Goal: Contribute content: Contribute content

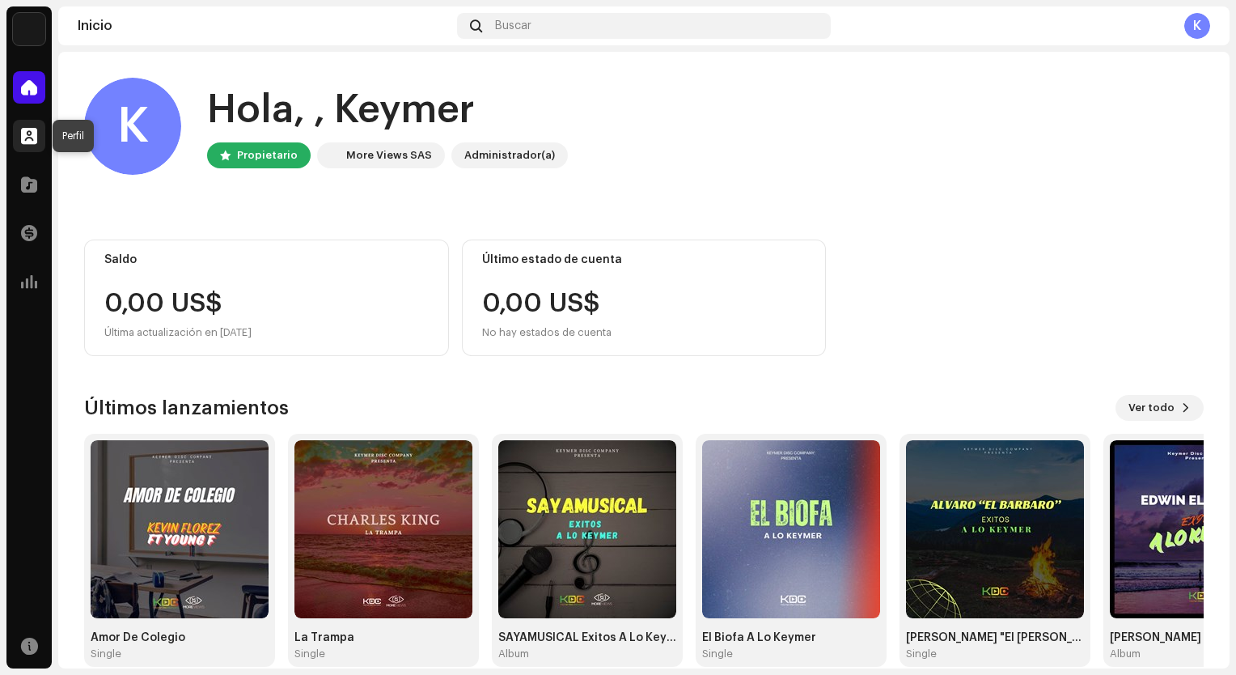
click at [36, 130] on span at bounding box center [29, 135] width 16 height 13
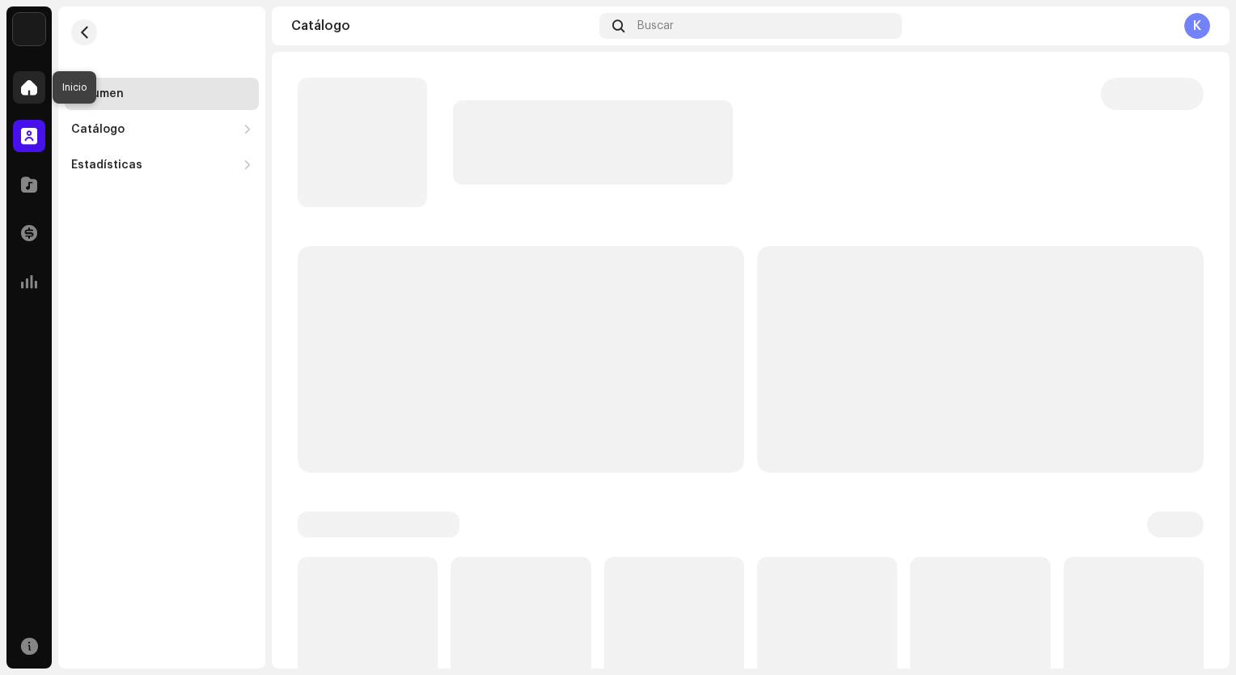
click at [32, 98] on div at bounding box center [29, 87] width 32 height 32
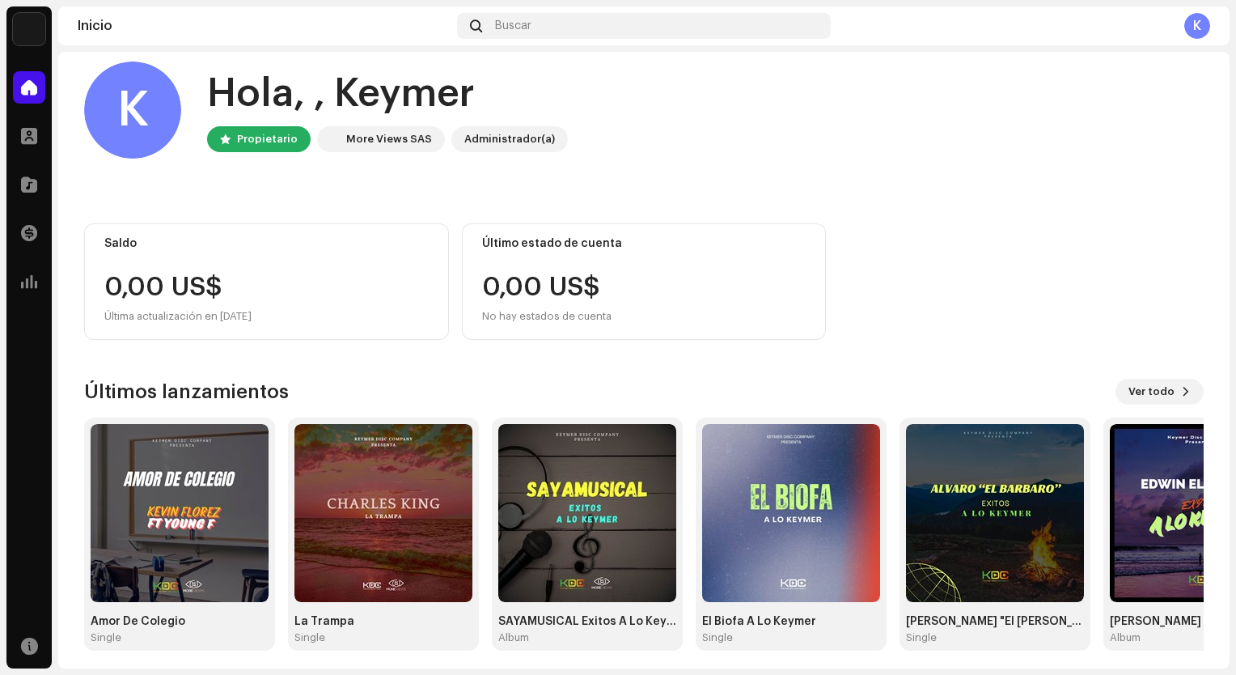
scroll to position [23, 0]
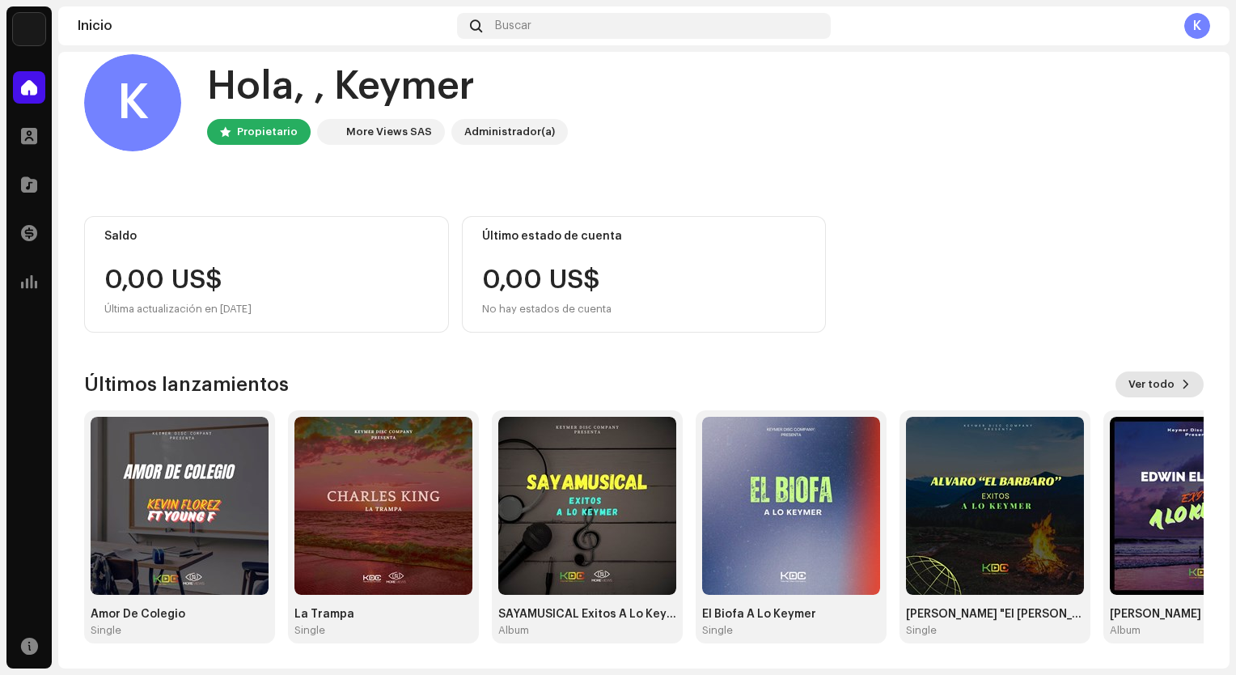
click at [1149, 380] on span "Ver todo" at bounding box center [1152, 384] width 46 height 32
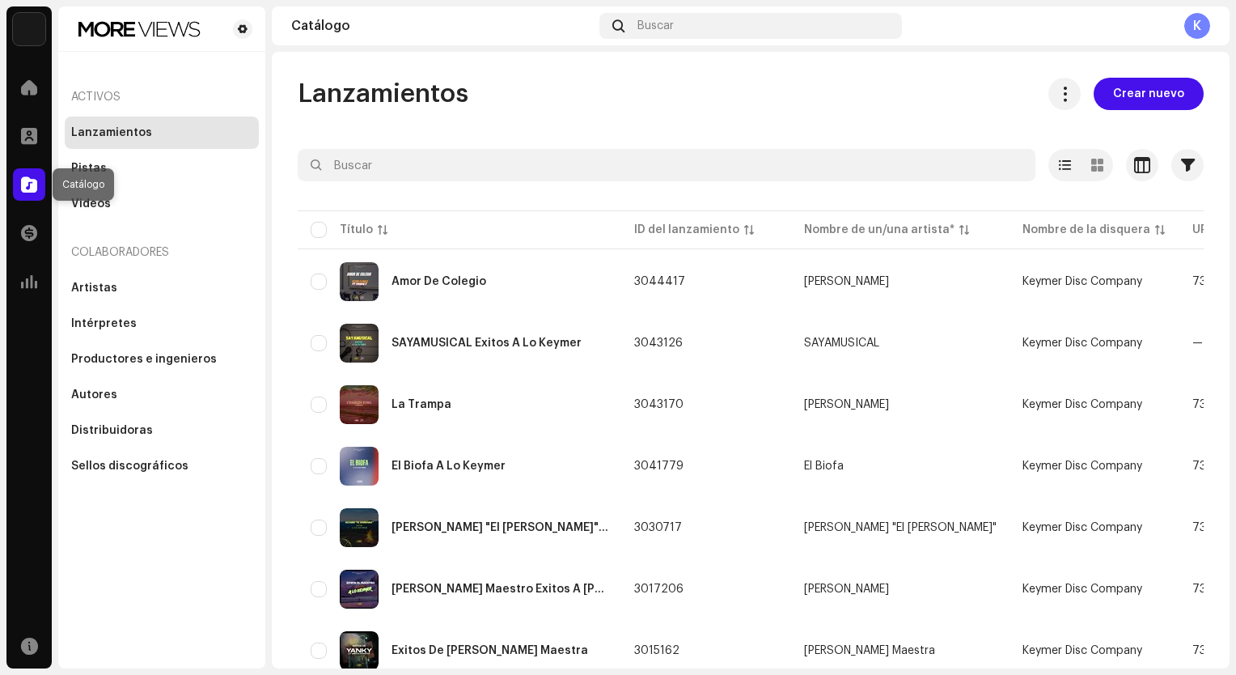
click at [23, 183] on span at bounding box center [29, 184] width 16 height 13
click at [39, 189] on div at bounding box center [29, 184] width 32 height 32
click at [41, 134] on div at bounding box center [29, 136] width 32 height 32
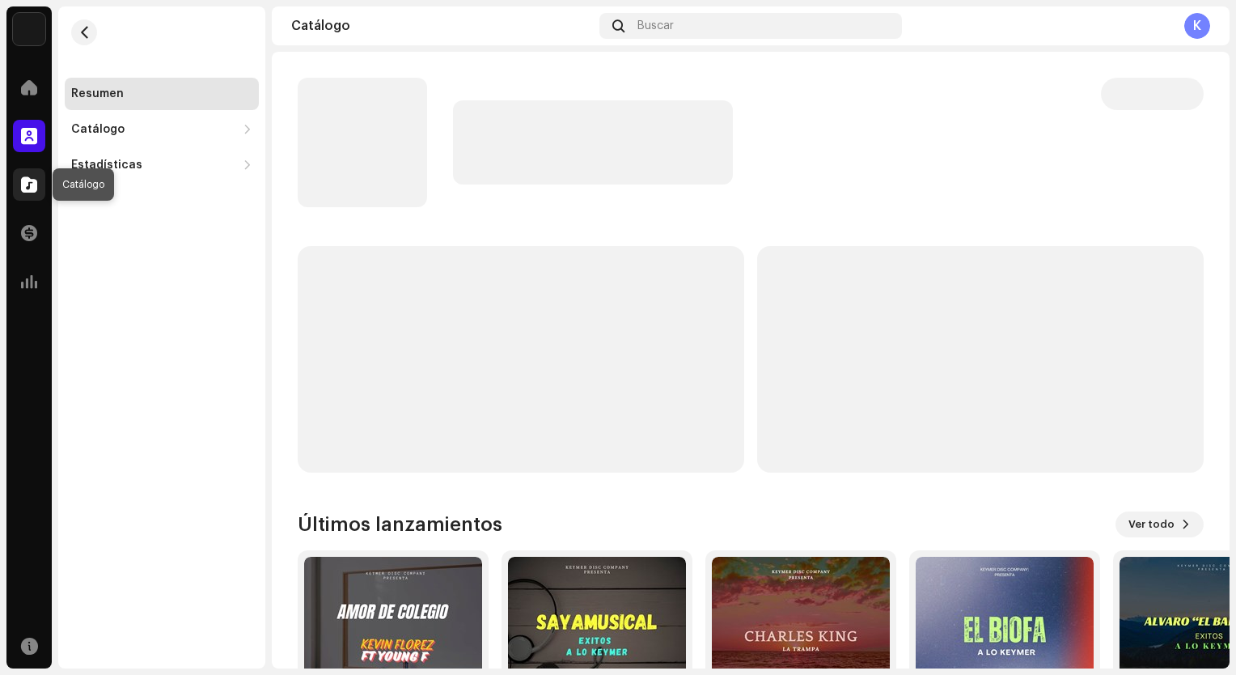
click at [37, 187] on div at bounding box center [29, 184] width 32 height 32
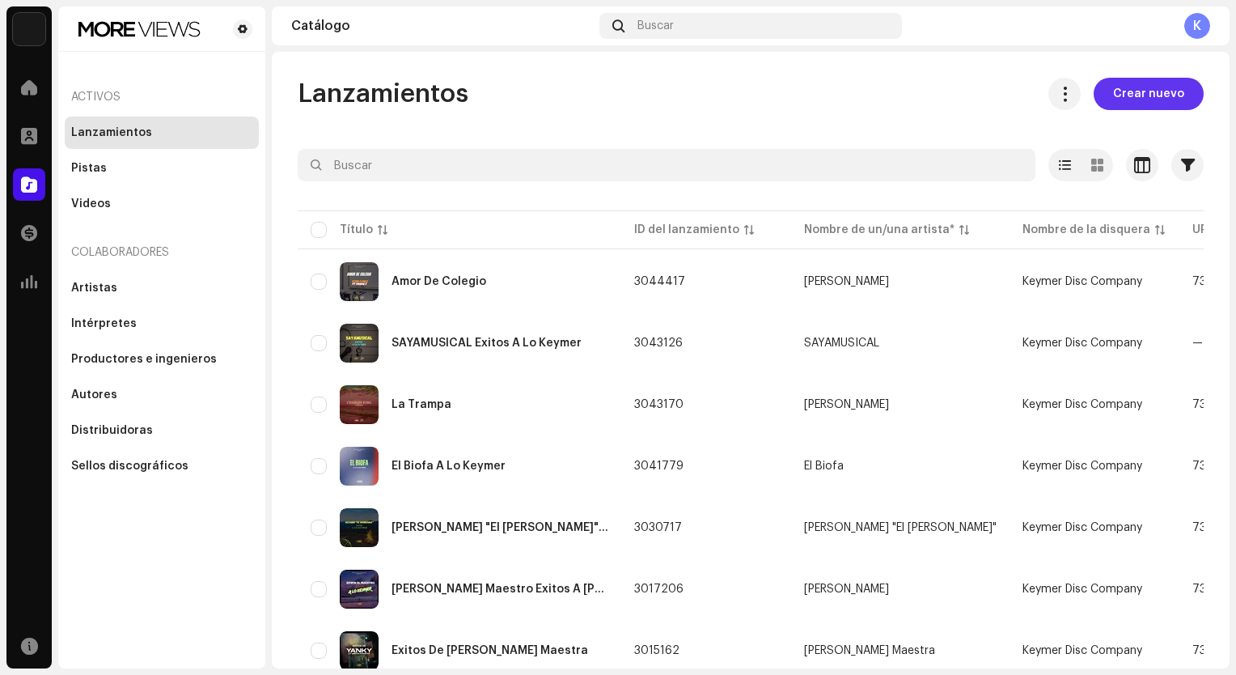
click at [1121, 91] on span "Crear nuevo" at bounding box center [1148, 94] width 71 height 32
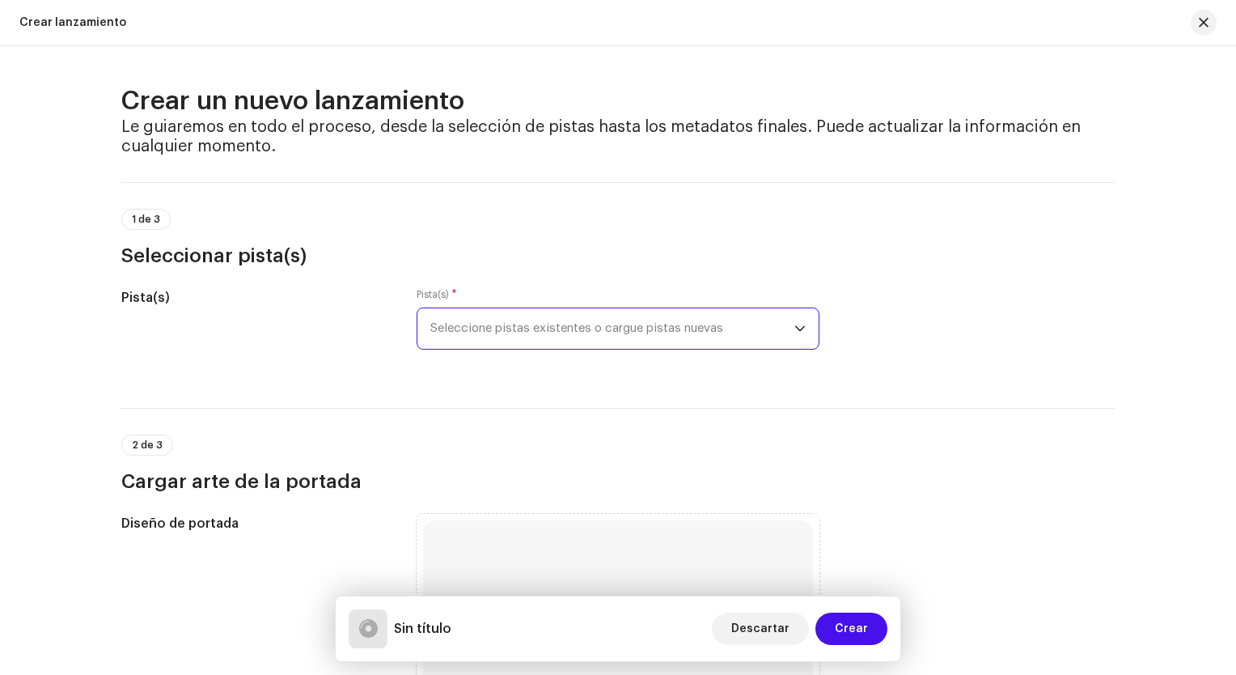
click at [673, 332] on span "Seleccione pistas existentes o cargue pistas nuevas" at bounding box center [612, 328] width 364 height 40
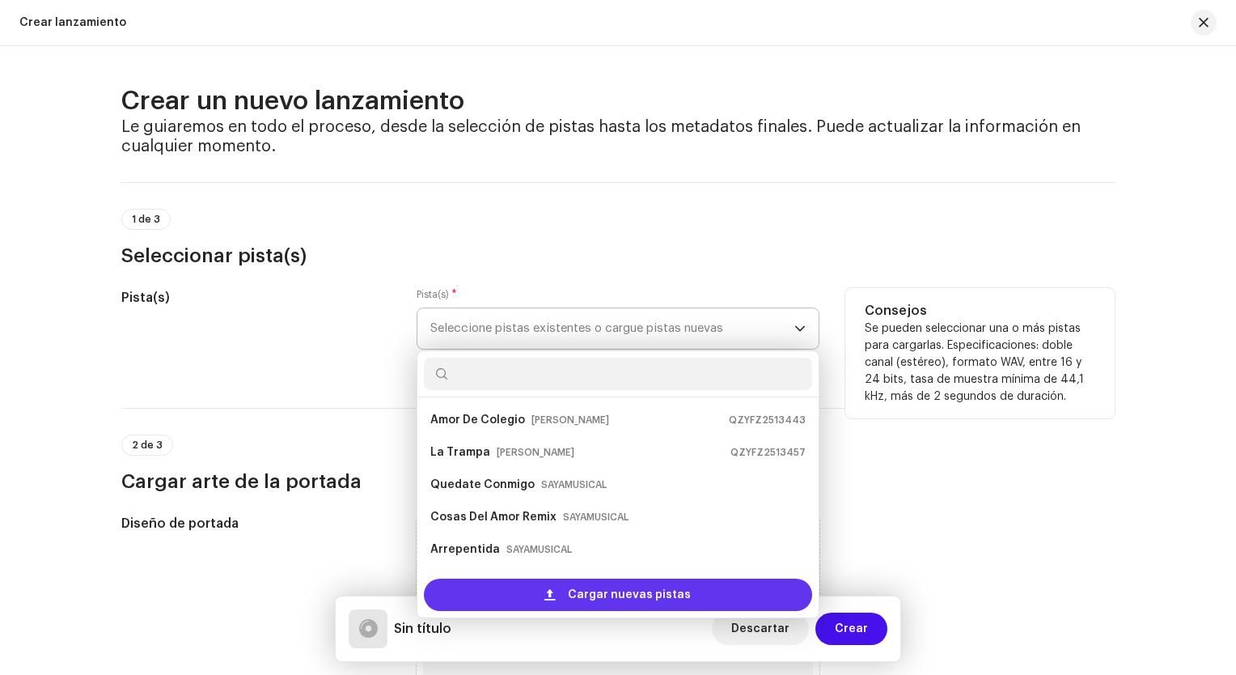
click at [595, 598] on span "Cargar nuevas pistas" at bounding box center [629, 595] width 123 height 32
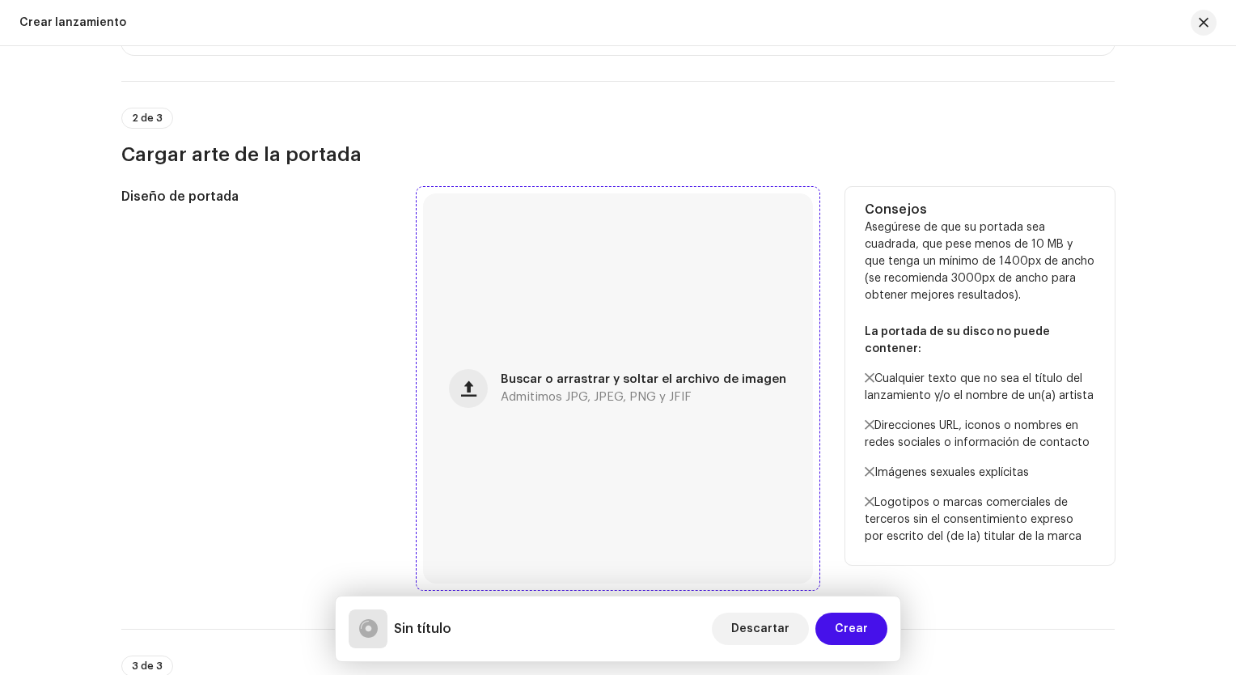
scroll to position [566, 0]
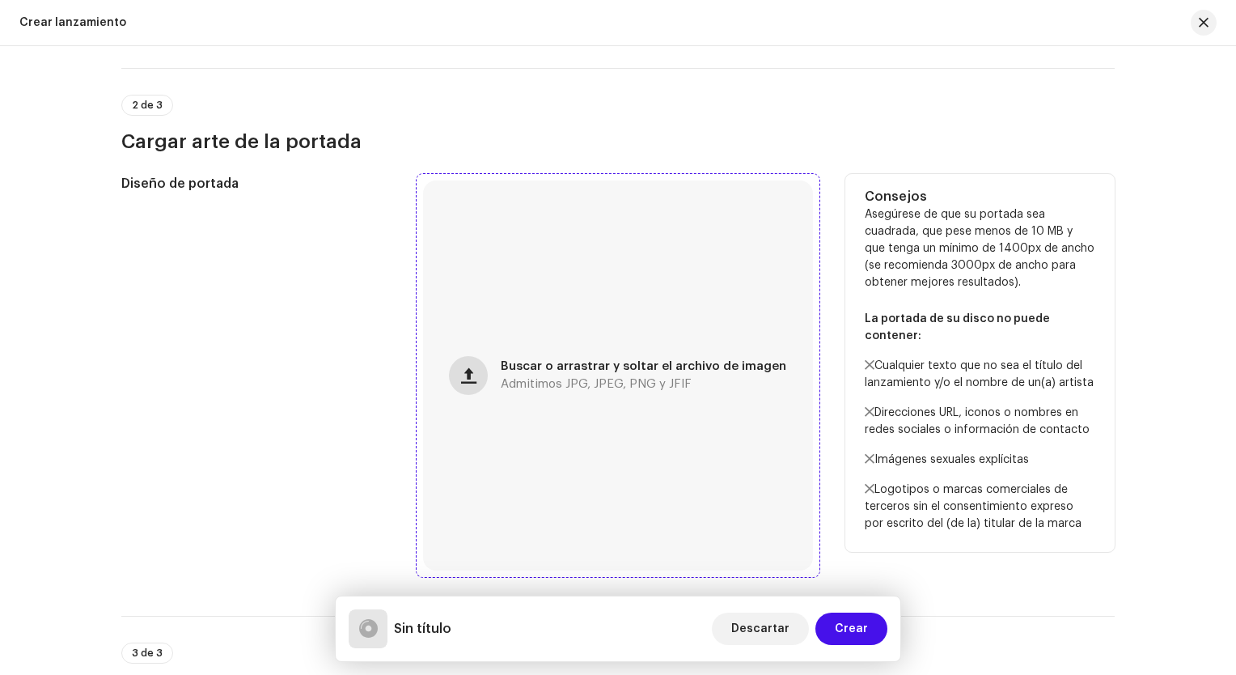
click at [482, 371] on button "button" at bounding box center [468, 375] width 39 height 39
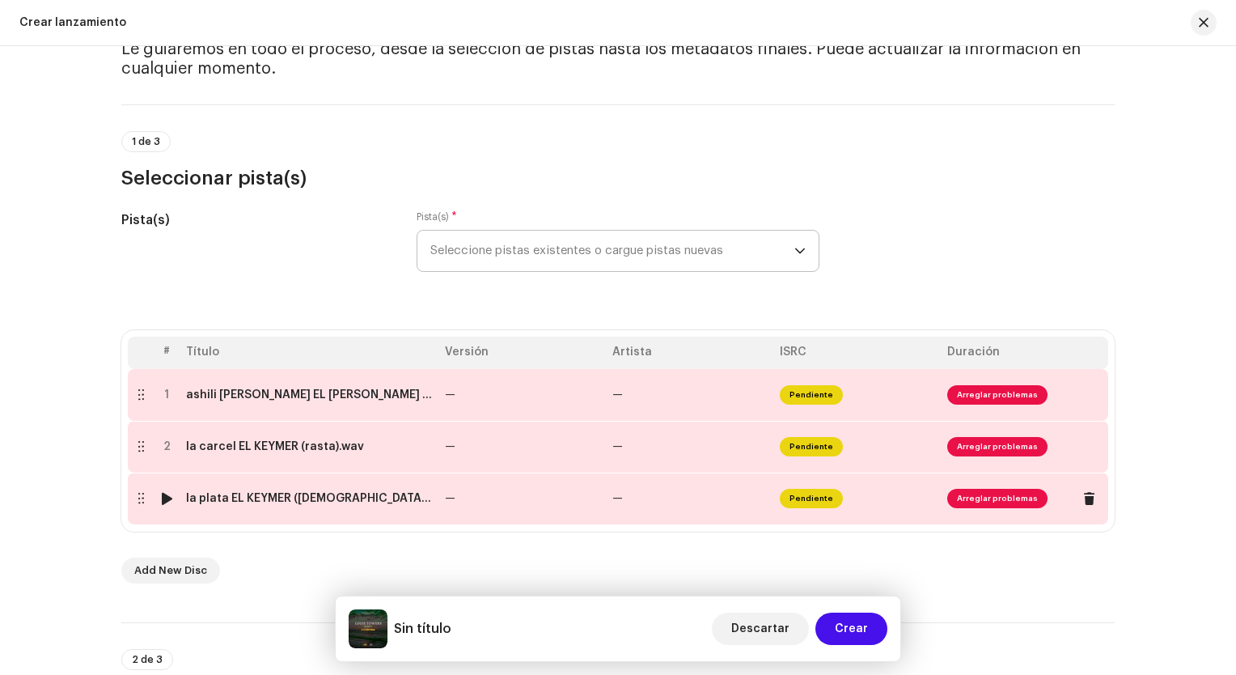
scroll to position [0, 0]
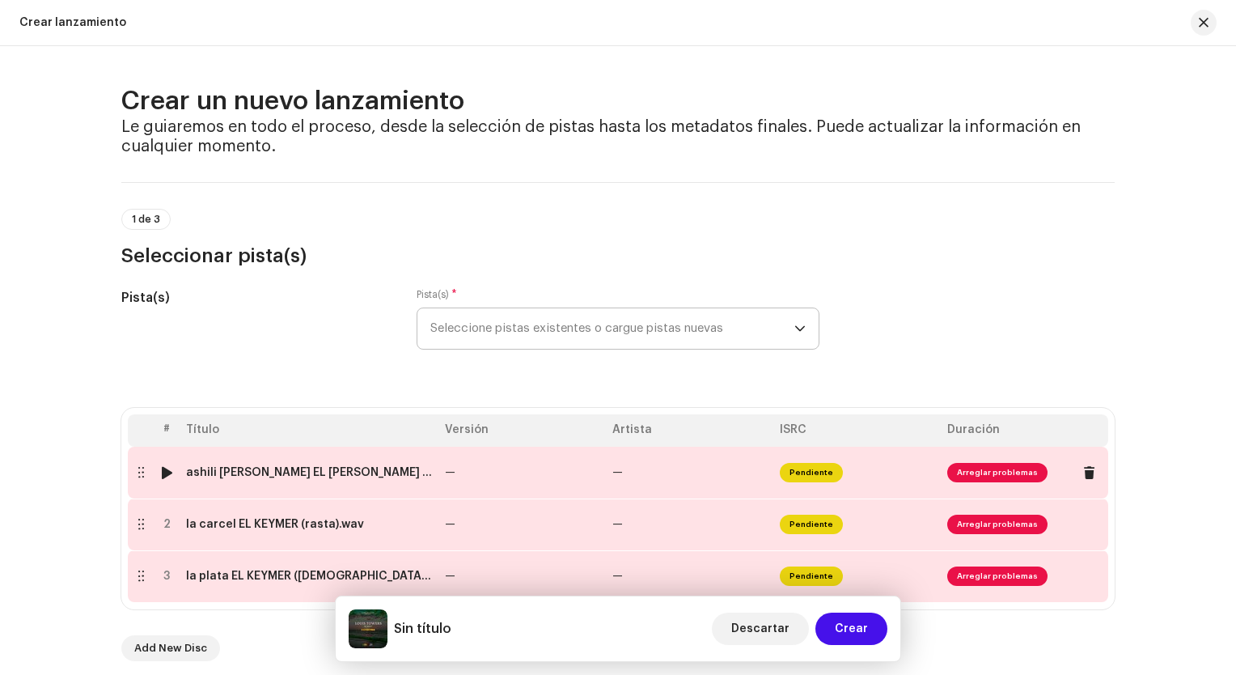
click at [264, 475] on div "ashili [PERSON_NAME] EL [PERSON_NAME] ([DEMOGRAPHIC_DATA]).wav" at bounding box center [309, 472] width 246 height 13
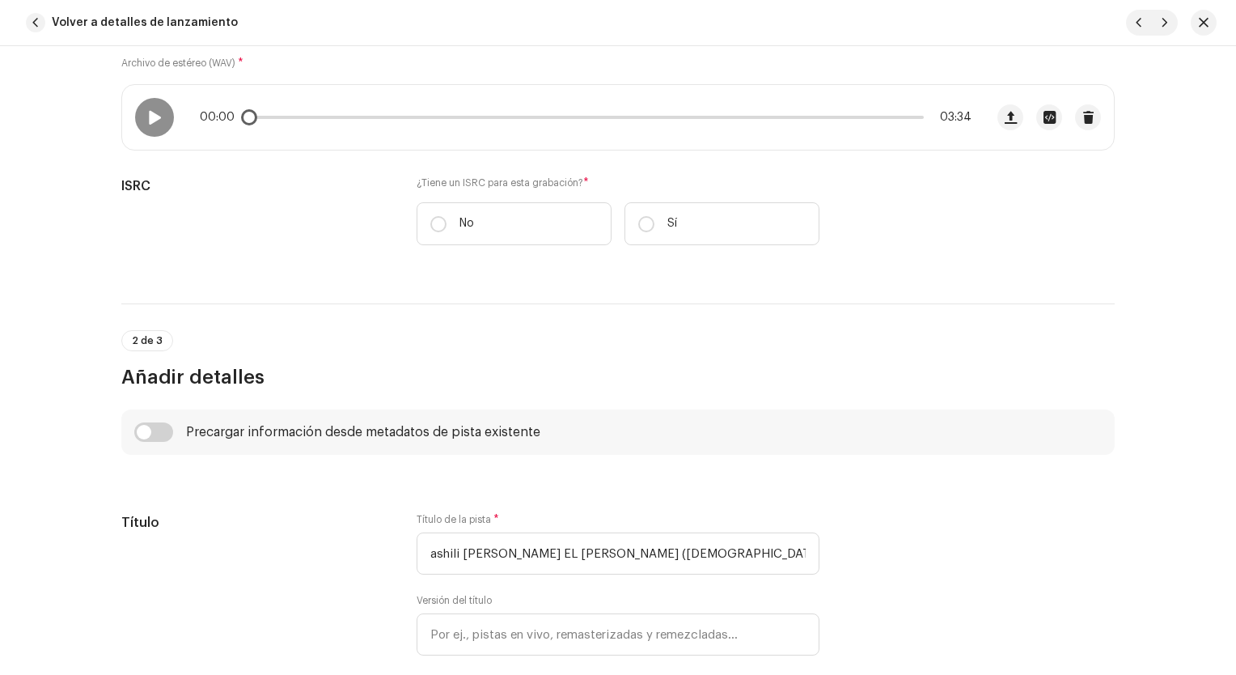
scroll to position [121, 0]
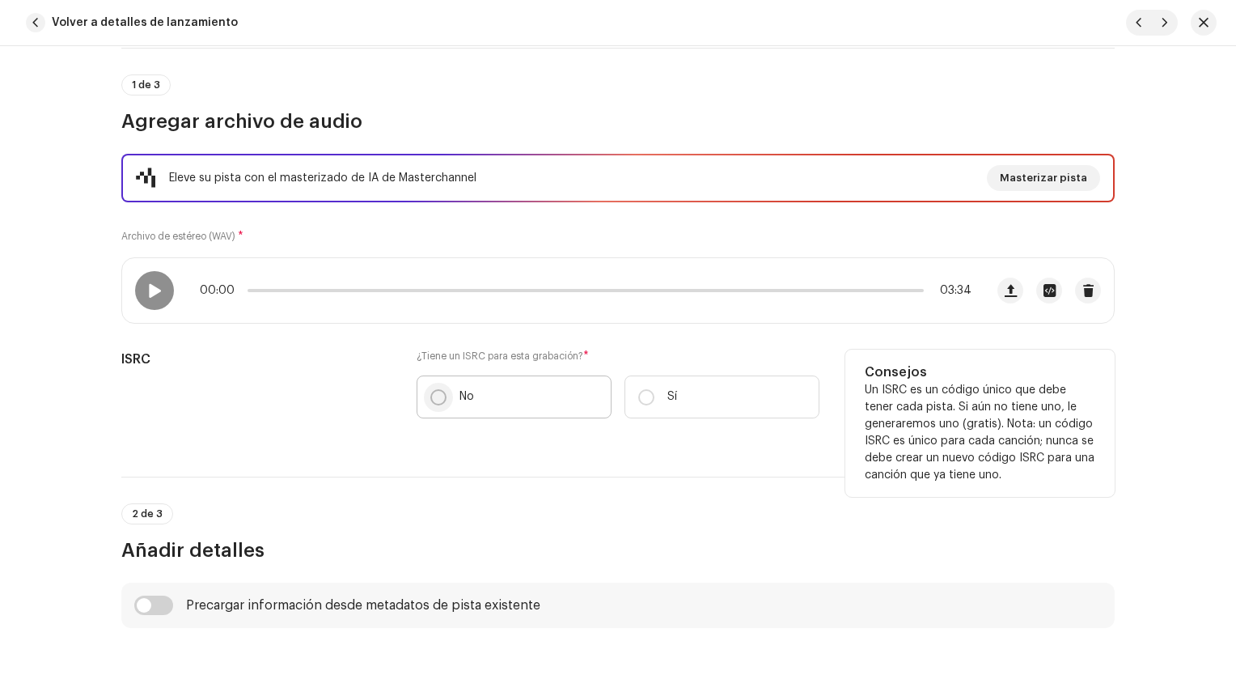
click at [437, 394] on input "No" at bounding box center [438, 397] width 16 height 16
radio input "true"
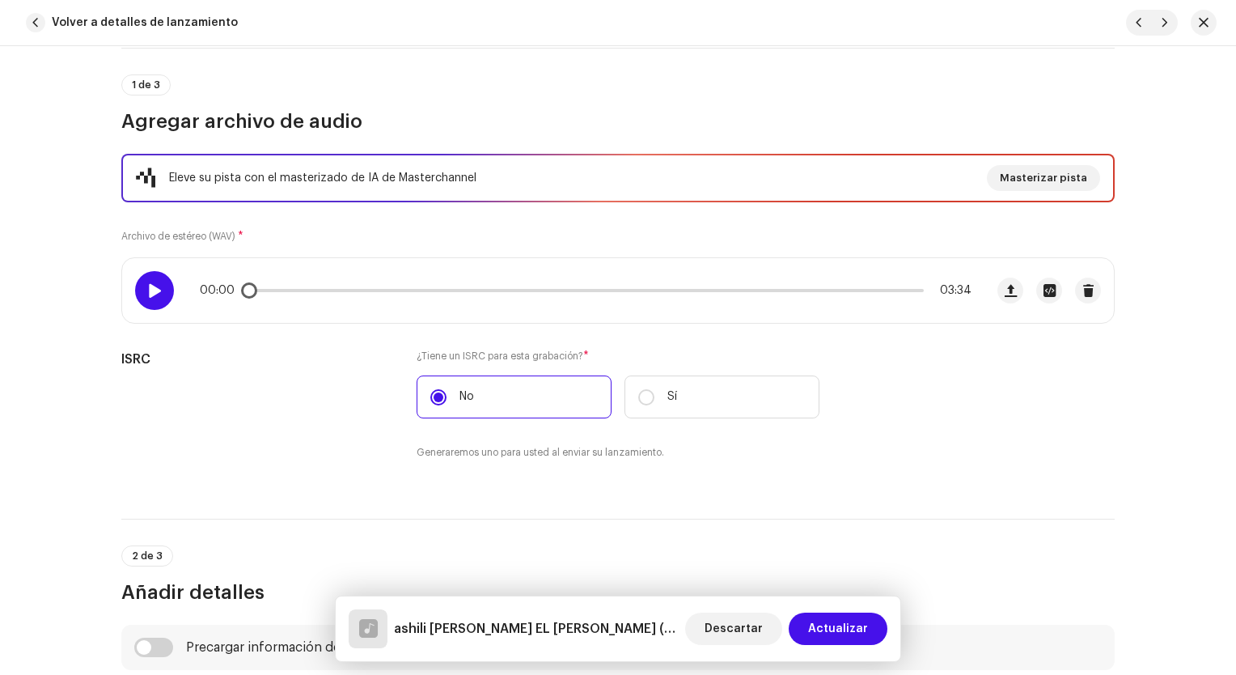
click at [139, 285] on div at bounding box center [154, 290] width 39 height 39
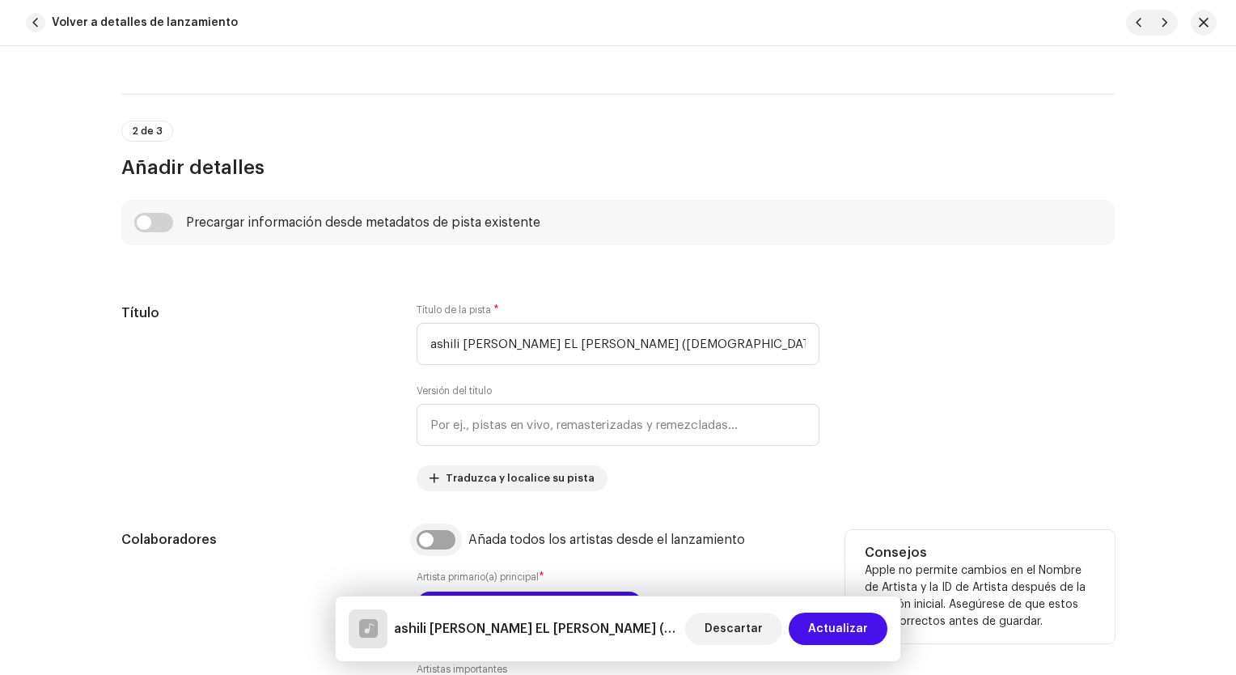
scroll to position [688, 0]
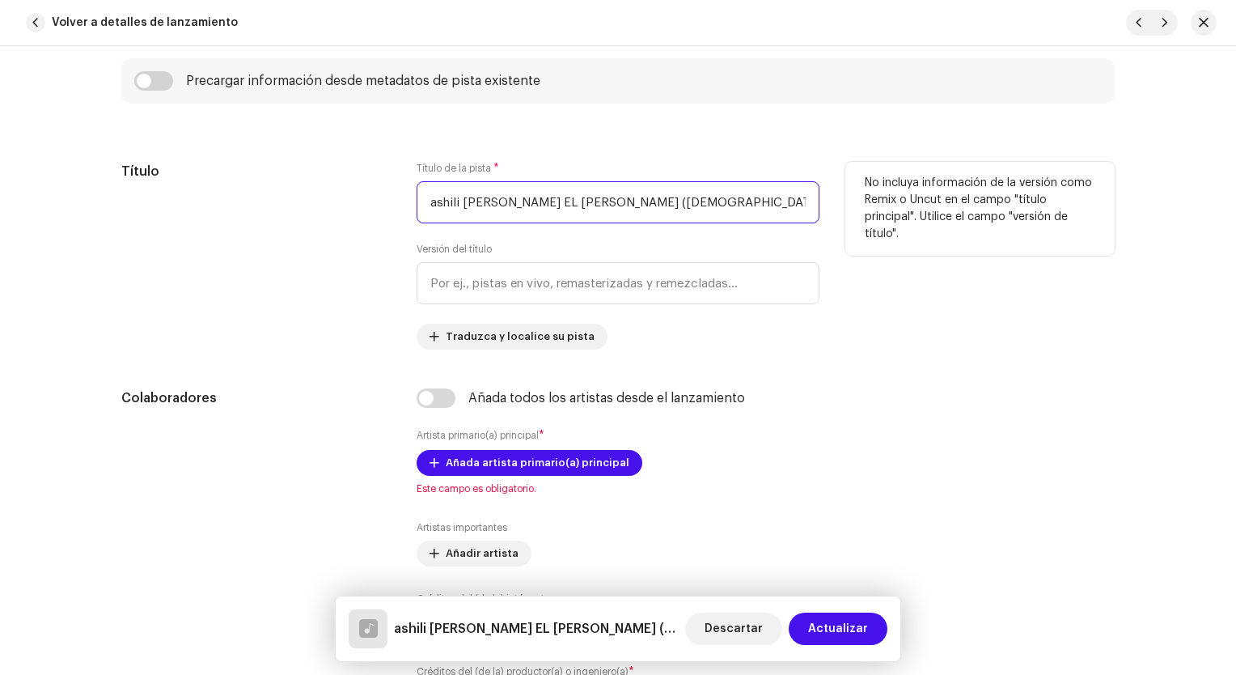
drag, startPoint x: 625, startPoint y: 203, endPoint x: 419, endPoint y: 233, distance: 208.5
click at [419, 233] on div "Título de la pista * ashili [PERSON_NAME] EL [PERSON_NAME] (rasta).wav Versión …" at bounding box center [618, 256] width 403 height 188
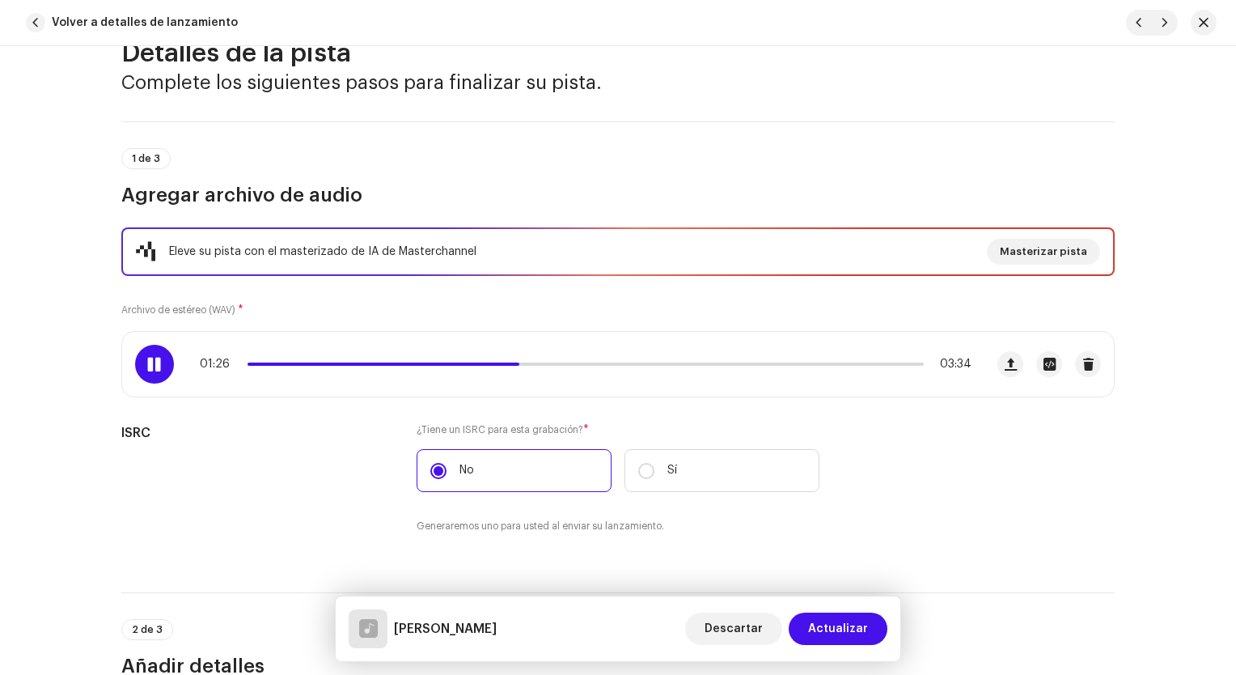
scroll to position [40, 0]
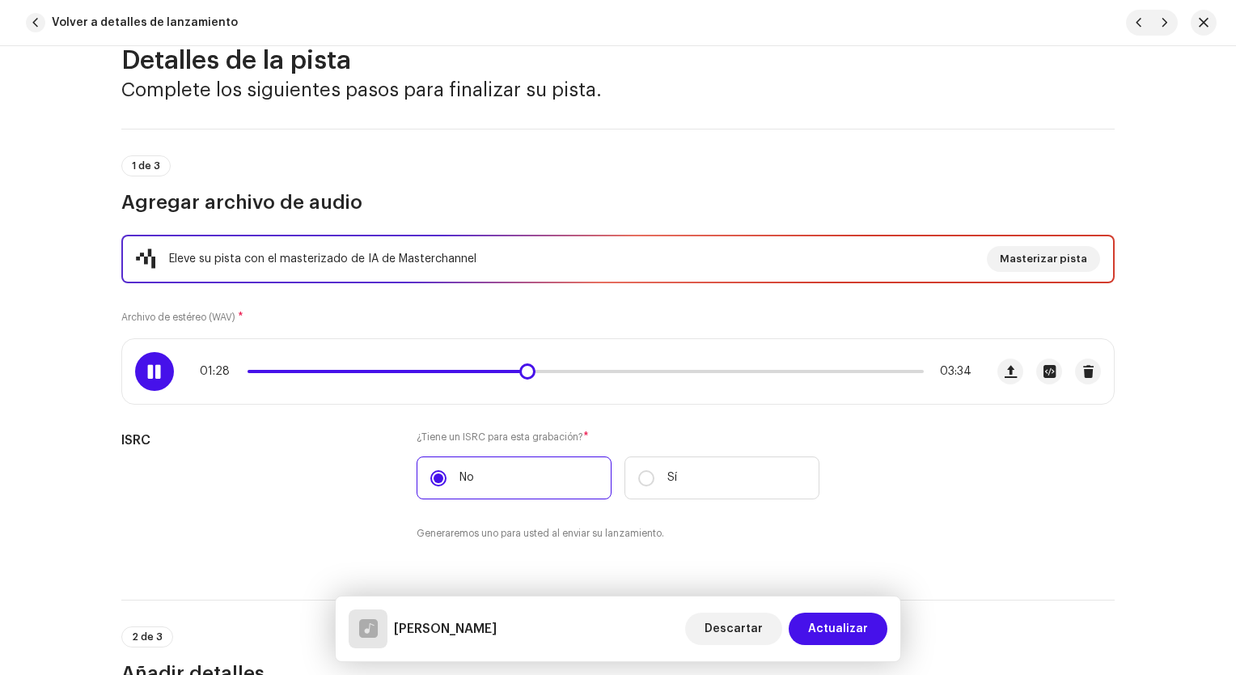
click at [505, 374] on div "01:28 03:34" at bounding box center [586, 371] width 772 height 13
click at [507, 370] on span at bounding box center [387, 371] width 278 height 3
click at [507, 369] on span at bounding box center [515, 371] width 16 height 16
click at [500, 370] on span at bounding box center [382, 371] width 269 height 3
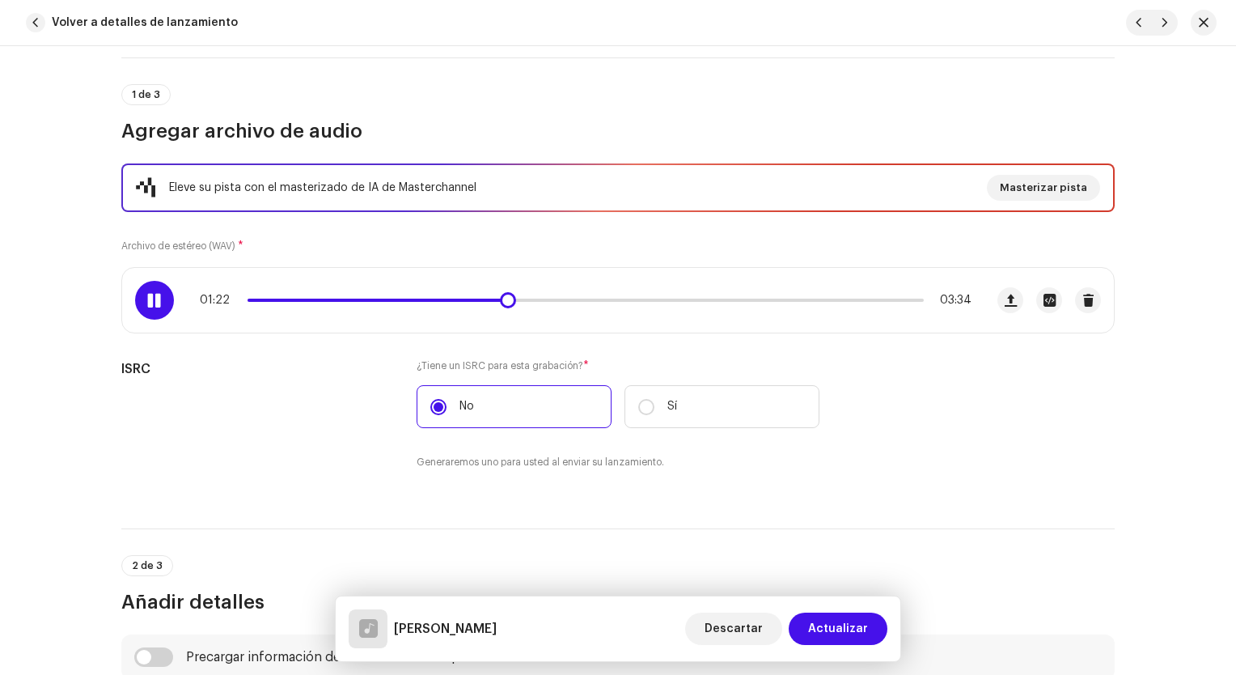
scroll to position [202, 0]
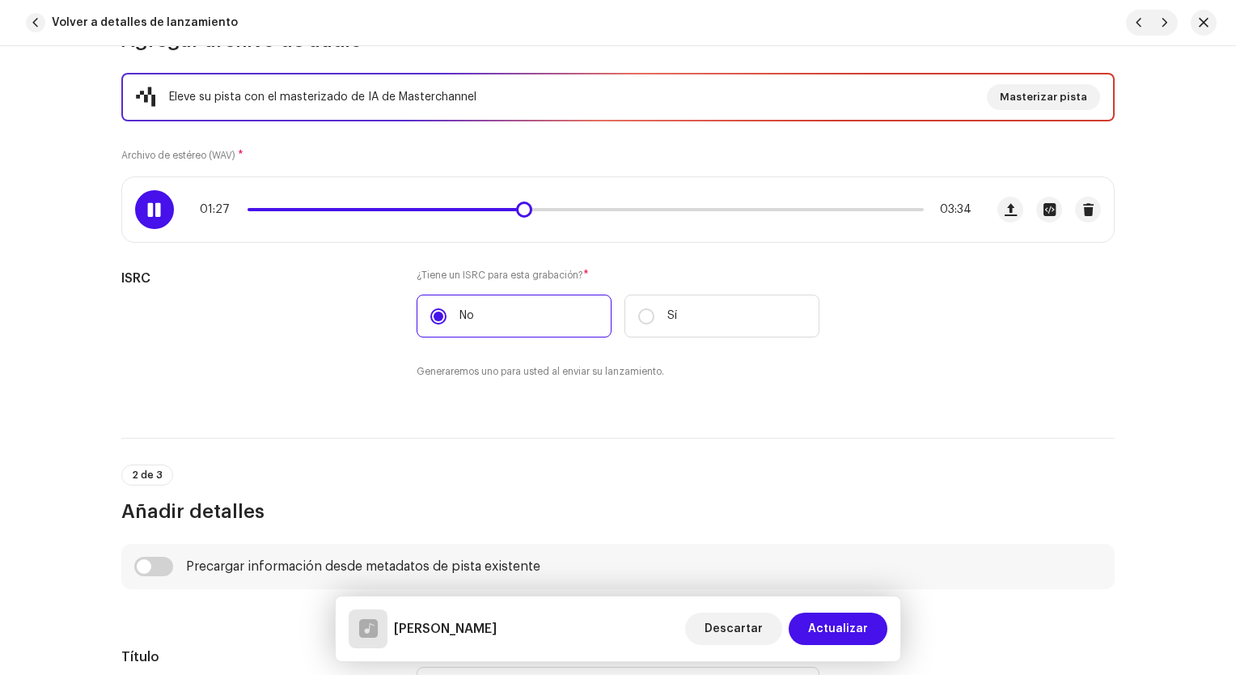
click at [501, 208] on span at bounding box center [385, 209] width 275 height 3
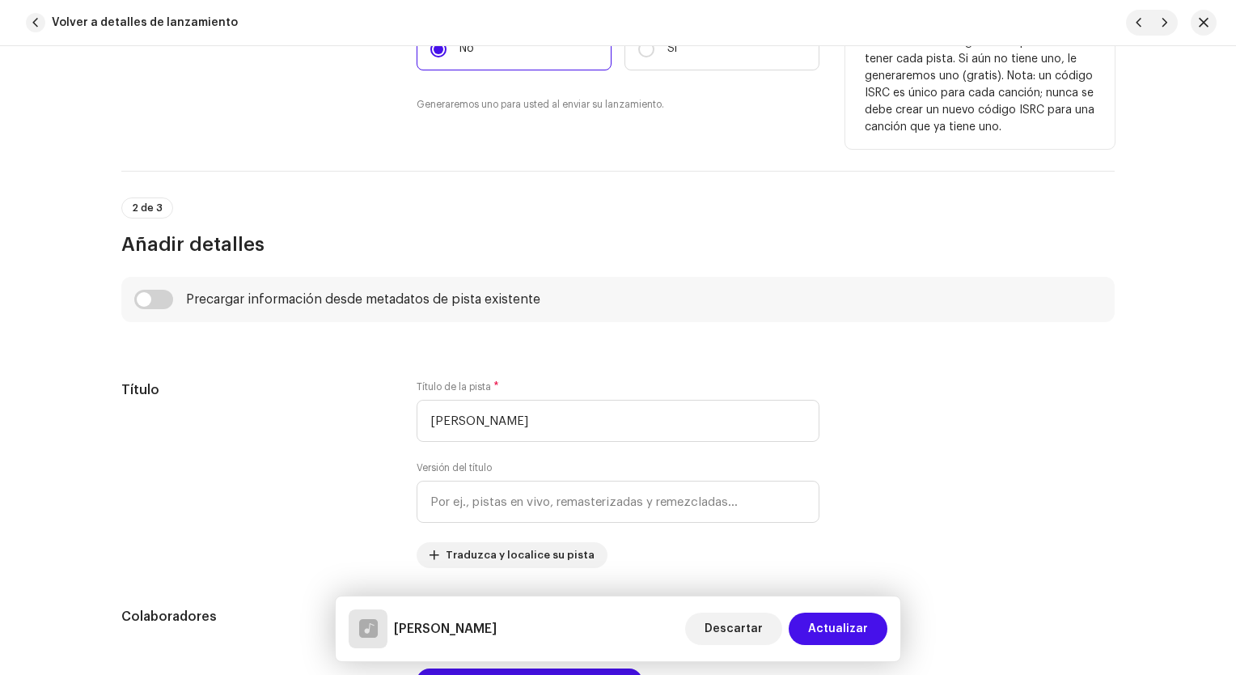
scroll to position [526, 0]
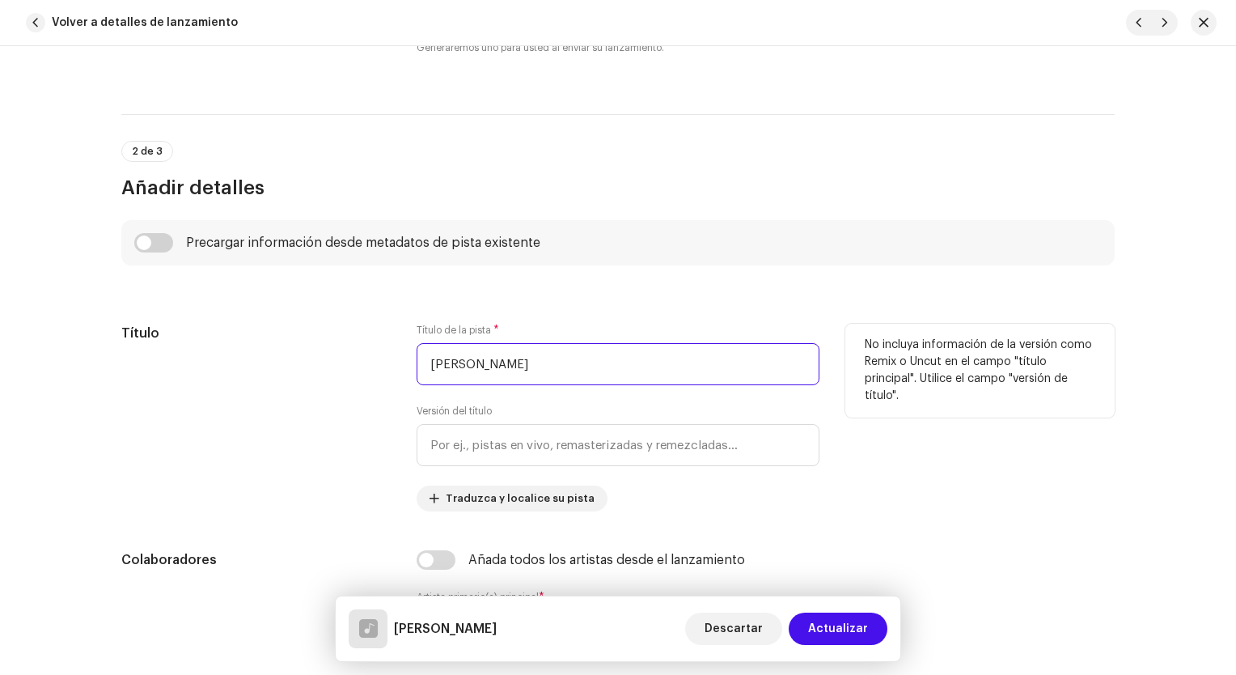
click at [425, 364] on input "[PERSON_NAME]" at bounding box center [618, 364] width 403 height 42
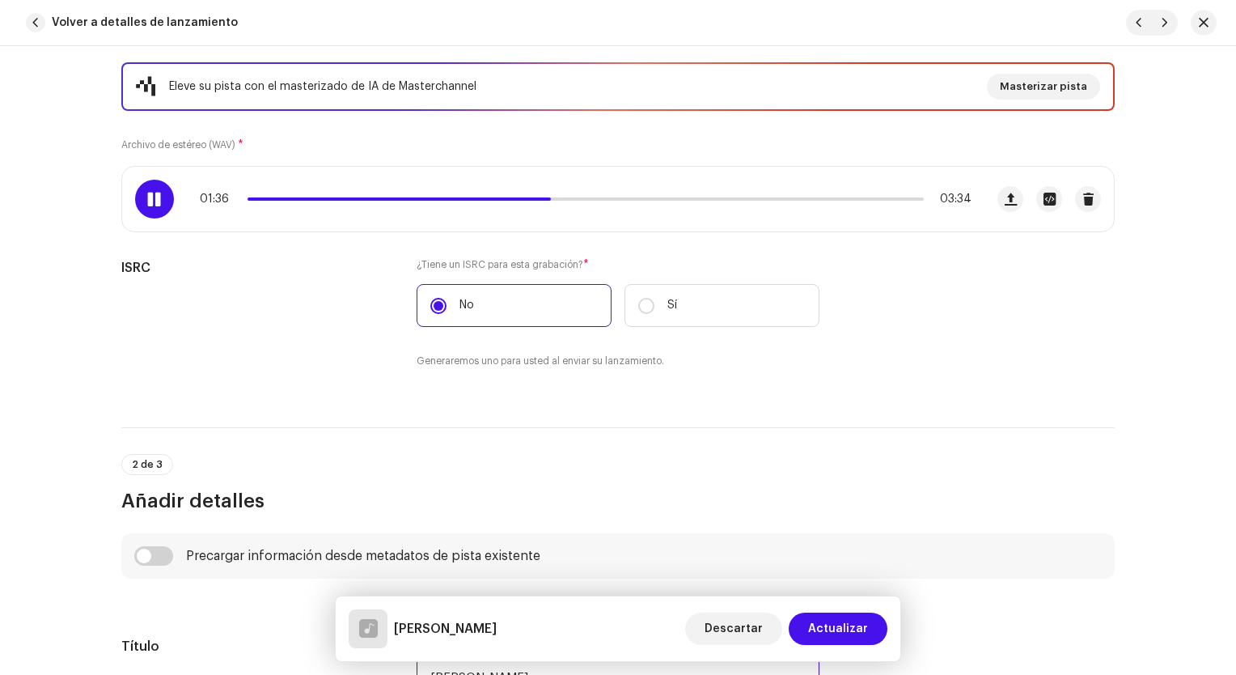
scroll to position [202, 0]
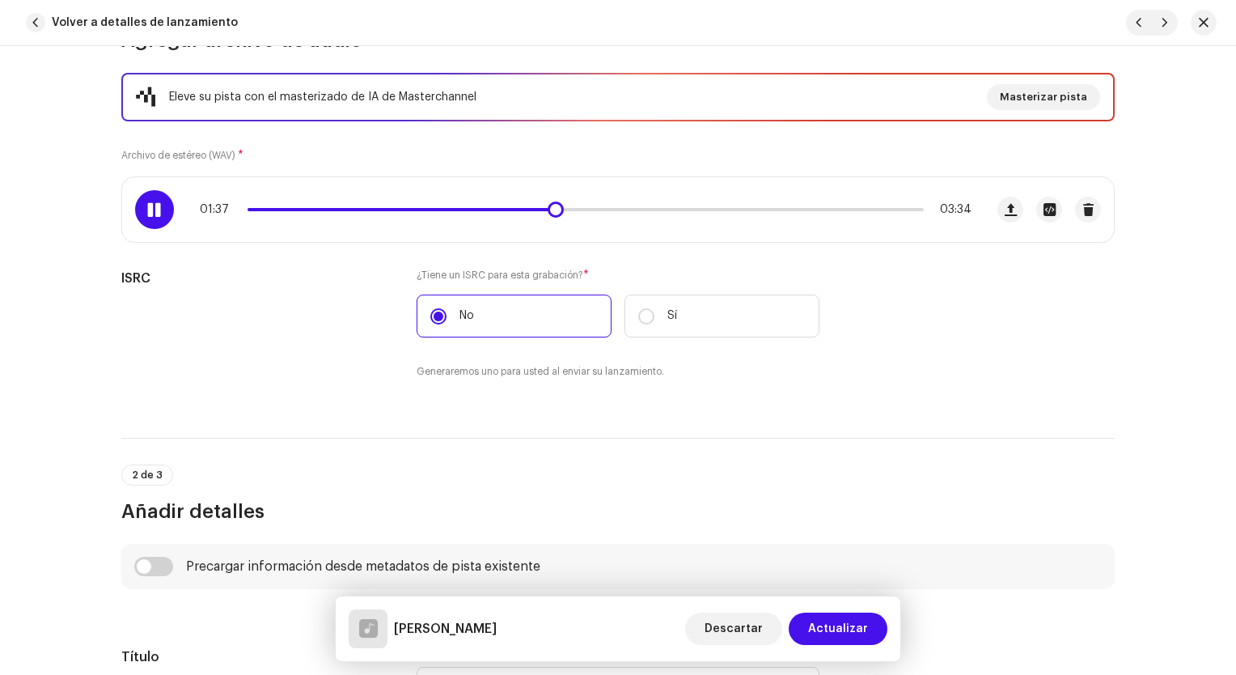
click at [515, 208] on span at bounding box center [401, 209] width 307 height 3
click at [502, 211] on div "01:27 03:34" at bounding box center [586, 209] width 772 height 13
click at [491, 208] on span at bounding box center [387, 209] width 278 height 3
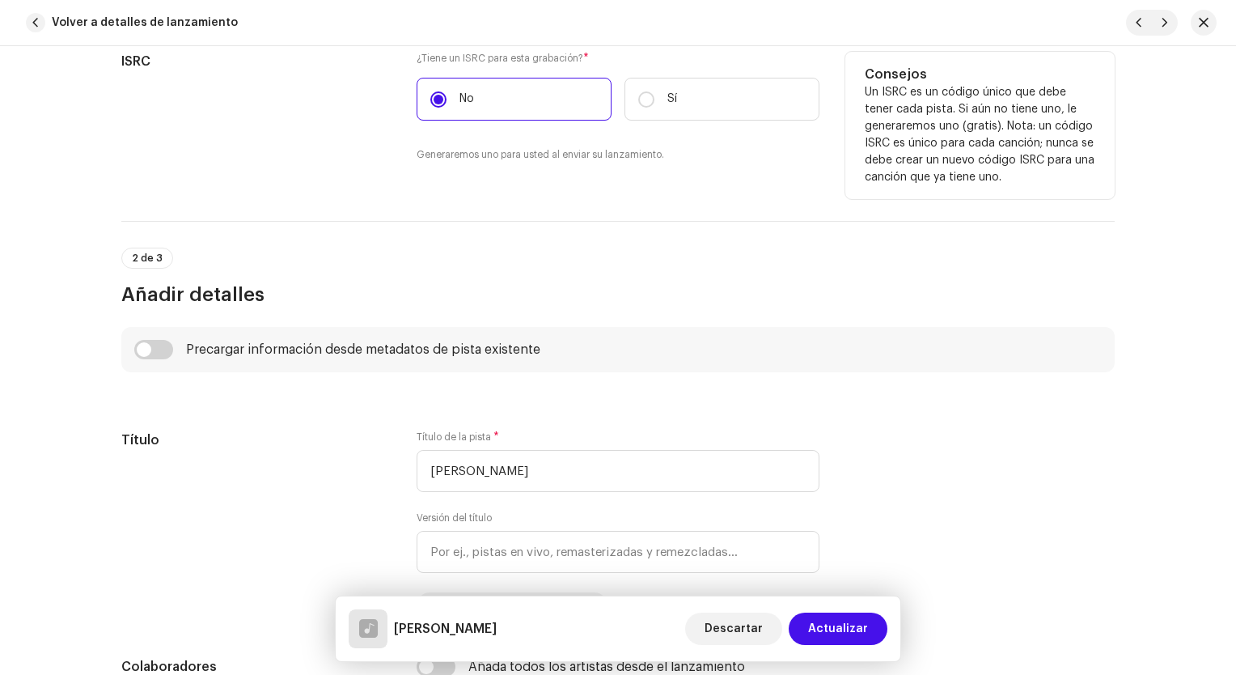
scroll to position [445, 0]
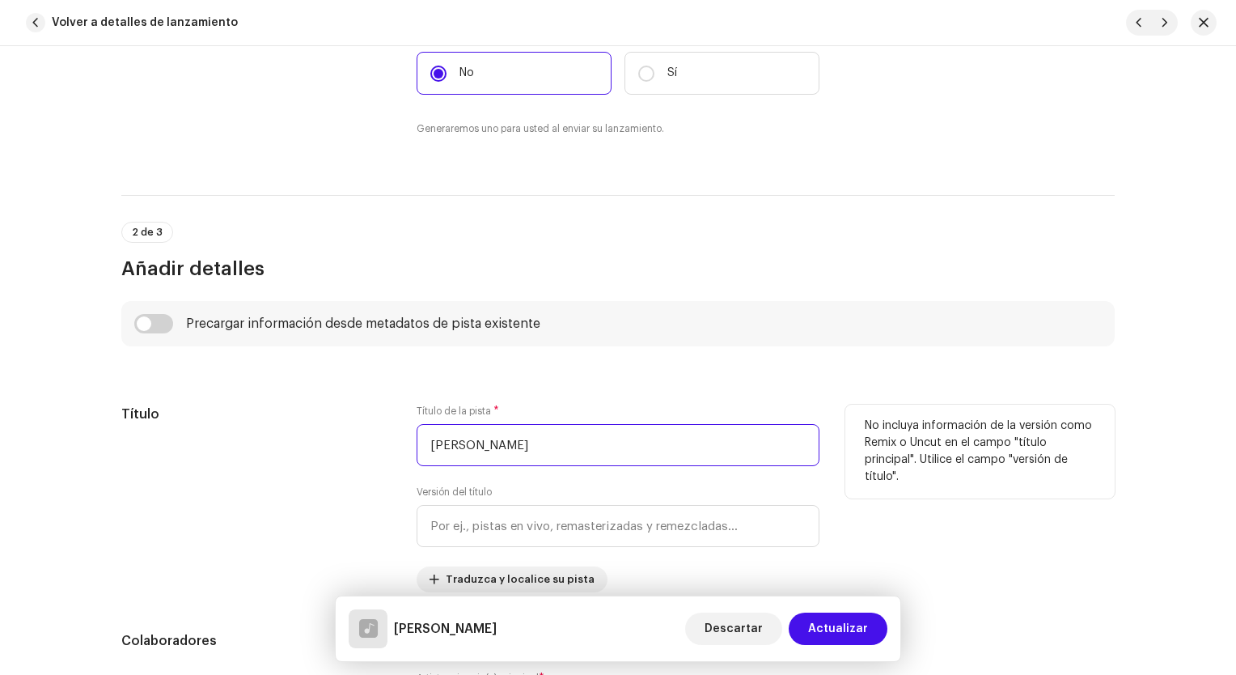
click at [536, 450] on input "[PERSON_NAME]" at bounding box center [618, 445] width 403 height 42
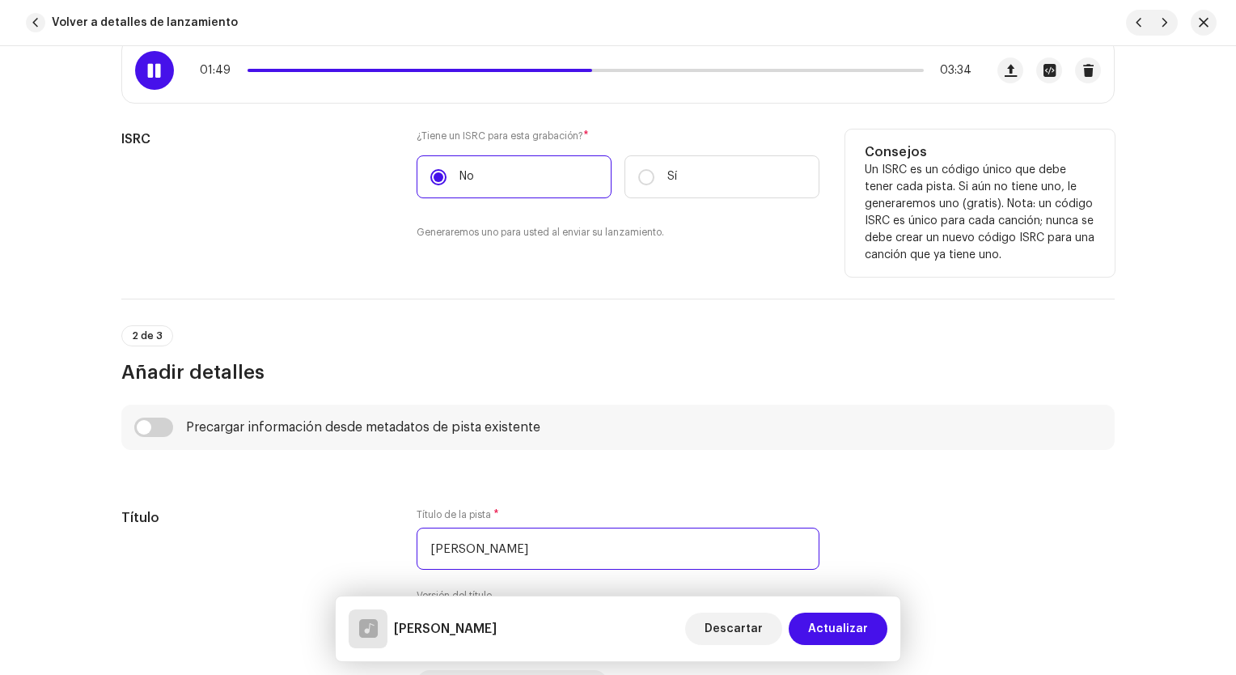
scroll to position [202, 0]
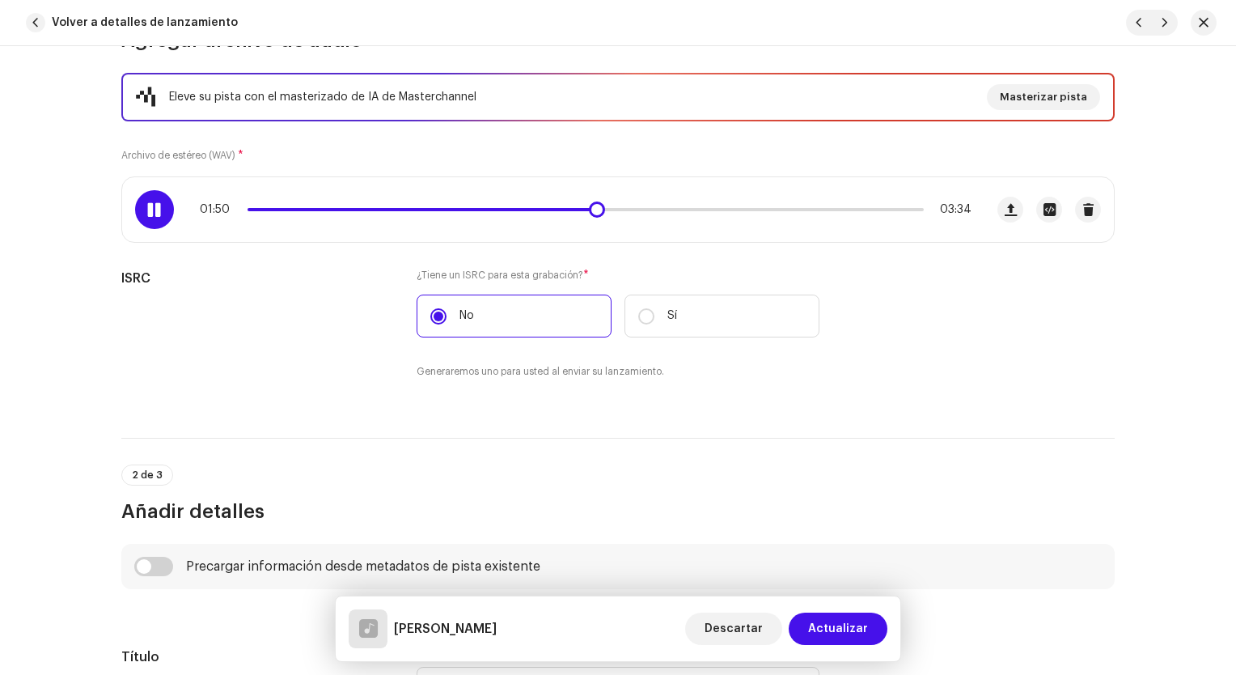
click at [532, 208] on span at bounding box center [422, 209] width 348 height 3
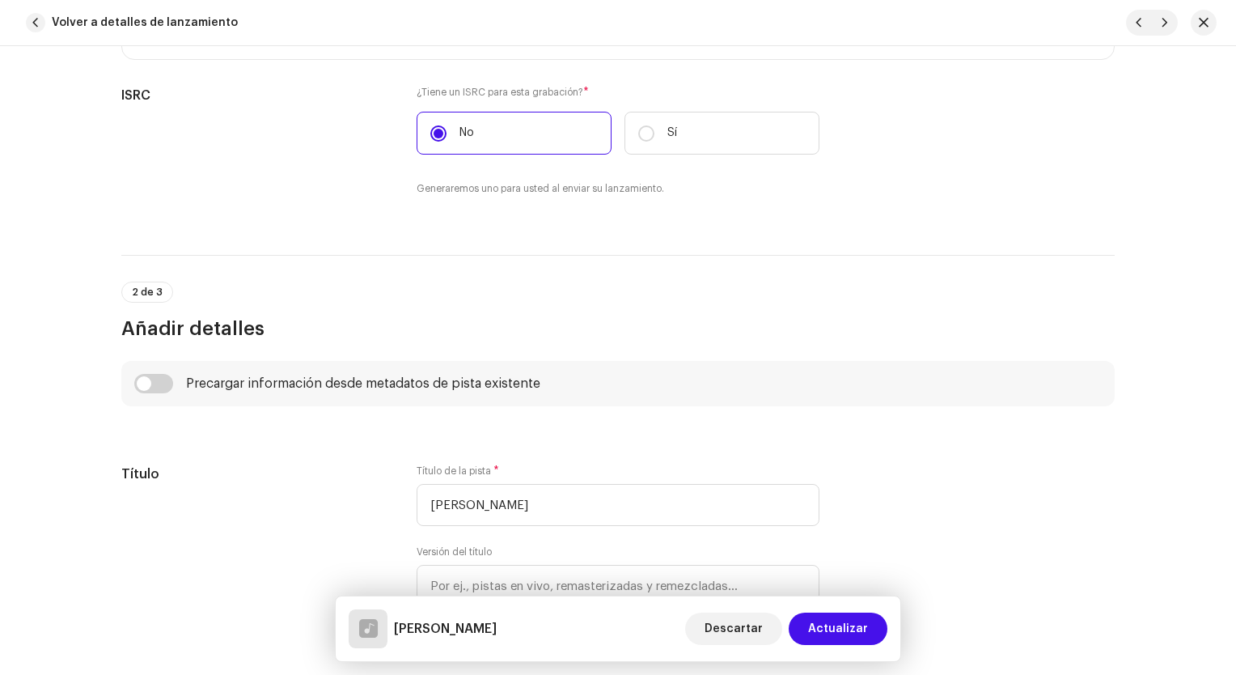
scroll to position [445, 0]
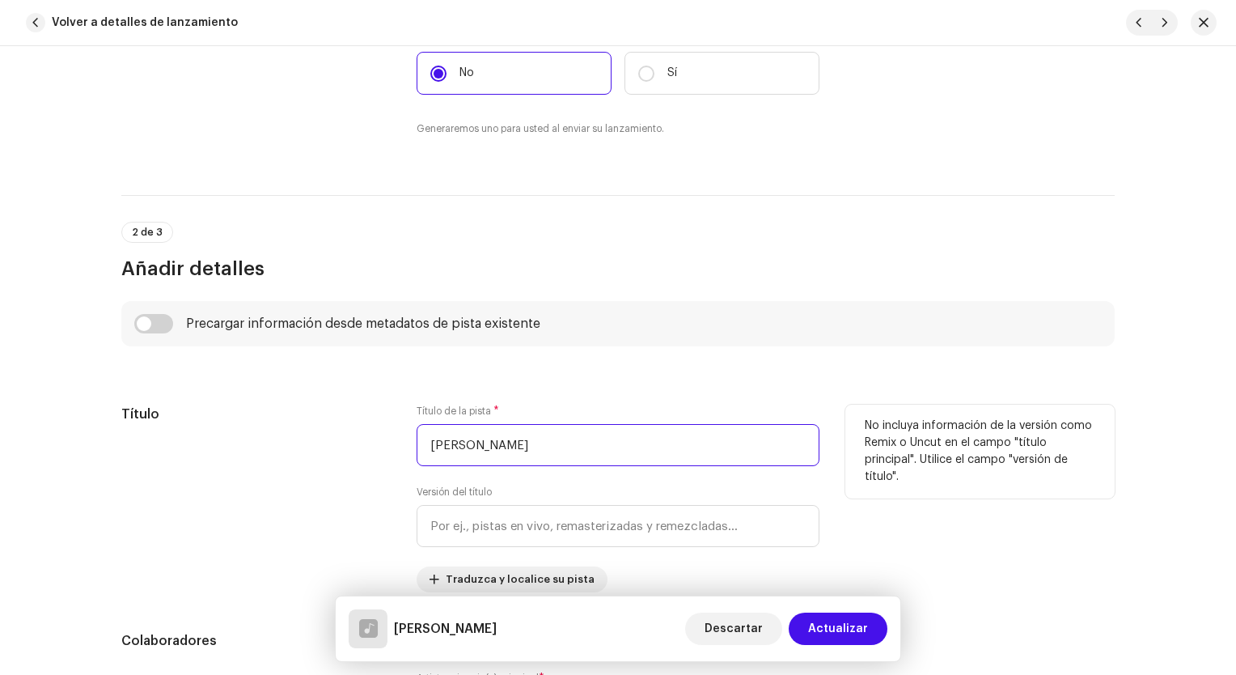
click at [438, 443] on input "[PERSON_NAME]" at bounding box center [618, 445] width 403 height 42
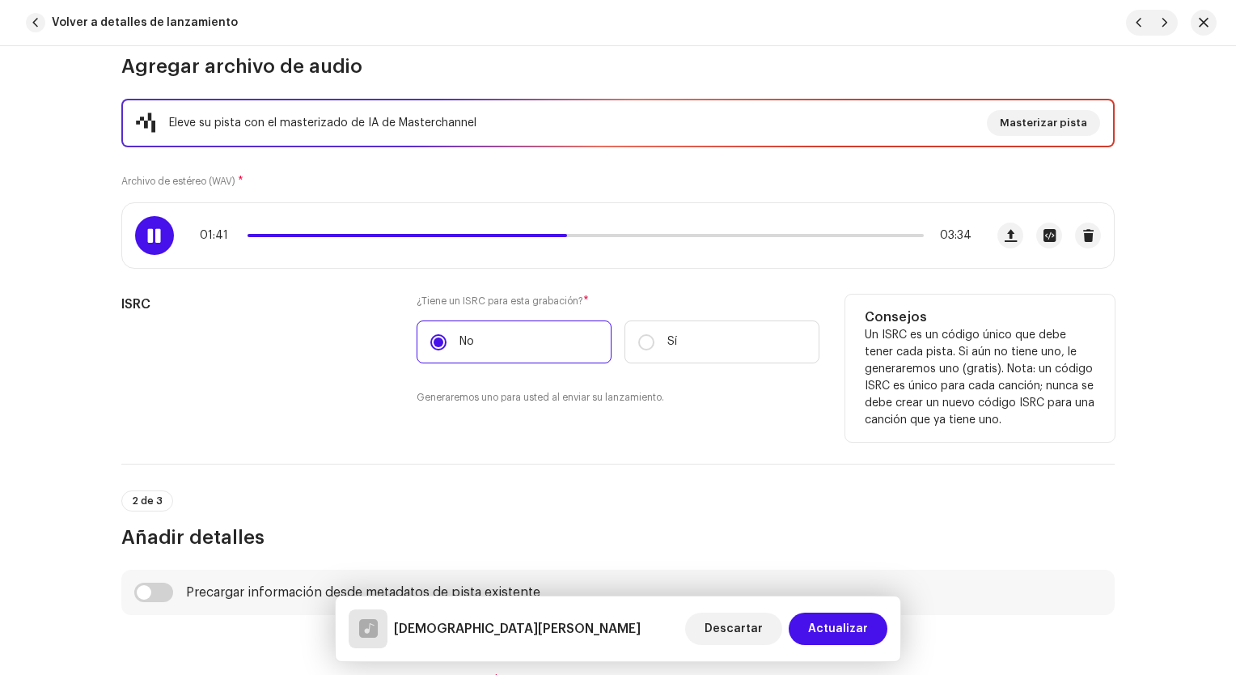
scroll to position [121, 0]
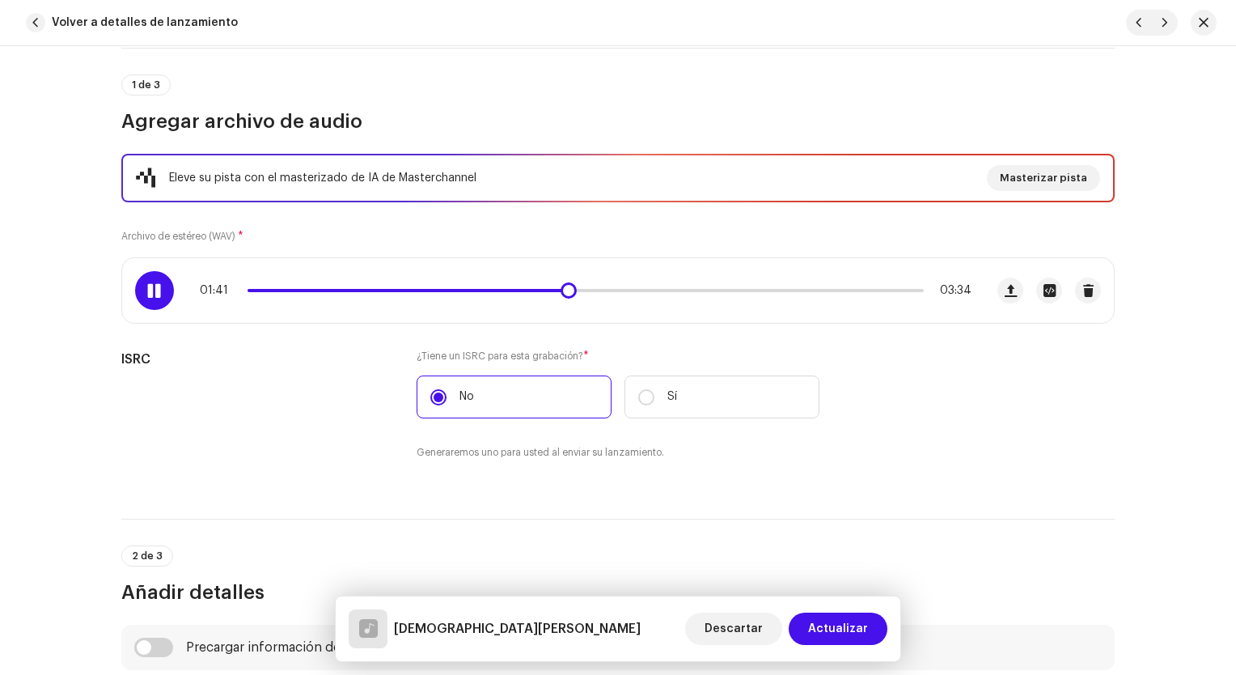
type input "[DEMOGRAPHIC_DATA][PERSON_NAME]"
click at [511, 292] on div "01:41 03:34" at bounding box center [586, 290] width 772 height 13
click at [512, 289] on span at bounding box center [408, 290] width 320 height 3
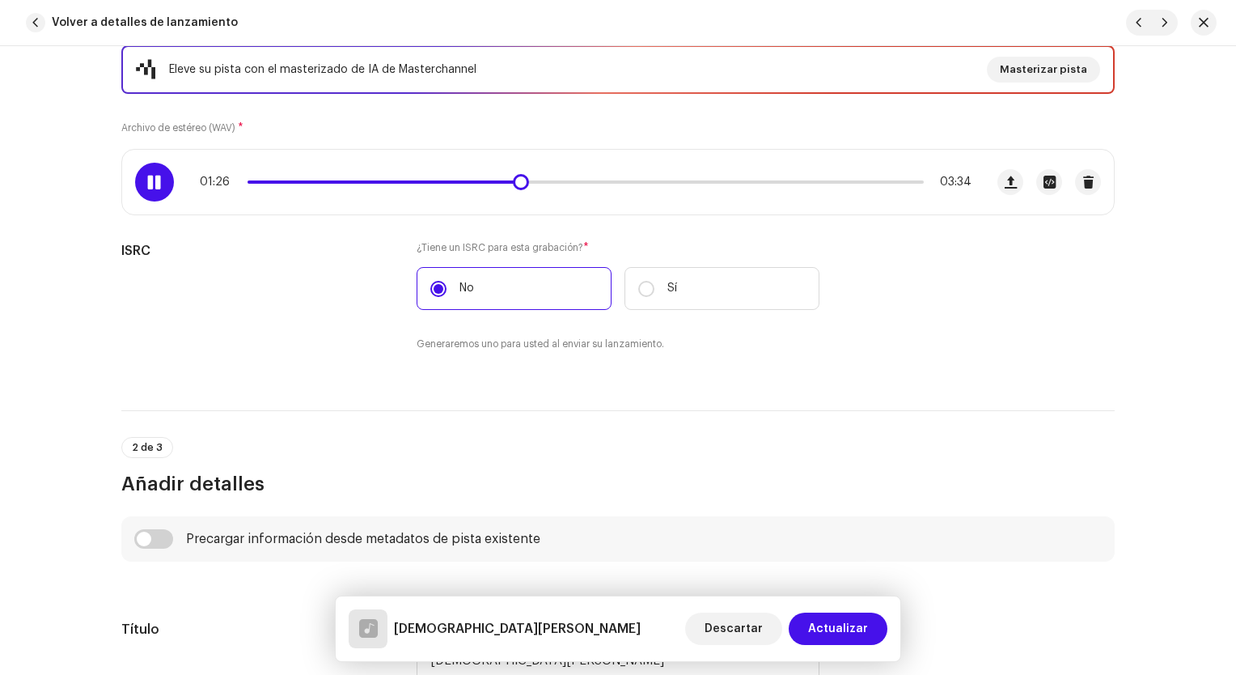
scroll to position [202, 0]
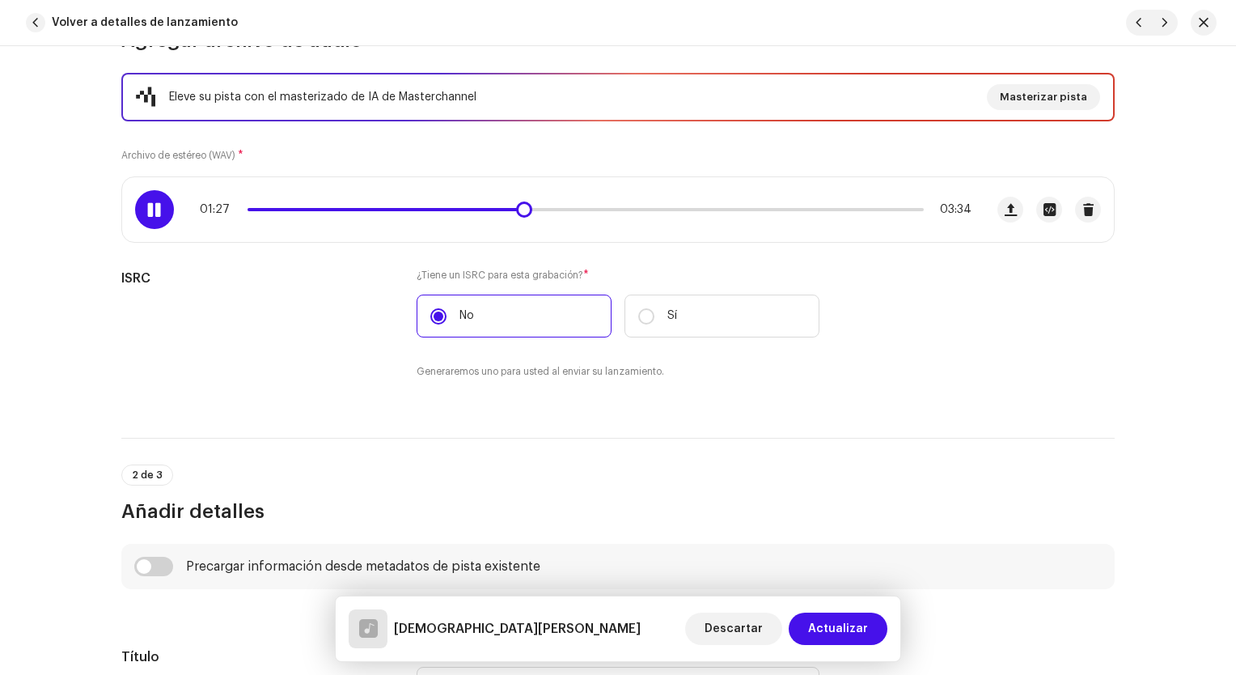
click at [469, 211] on div "01:27 03:34" at bounding box center [586, 209] width 772 height 13
click at [469, 208] on span at bounding box center [385, 209] width 275 height 3
click at [249, 212] on div "01:28 03:34" at bounding box center [586, 209] width 772 height 13
click at [250, 209] on span at bounding box center [389, 209] width 282 height 3
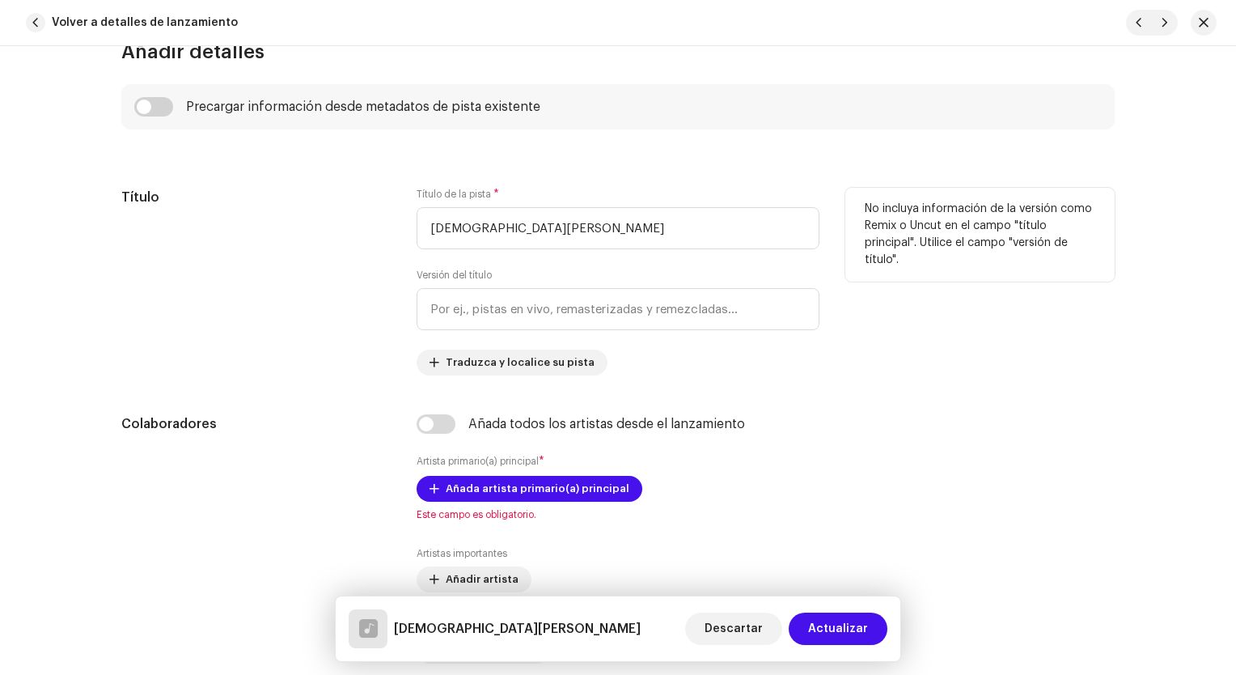
scroll to position [850, 0]
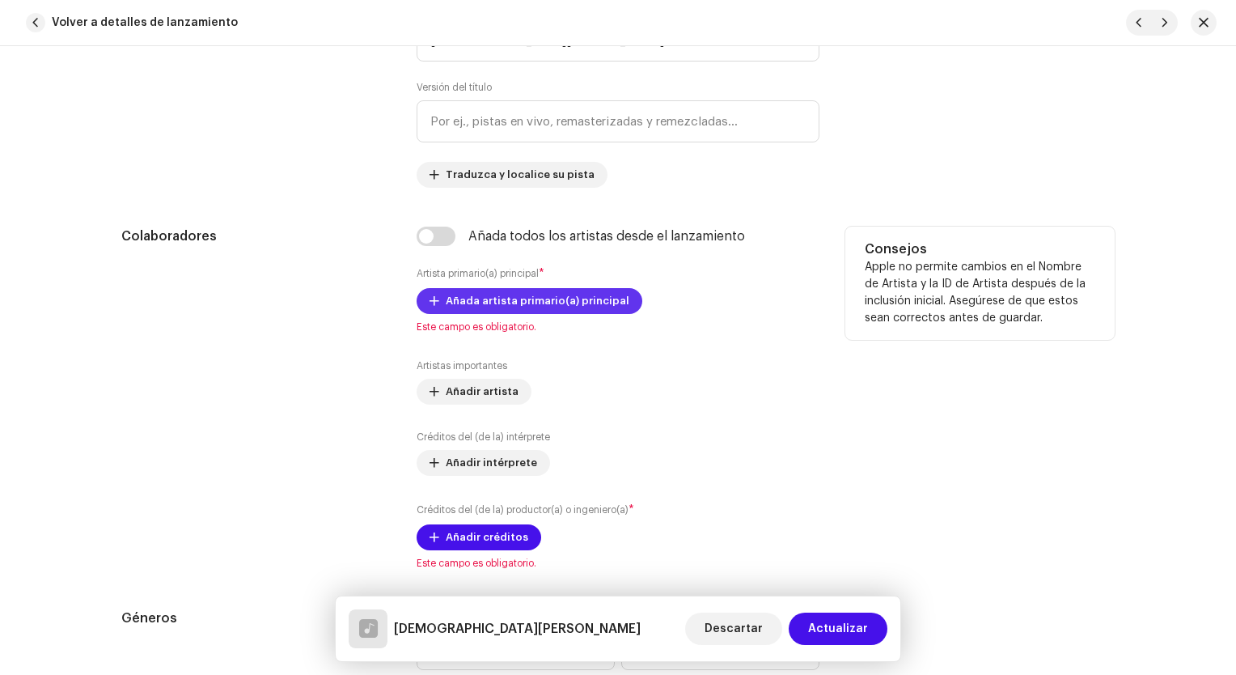
click at [576, 307] on span "Añada artista primario(a) principal" at bounding box center [538, 301] width 184 height 32
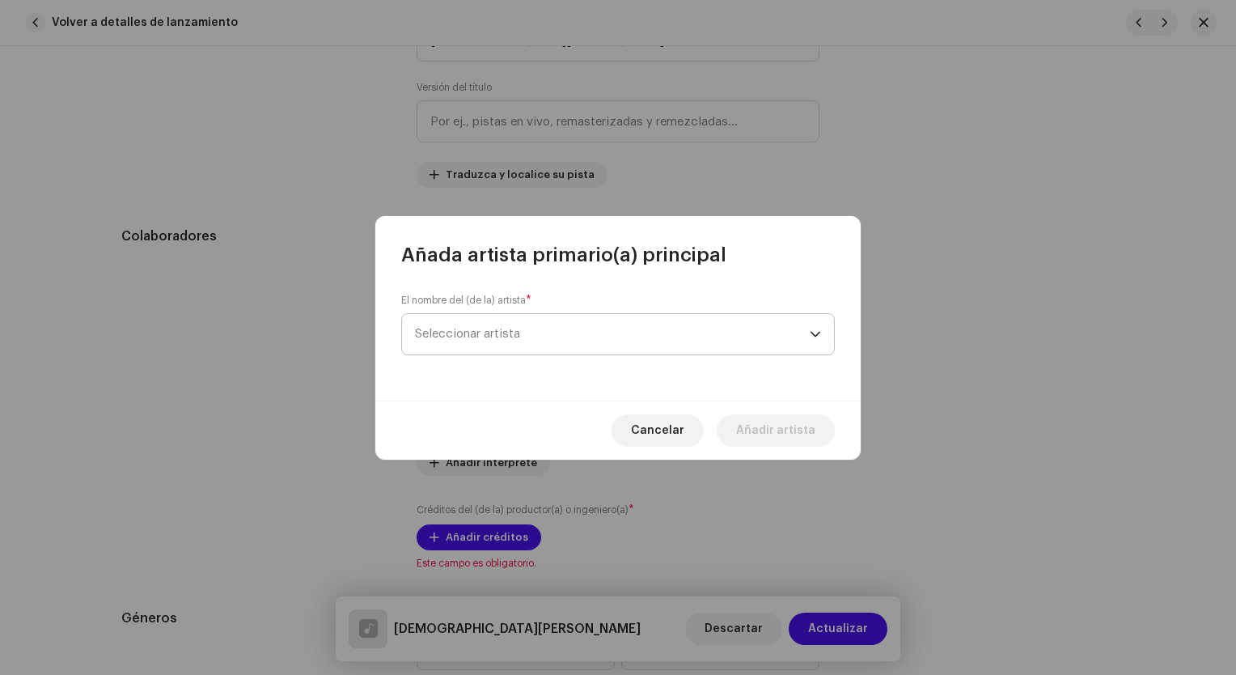
click at [582, 338] on span "Seleccionar artista" at bounding box center [612, 334] width 395 height 40
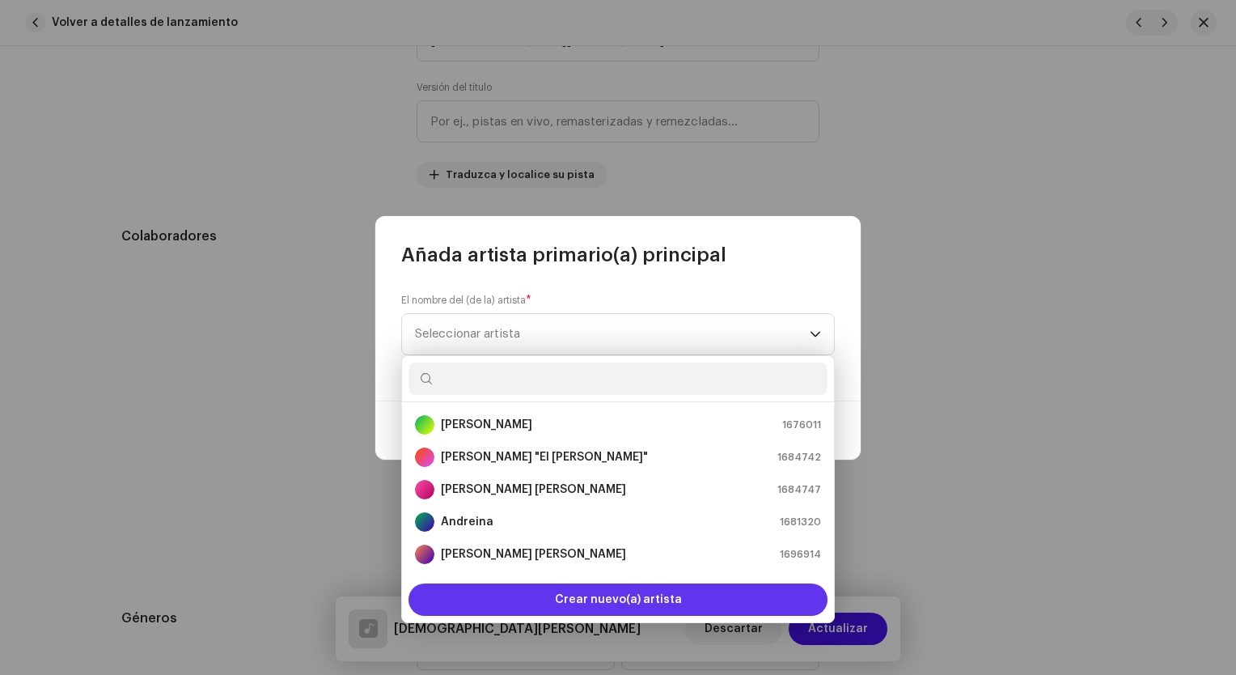
scroll to position [26, 0]
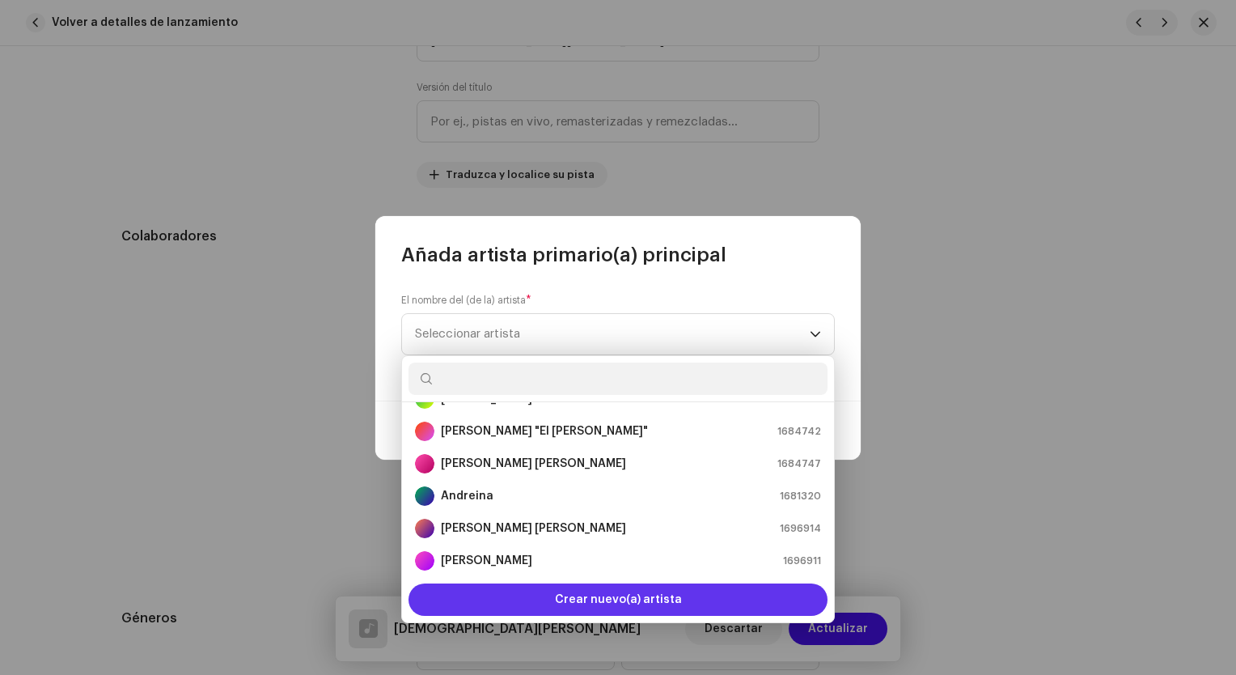
click at [642, 603] on span "Crear nuevo(a) artista" at bounding box center [618, 599] width 127 height 32
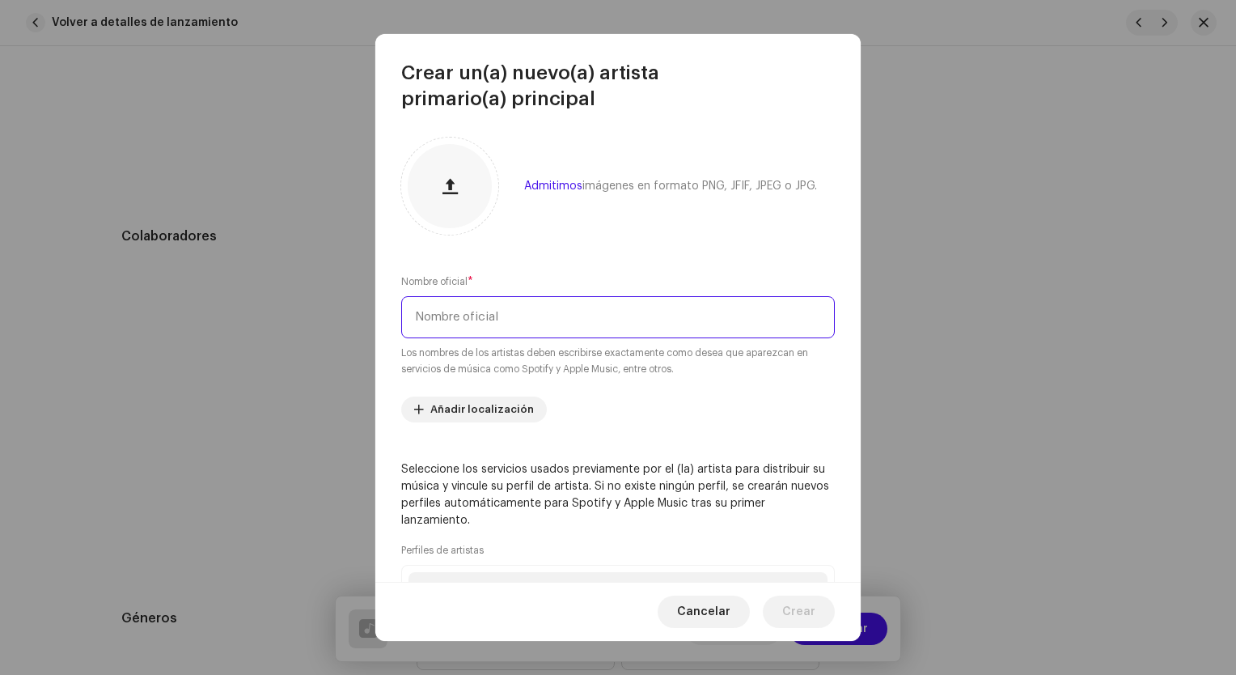
click at [516, 312] on input "text" at bounding box center [618, 317] width 434 height 42
type input "[PERSON_NAME]"
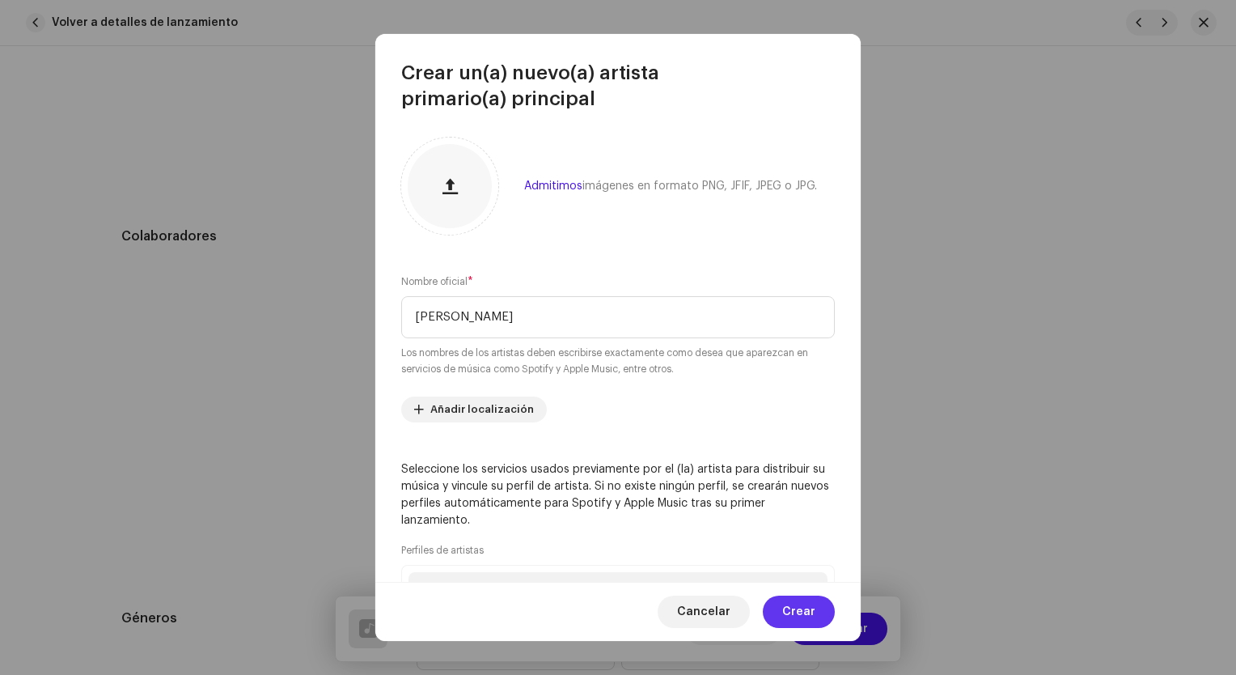
click at [795, 617] on span "Crear" at bounding box center [798, 612] width 33 height 32
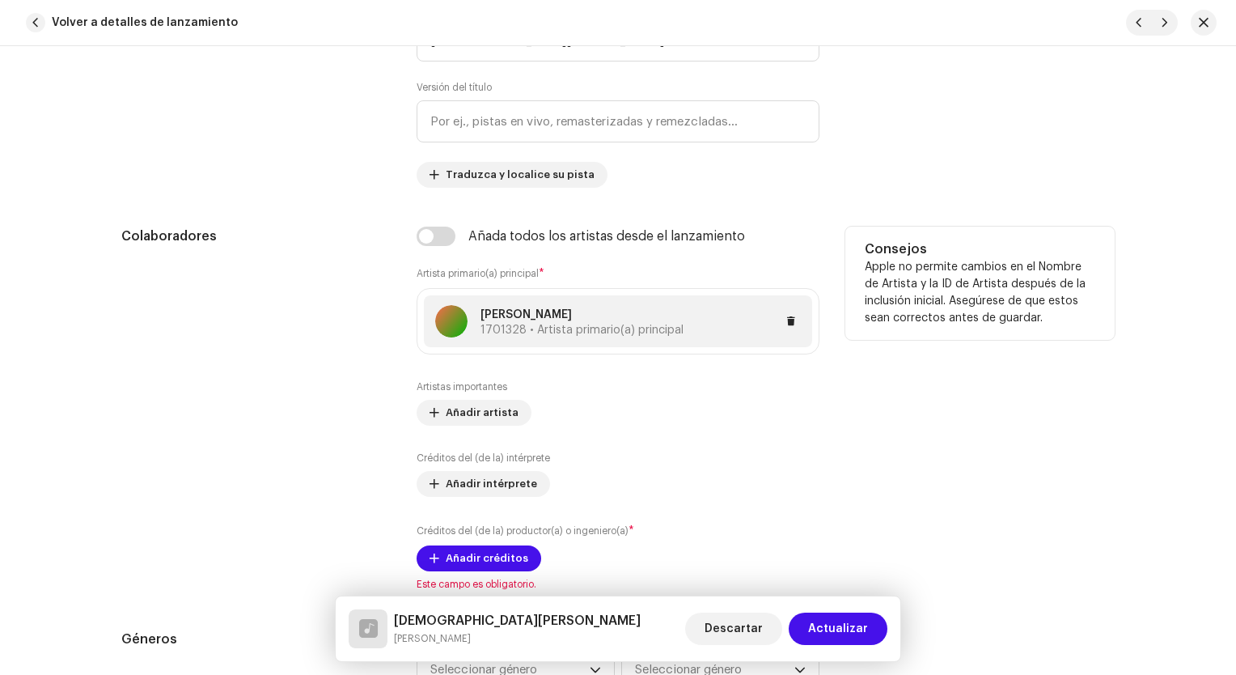
click at [524, 331] on span "1701328 • Artista primario(a) principal" at bounding box center [582, 329] width 203 height 11
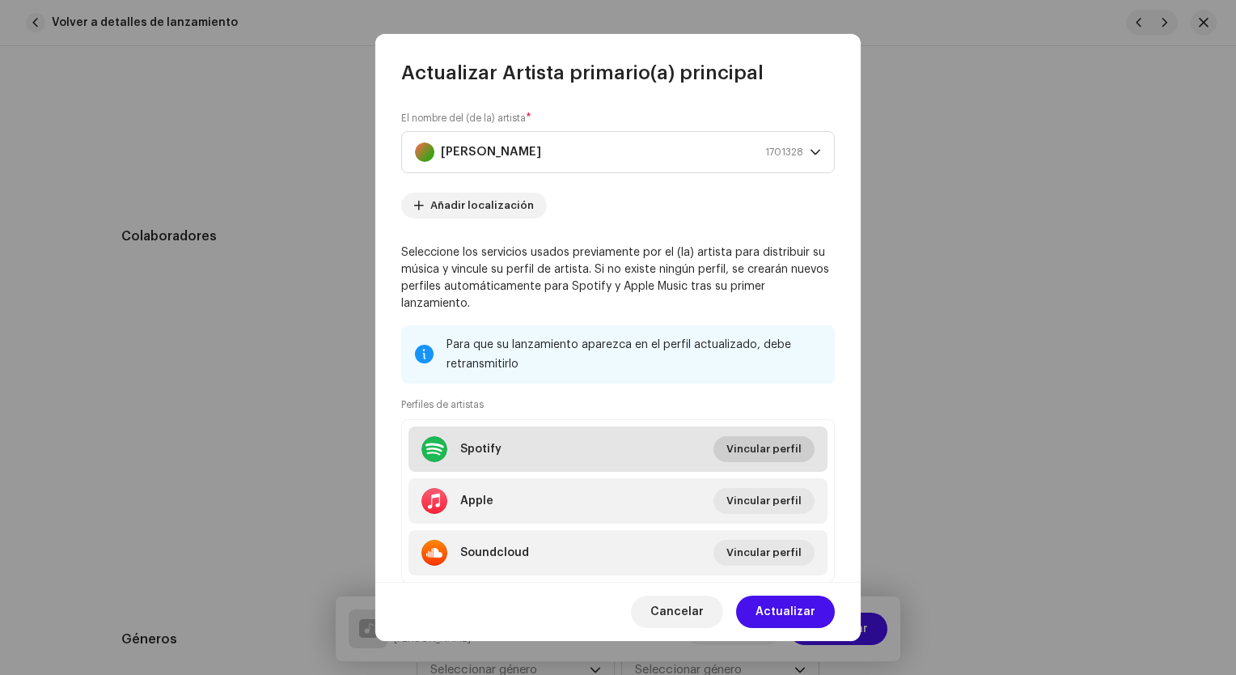
click at [778, 455] on span "Vincular perfil" at bounding box center [764, 449] width 75 height 32
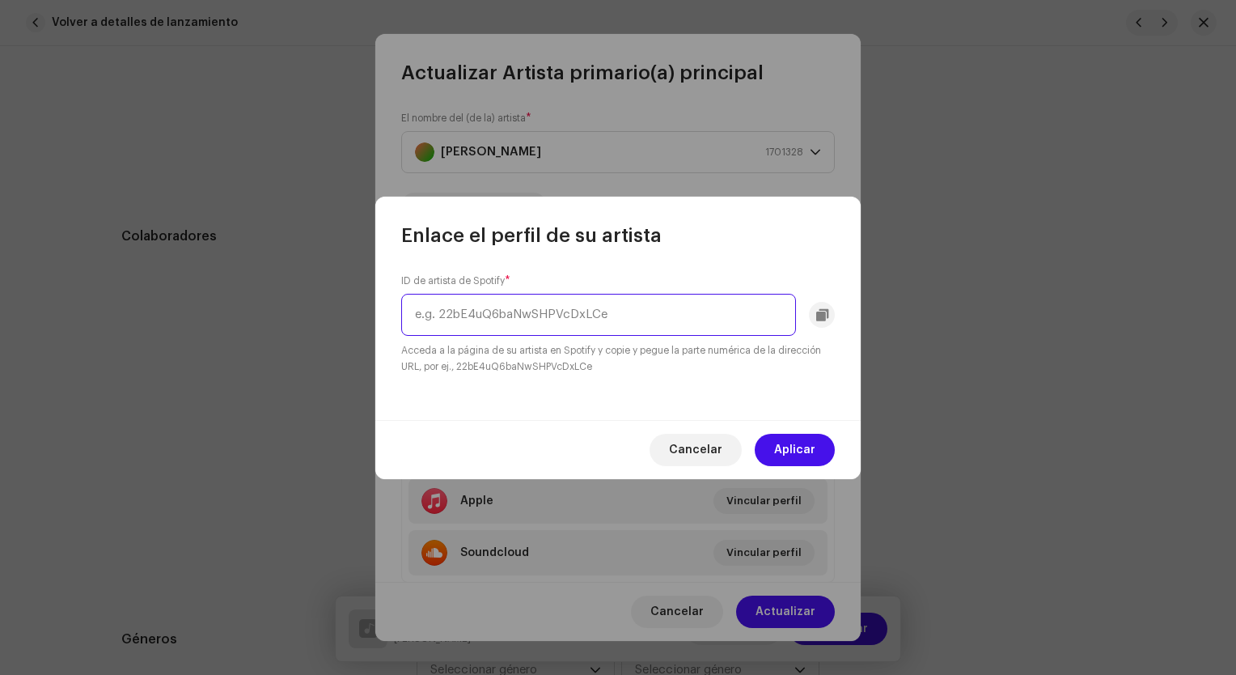
click at [579, 314] on input "text" at bounding box center [598, 315] width 395 height 42
paste input "4AXeE39BJVhTXxKMVdF2Lc"
type input "4AXeE39BJVhTXxKMVdF2Lc"
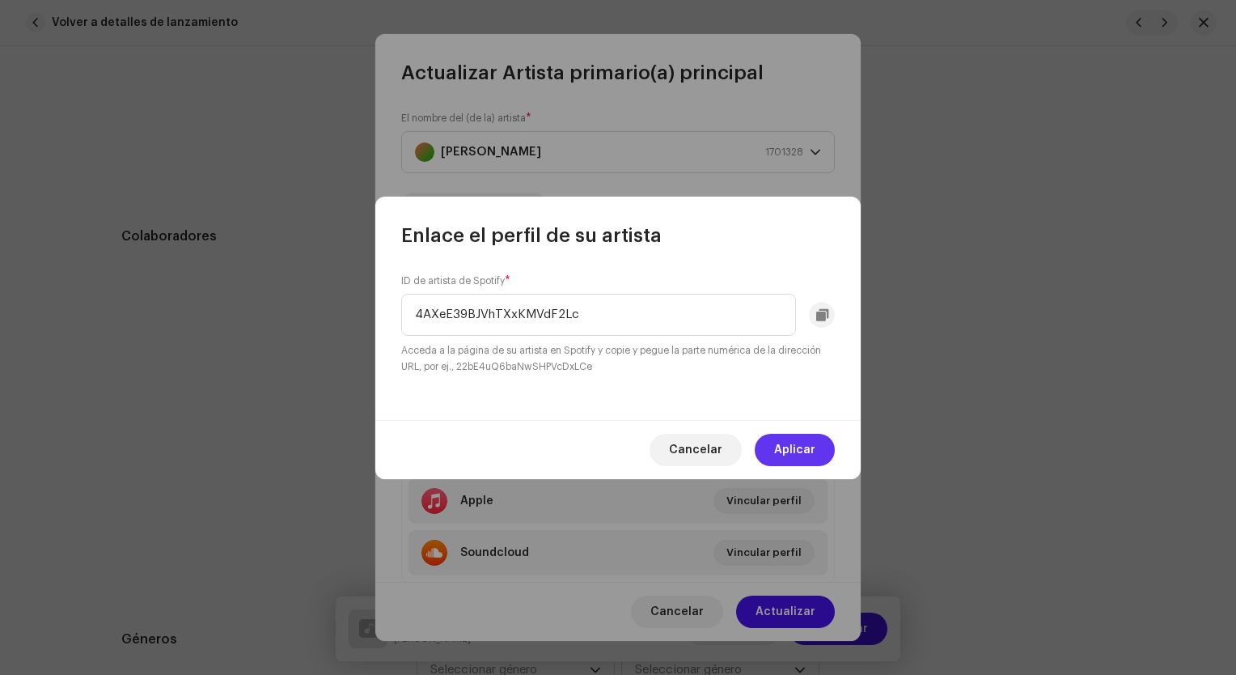
click at [795, 448] on span "Aplicar" at bounding box center [794, 450] width 41 height 32
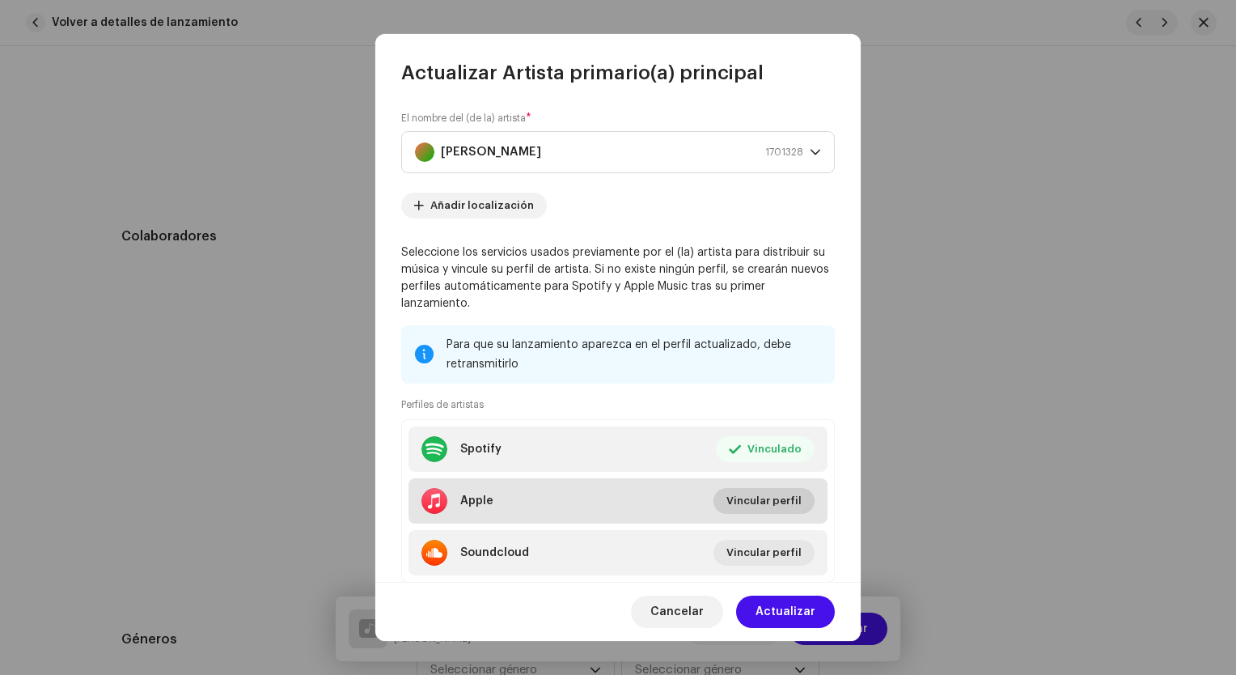
click at [766, 503] on span "Vincular perfil" at bounding box center [764, 501] width 75 height 32
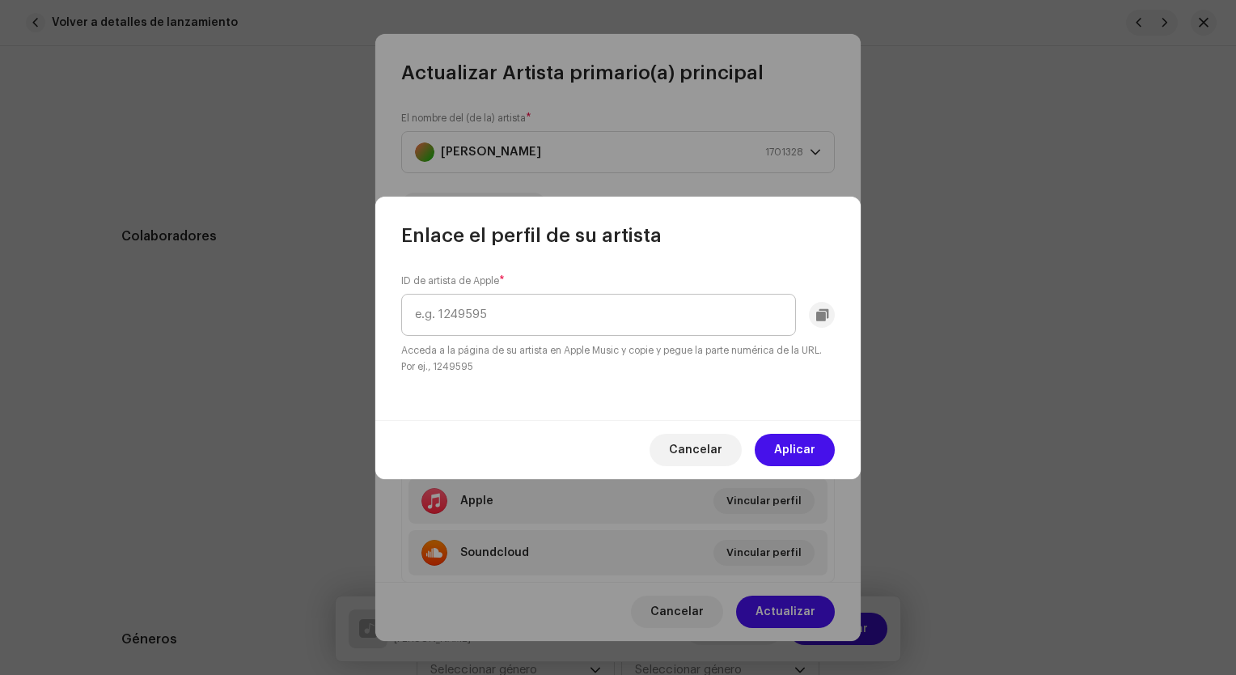
click at [668, 319] on input "text" at bounding box center [598, 315] width 395 height 42
type input "137298526"
click at [795, 451] on span "Aplicar" at bounding box center [794, 450] width 41 height 32
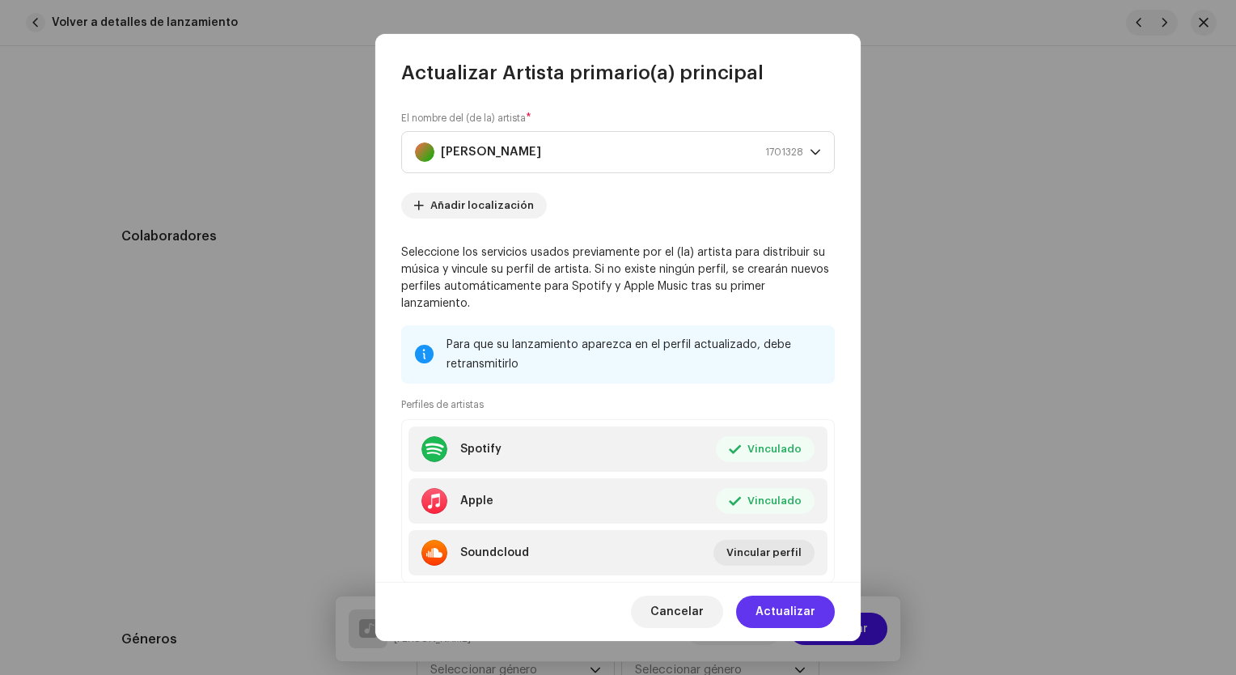
click at [793, 611] on span "Actualizar" at bounding box center [786, 612] width 60 height 32
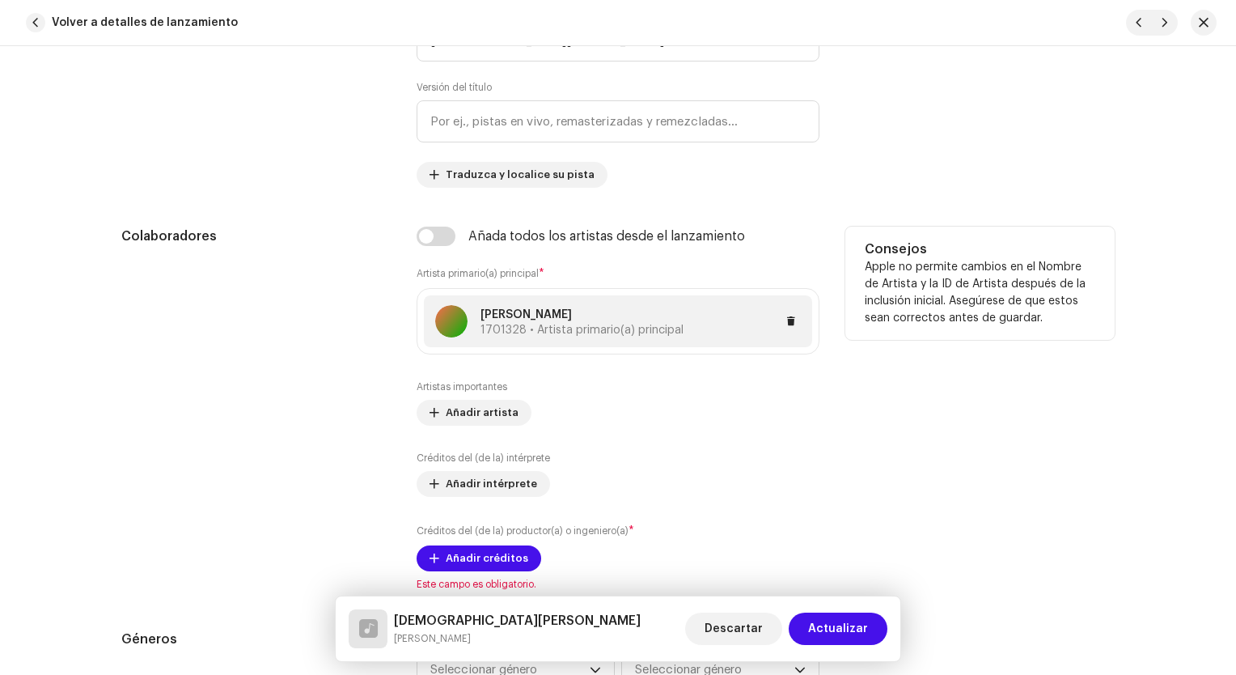
click at [684, 317] on div at bounding box center [742, 321] width 117 height 19
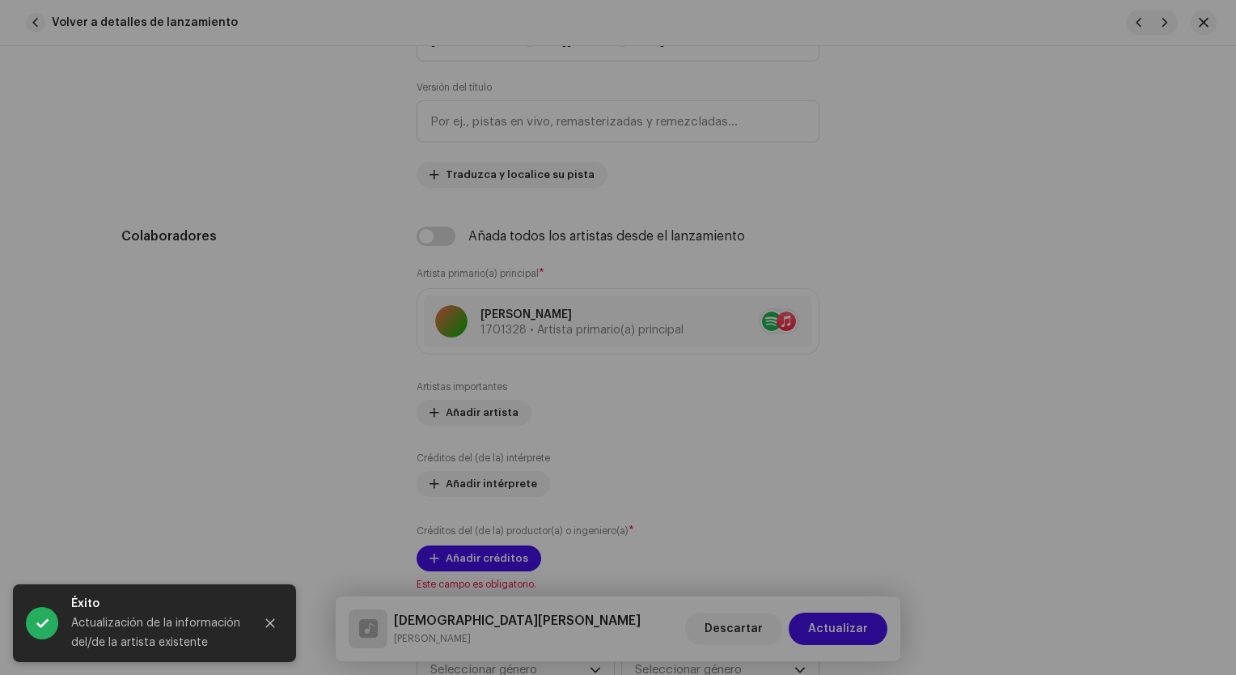
click at [930, 366] on div "Actualizar Artista primario(a) principal El nombre del (de la) artista * [PERSO…" at bounding box center [618, 337] width 1236 height 675
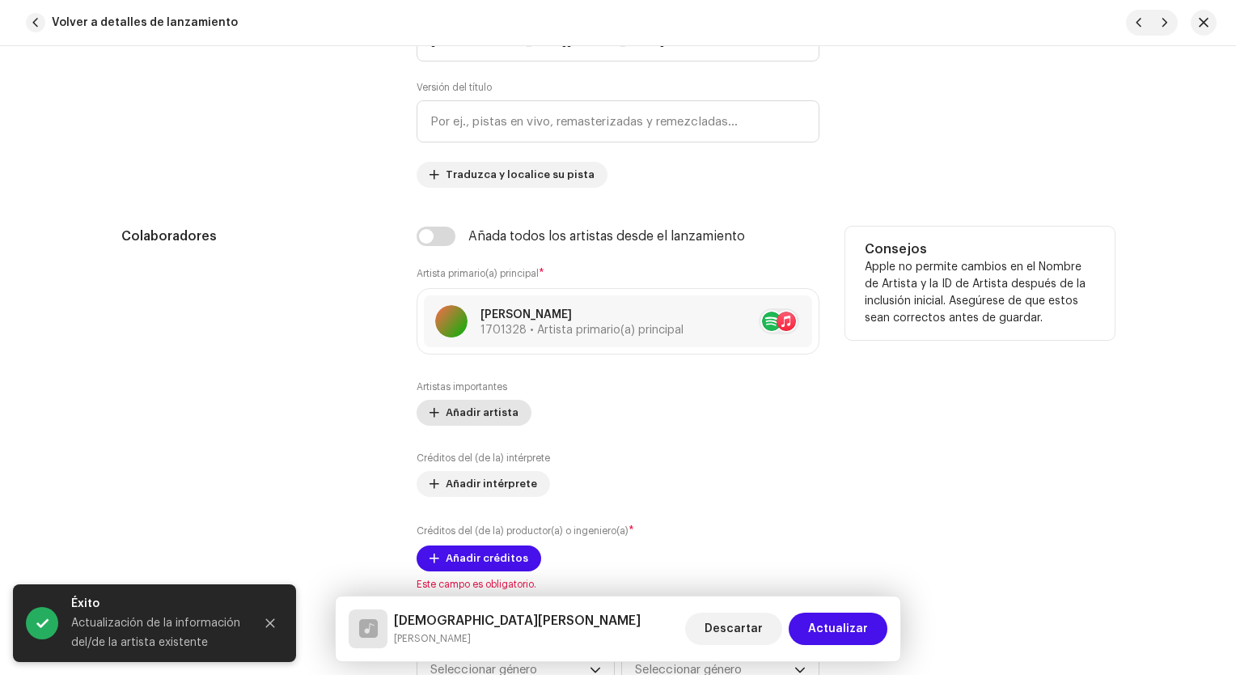
click at [446, 409] on span "Añadir artista" at bounding box center [482, 412] width 73 height 32
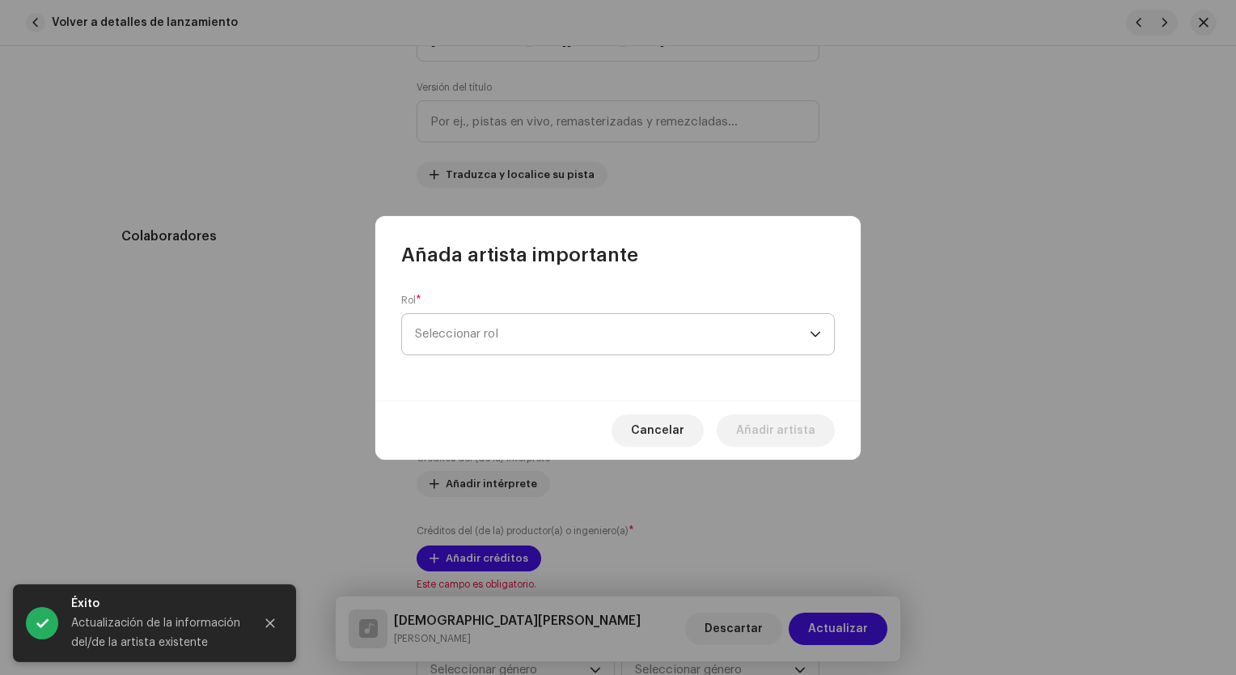
click at [533, 326] on span "Seleccionar rol" at bounding box center [612, 334] width 395 height 40
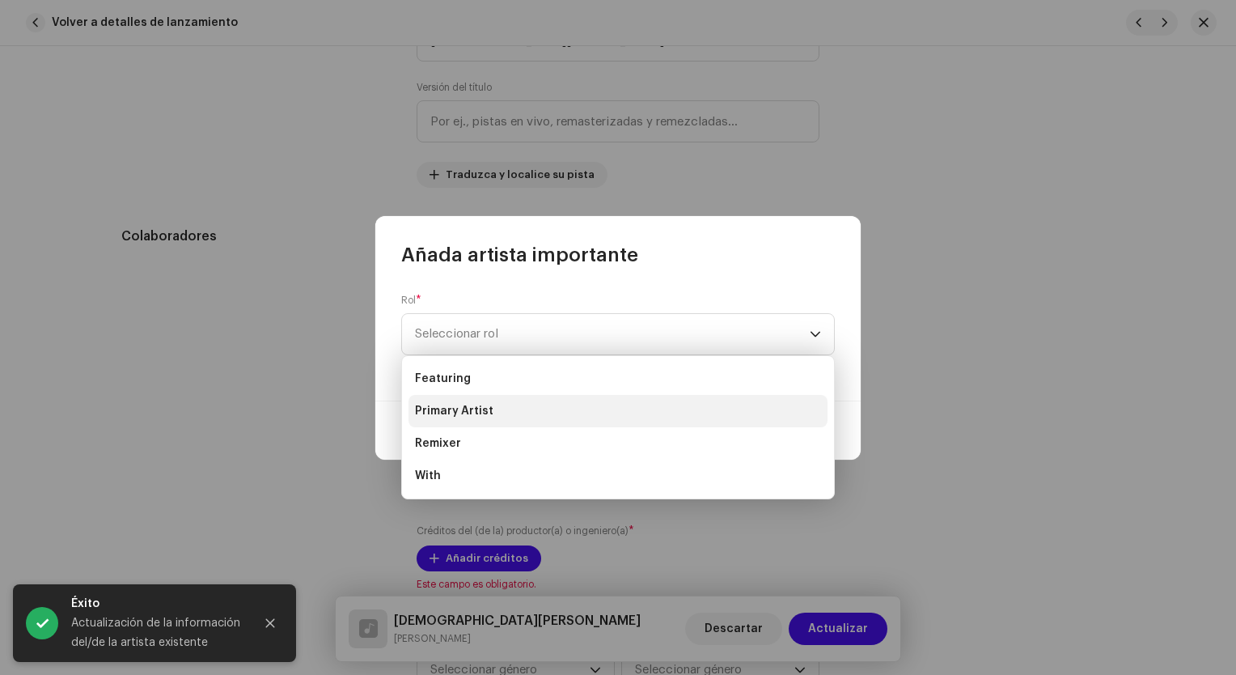
click at [489, 415] on span "Primary Artist" at bounding box center [454, 411] width 78 height 16
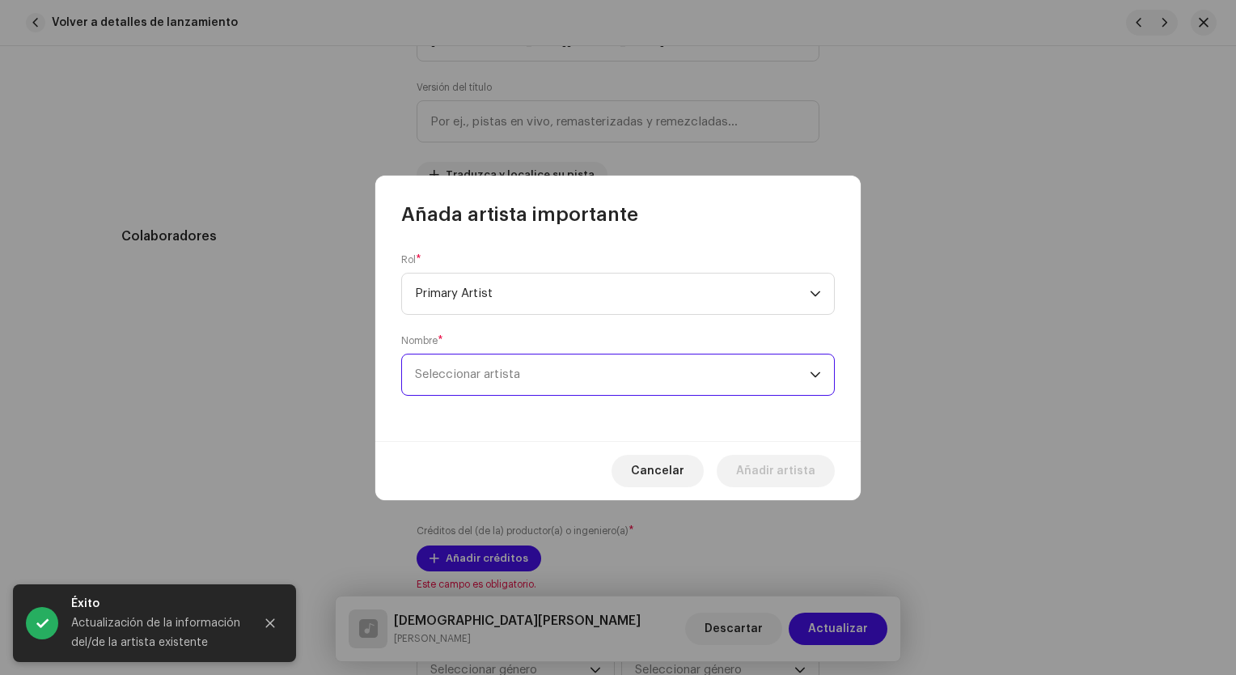
click at [544, 380] on span "Seleccionar artista" at bounding box center [612, 374] width 395 height 40
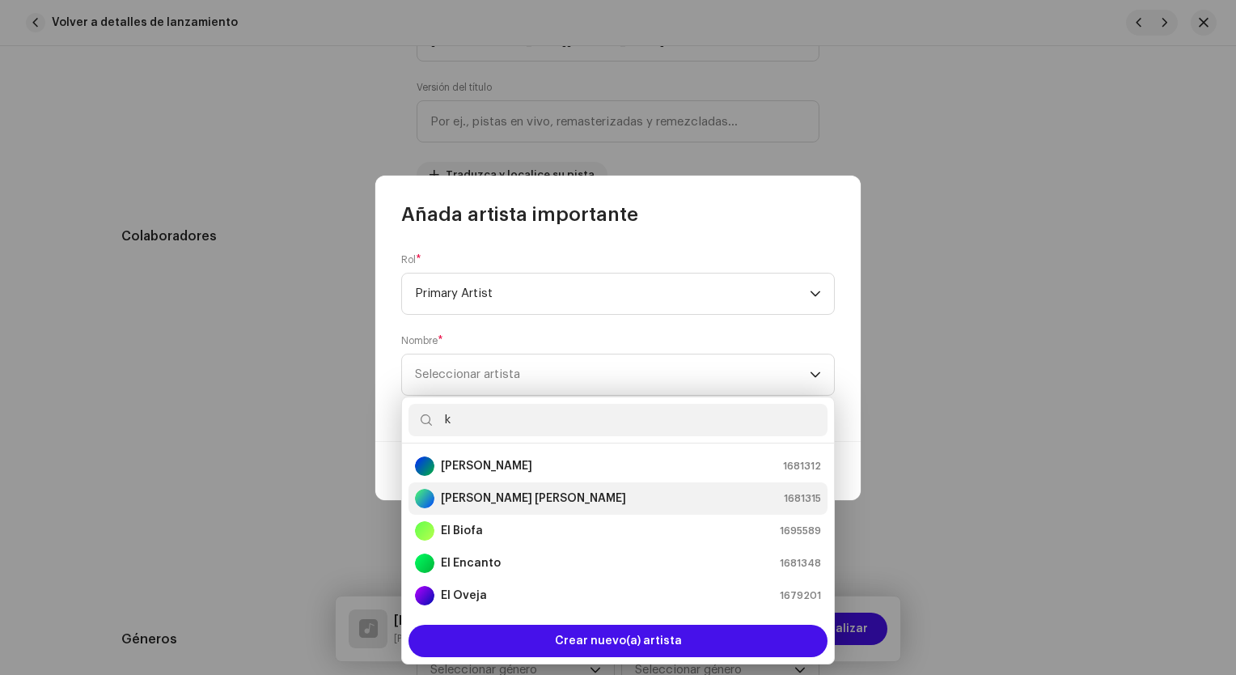
scroll to position [0, 0]
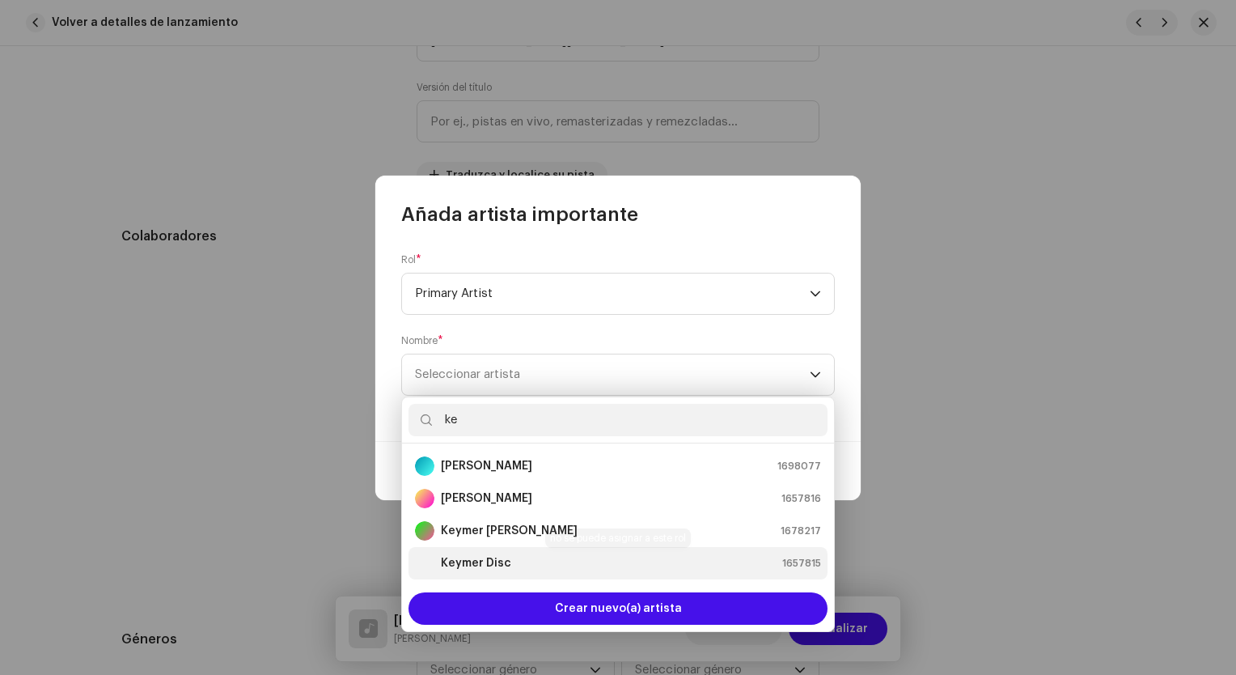
type input "ke"
click at [515, 554] on div "Keymer Disc 1657815" at bounding box center [618, 562] width 406 height 19
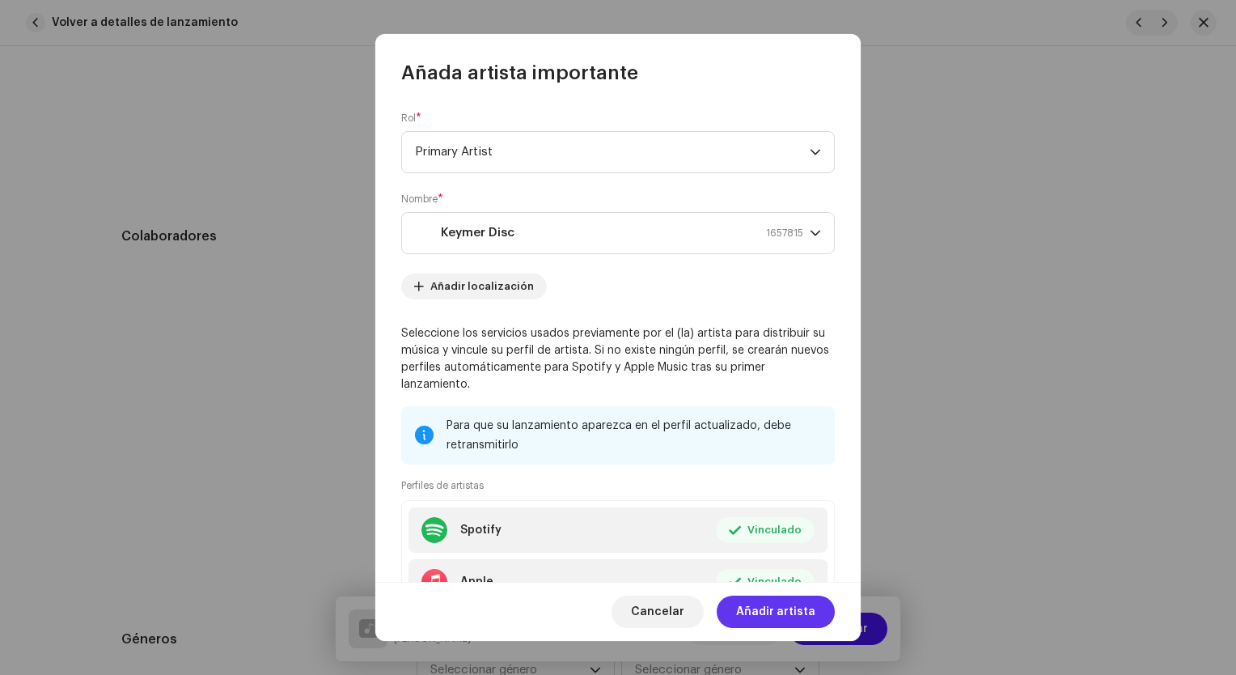
click at [774, 609] on span "Añadir artista" at bounding box center [775, 612] width 79 height 32
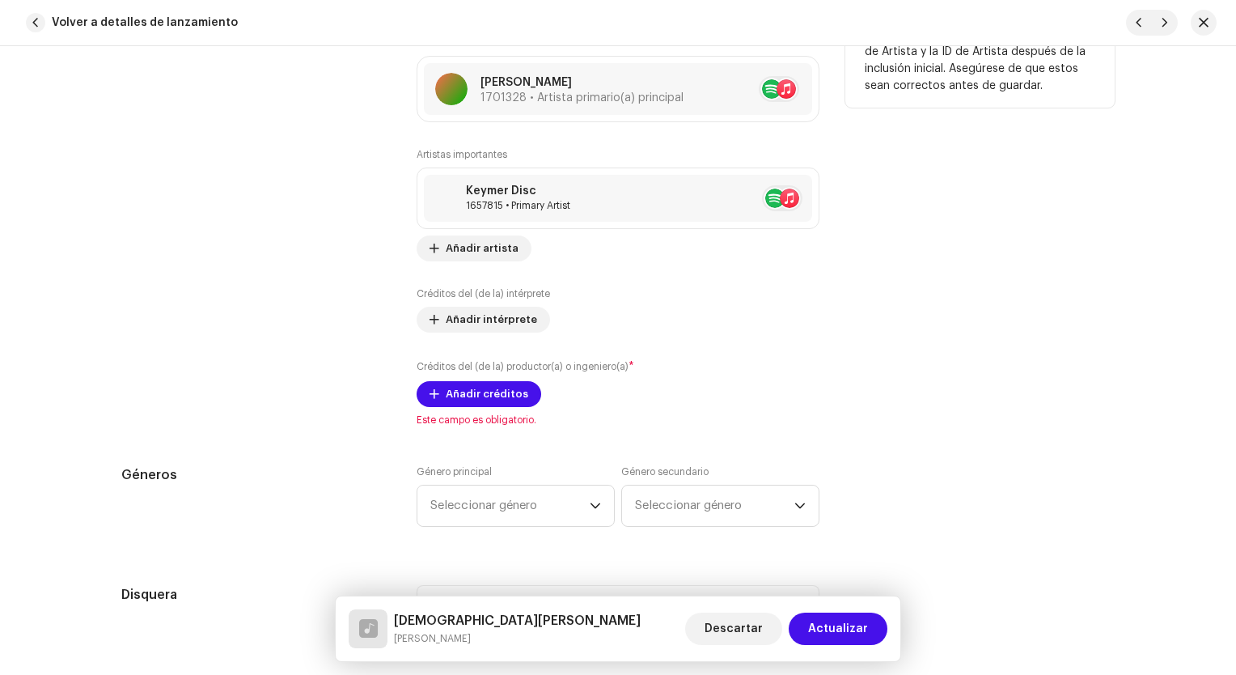
scroll to position [1092, 0]
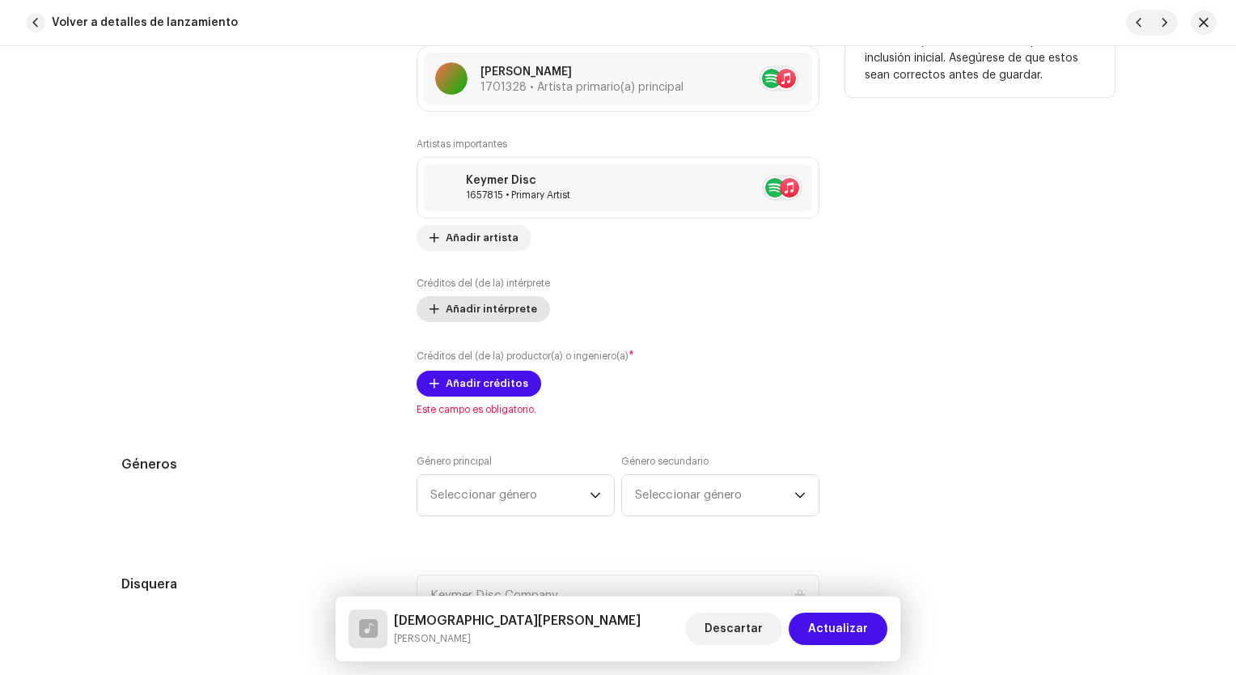
click at [502, 308] on span "Añadir intérprete" at bounding box center [491, 309] width 91 height 32
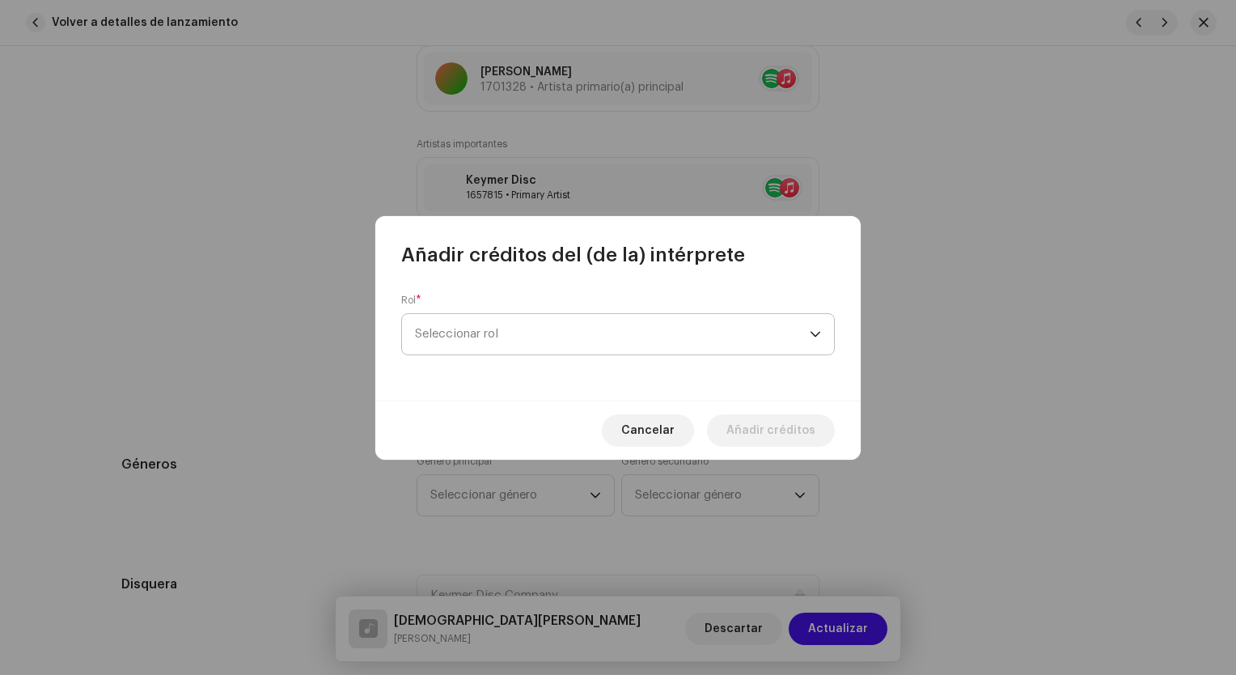
click at [516, 352] on span "Seleccionar rol" at bounding box center [612, 334] width 395 height 40
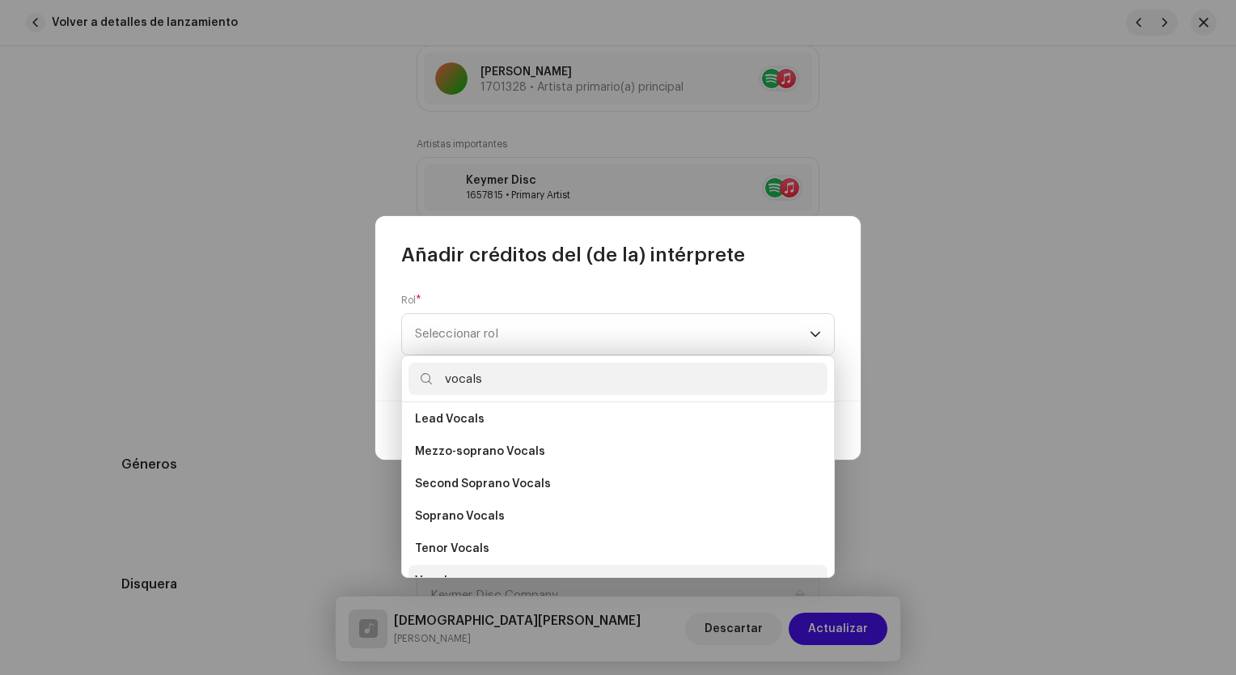
scroll to position [291, 0]
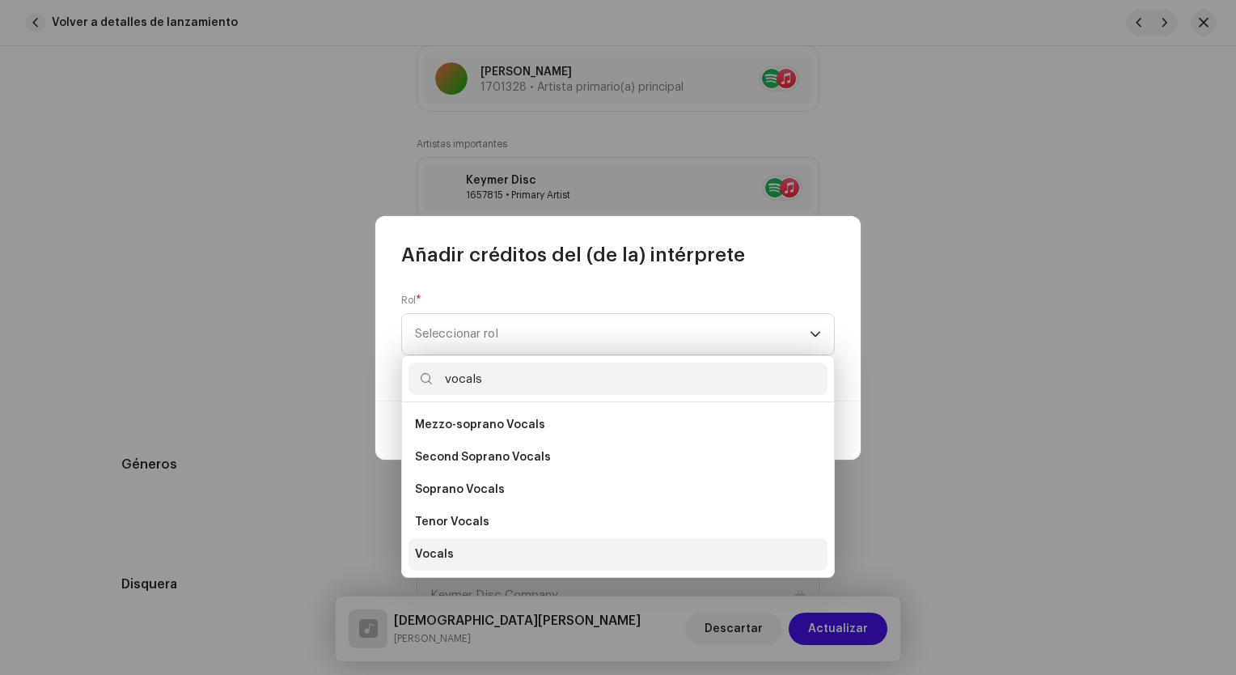
type input "vocals"
click at [479, 544] on li "Vocals" at bounding box center [618, 554] width 419 height 32
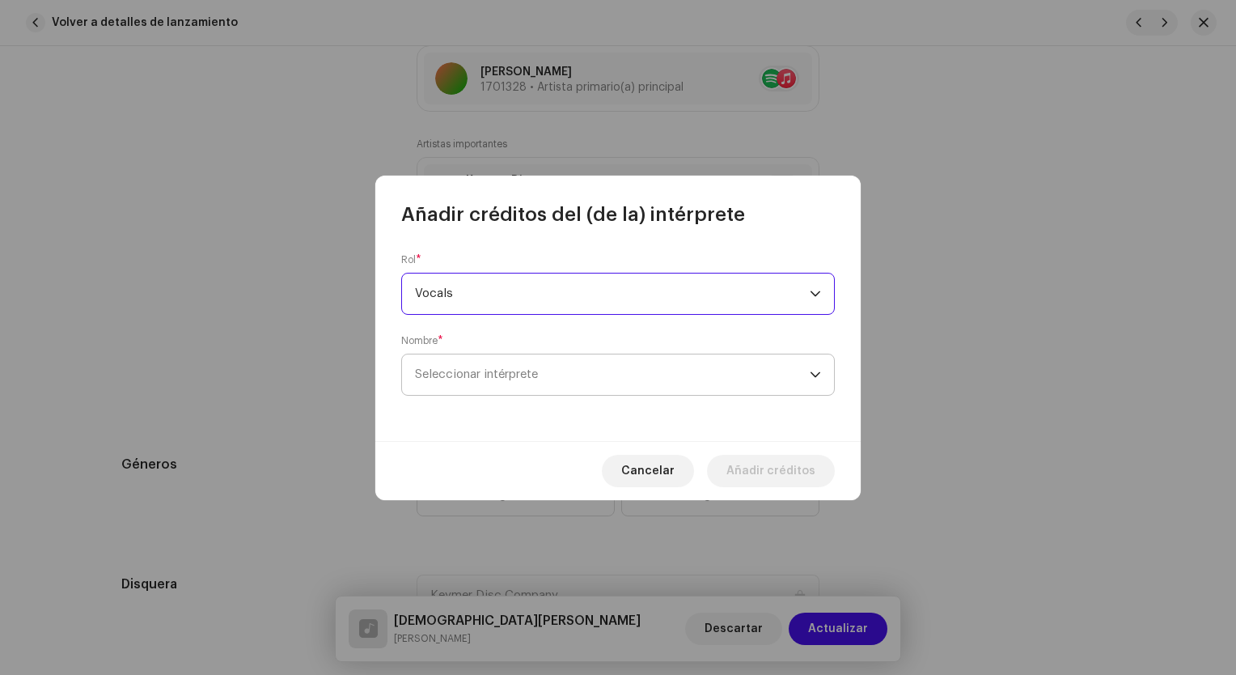
click at [514, 367] on span "Seleccionar intérprete" at bounding box center [612, 374] width 395 height 40
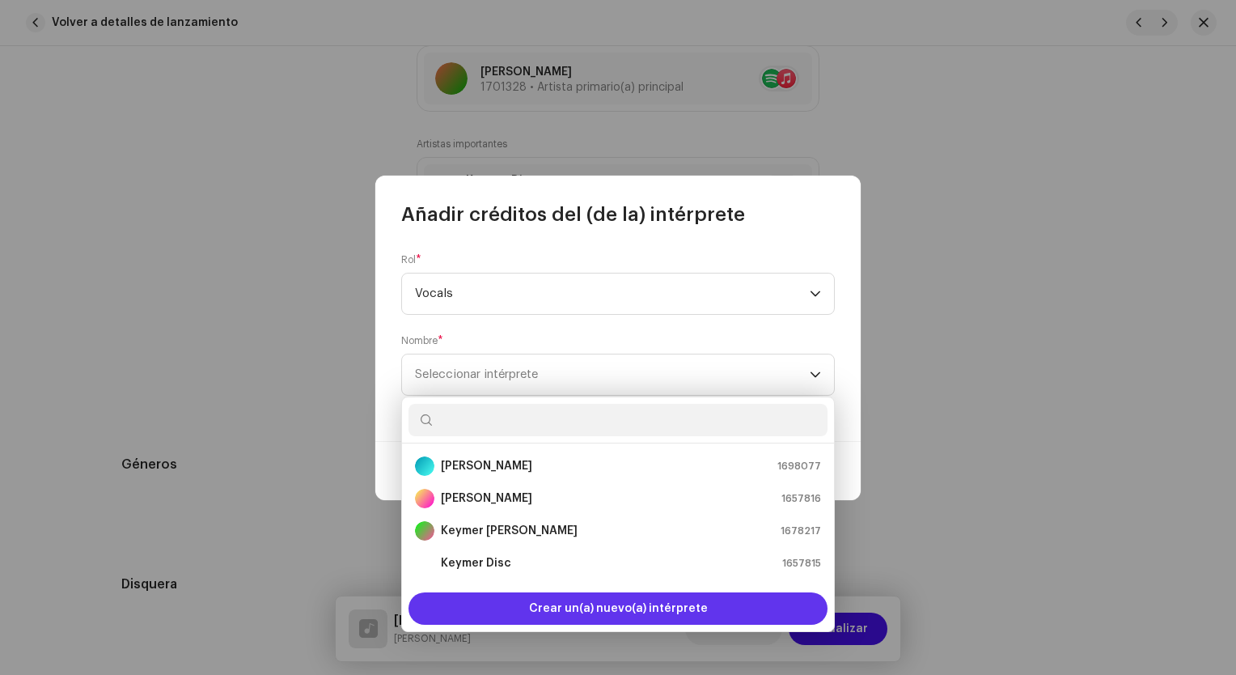
click at [618, 614] on span "Crear un(a) nuevo(a) intérprete" at bounding box center [618, 608] width 179 height 32
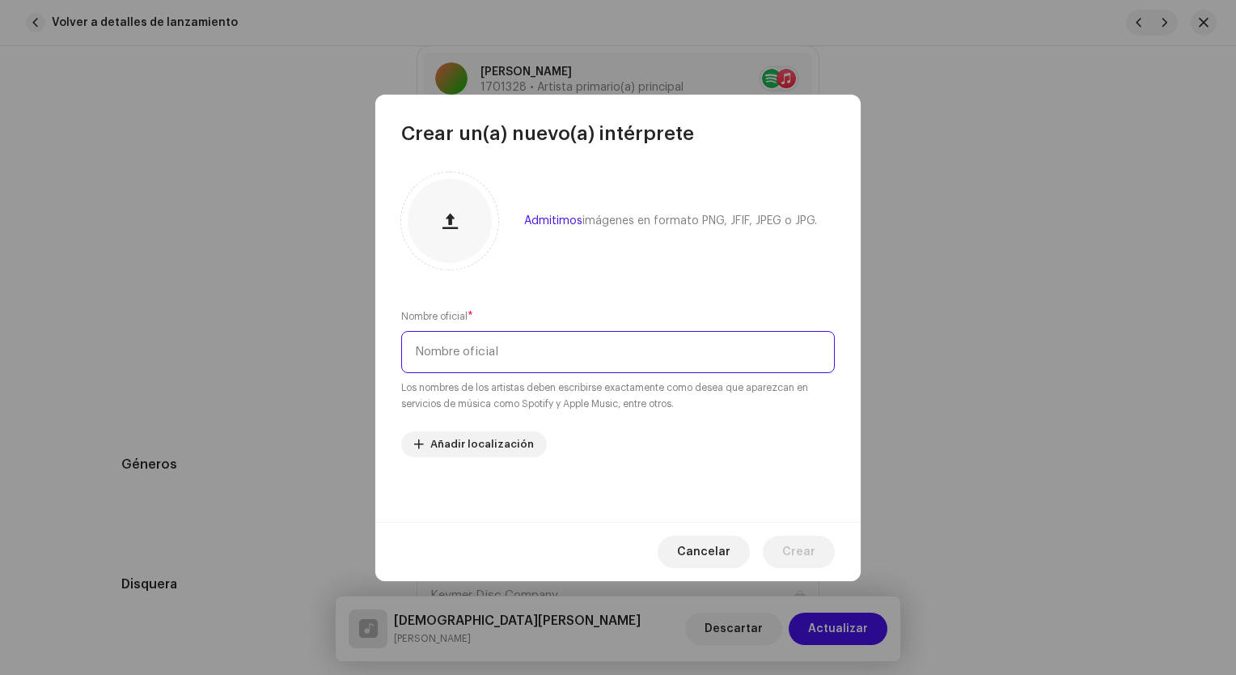
click at [537, 364] on input "text" at bounding box center [618, 352] width 434 height 42
type input "[PERSON_NAME]"
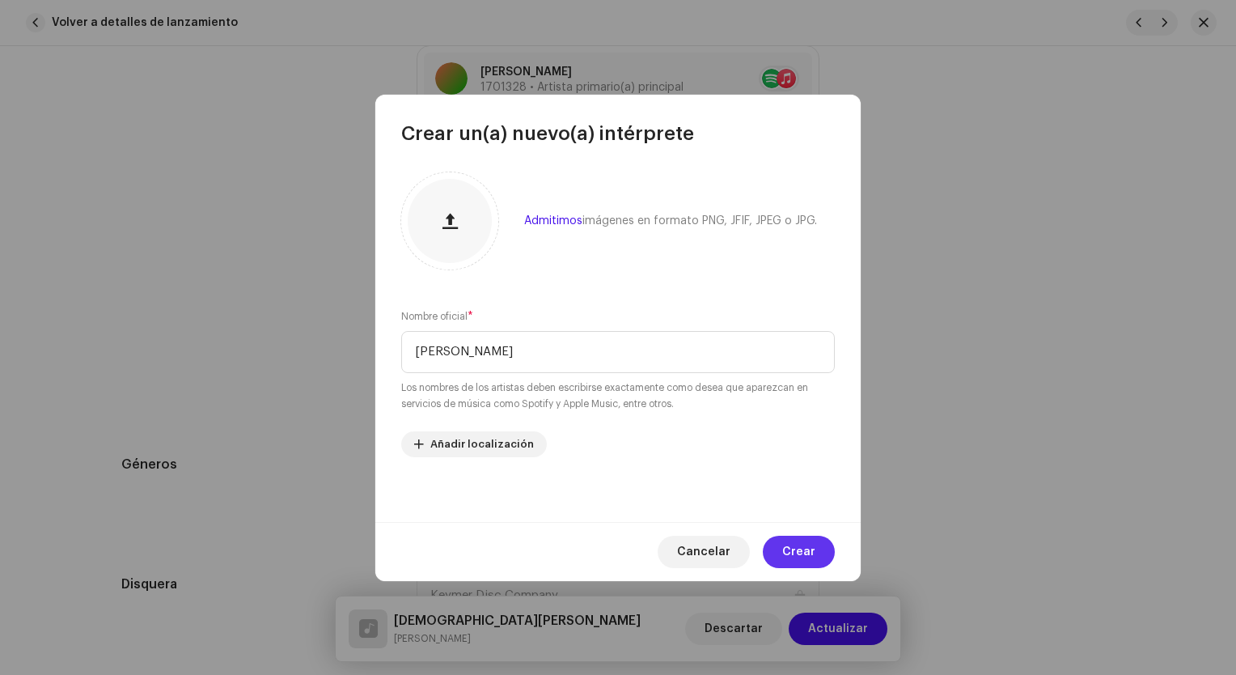
click at [808, 554] on span "Crear" at bounding box center [798, 552] width 33 height 32
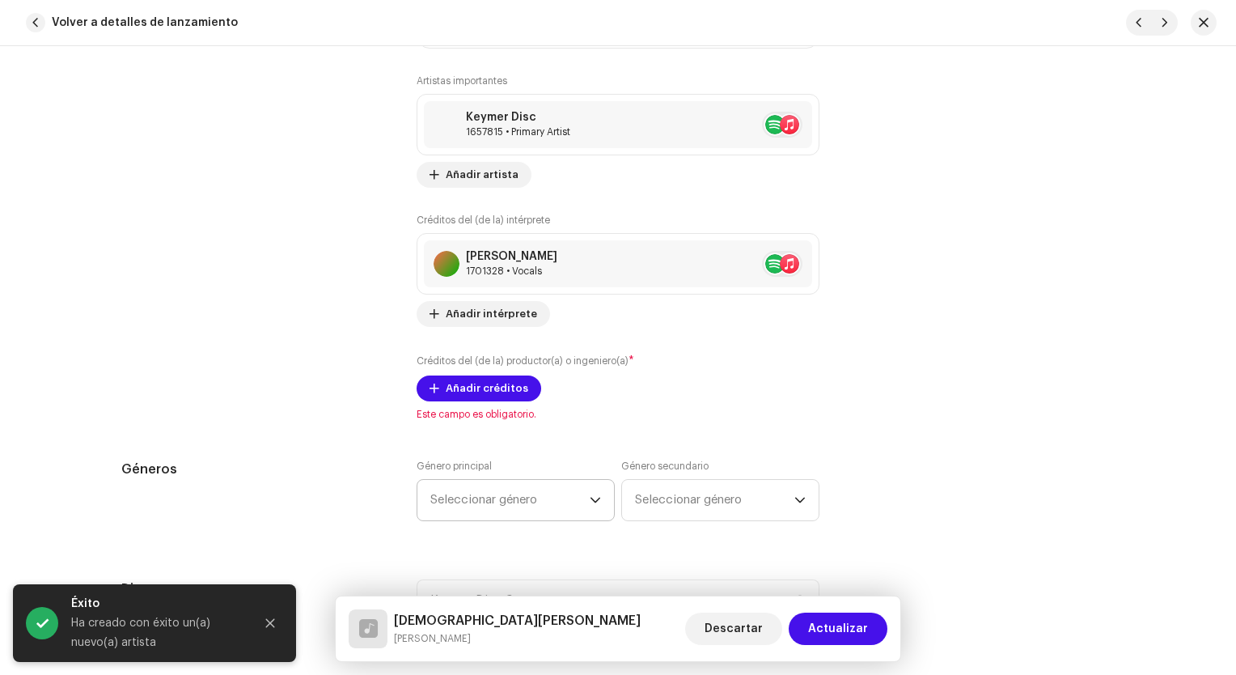
scroll to position [1254, 0]
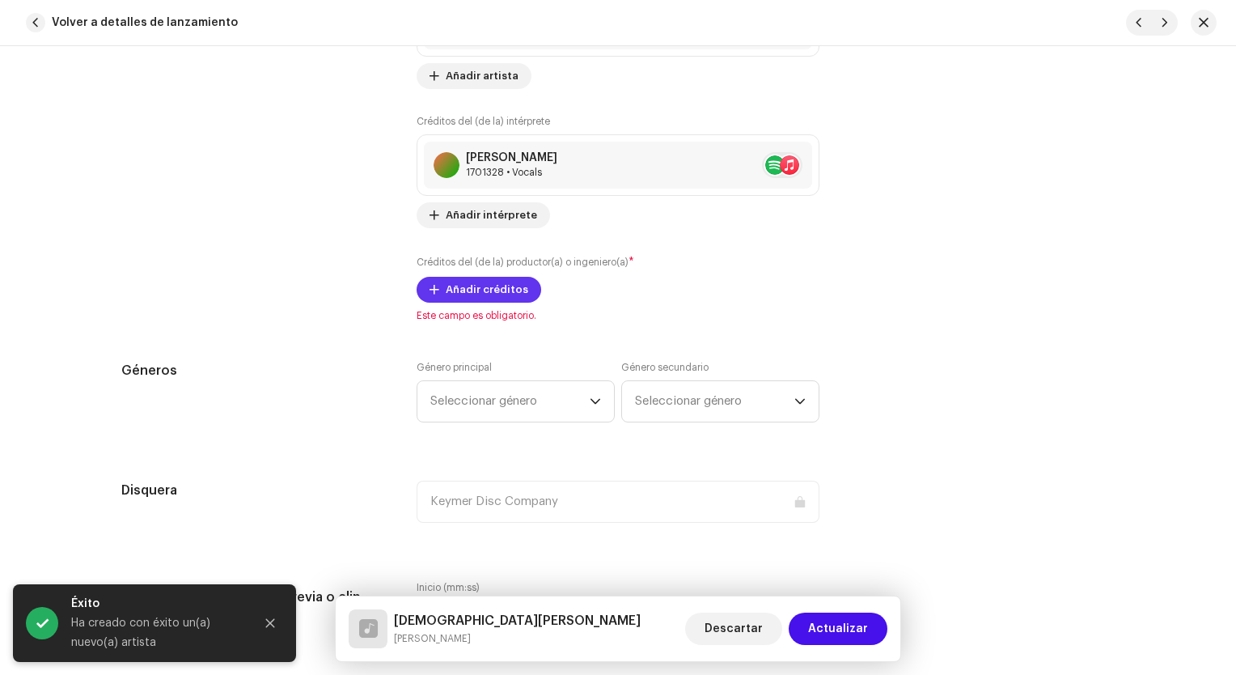
click at [495, 292] on span "Añadir créditos" at bounding box center [487, 289] width 83 height 32
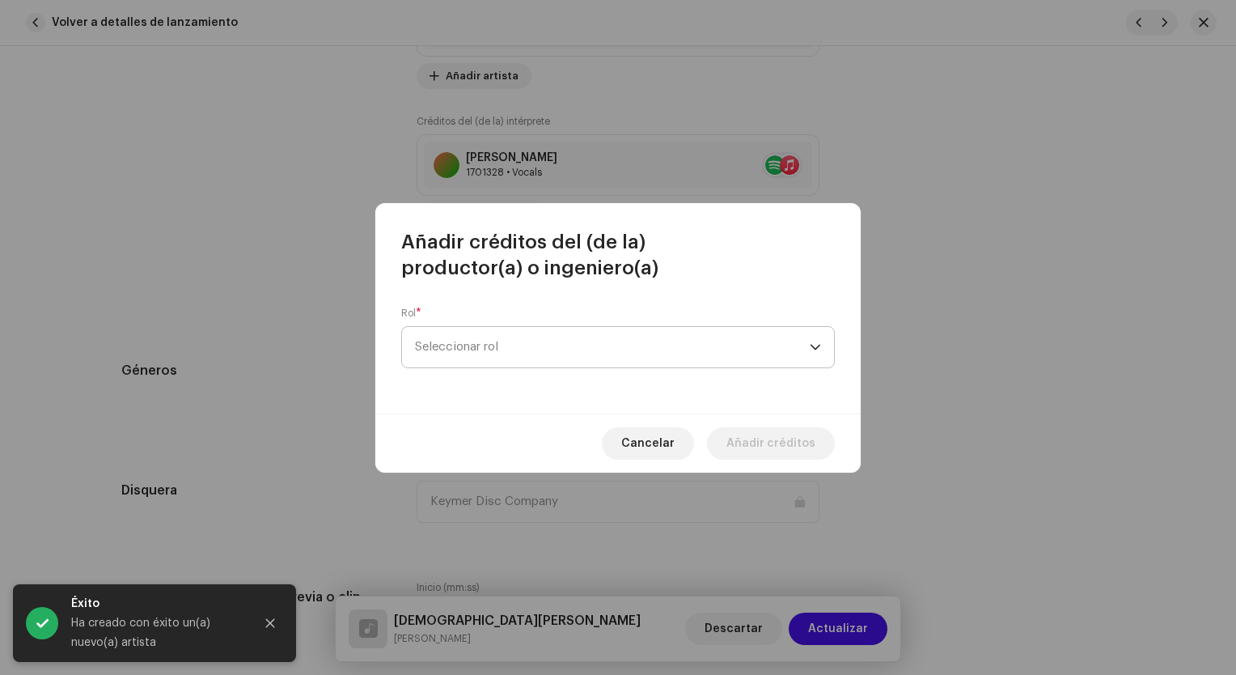
click at [490, 341] on span "Seleccionar rol" at bounding box center [612, 347] width 395 height 40
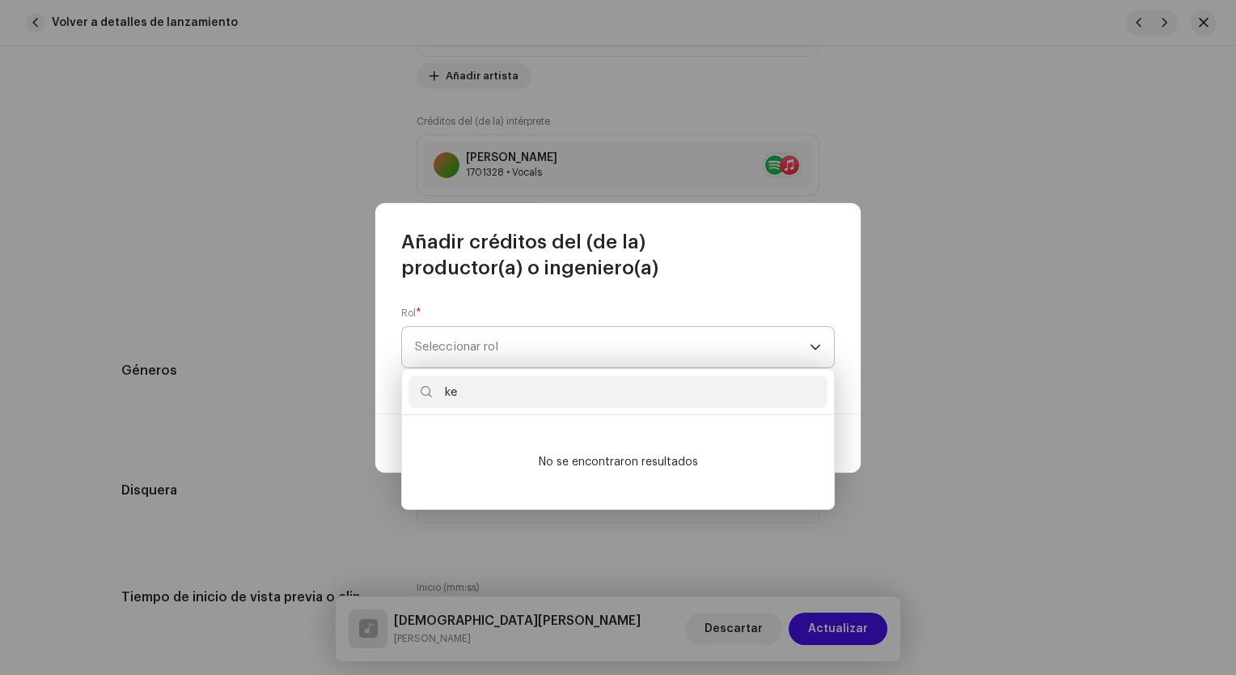
type input "k"
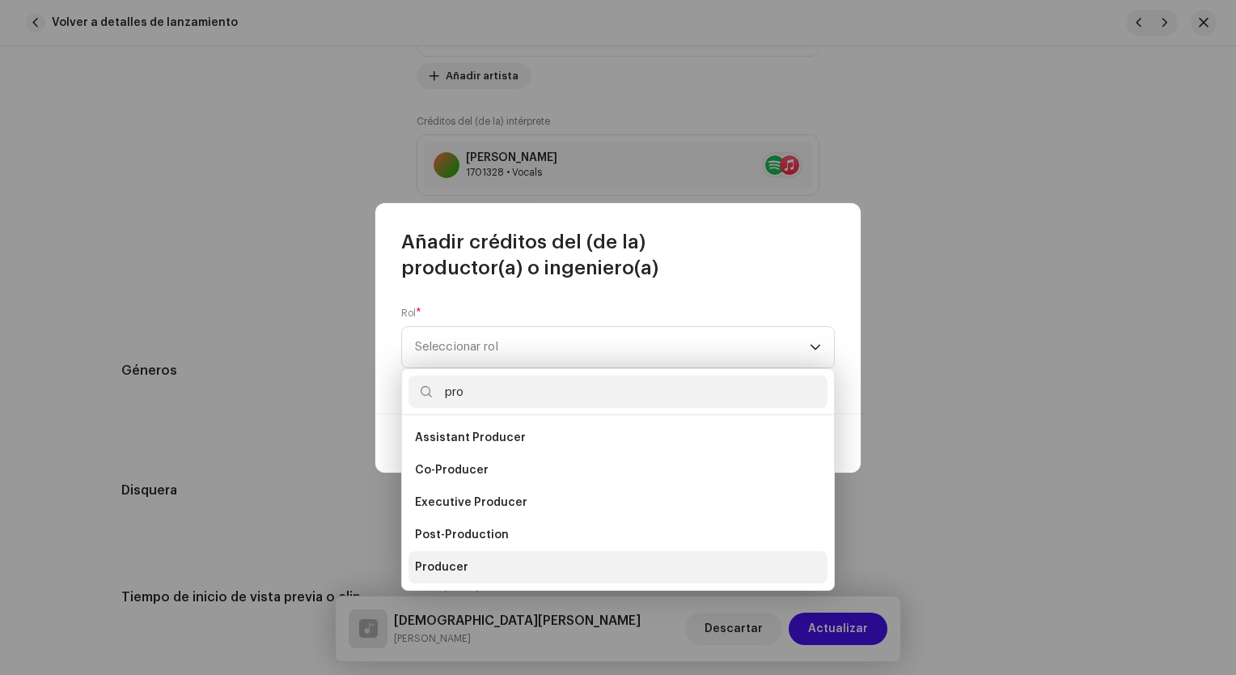
type input "pro"
click at [535, 564] on li "Producer" at bounding box center [618, 567] width 419 height 32
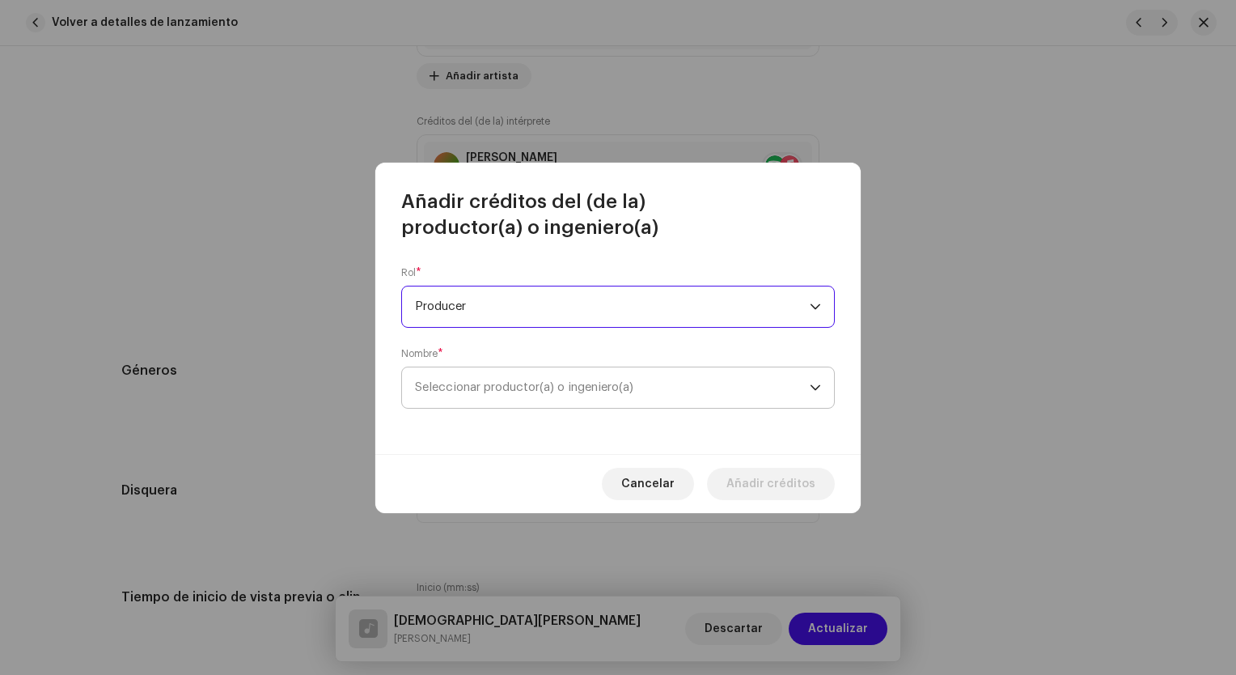
click at [533, 384] on span "Seleccionar productor(a) o ingeniero(a)" at bounding box center [524, 387] width 218 height 12
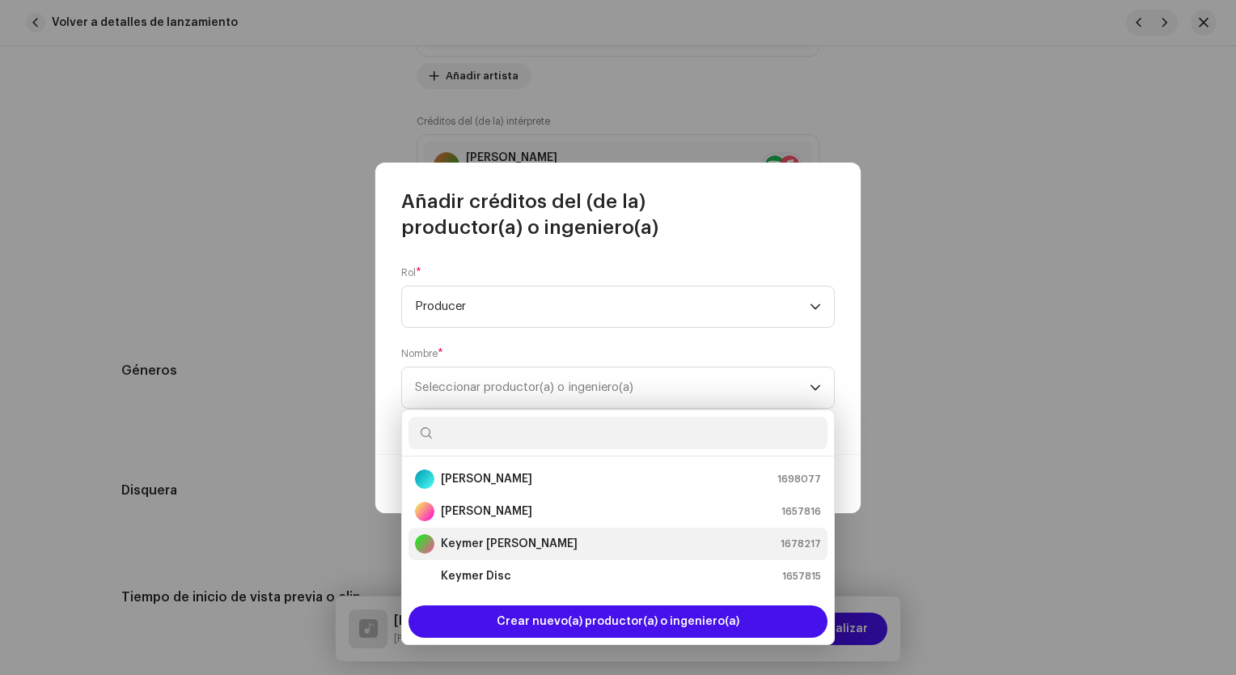
click at [533, 539] on strong "Keymer [PERSON_NAME]" at bounding box center [509, 544] width 137 height 16
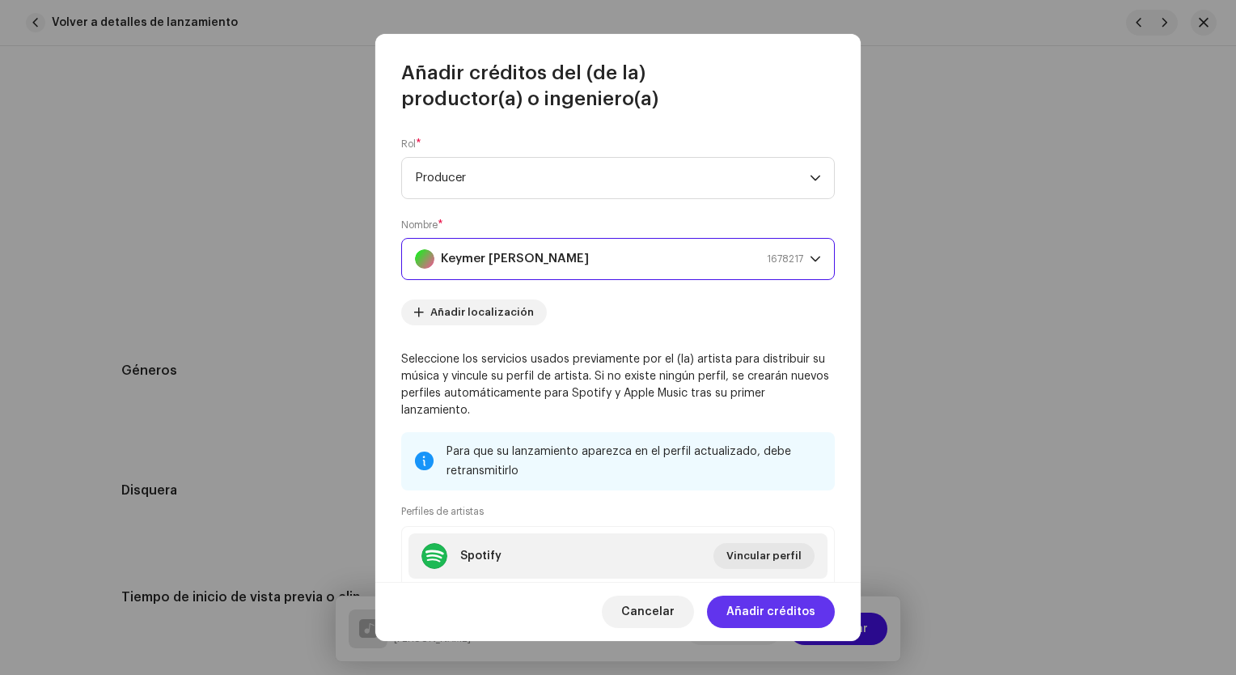
click at [797, 614] on span "Añadir créditos" at bounding box center [771, 612] width 89 height 32
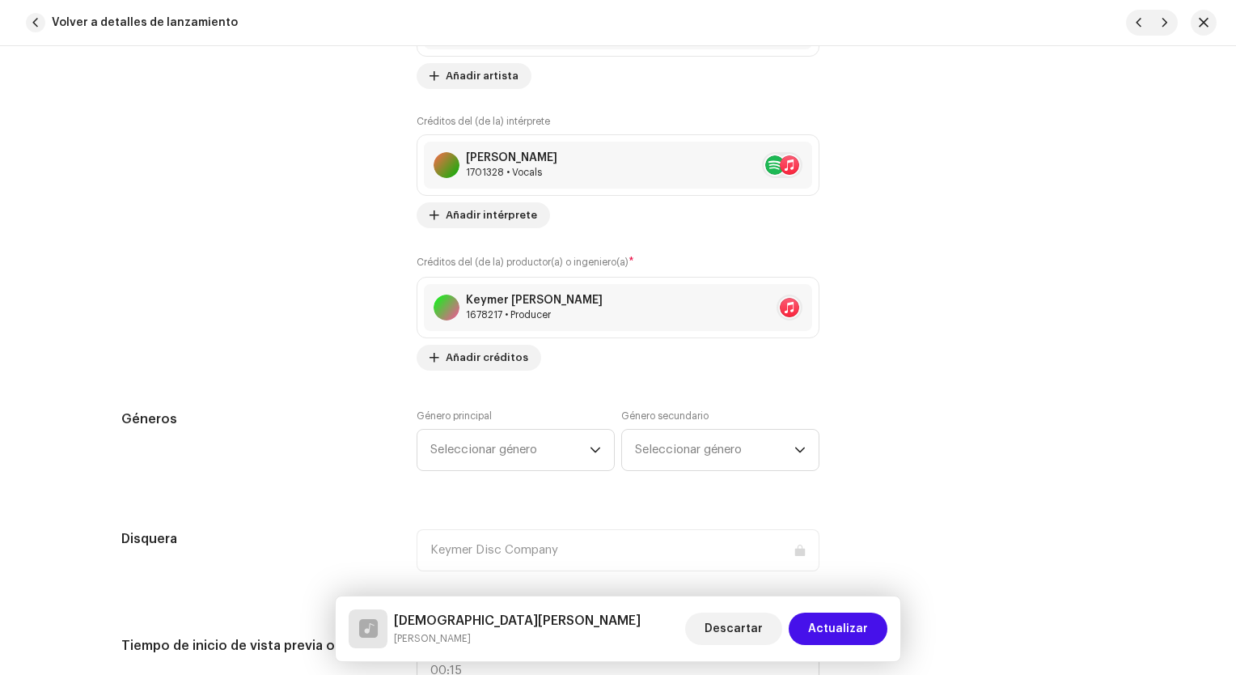
click at [518, 435] on span "Seleccionar género" at bounding box center [509, 450] width 159 height 40
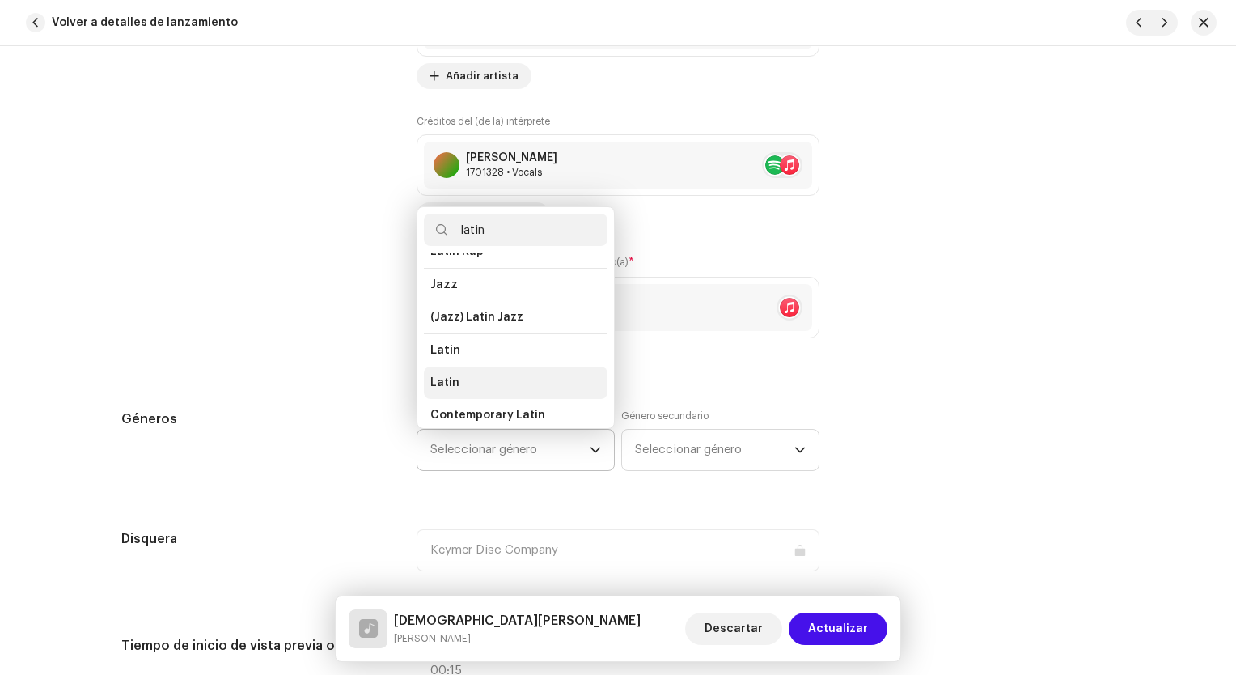
scroll to position [81, 0]
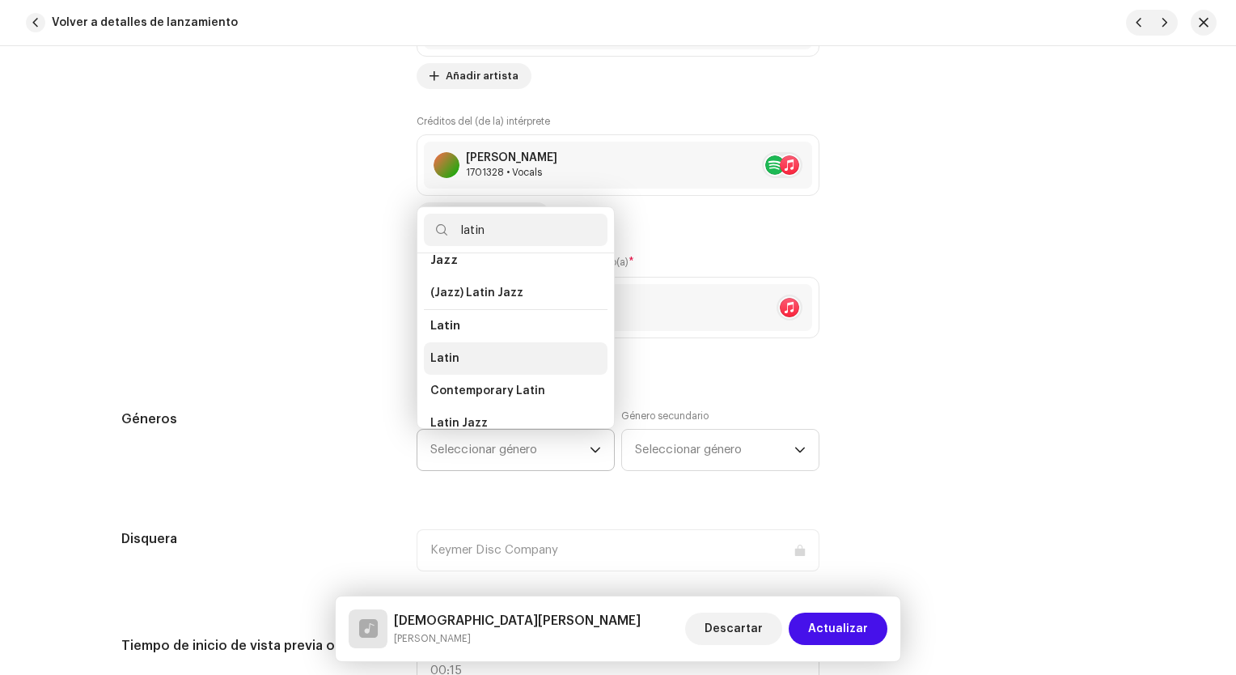
type input "latin"
click at [491, 359] on li "Latin" at bounding box center [516, 358] width 184 height 32
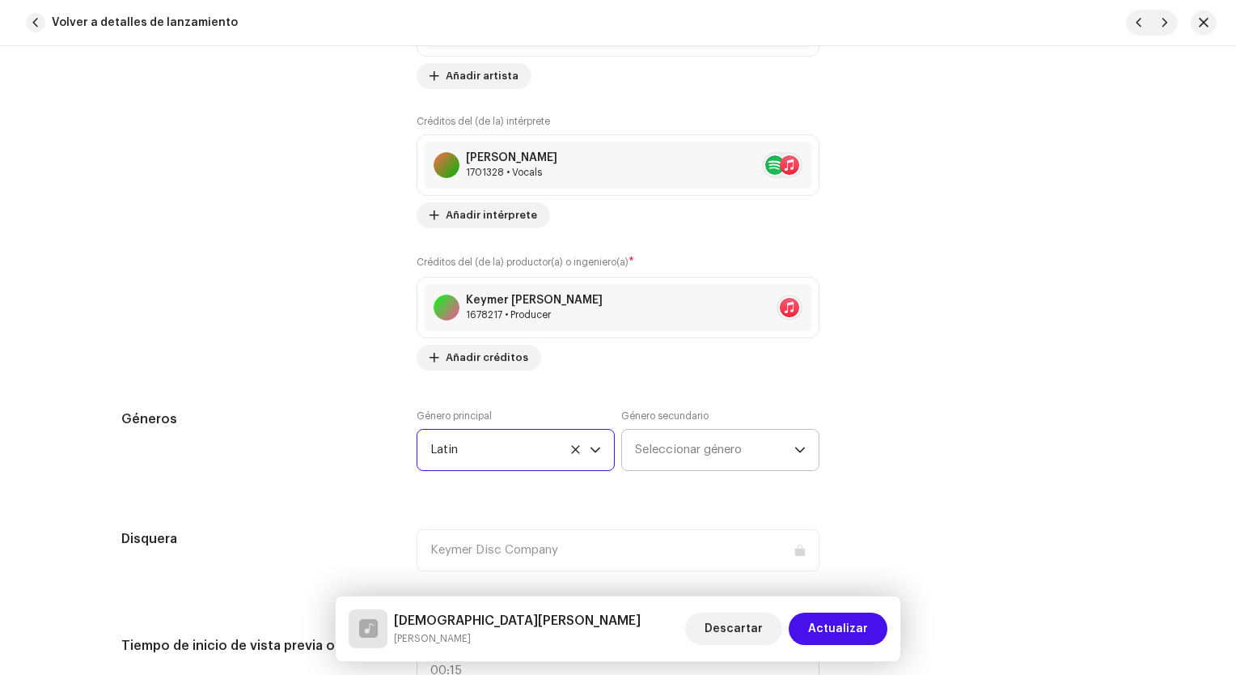
click at [698, 456] on span "Seleccionar género" at bounding box center [714, 450] width 159 height 40
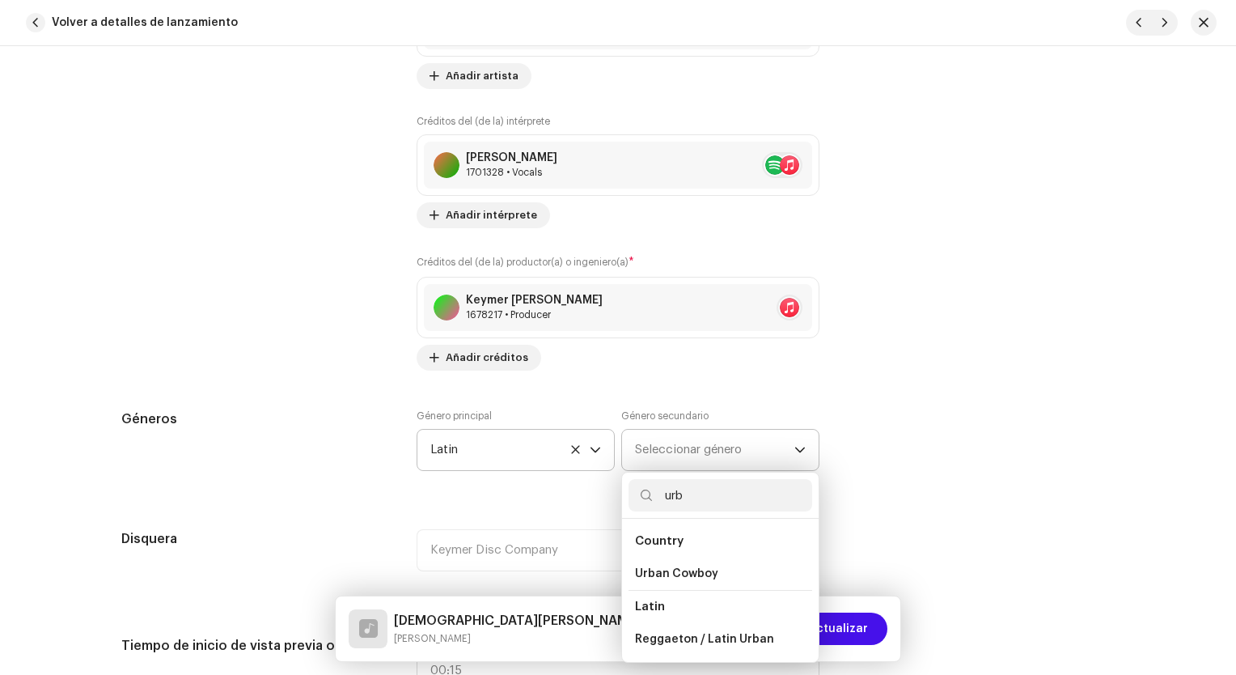
type input "urba"
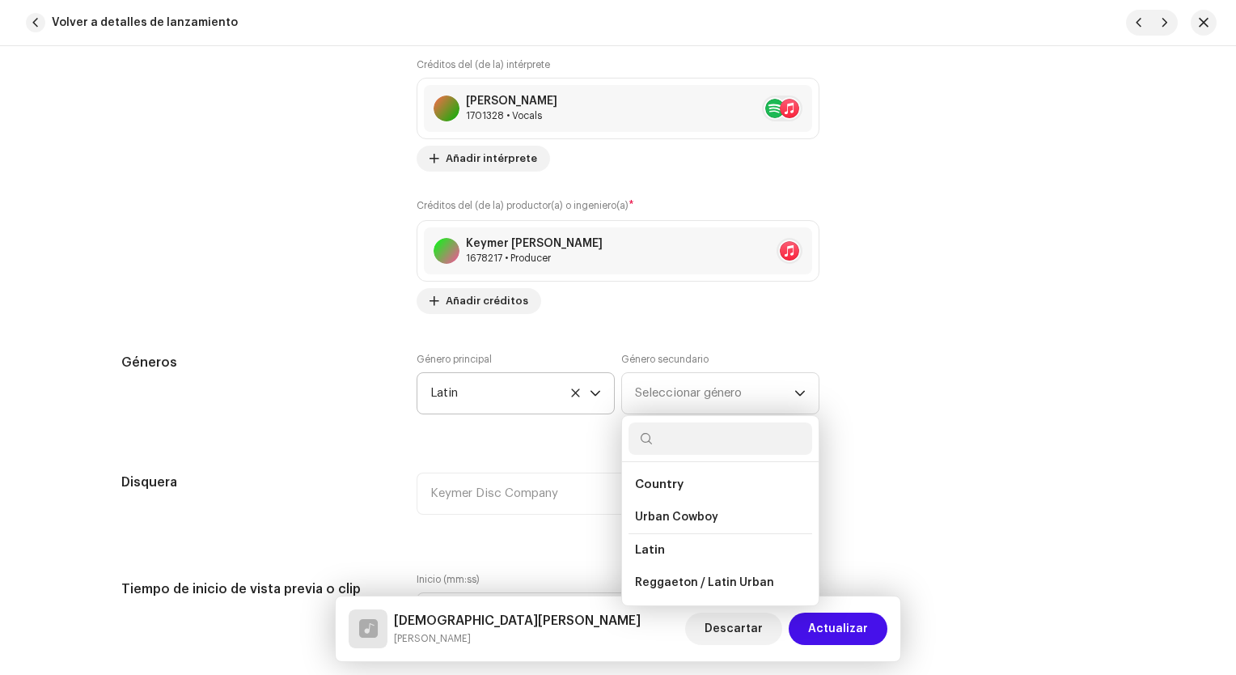
scroll to position [1335, 0]
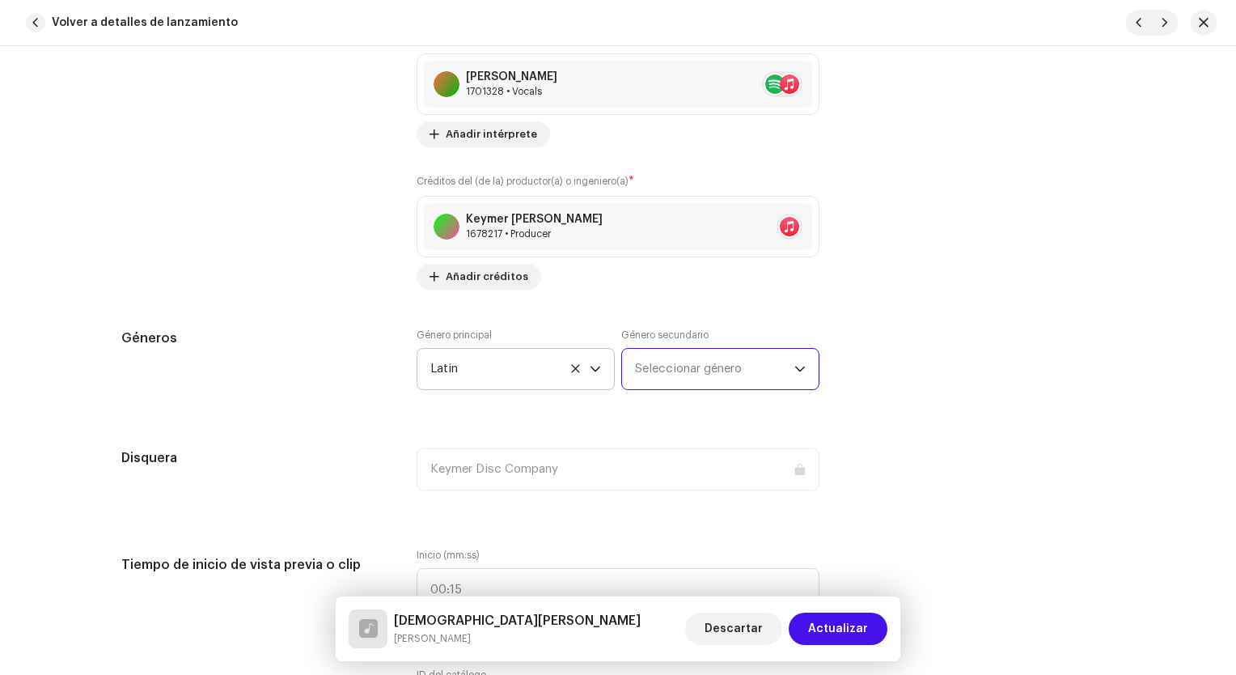
click at [723, 371] on span "Seleccionar género" at bounding box center [714, 369] width 159 height 40
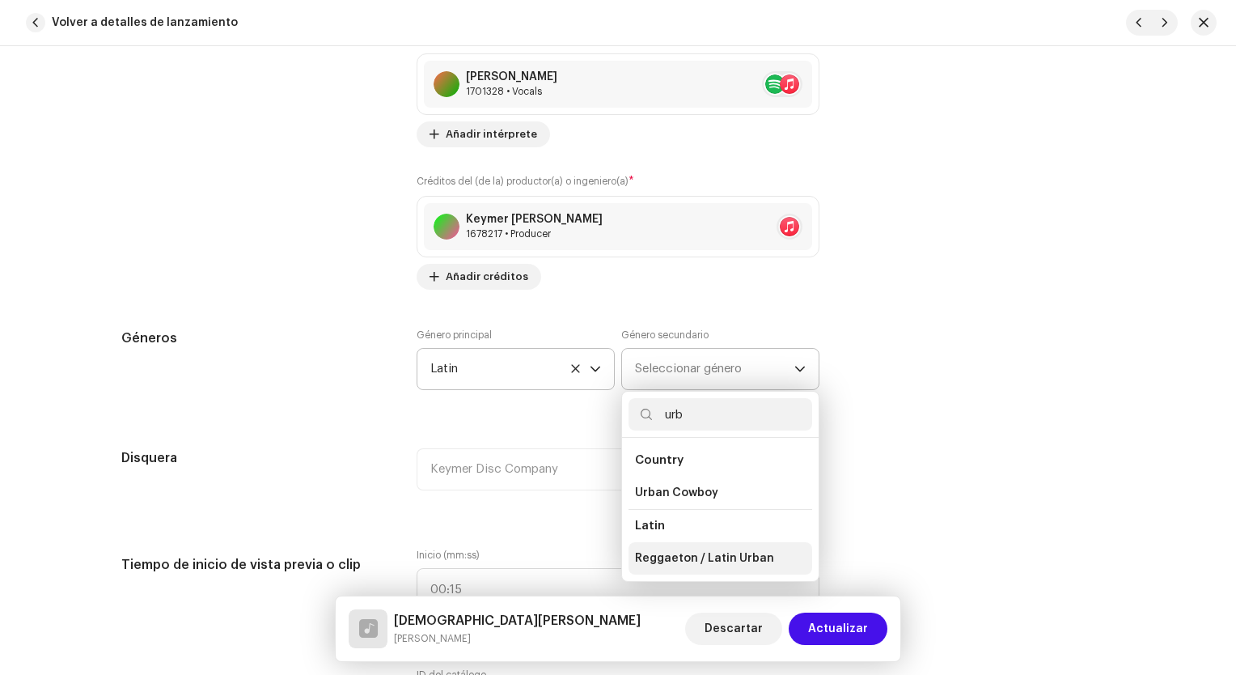
type input "urb"
click at [739, 550] on span "Reggaeton / Latin Urban" at bounding box center [704, 558] width 139 height 16
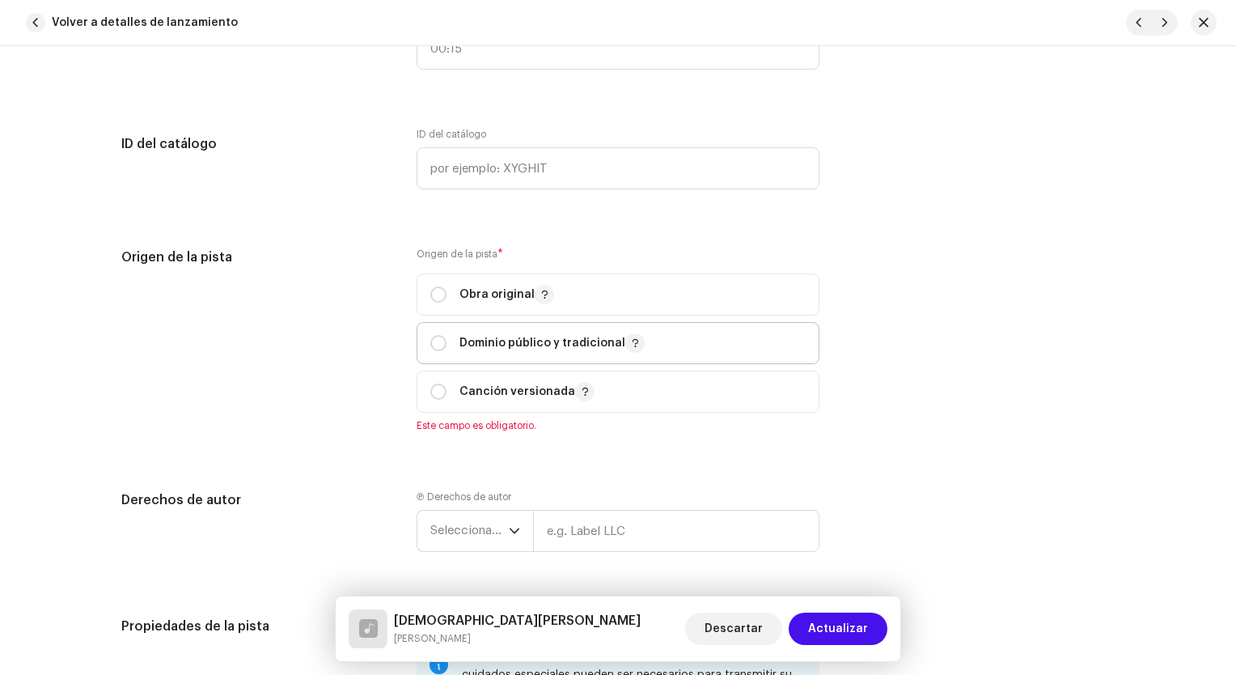
scroll to position [1901, 0]
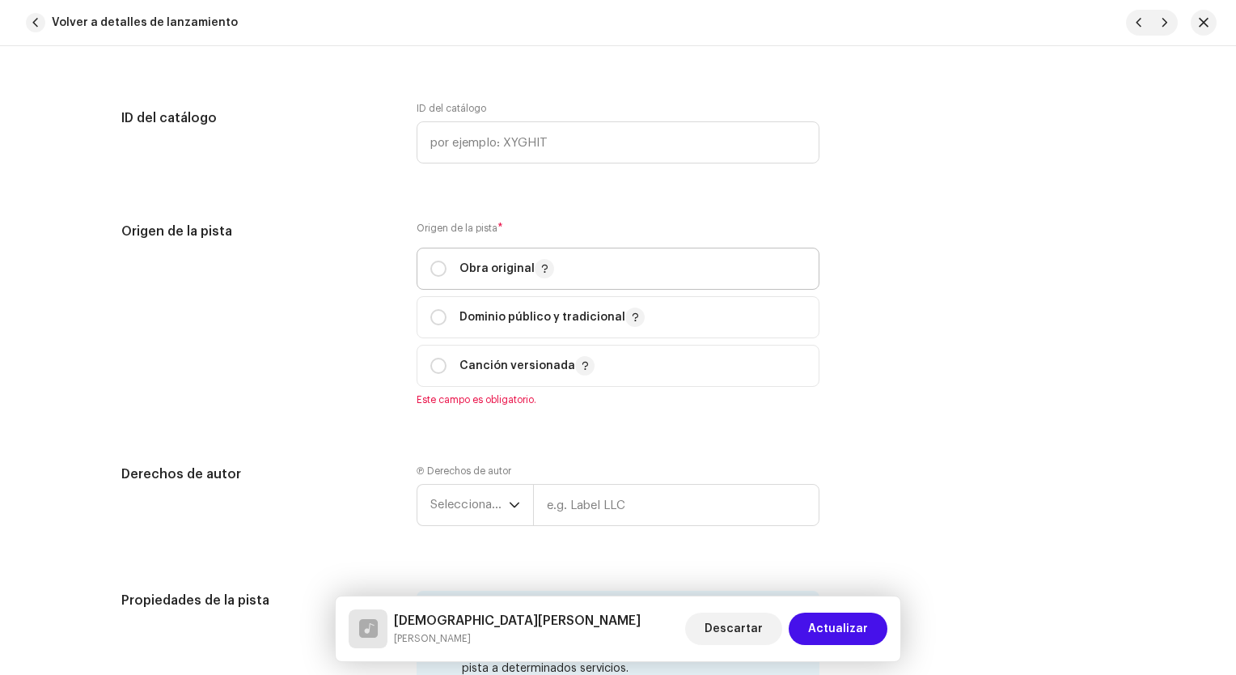
click at [489, 270] on p "Obra original" at bounding box center [507, 268] width 95 height 19
radio input "true"
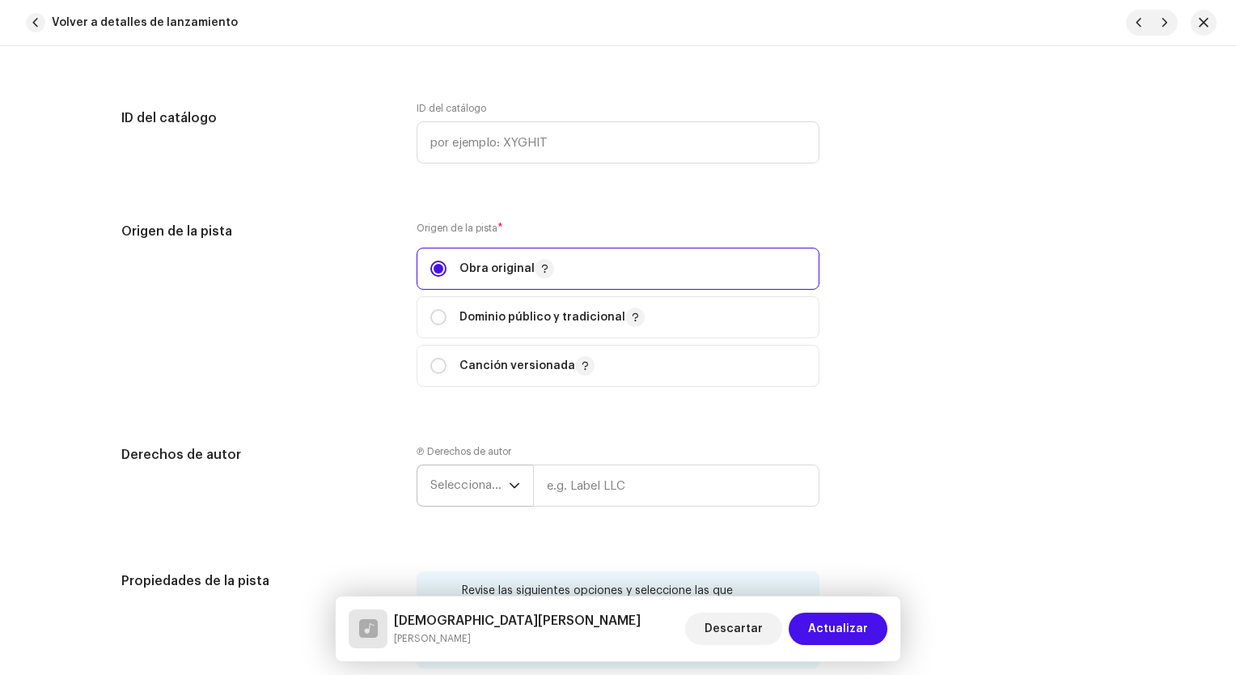
click at [470, 506] on span "Seleccionar año" at bounding box center [469, 485] width 78 height 40
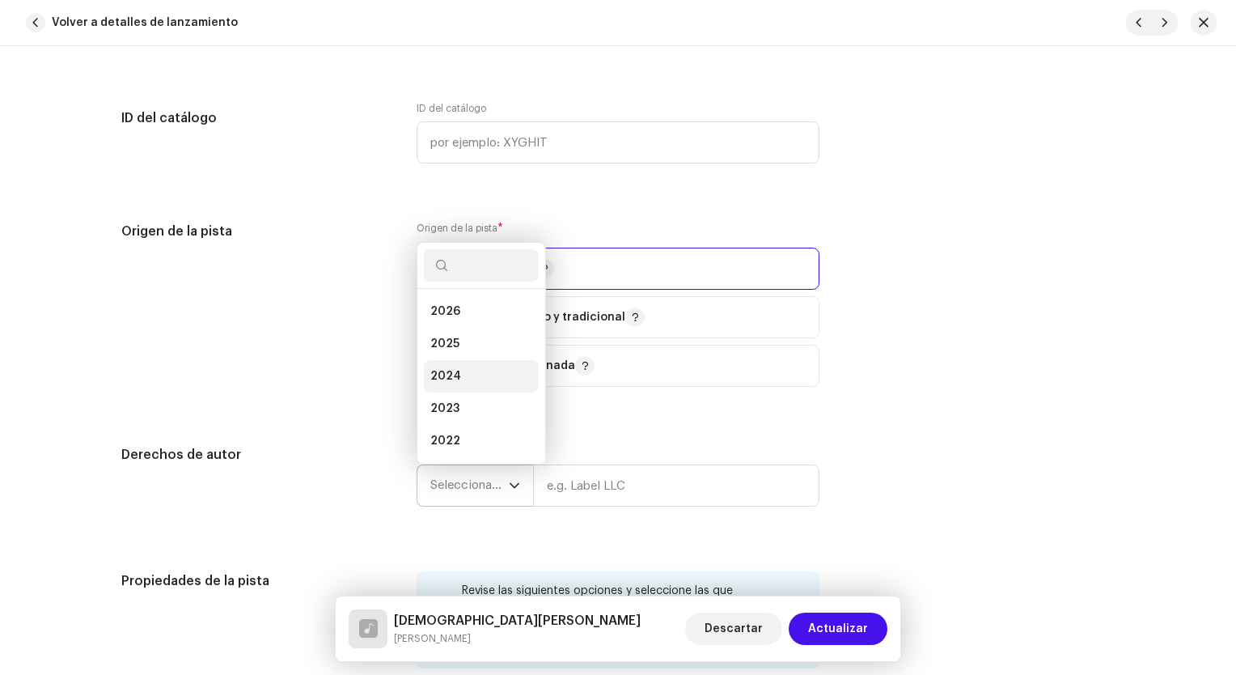
scroll to position [26, 0]
click at [470, 324] on li "2025" at bounding box center [481, 318] width 115 height 32
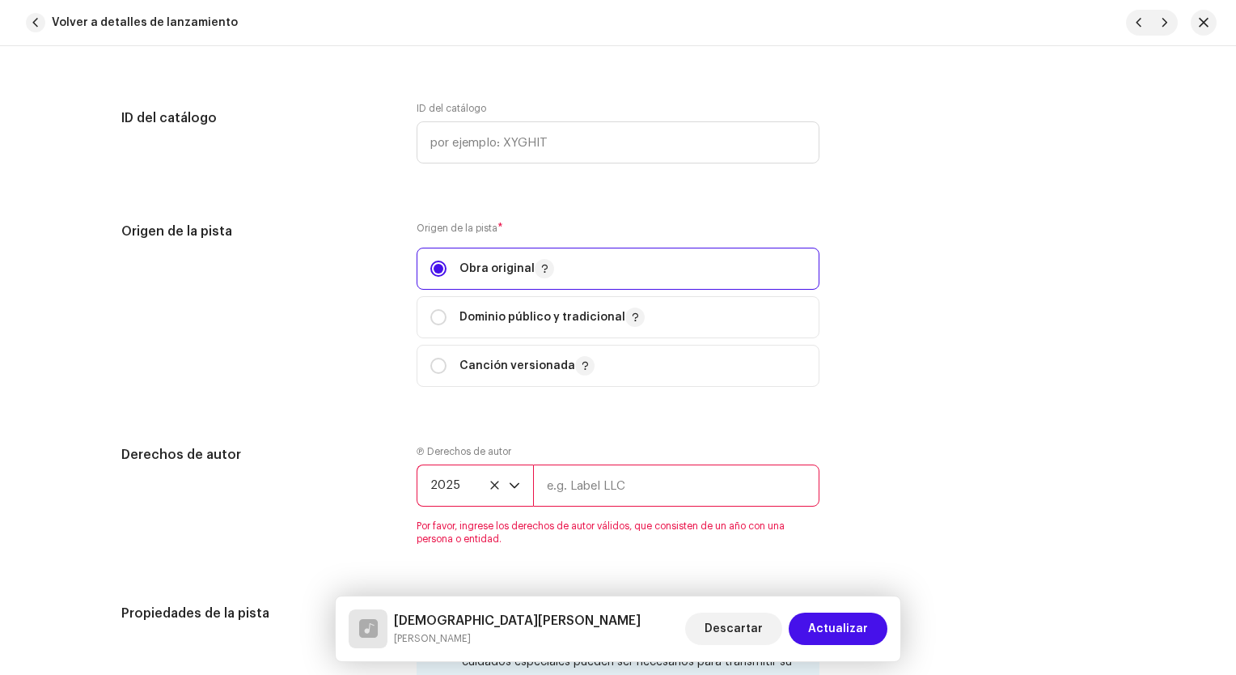
click at [615, 483] on input "text" at bounding box center [676, 485] width 286 height 42
type input "Keymer Disc Company"
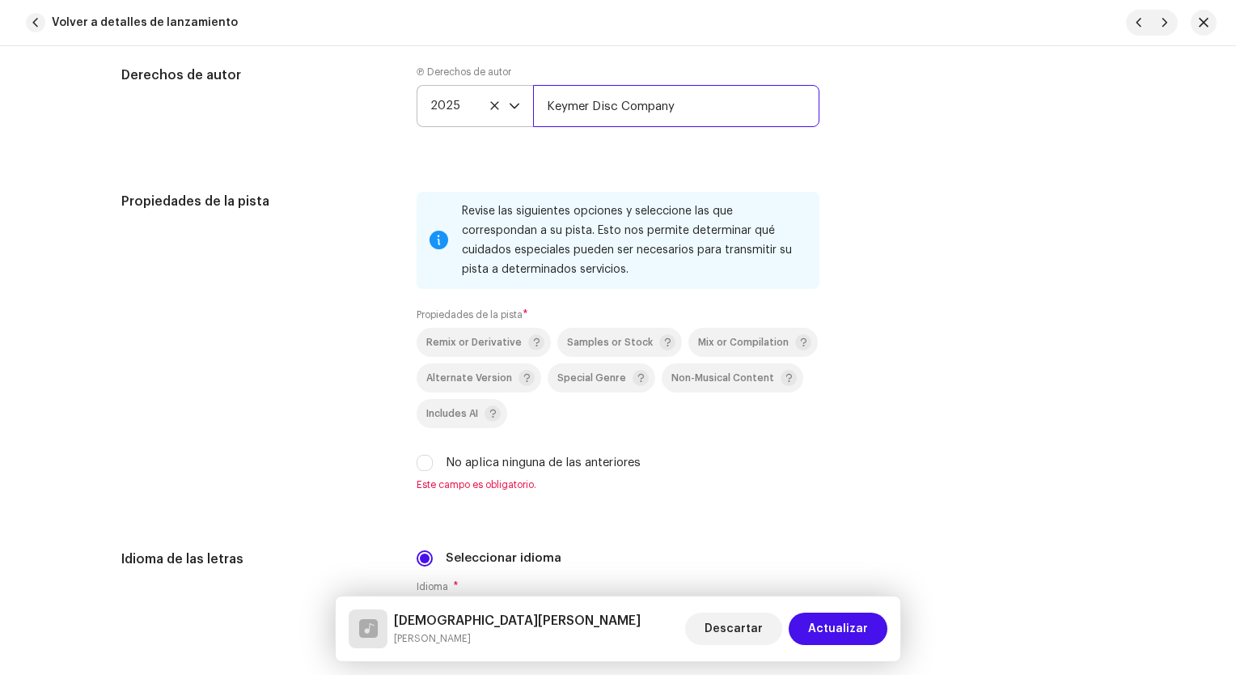
scroll to position [2387, 0]
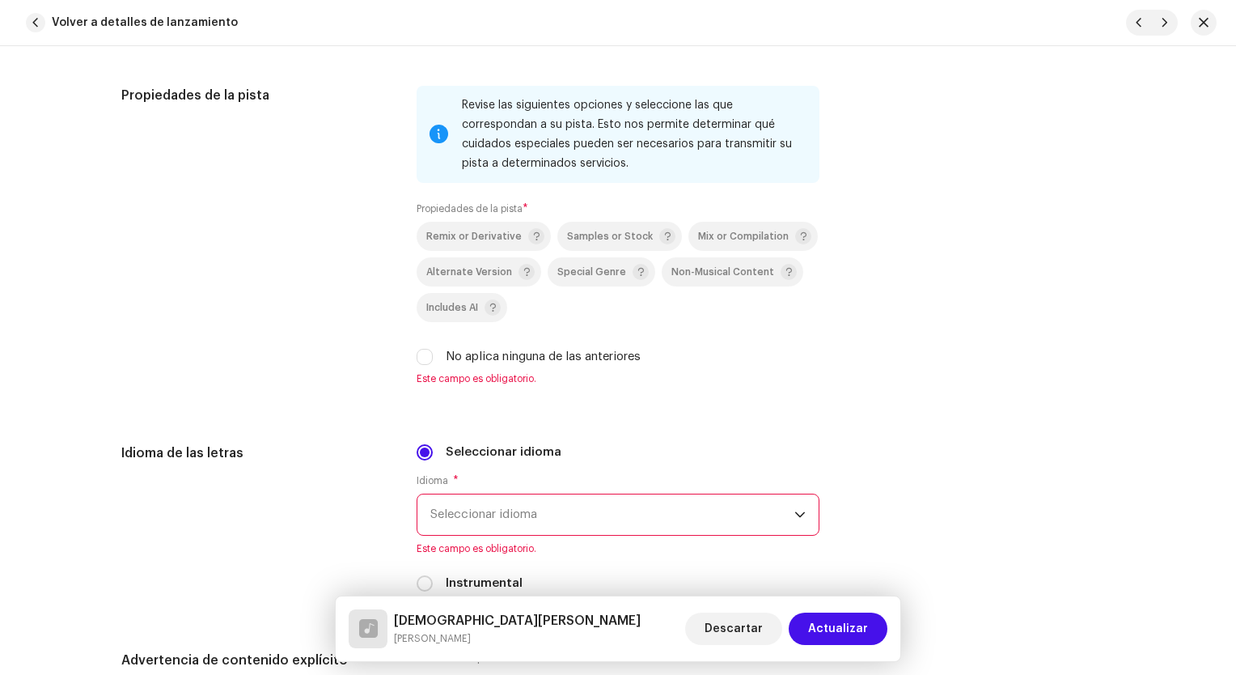
click at [495, 352] on label "No aplica ninguna de las anteriores" at bounding box center [543, 357] width 195 height 18
click at [433, 352] on input "No aplica ninguna de las anteriores" at bounding box center [425, 357] width 16 height 16
checkbox input "true"
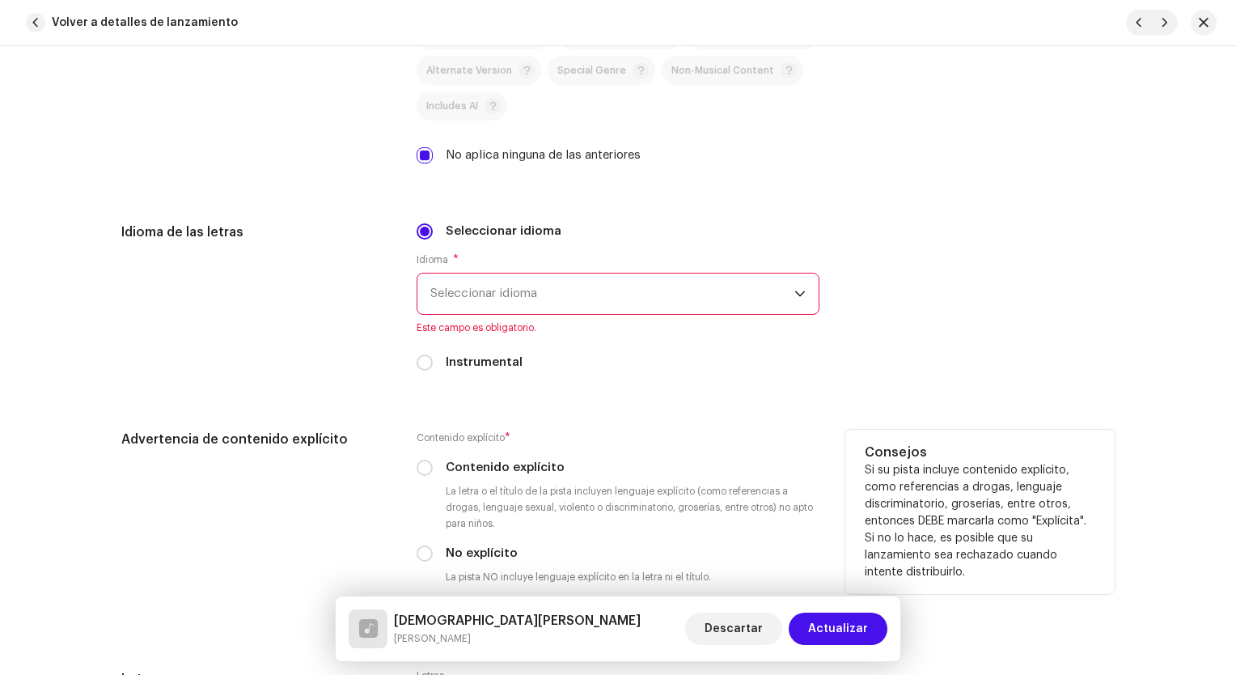
scroll to position [2630, 0]
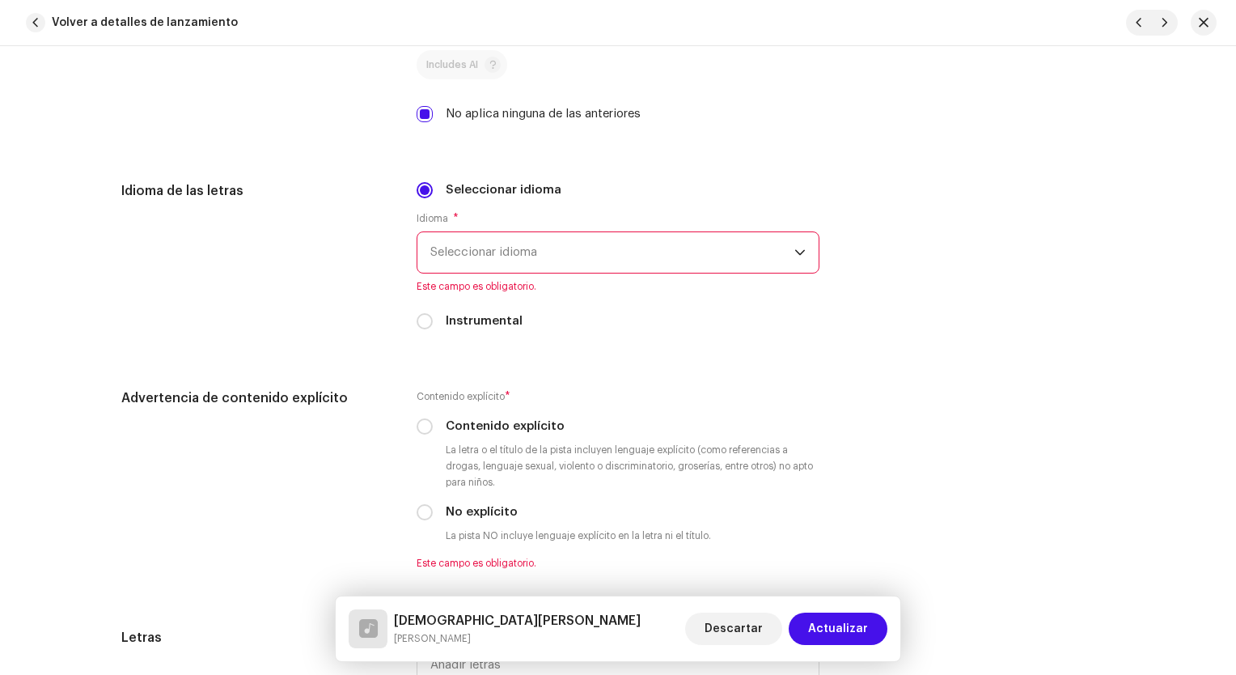
click at [570, 265] on span "Seleccionar idioma" at bounding box center [612, 252] width 364 height 40
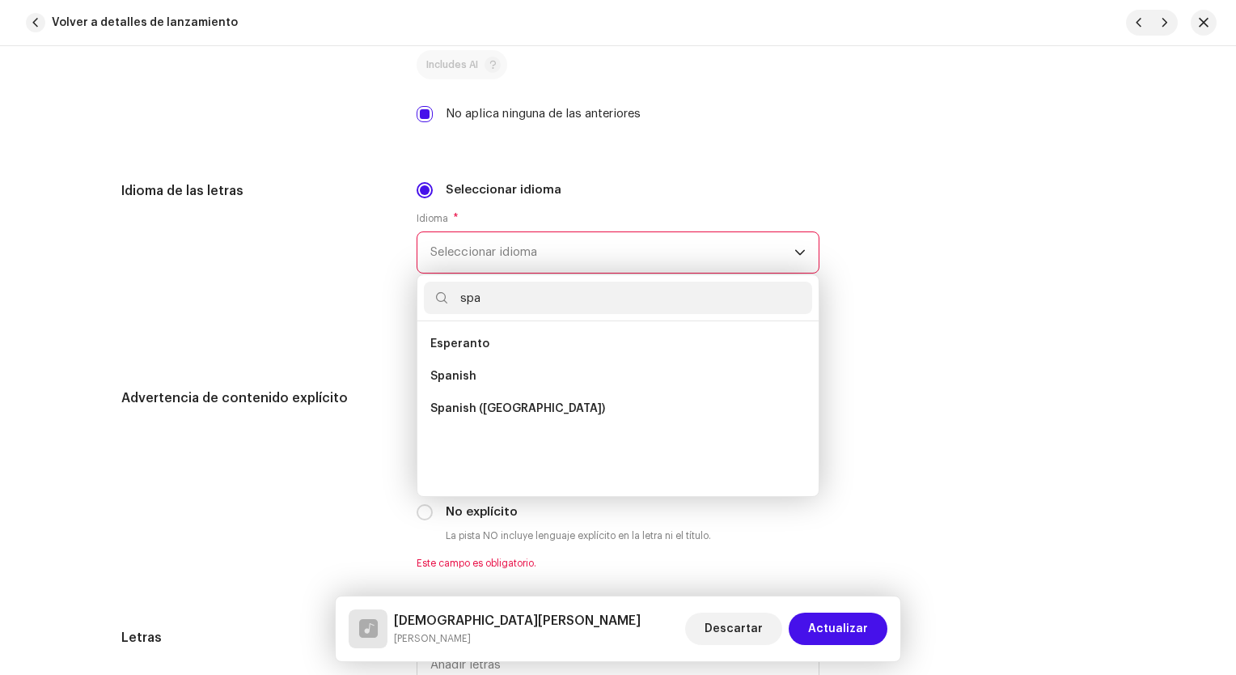
scroll to position [0, 0]
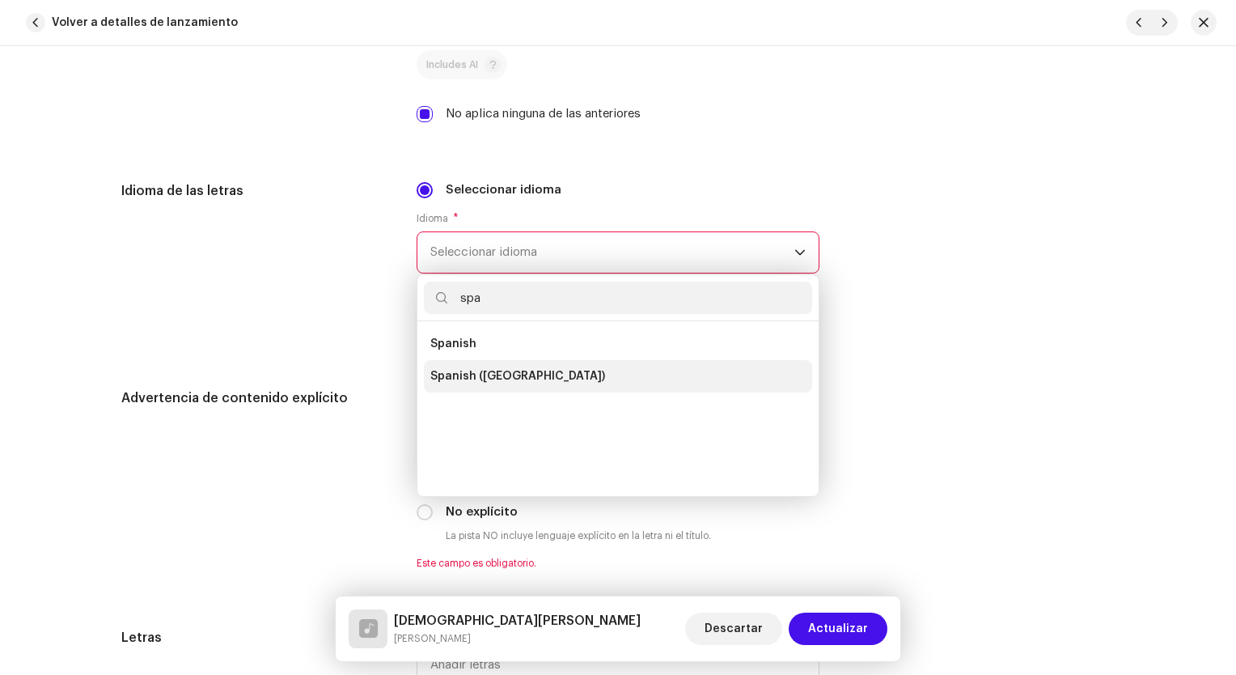
type input "spa"
click at [451, 384] on span "Spanish ([GEOGRAPHIC_DATA])" at bounding box center [517, 376] width 175 height 16
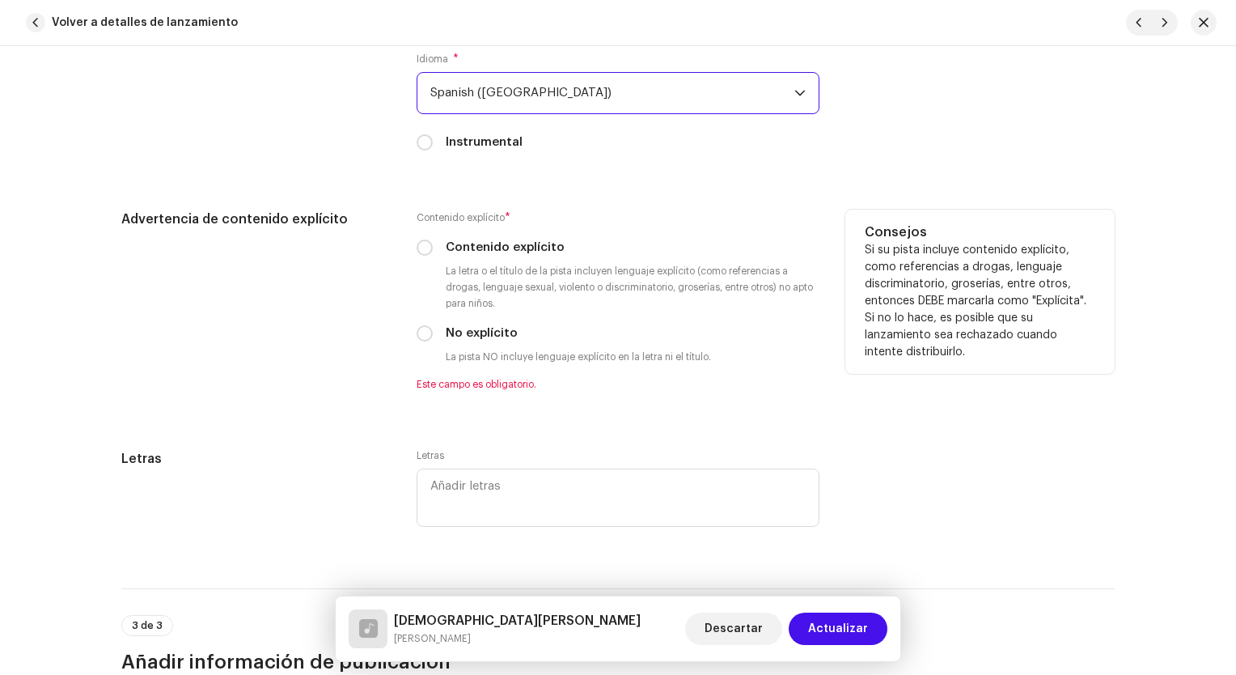
scroll to position [2791, 0]
click at [420, 336] on input "No explícito" at bounding box center [425, 331] width 16 height 16
radio input "true"
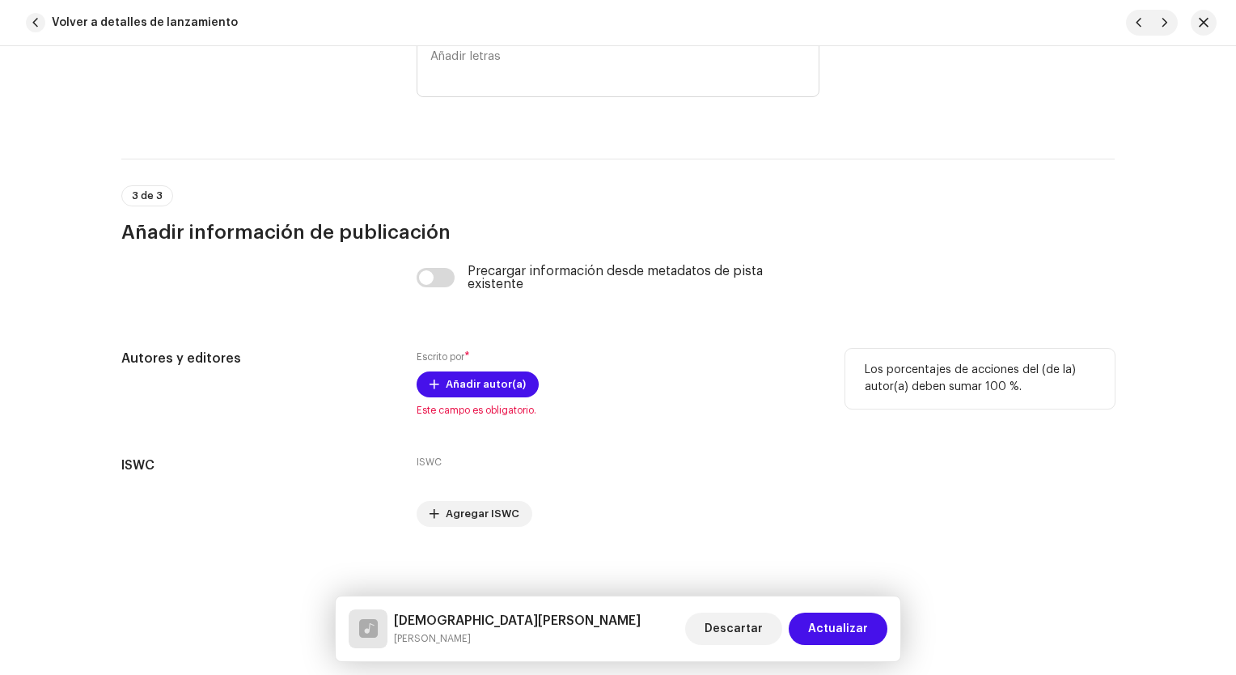
scroll to position [3209, 0]
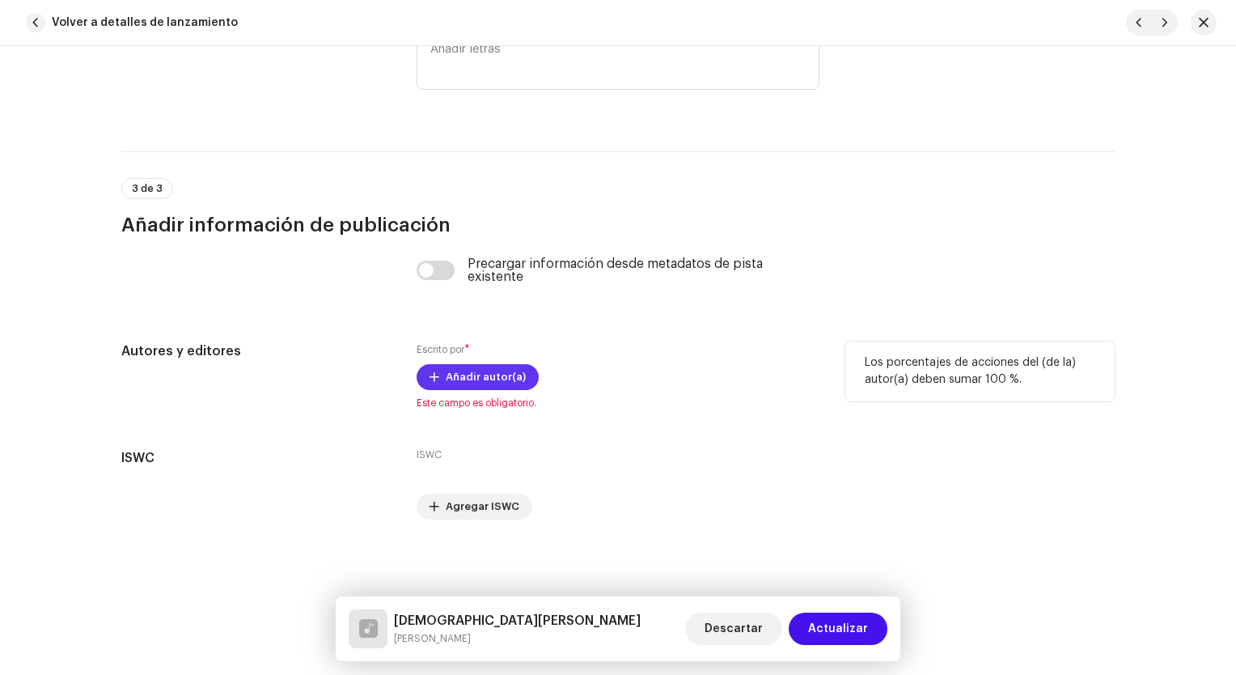
click at [502, 376] on span "Añadir autor(a)" at bounding box center [486, 377] width 80 height 32
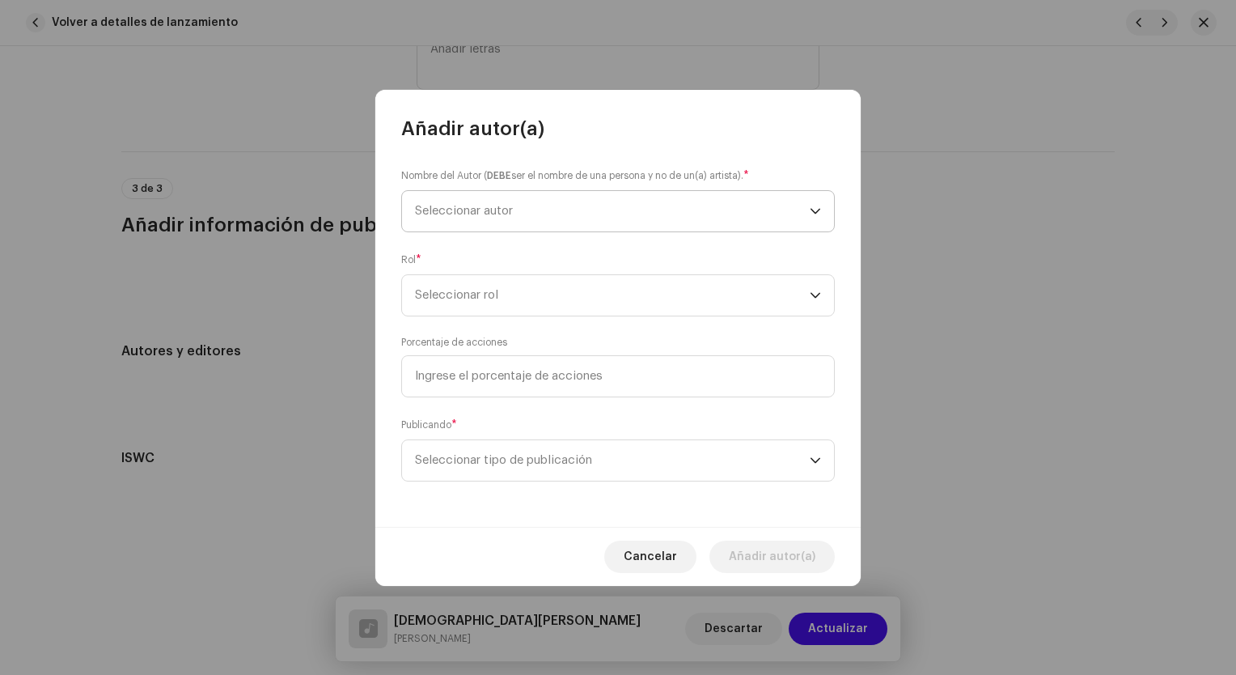
click at [536, 216] on span "Seleccionar autor" at bounding box center [612, 211] width 395 height 40
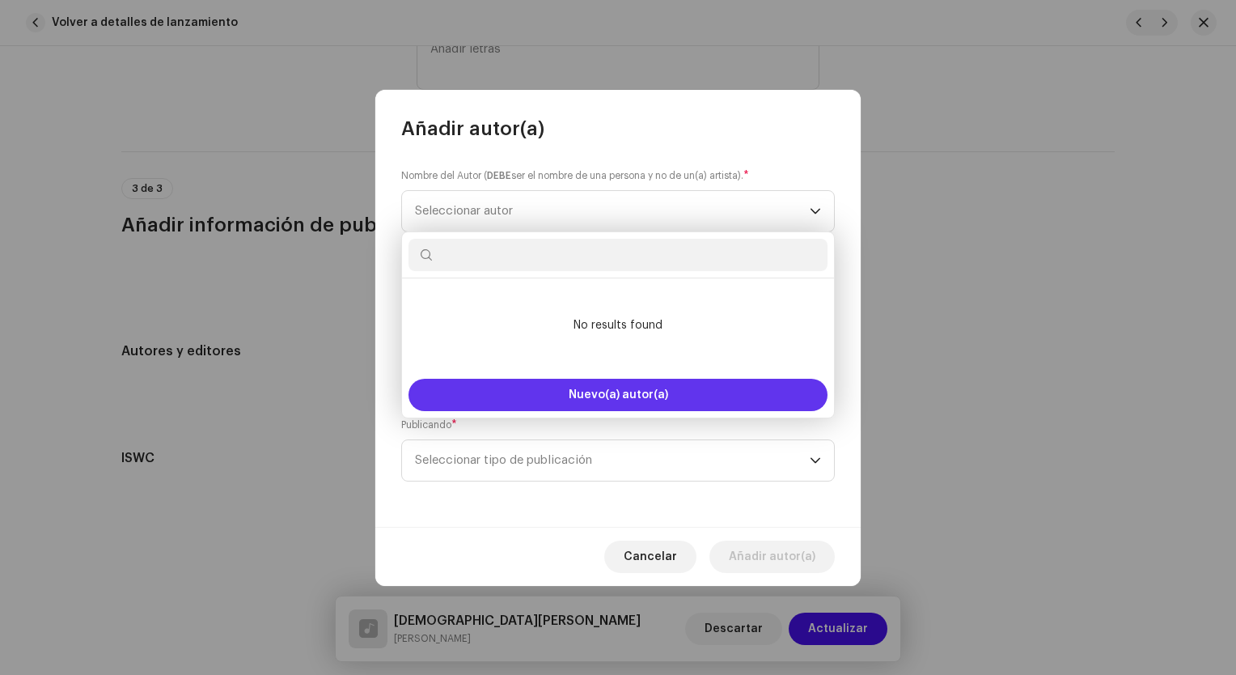
click at [634, 395] on span "Nuevo(a) autor(a)" at bounding box center [619, 394] width 100 height 11
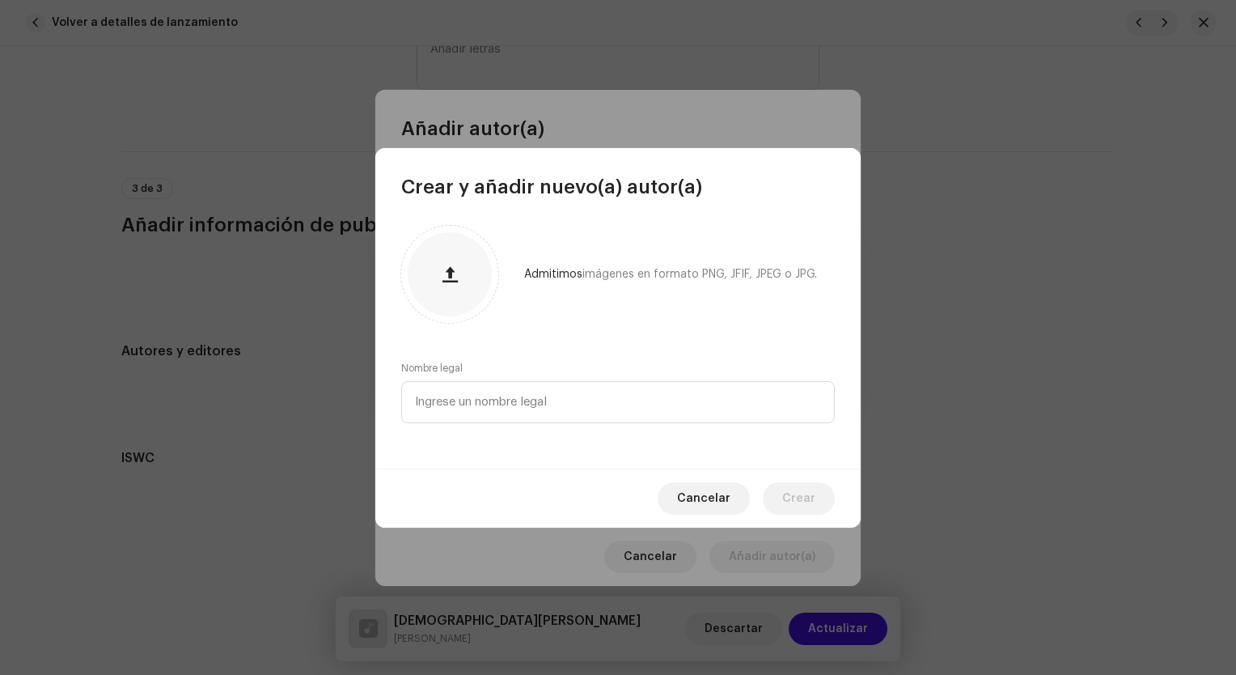
click at [568, 379] on div "Nombre legal" at bounding box center [618, 392] width 434 height 61
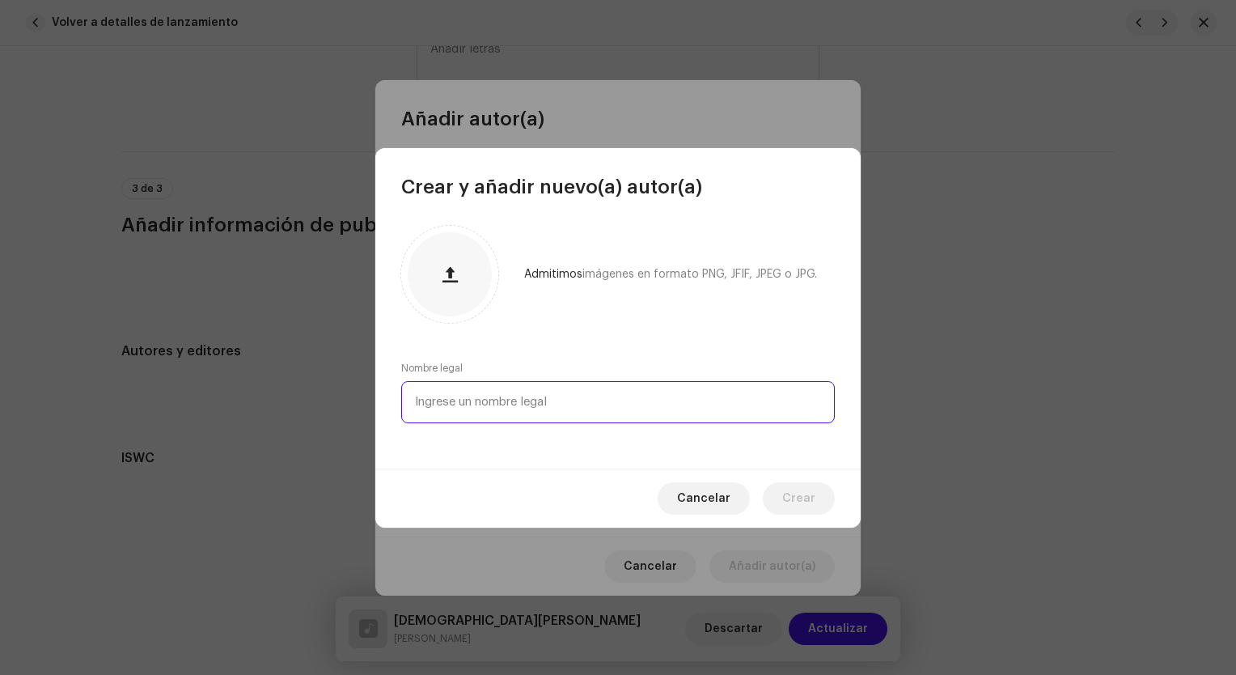
click at [570, 395] on input "text" at bounding box center [618, 402] width 434 height 42
type input "[PERSON_NAME]"
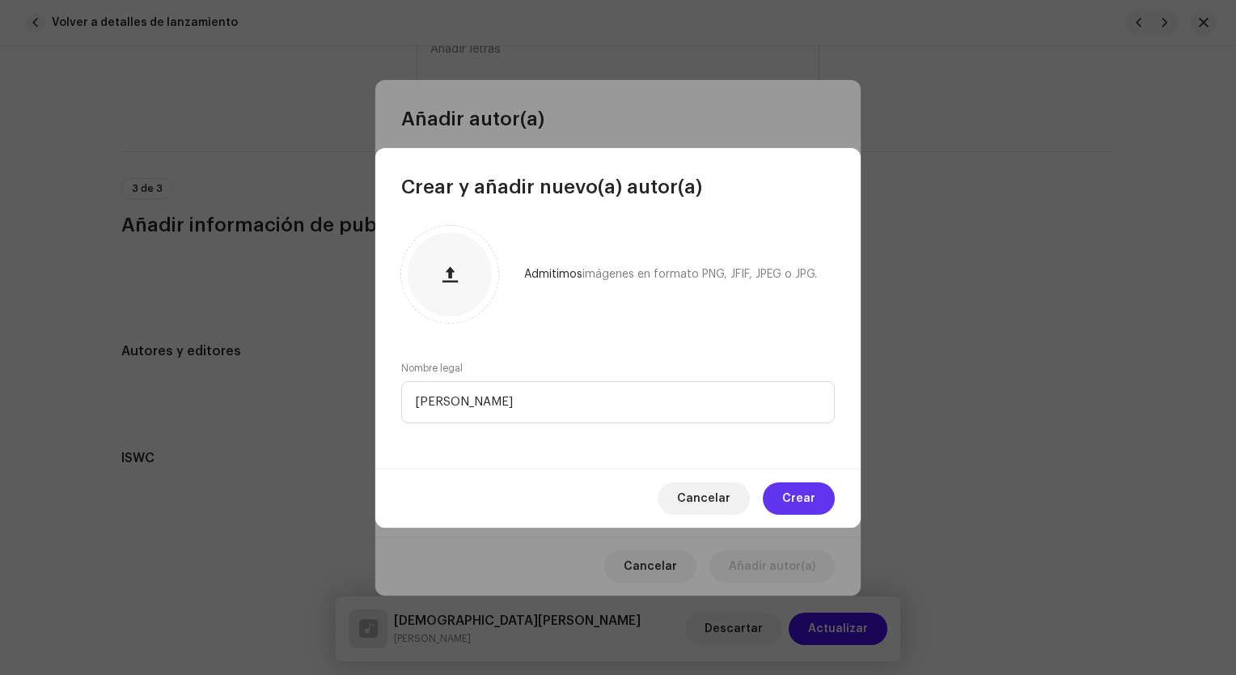
click at [817, 497] on button "Crear" at bounding box center [799, 498] width 72 height 32
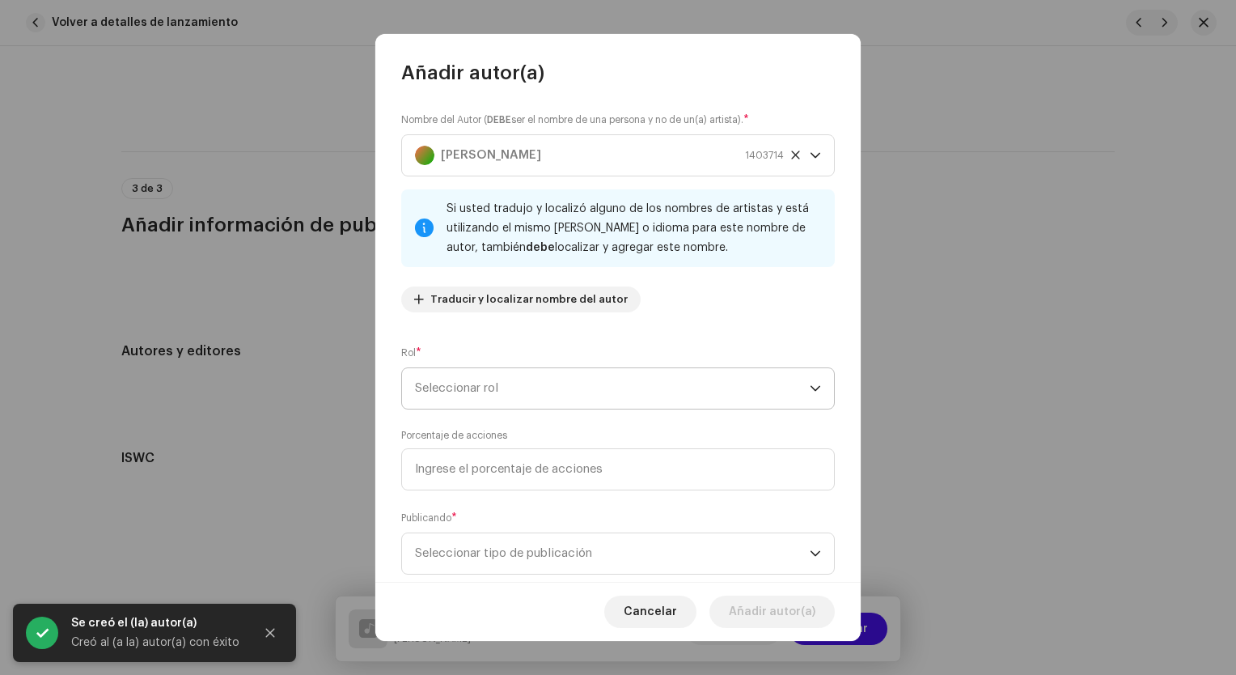
click at [575, 396] on span "Seleccionar rol" at bounding box center [612, 388] width 395 height 40
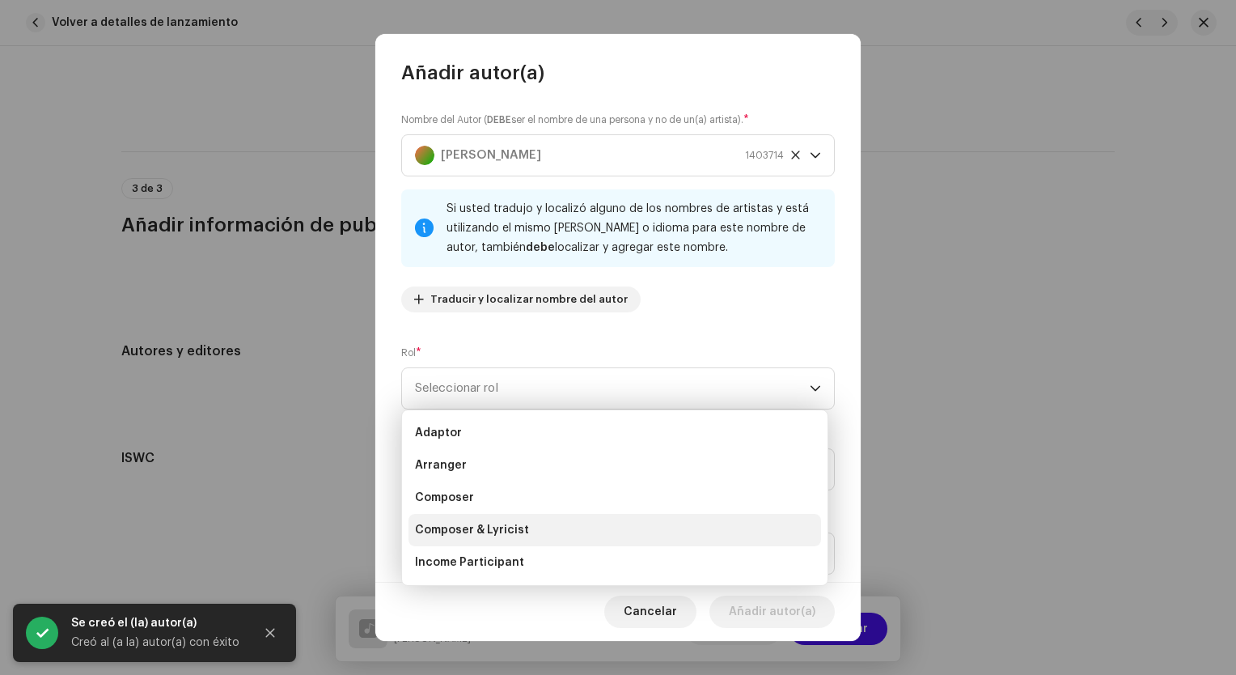
click at [486, 540] on li "Composer & Lyricist" at bounding box center [615, 530] width 413 height 32
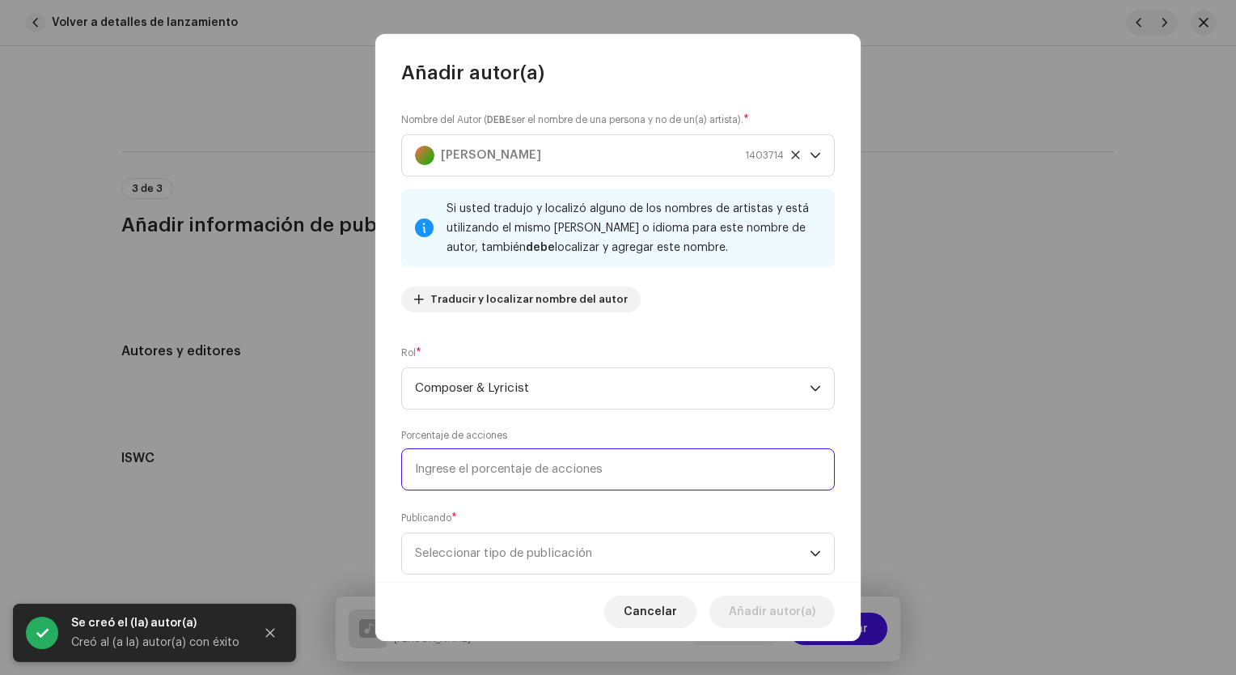
click at [498, 468] on input at bounding box center [618, 469] width 434 height 42
type input "100,00"
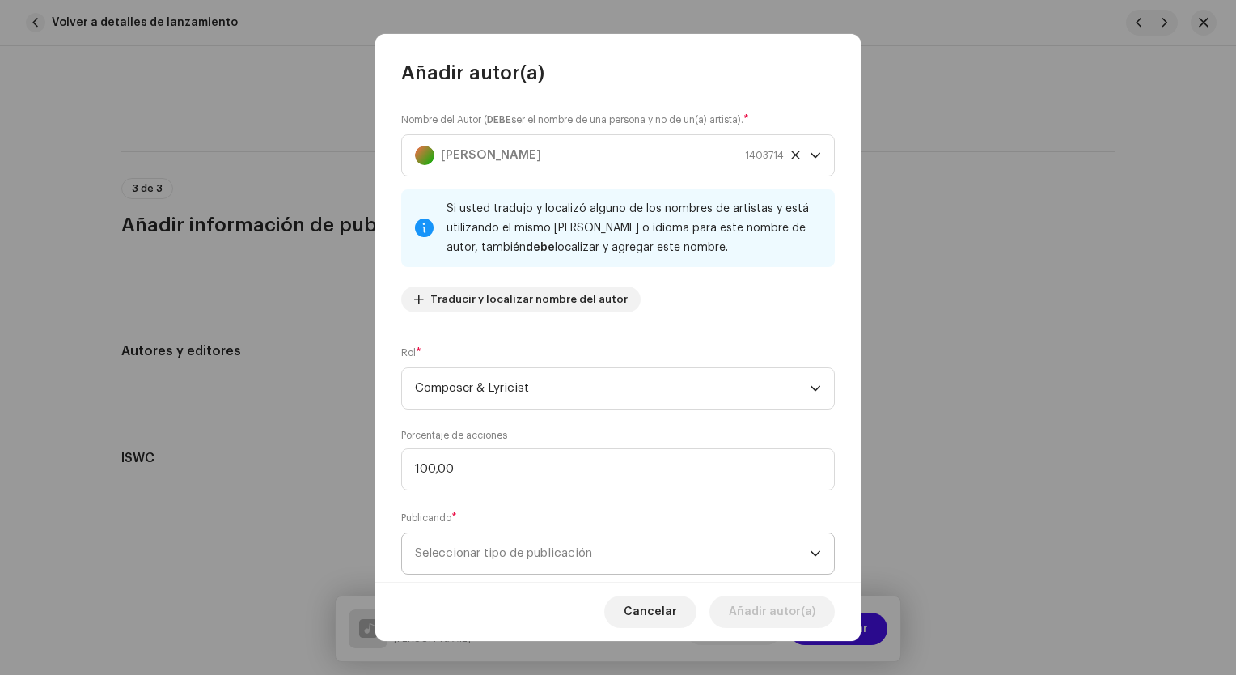
click at [528, 540] on span "Seleccionar tipo de publicación" at bounding box center [612, 553] width 395 height 40
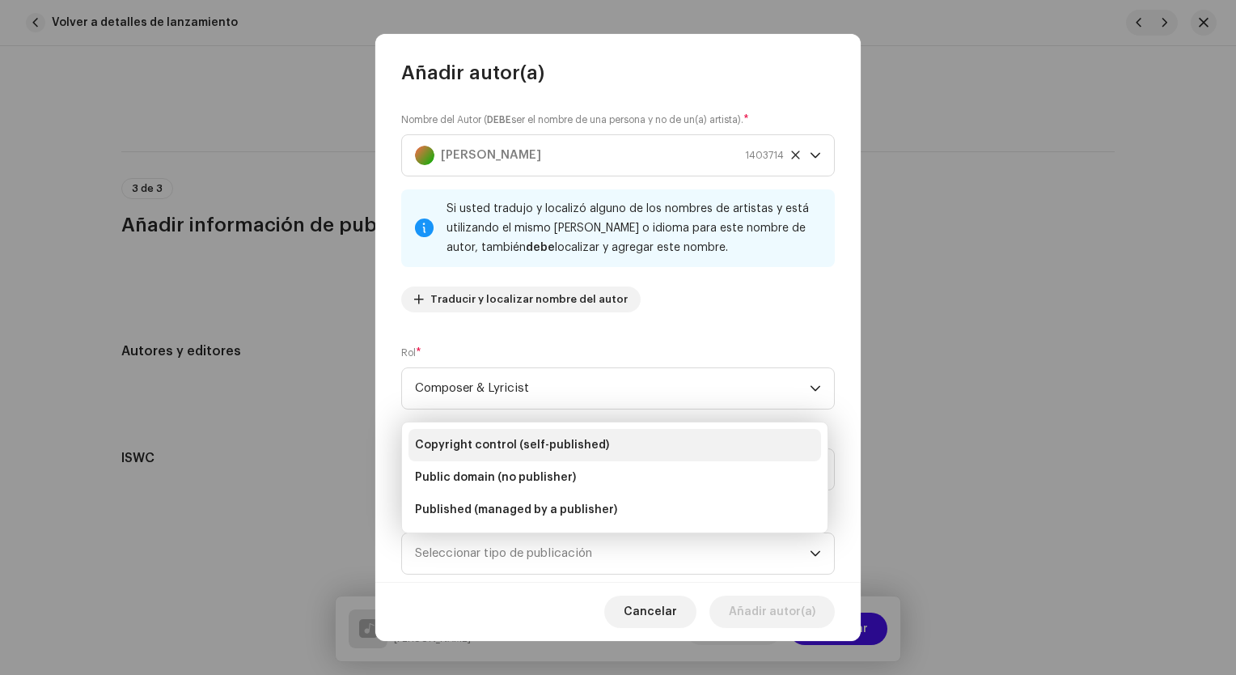
click at [535, 455] on li "Copyright control (self-published)" at bounding box center [615, 445] width 413 height 32
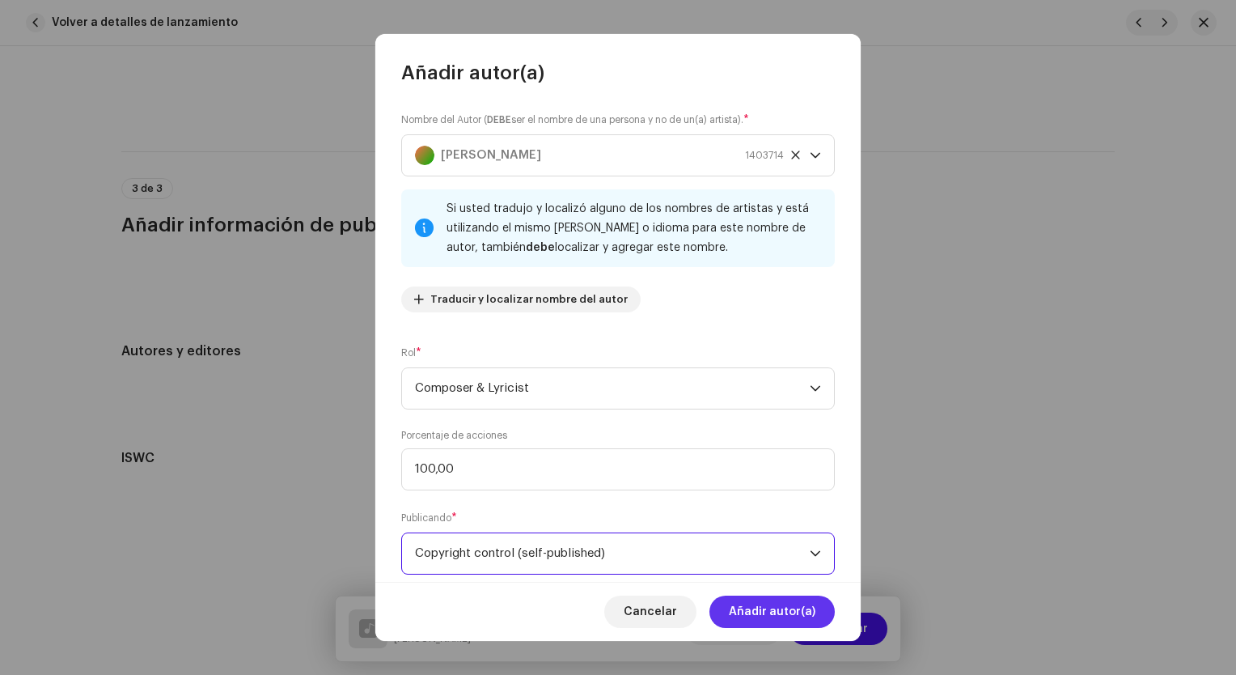
click at [786, 609] on span "Añadir autor(a)" at bounding box center [772, 612] width 87 height 32
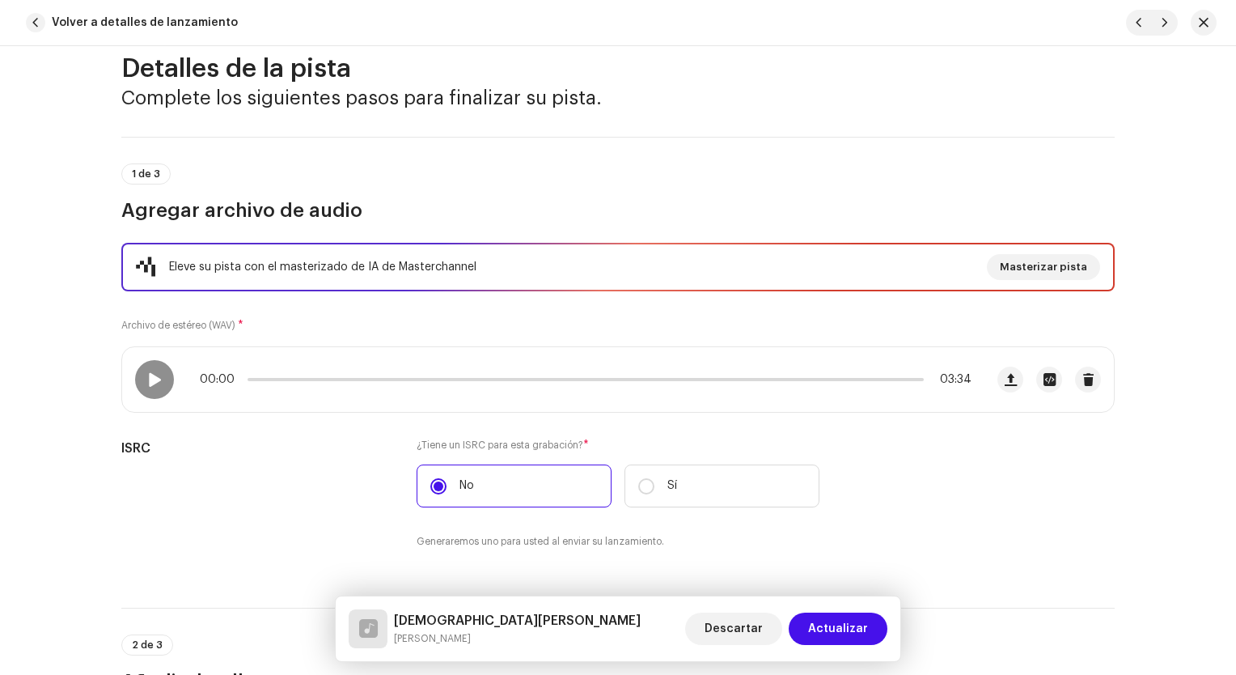
scroll to position [0, 0]
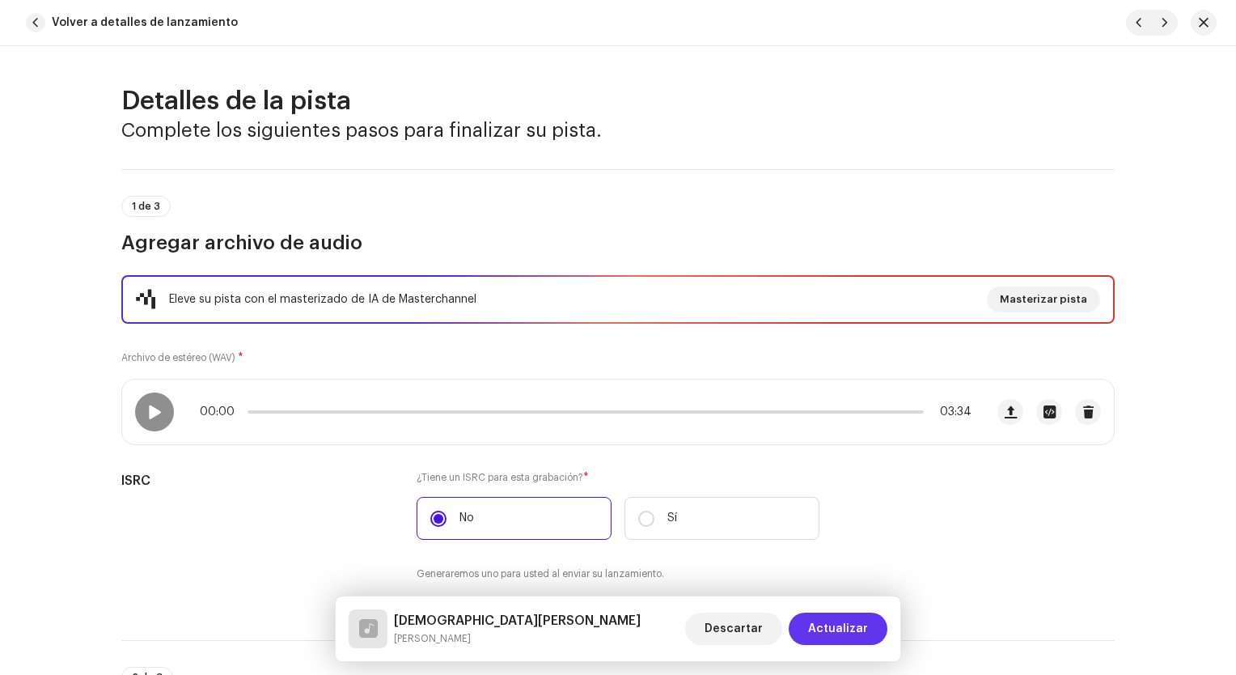
click at [841, 625] on span "Actualizar" at bounding box center [838, 629] width 60 height 32
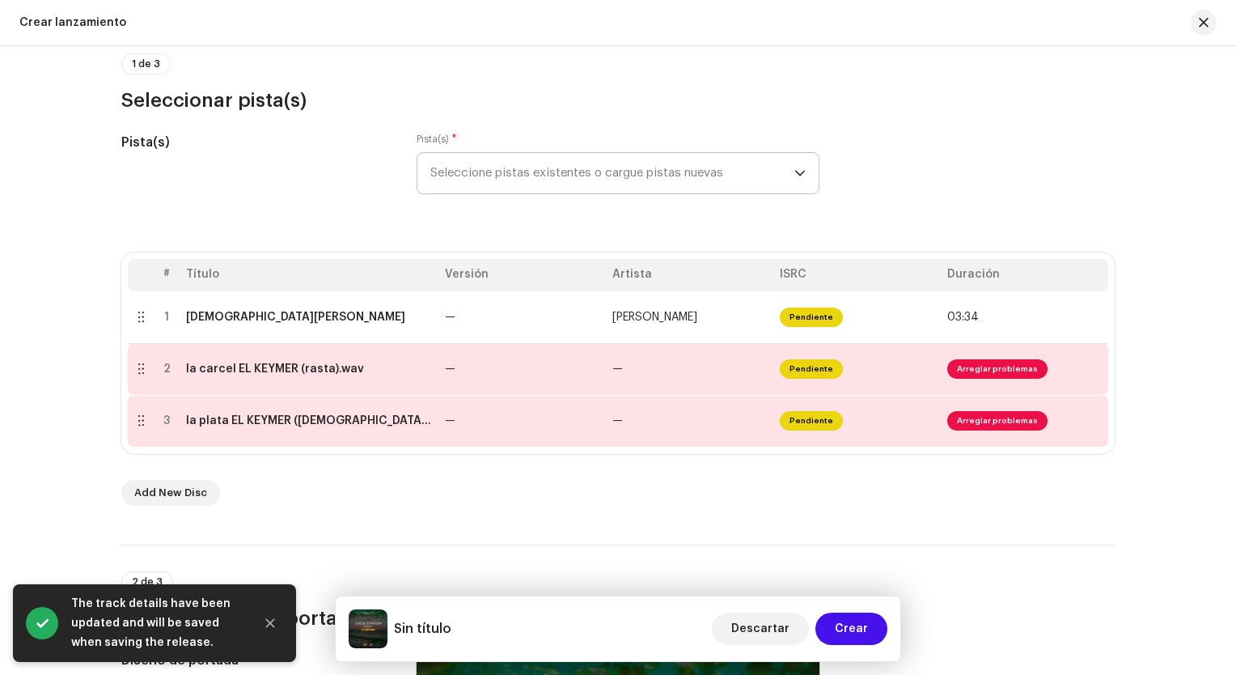
scroll to position [162, 0]
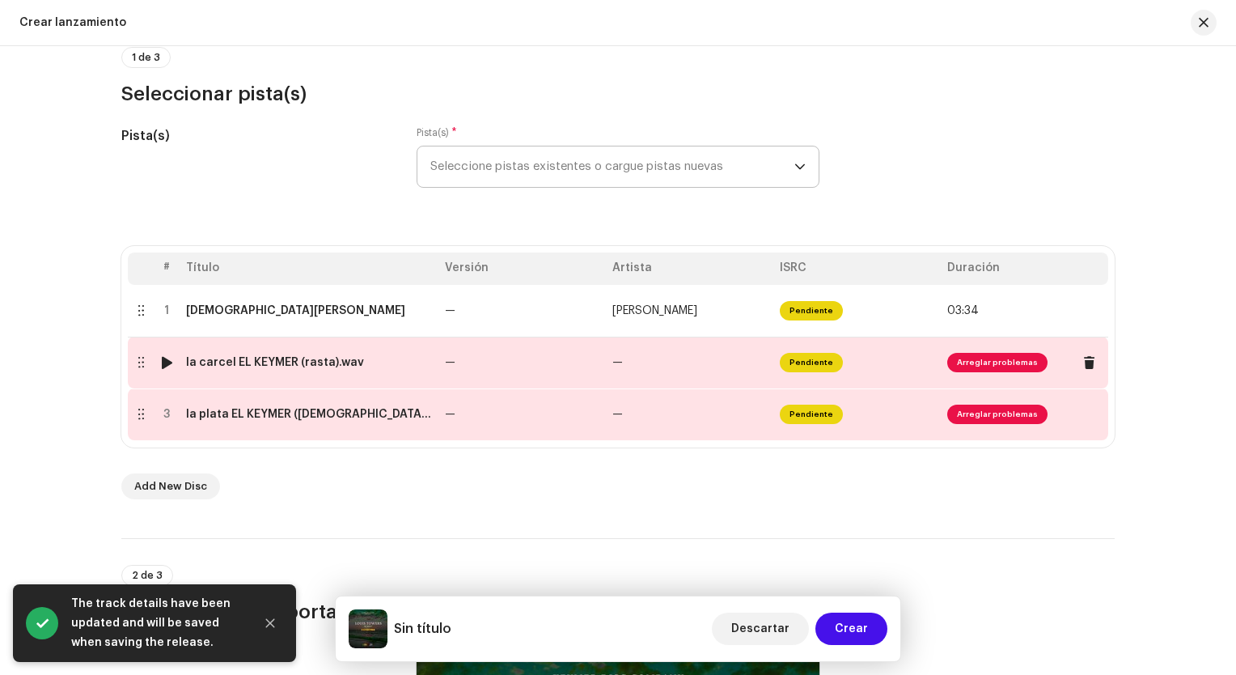
click at [356, 372] on td "la carcel EL KEYMER (rasta).wav" at bounding box center [309, 363] width 259 height 52
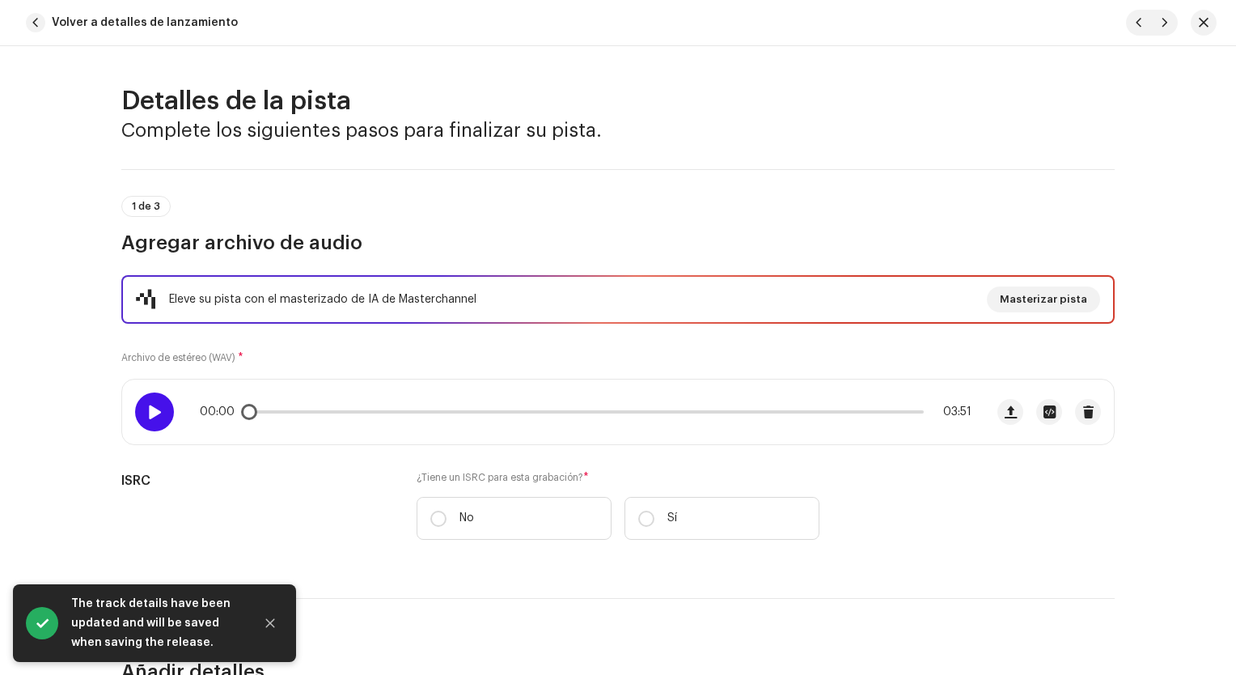
click at [155, 409] on span at bounding box center [154, 411] width 14 height 13
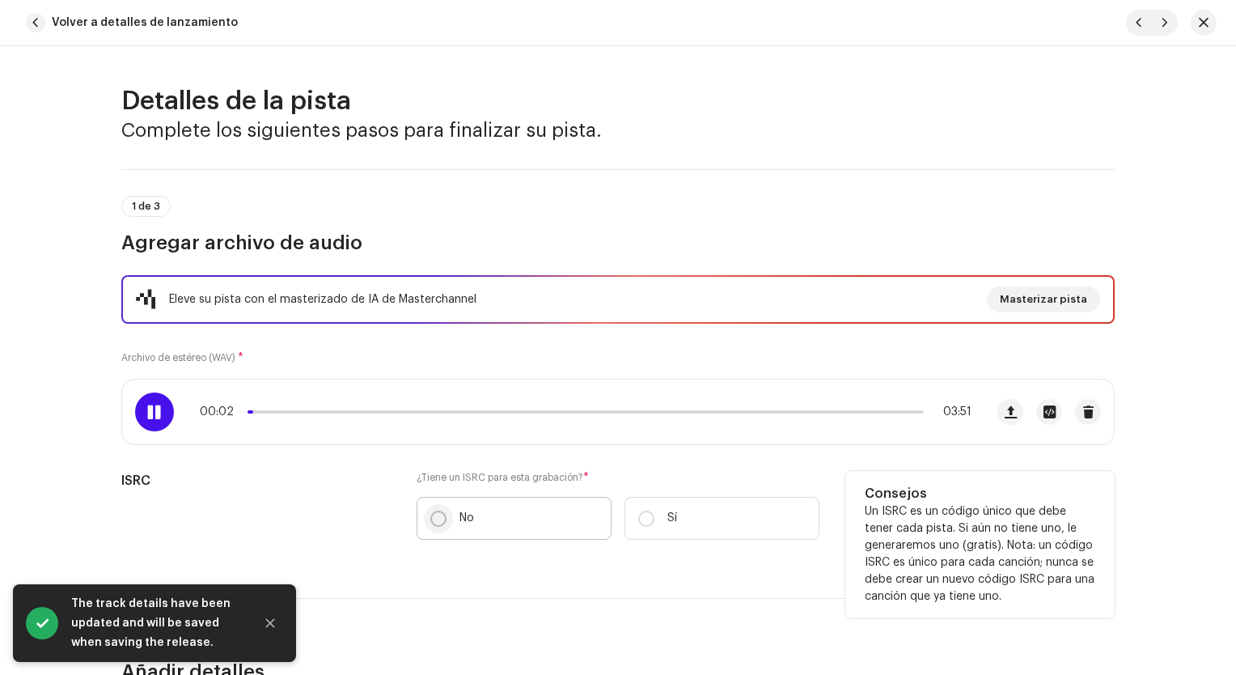
click at [434, 520] on input "No" at bounding box center [438, 519] width 16 height 16
radio input "true"
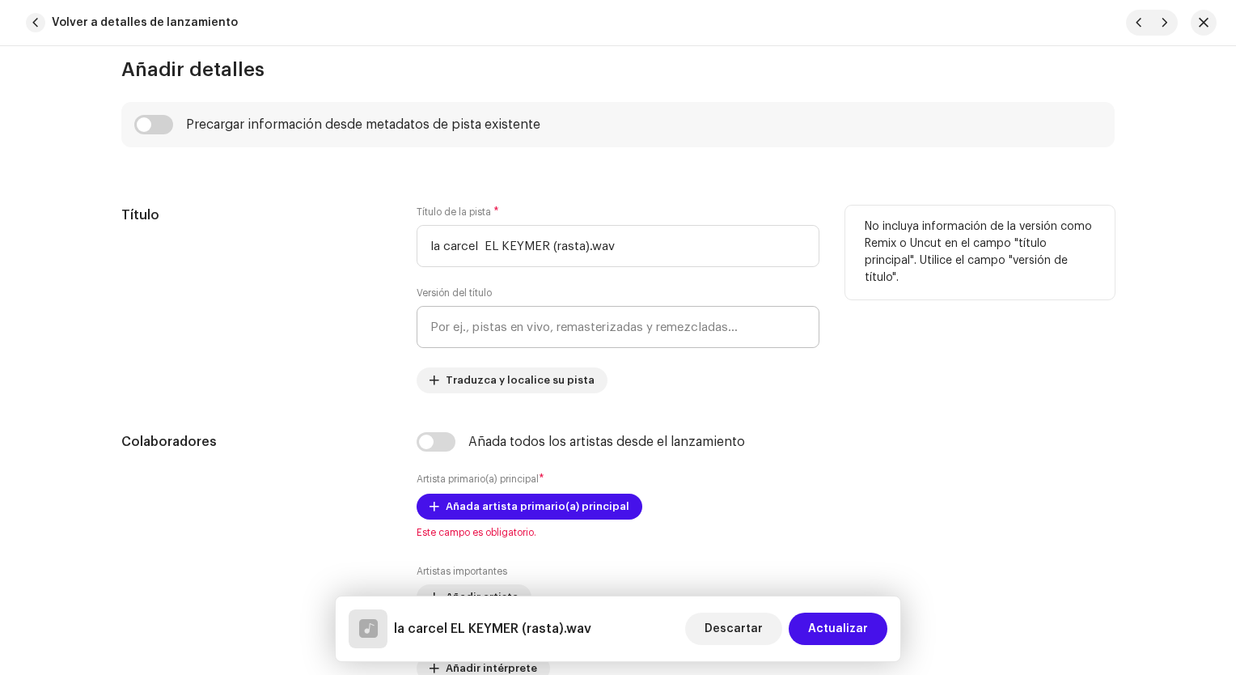
scroll to position [647, 0]
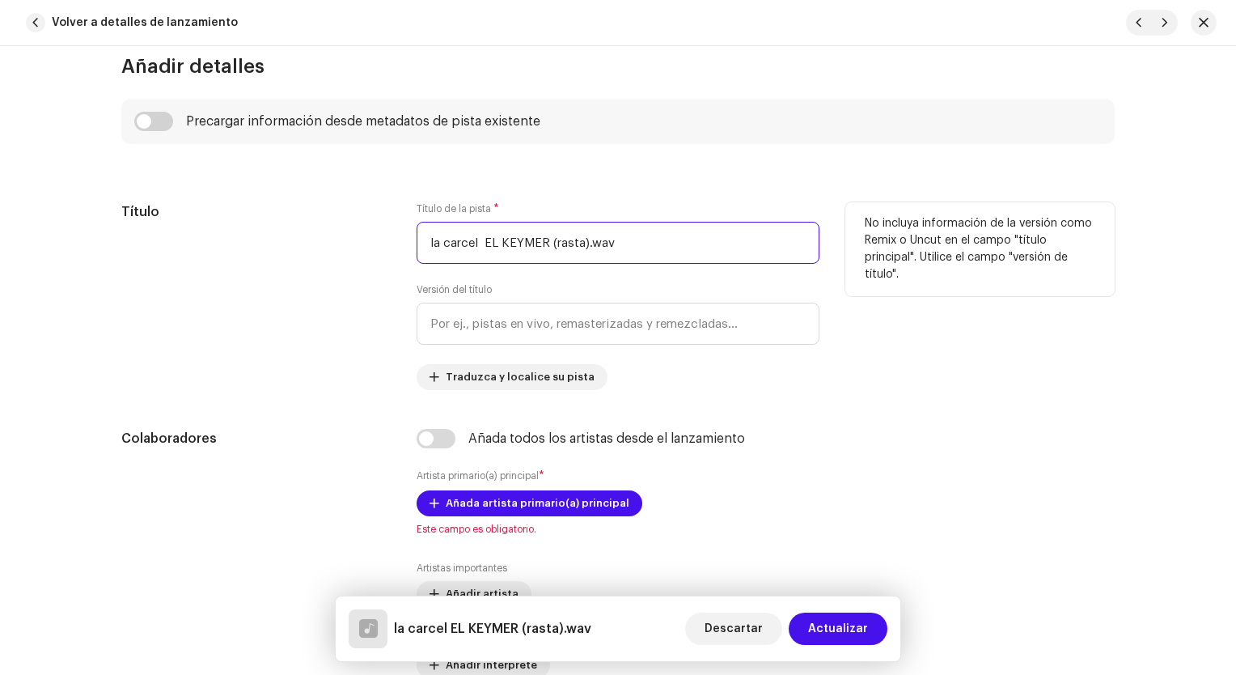
drag, startPoint x: 631, startPoint y: 247, endPoint x: 380, endPoint y: 243, distance: 250.9
click at [380, 243] on div "Título Título de la pista * la carcel EL KEYMER (rasta).wav Versión del título …" at bounding box center [618, 296] width 994 height 188
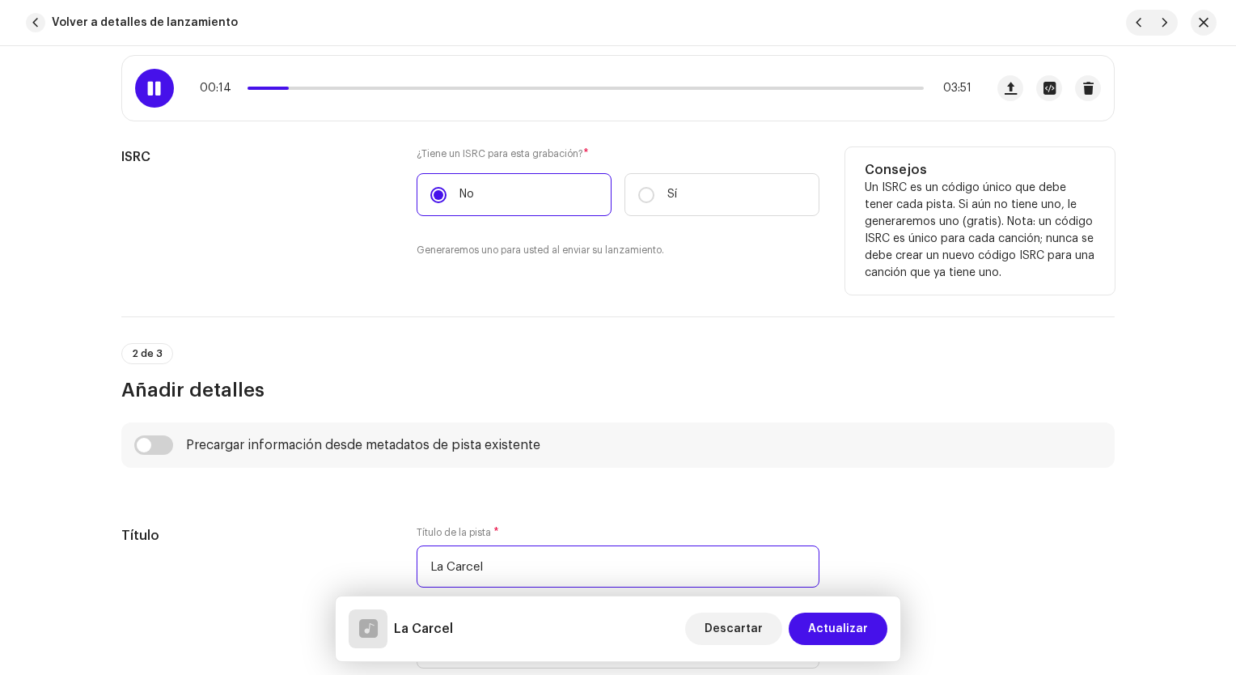
scroll to position [81, 0]
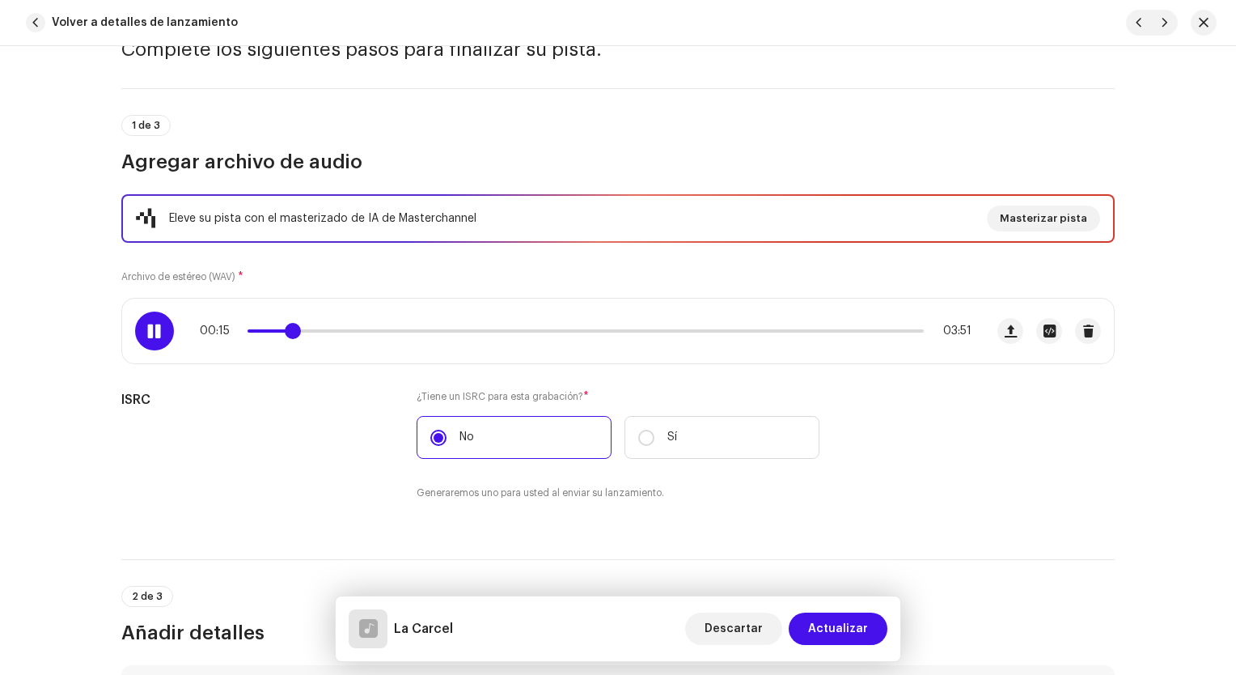
type input "La Carcel"
drag, startPoint x: 286, startPoint y: 329, endPoint x: 233, endPoint y: 294, distance: 63.7
click at [233, 294] on div "Eleve su pista con el masterizado de IA de Masterchannel Masterizar pista Archi…" at bounding box center [618, 357] width 994 height 326
click at [261, 329] on span at bounding box center [261, 330] width 27 height 3
click at [255, 331] on span at bounding box center [262, 330] width 29 height 3
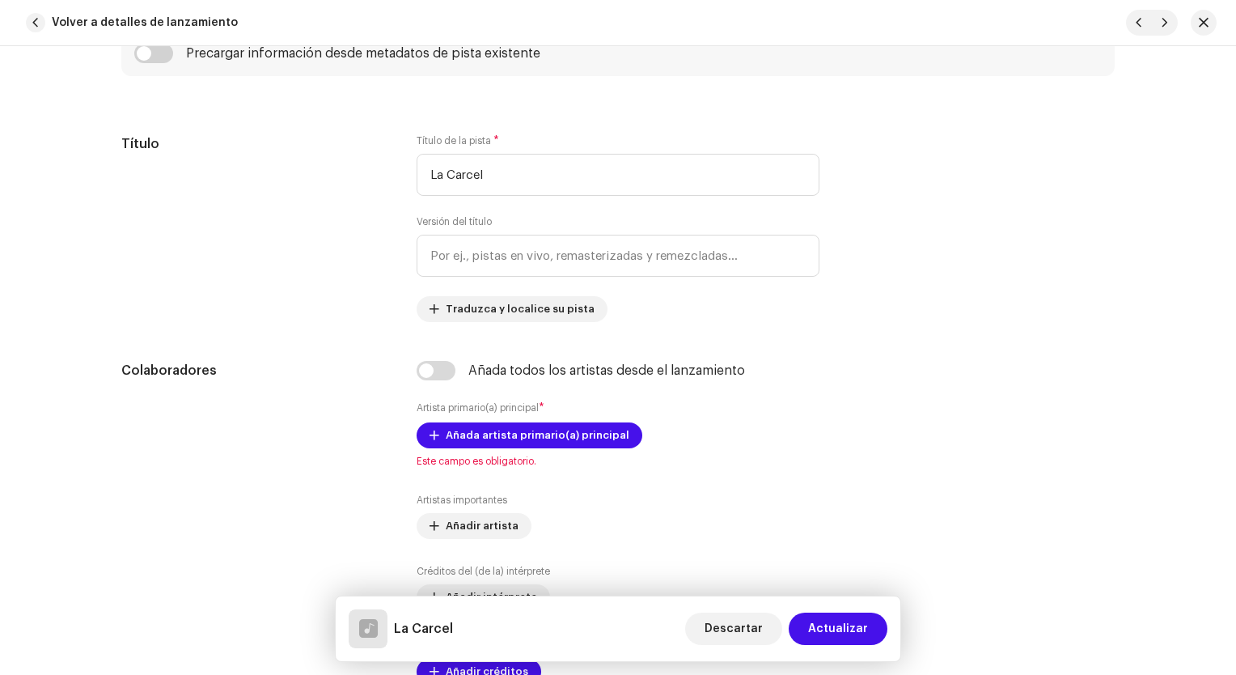
scroll to position [809, 0]
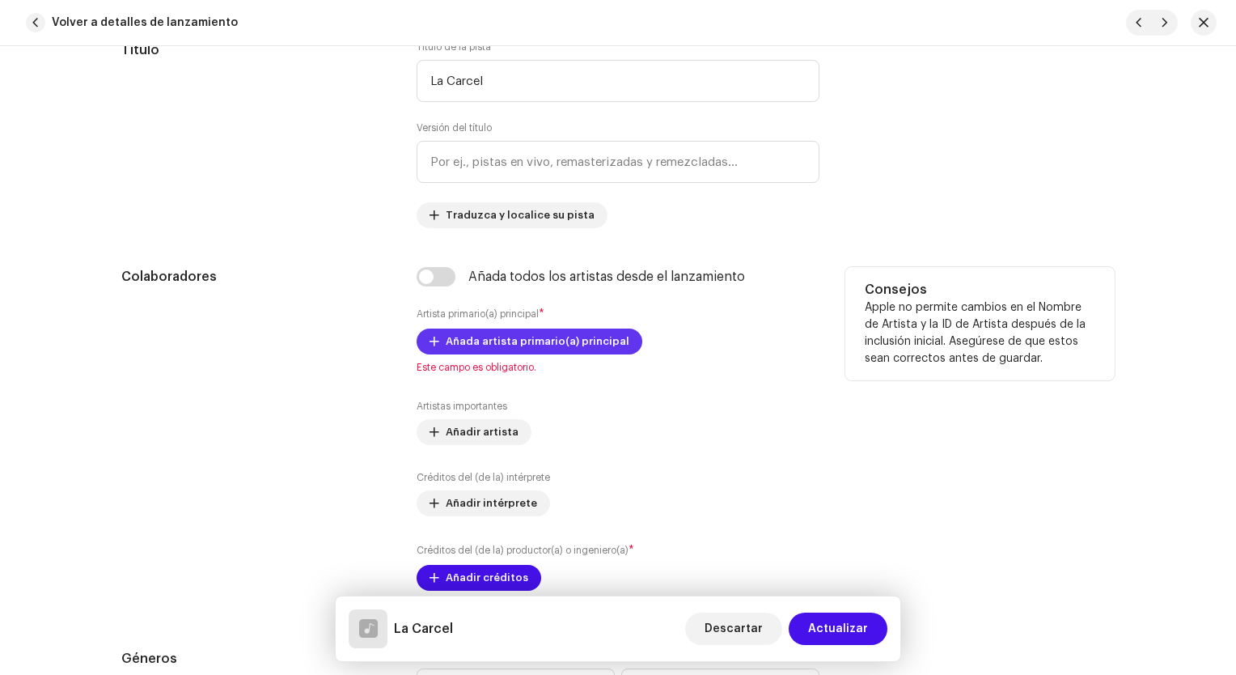
click at [489, 345] on span "Añada artista primario(a) principal" at bounding box center [538, 341] width 184 height 32
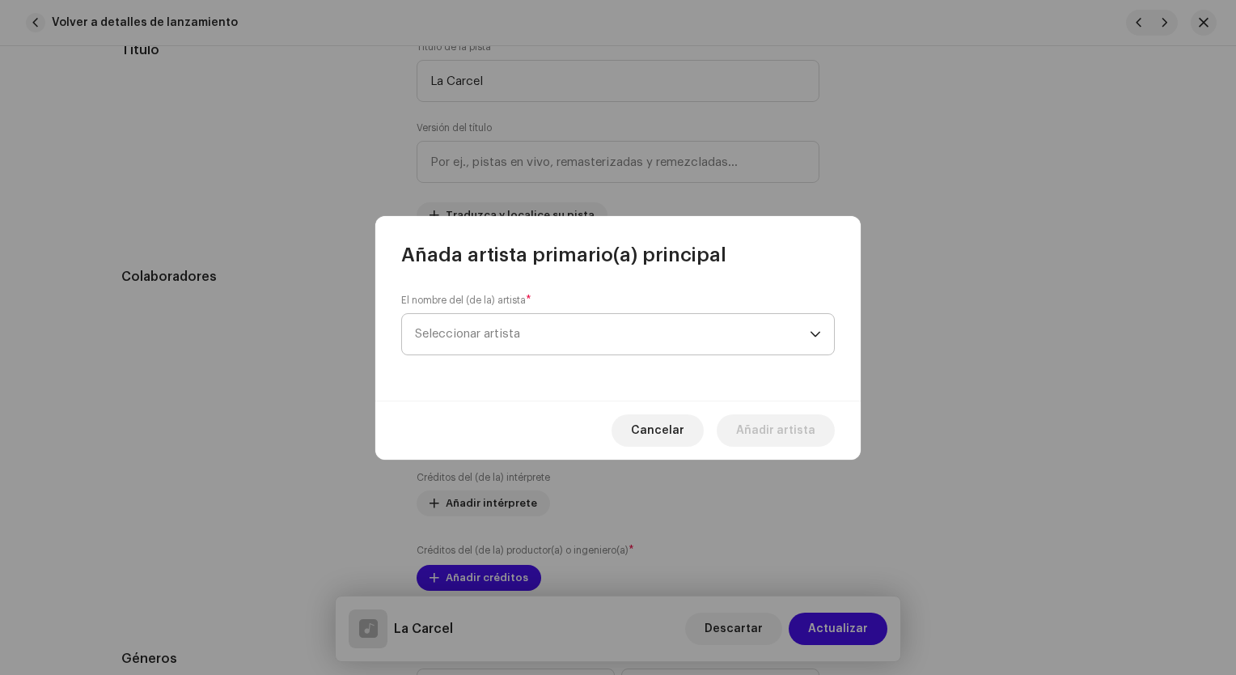
click at [519, 345] on span "Seleccionar artista" at bounding box center [612, 334] width 395 height 40
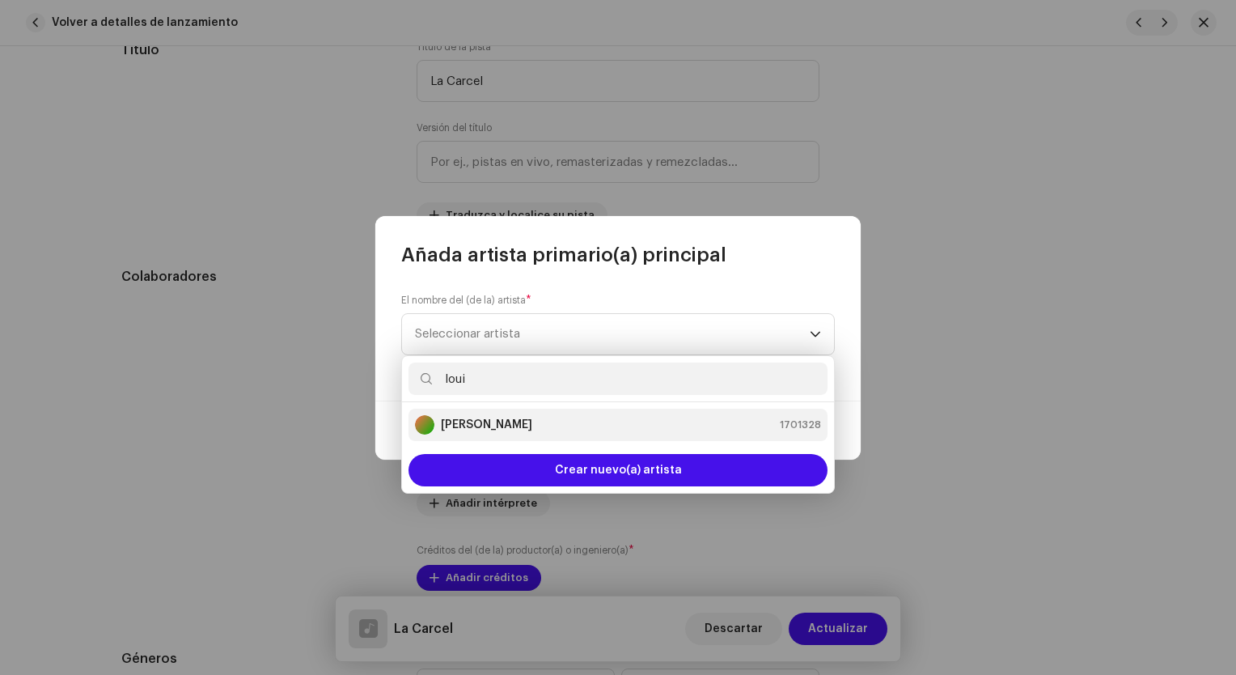
type input "loui"
click at [531, 422] on div "[PERSON_NAME] 1701328" at bounding box center [618, 424] width 406 height 19
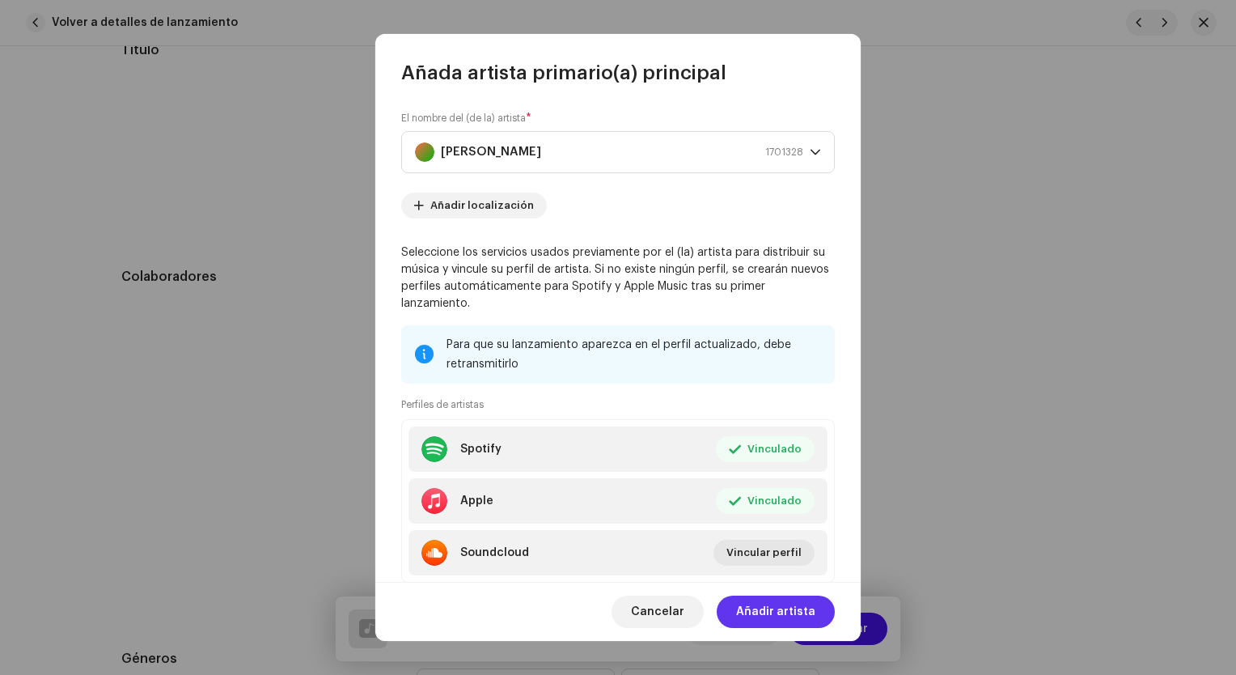
click at [785, 610] on span "Añadir artista" at bounding box center [775, 612] width 79 height 32
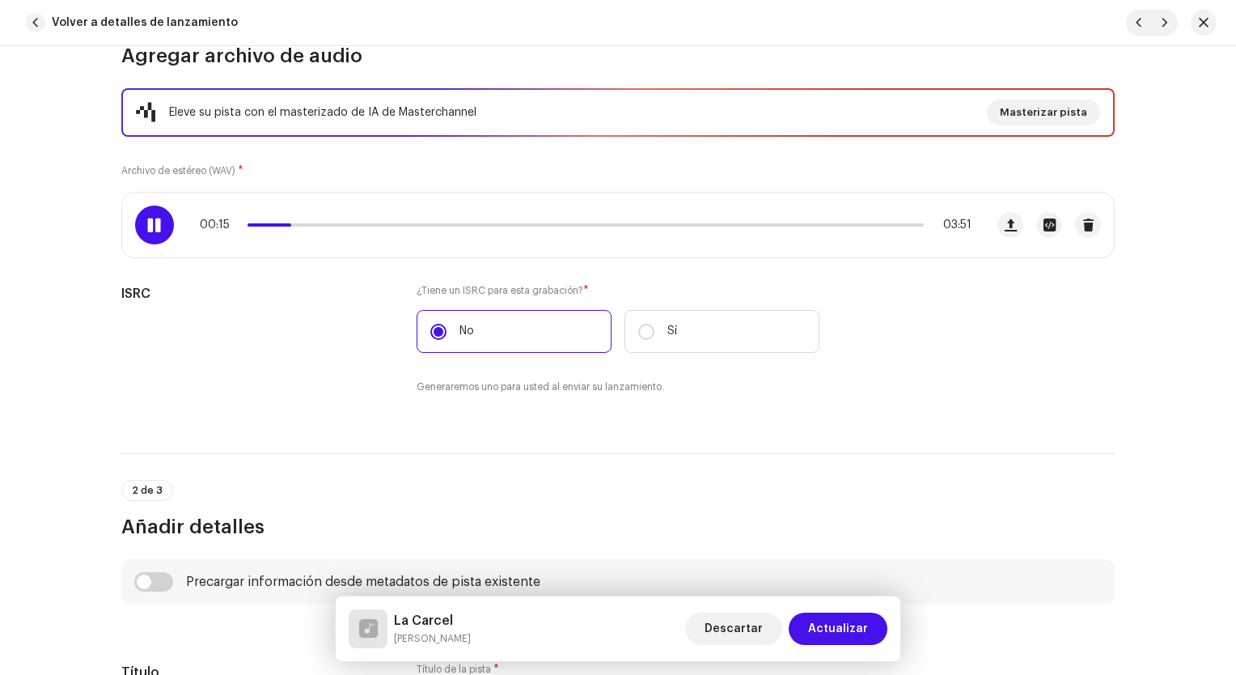
scroll to position [162, 0]
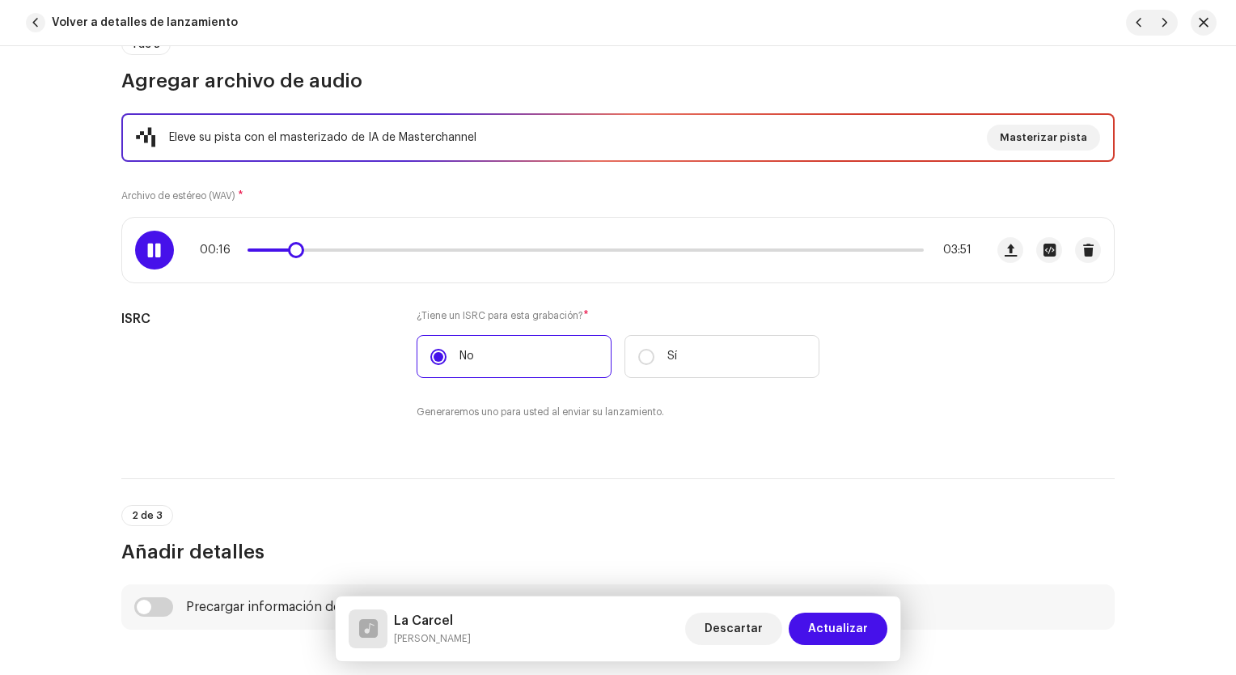
click at [256, 250] on span at bounding box center [271, 249] width 47 height 3
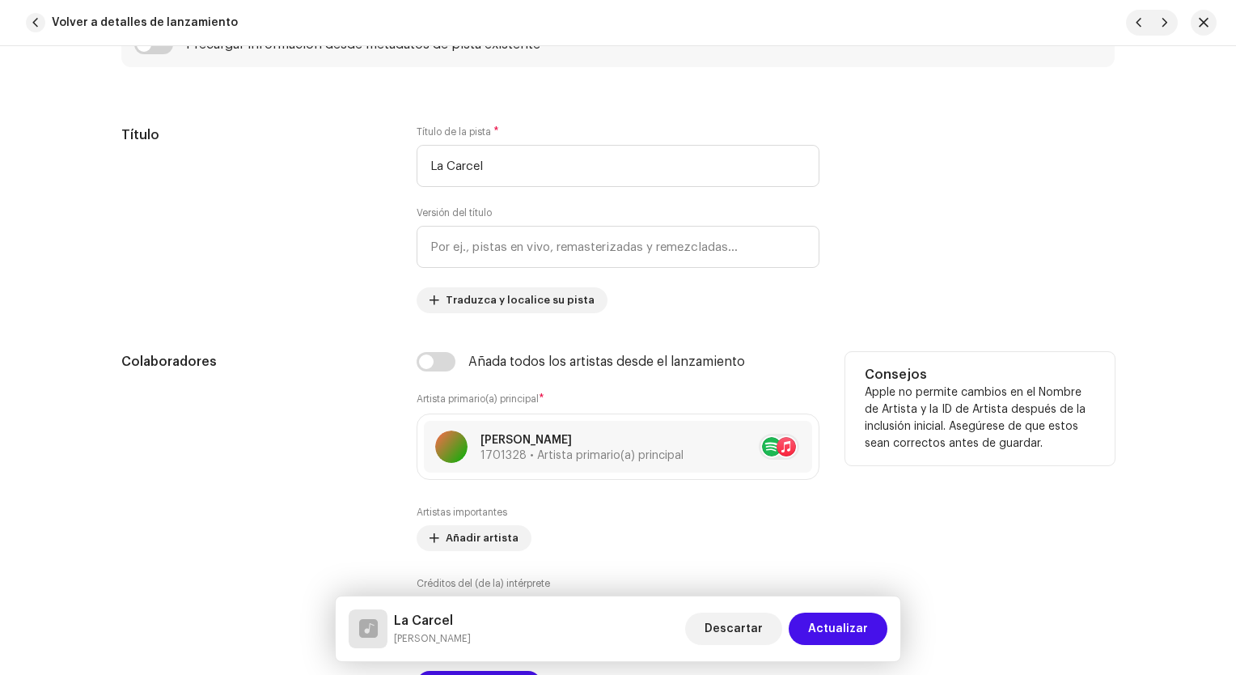
scroll to position [890, 0]
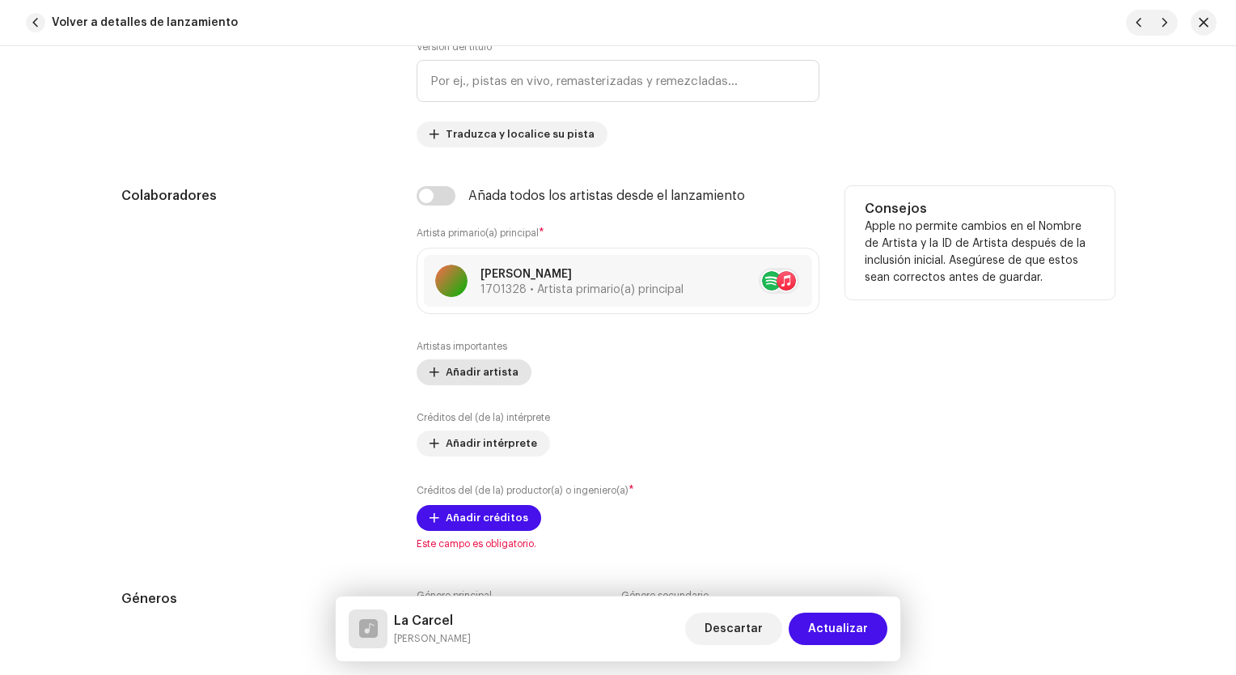
click at [489, 362] on span "Añadir artista" at bounding box center [482, 372] width 73 height 32
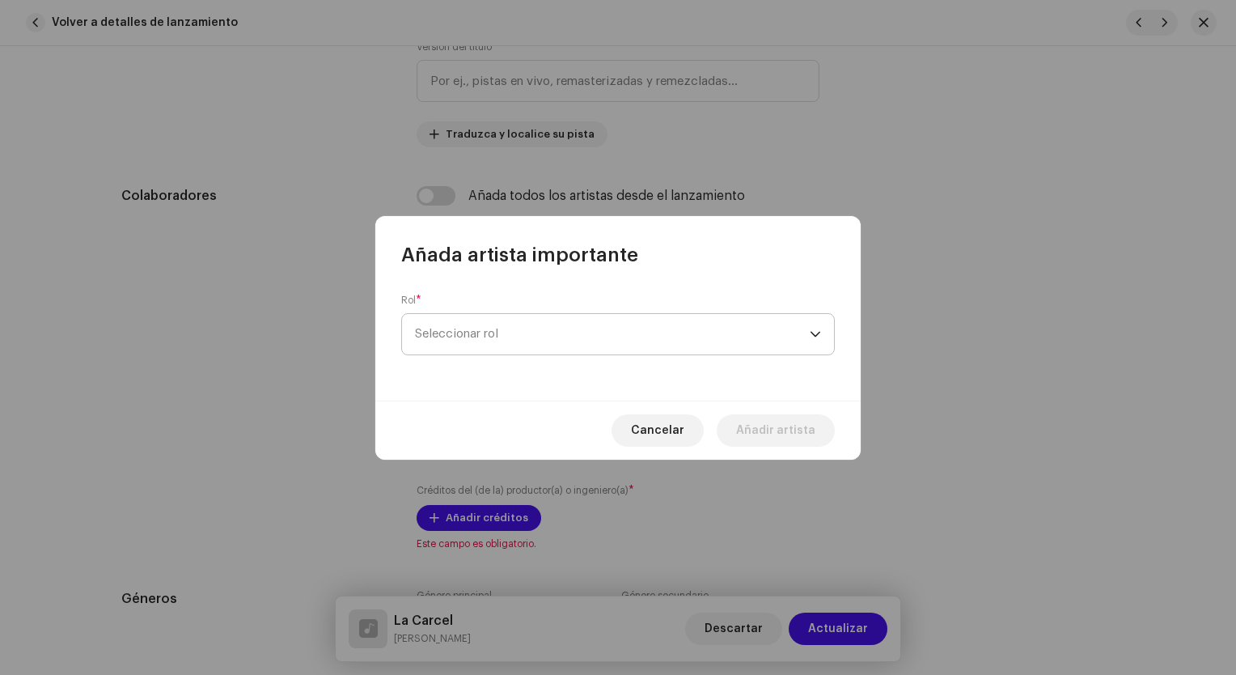
click at [524, 335] on span "Seleccionar rol" at bounding box center [612, 334] width 395 height 40
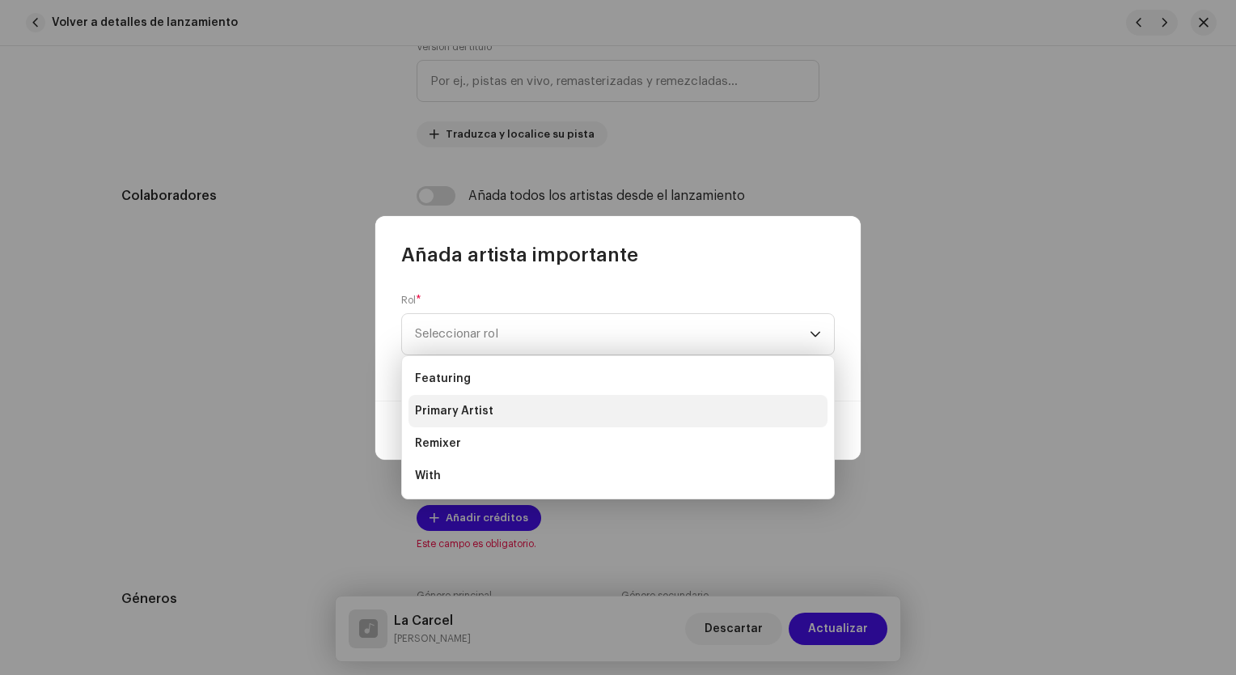
click at [493, 409] on li "Primary Artist" at bounding box center [618, 411] width 419 height 32
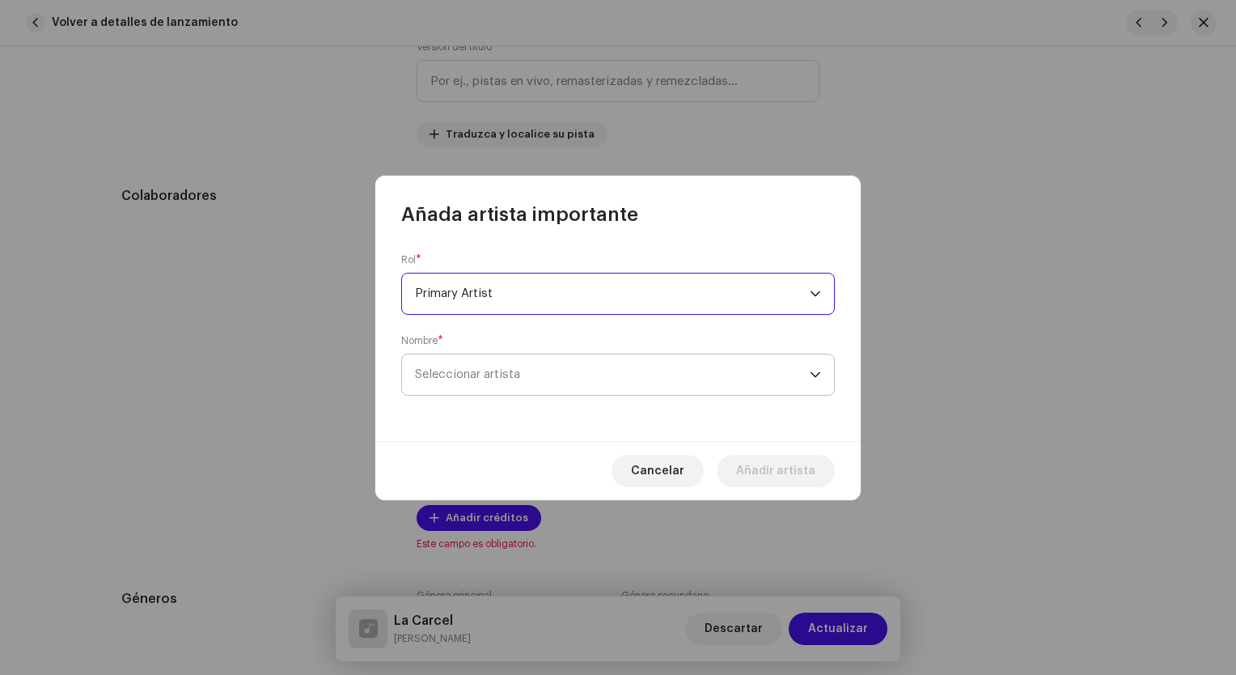
click at [530, 378] on span "Seleccionar artista" at bounding box center [612, 374] width 395 height 40
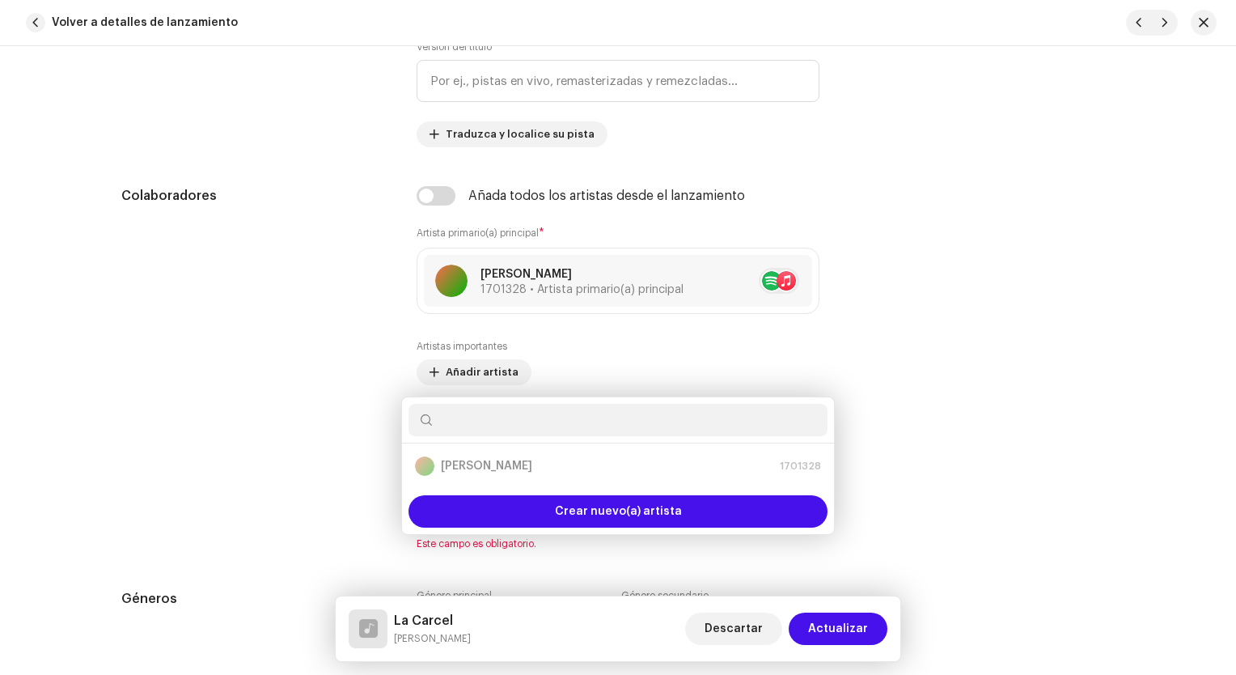
click at [996, 358] on div "Añada artista importante Rol * Primary Artist Nombre * Seleccionar artista Canc…" at bounding box center [618, 337] width 1236 height 675
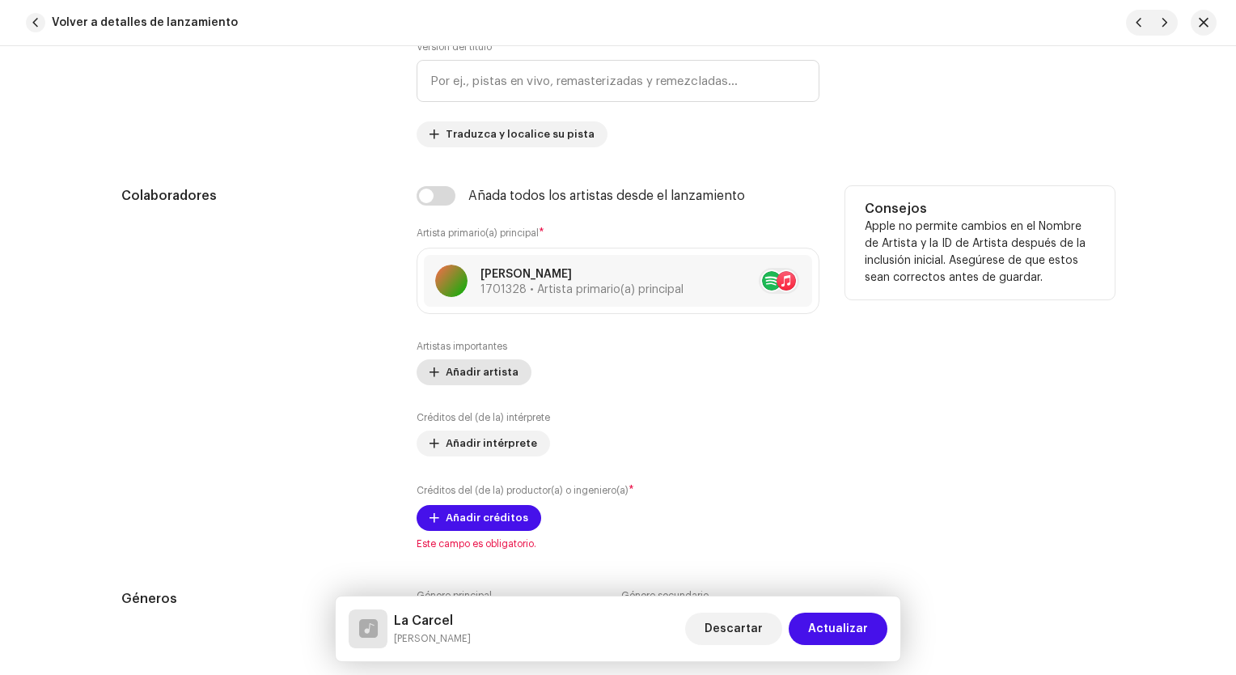
click at [487, 375] on span "Añadir artista" at bounding box center [482, 372] width 73 height 32
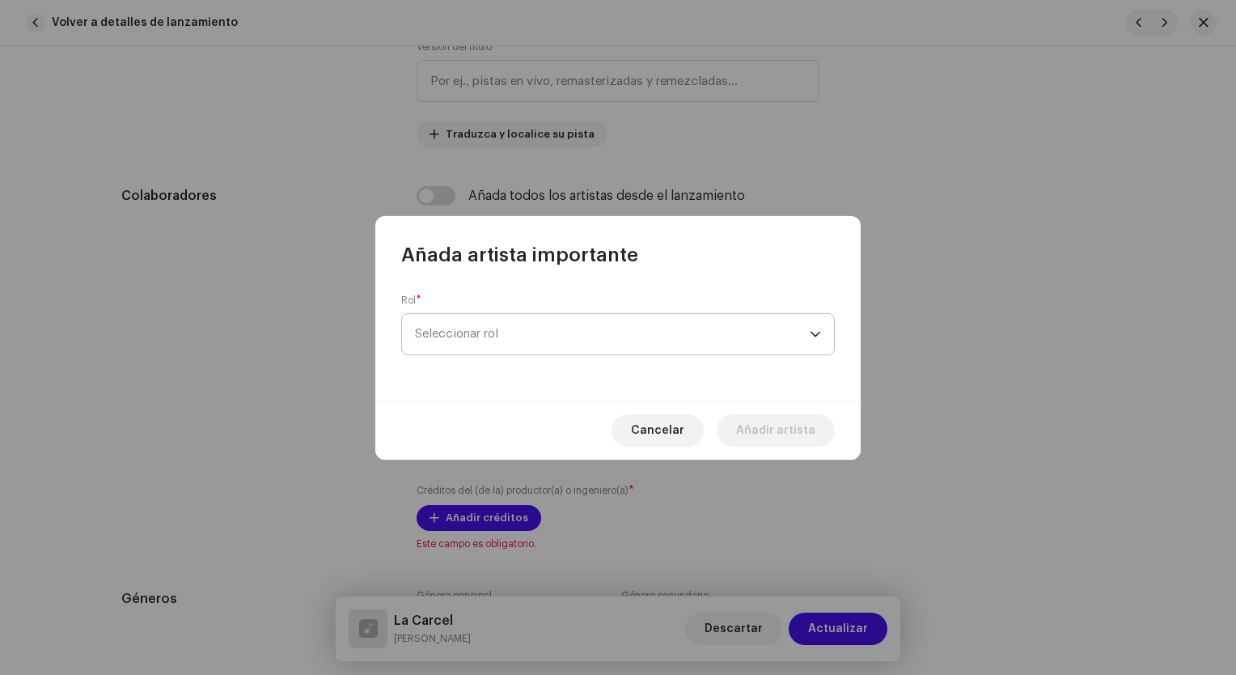
click at [536, 344] on span "Seleccionar rol" at bounding box center [612, 334] width 395 height 40
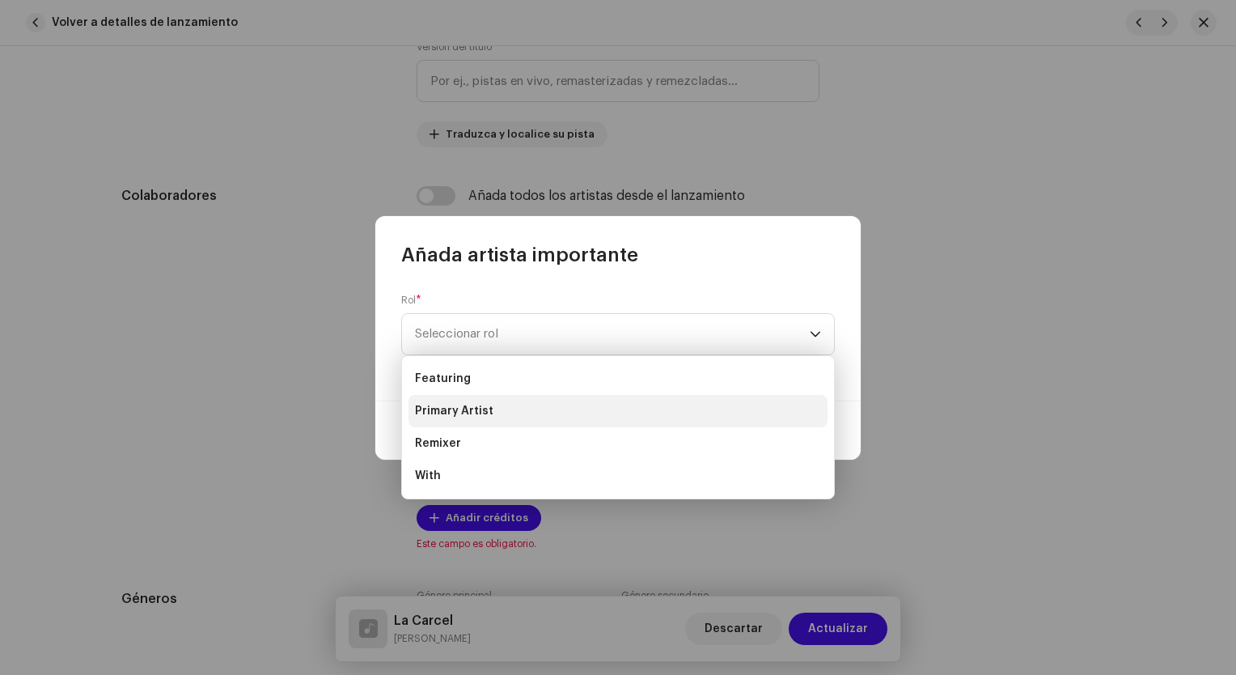
click at [474, 413] on span "Primary Artist" at bounding box center [454, 411] width 78 height 16
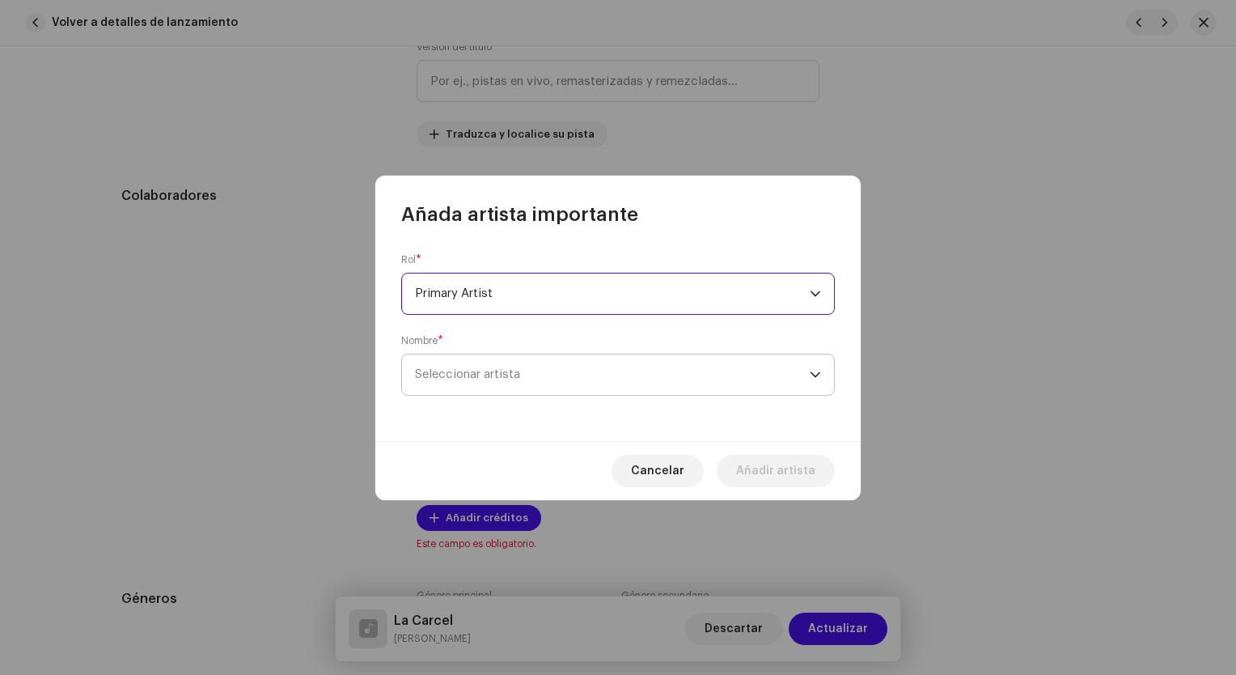
click at [538, 380] on span "Seleccionar artista" at bounding box center [612, 374] width 395 height 40
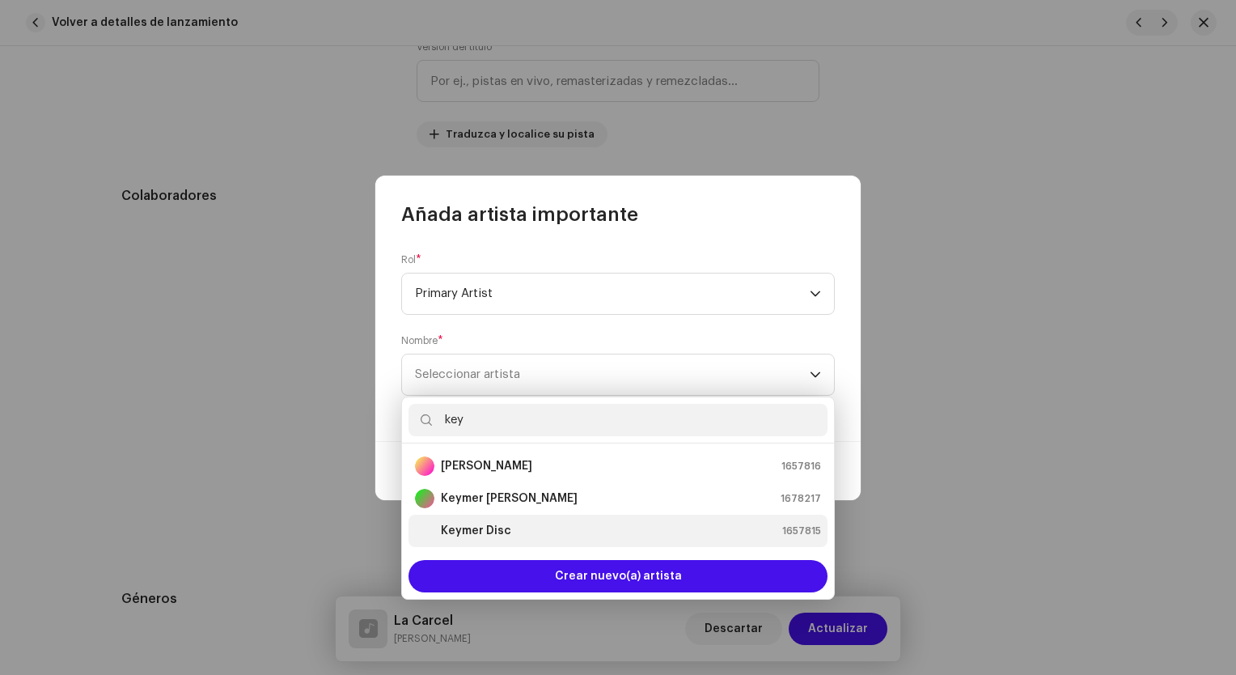
type input "key"
click at [504, 521] on div "Keymer Disc" at bounding box center [463, 530] width 96 height 19
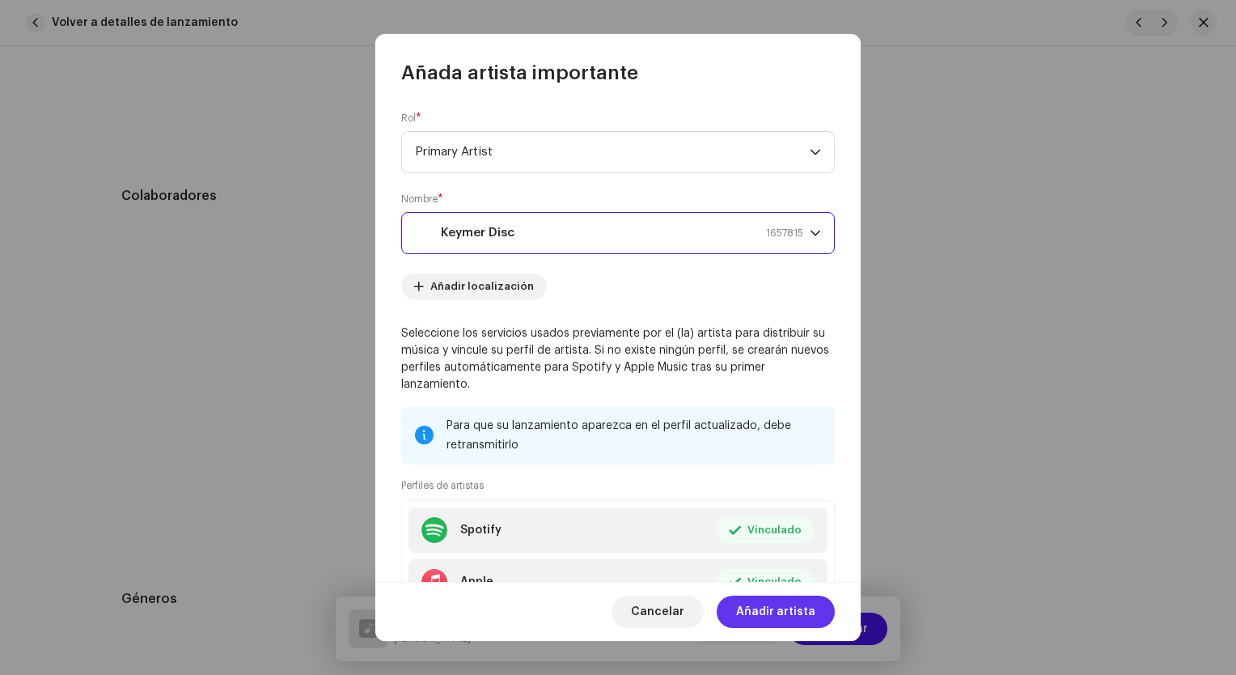
click at [787, 607] on span "Añadir artista" at bounding box center [775, 612] width 79 height 32
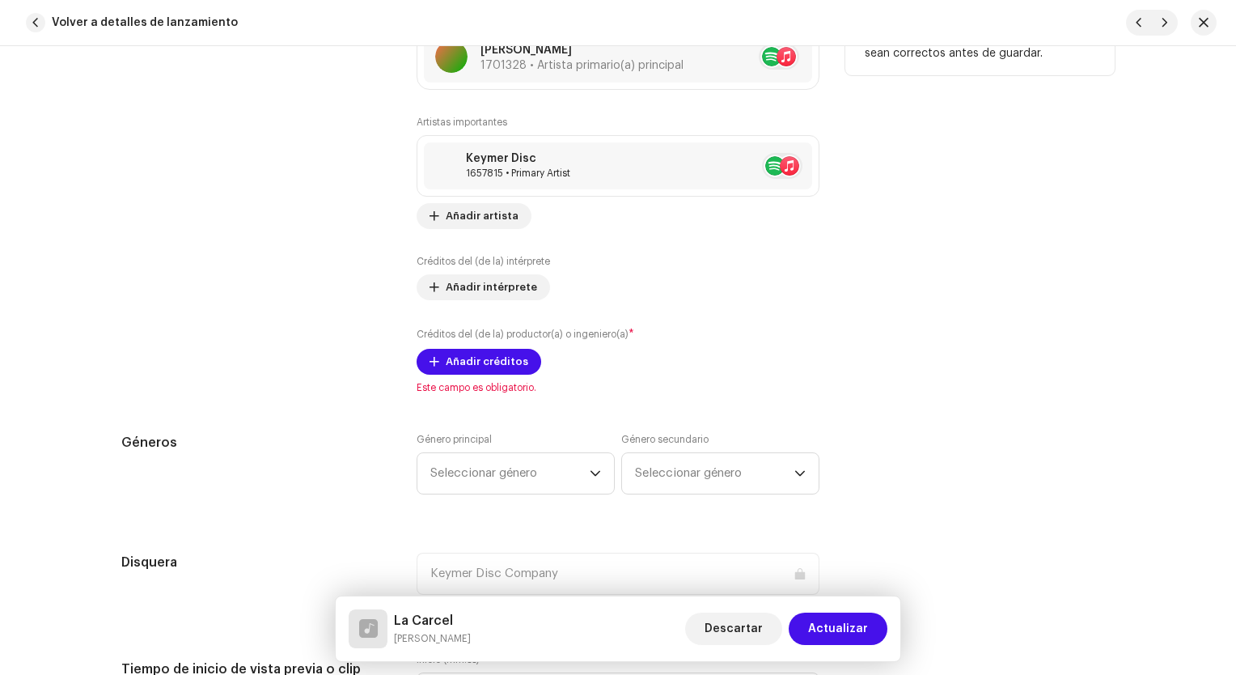
scroll to position [1133, 0]
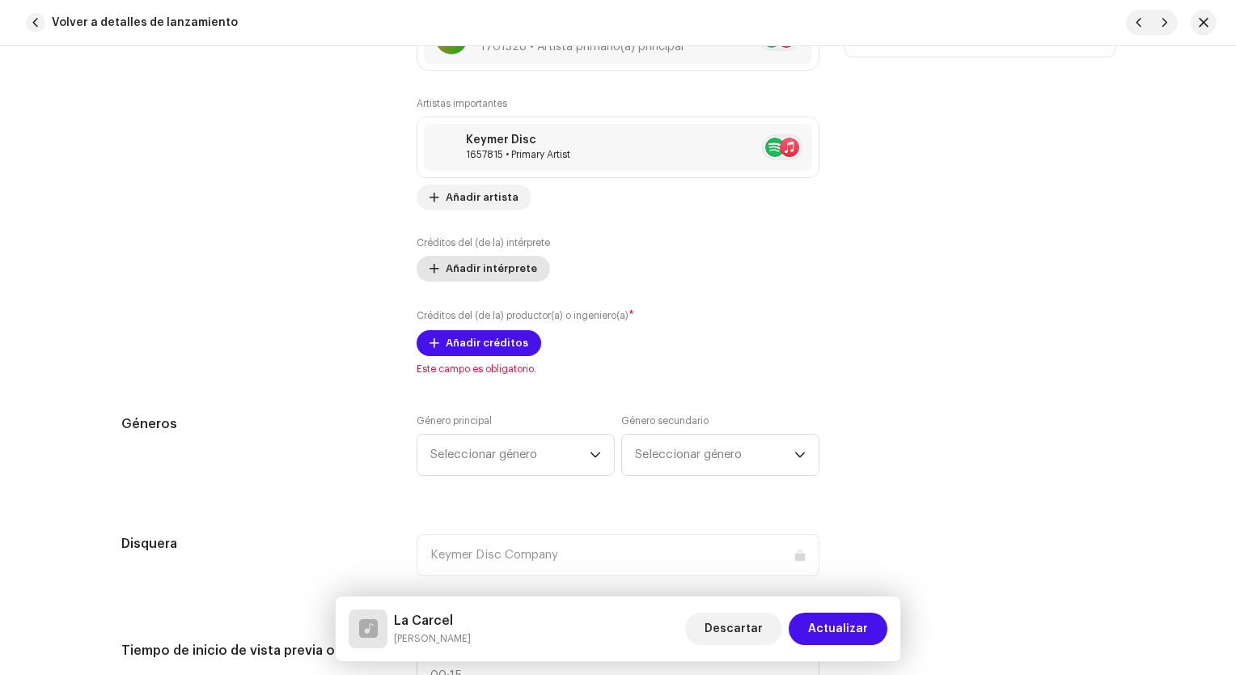
click at [485, 269] on span "Añadir intérprete" at bounding box center [491, 268] width 91 height 32
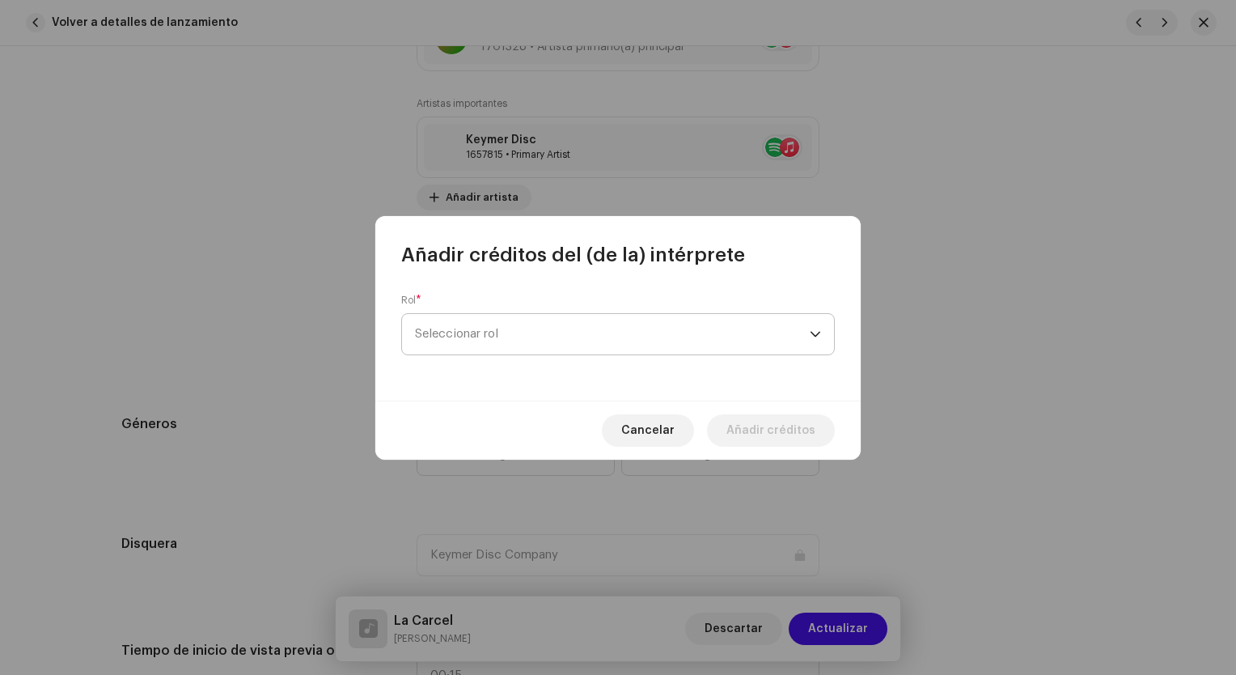
click at [518, 348] on span "Seleccionar rol" at bounding box center [612, 334] width 395 height 40
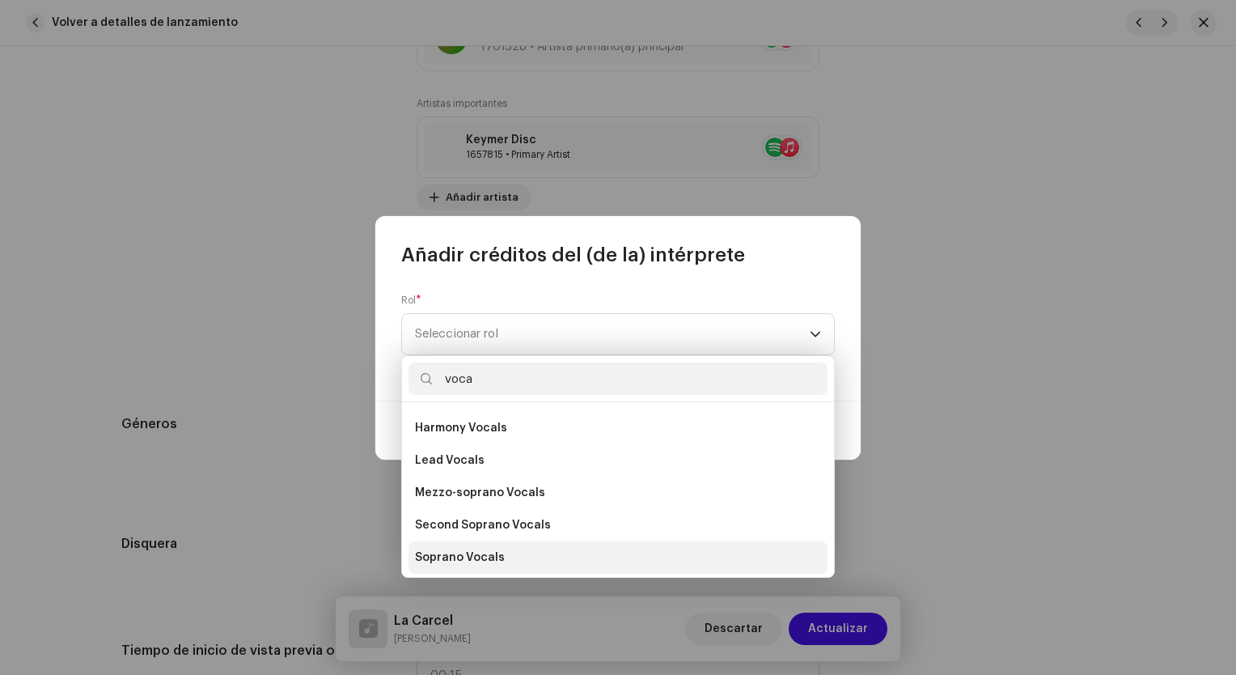
scroll to position [291, 0]
type input "voca"
click at [469, 555] on li "Vocals" at bounding box center [618, 554] width 419 height 32
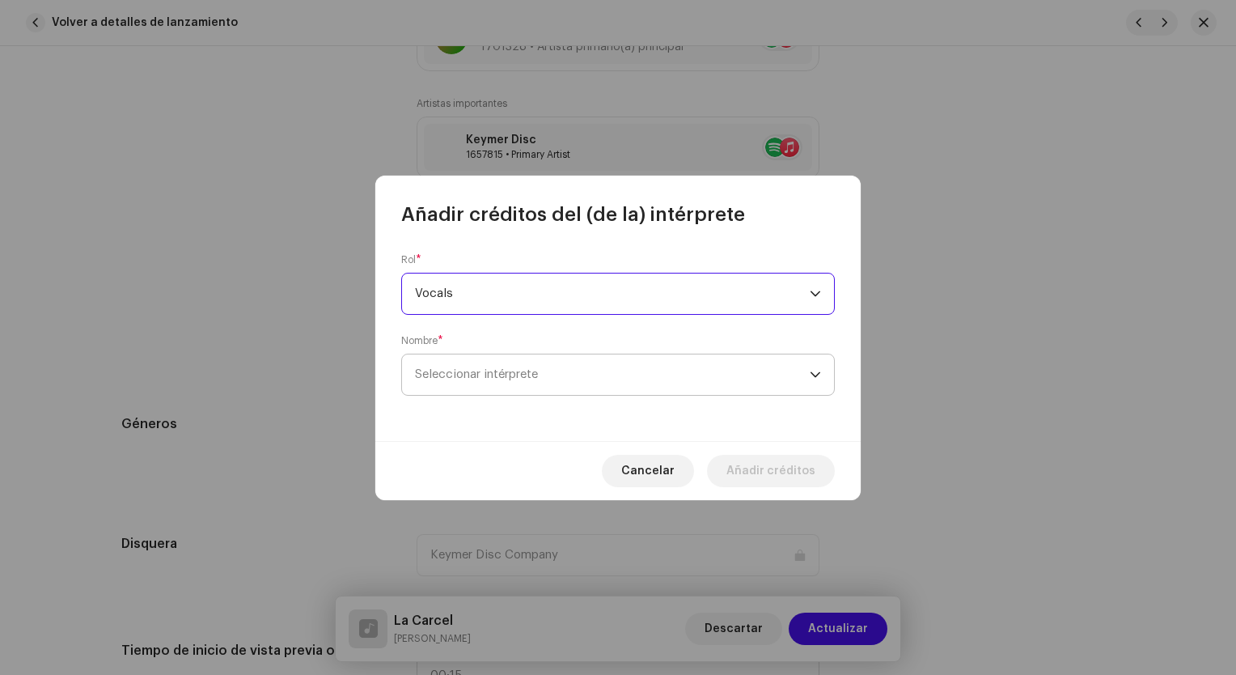
click at [524, 390] on span "Seleccionar intérprete" at bounding box center [612, 374] width 395 height 40
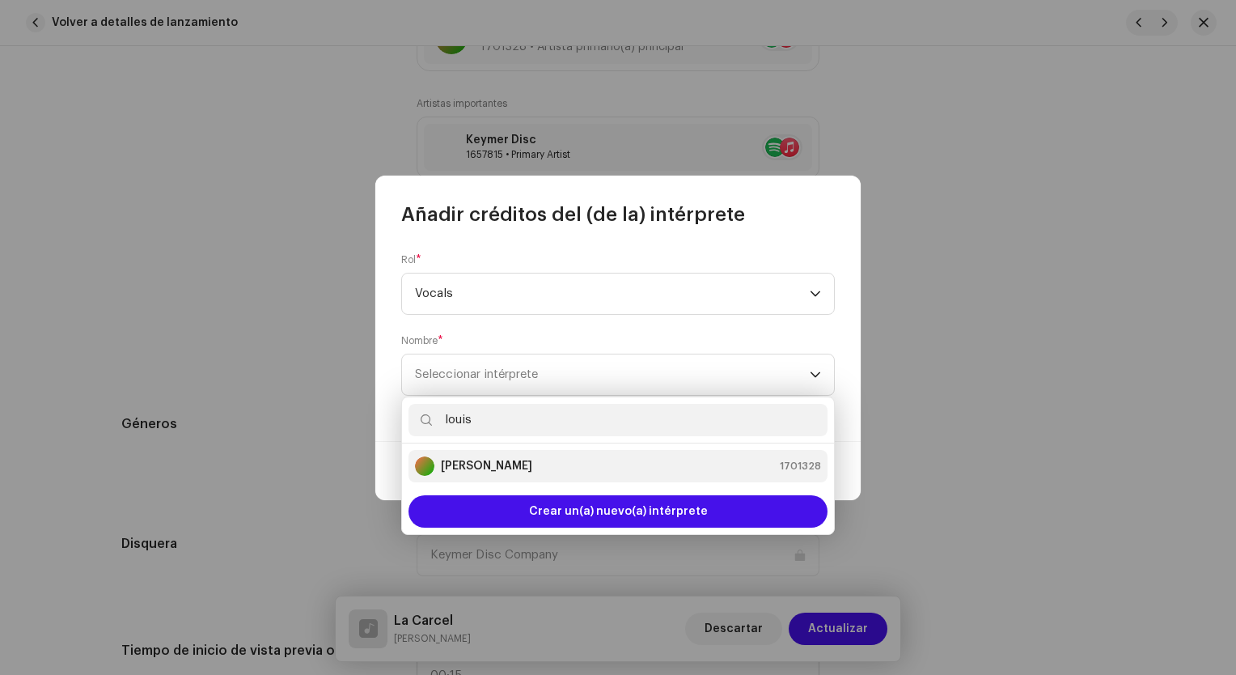
type input "louis"
click at [519, 460] on div "[PERSON_NAME] 1701328" at bounding box center [618, 465] width 406 height 19
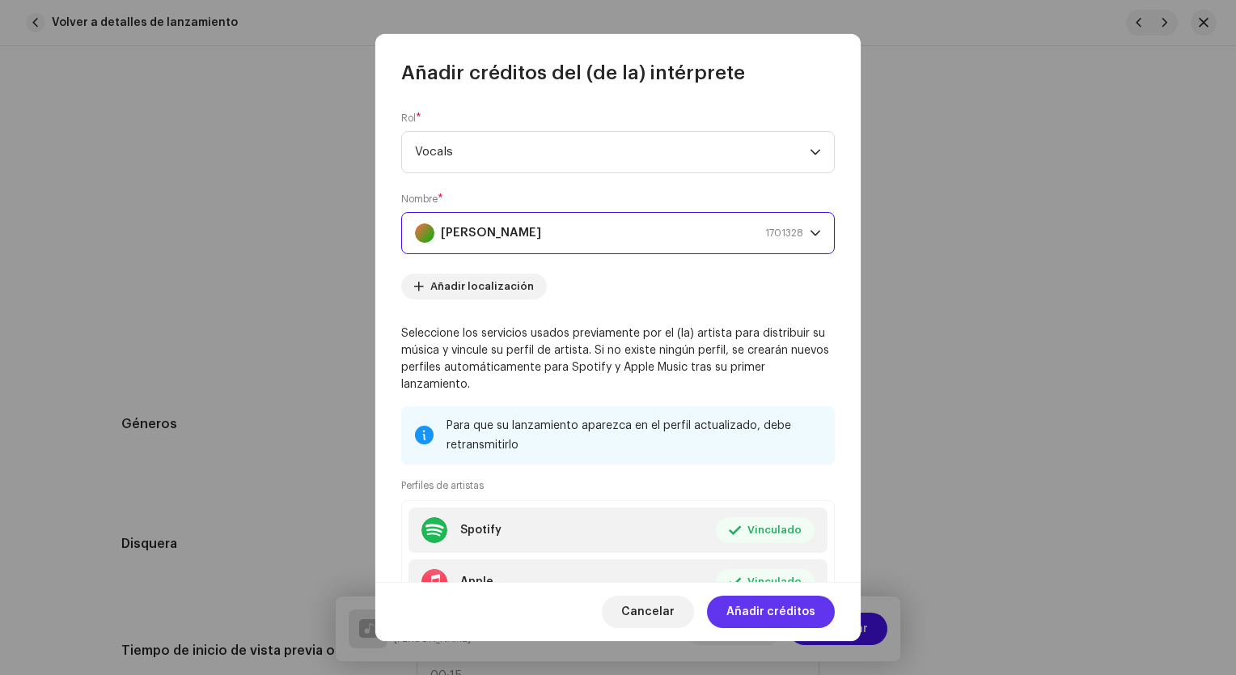
click at [748, 613] on span "Añadir créditos" at bounding box center [771, 612] width 89 height 32
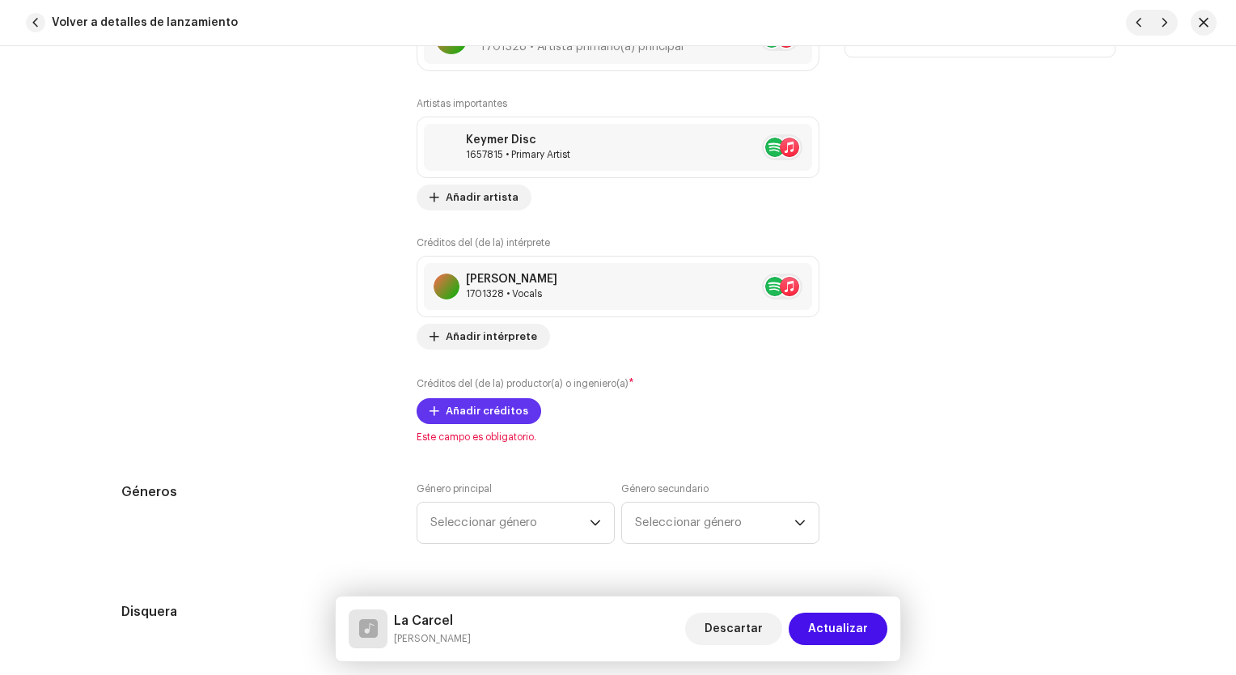
click at [502, 413] on span "Añadir créditos" at bounding box center [487, 411] width 83 height 32
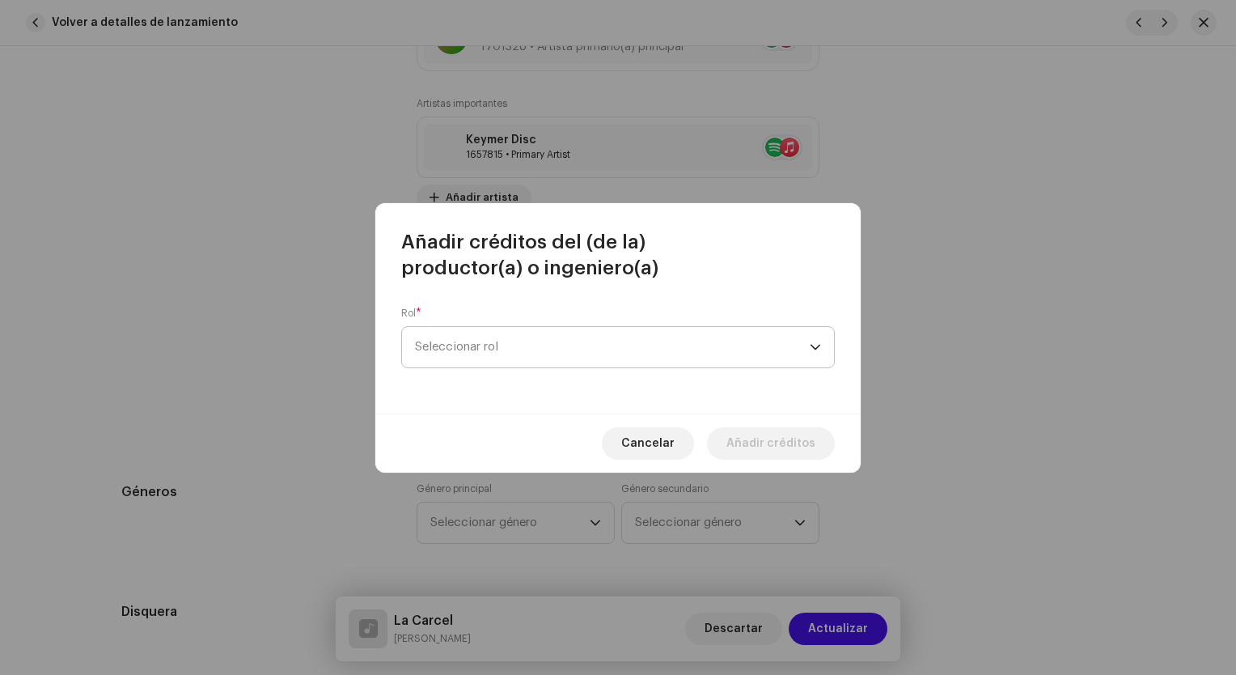
click at [526, 359] on span "Seleccionar rol" at bounding box center [612, 347] width 395 height 40
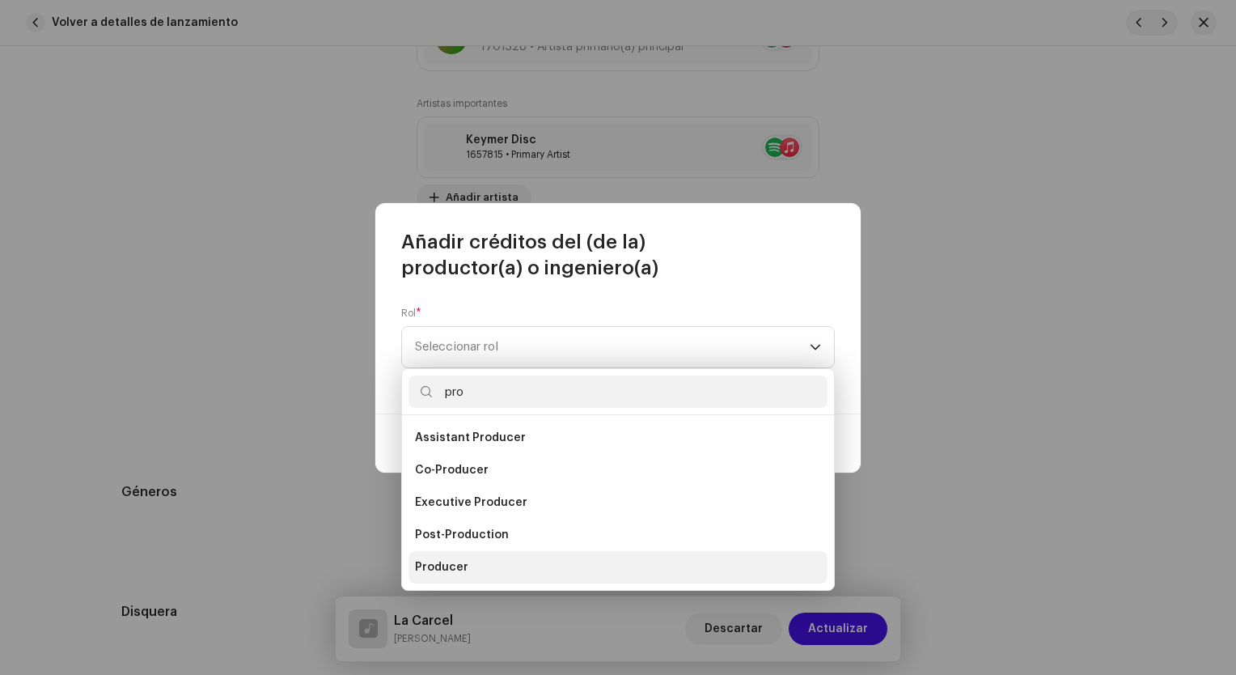
type input "pro"
click at [446, 565] on span "Producer" at bounding box center [441, 567] width 53 height 16
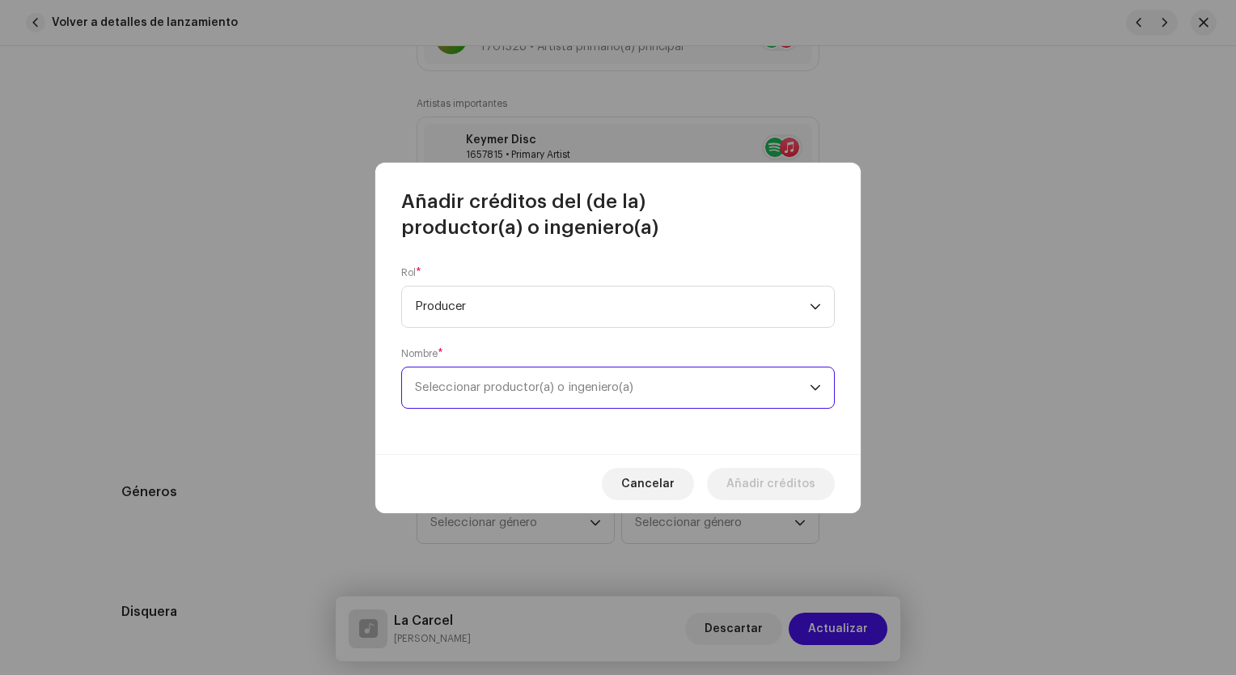
click at [479, 389] on span "Seleccionar productor(a) o ingeniero(a)" at bounding box center [524, 387] width 218 height 12
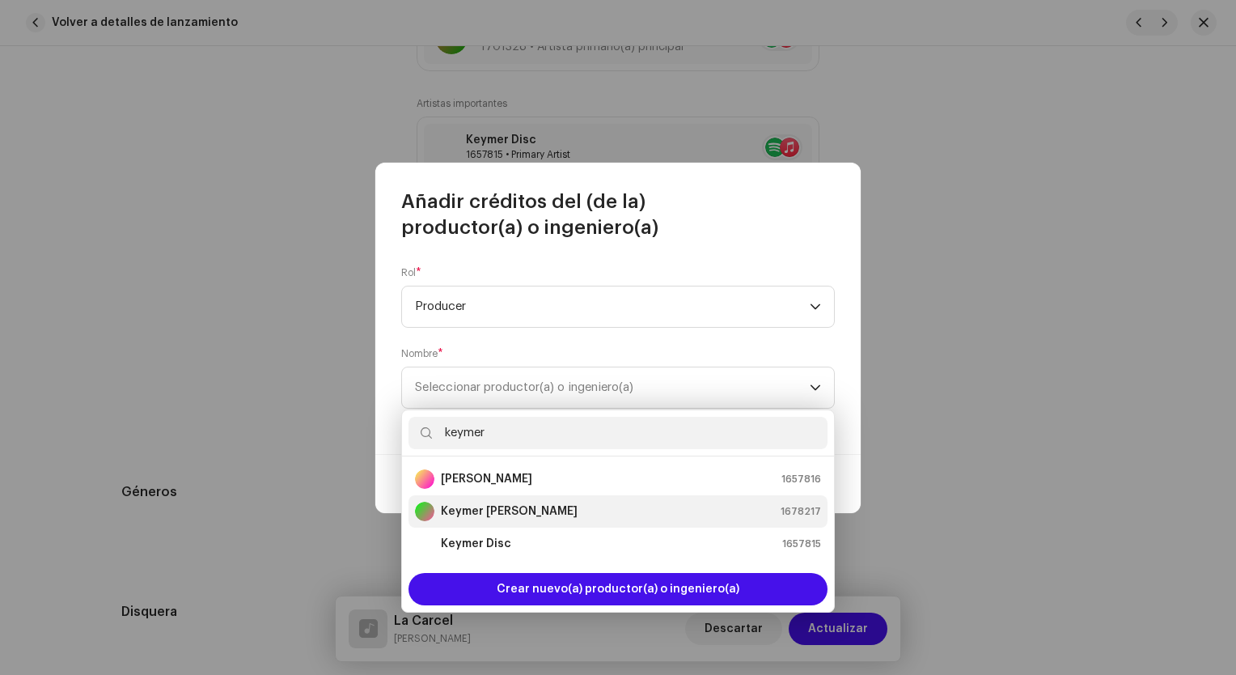
type input "keymer"
click at [576, 516] on div "[PERSON_NAME] [PERSON_NAME] 1678217" at bounding box center [618, 511] width 406 height 19
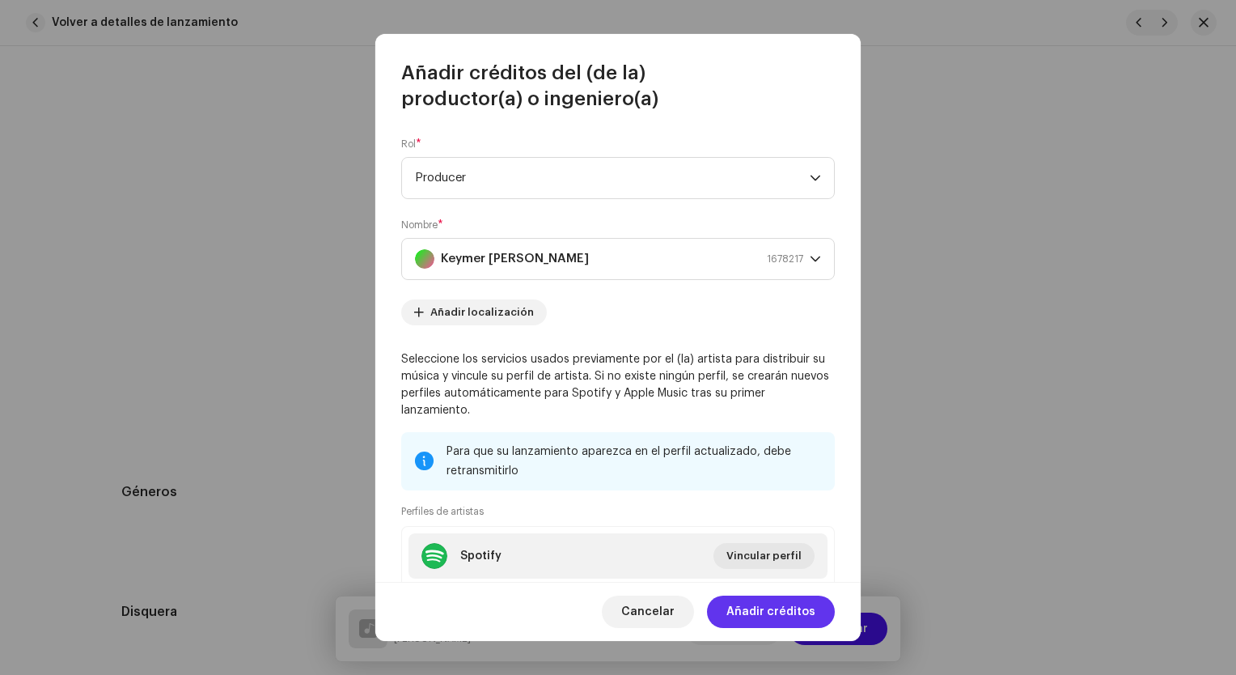
click at [773, 614] on span "Añadir créditos" at bounding box center [771, 612] width 89 height 32
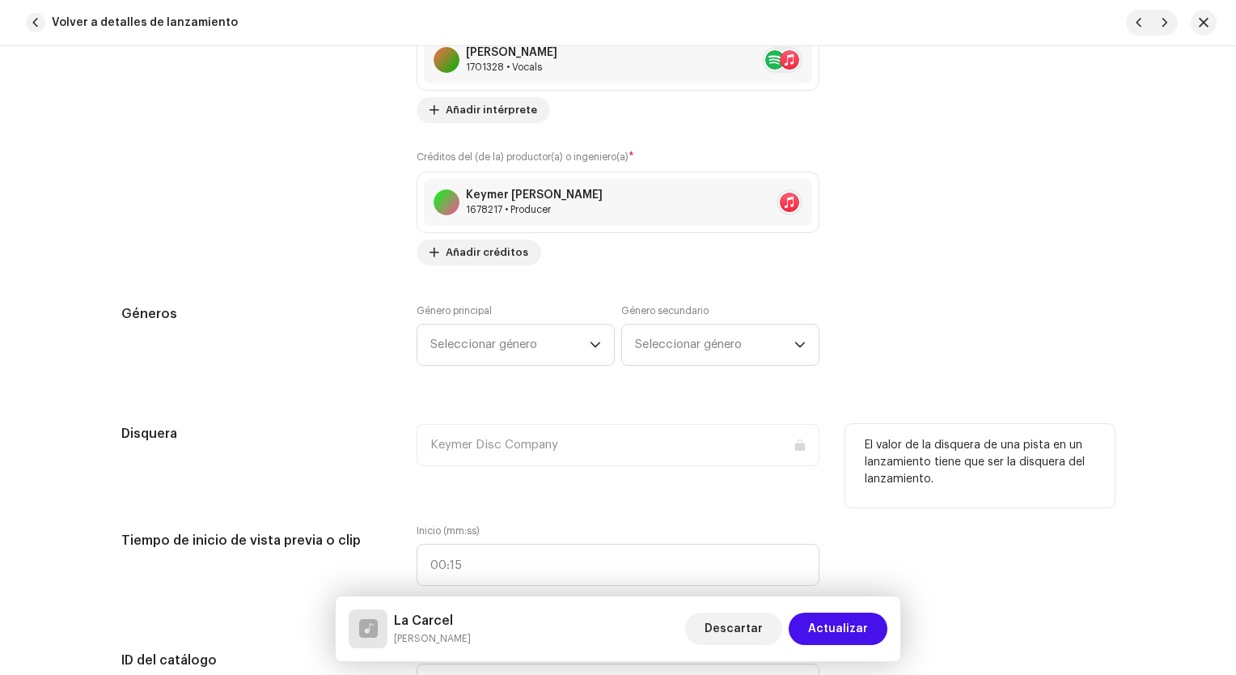
scroll to position [1376, 0]
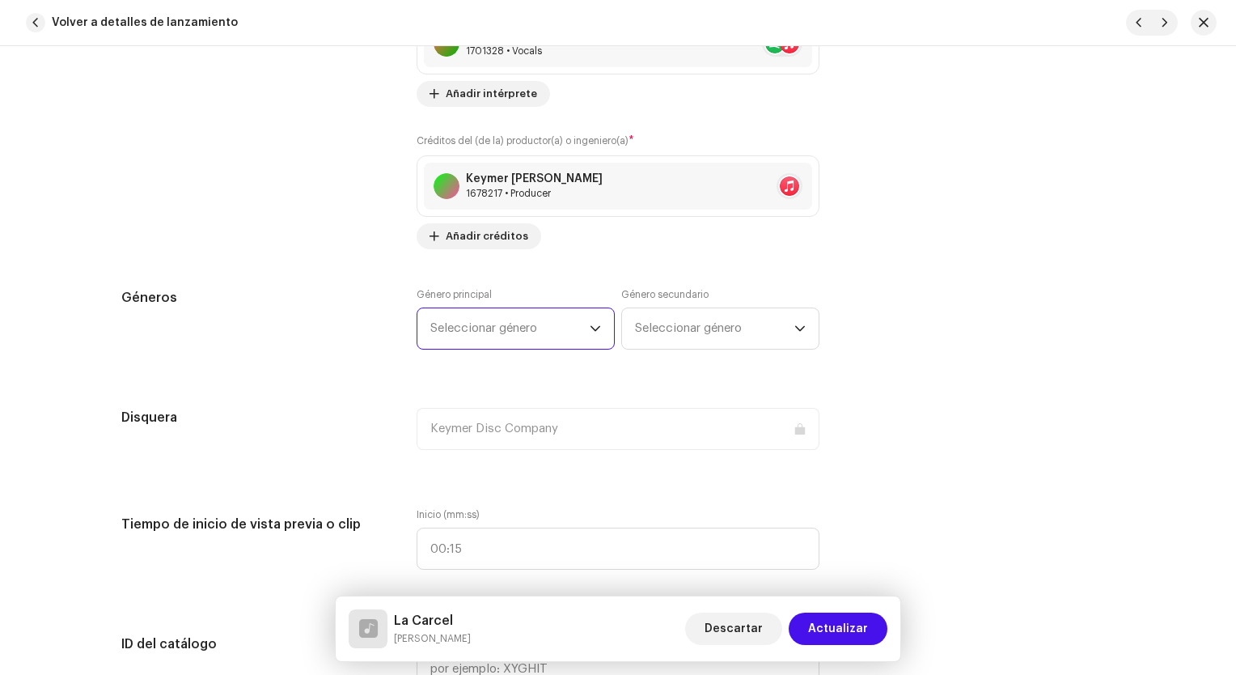
click at [534, 326] on span "Seleccionar género" at bounding box center [509, 328] width 159 height 40
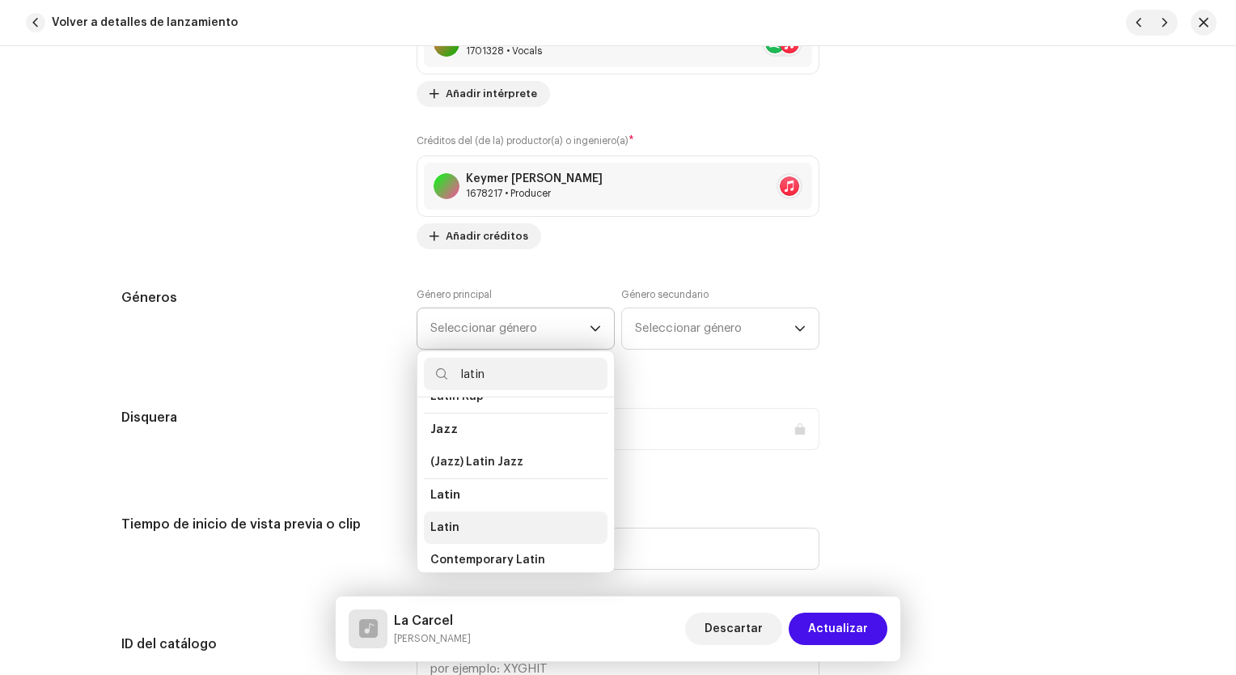
scroll to position [81, 0]
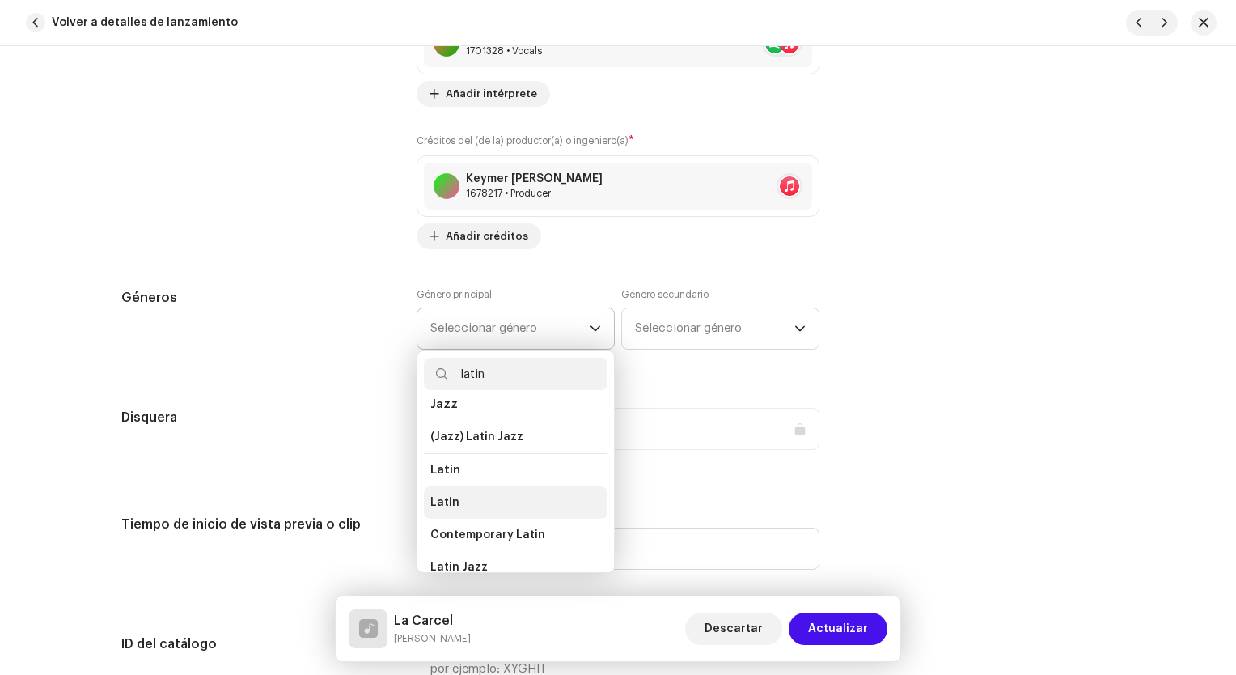
type input "latin"
click at [473, 500] on li "Latin" at bounding box center [516, 502] width 184 height 32
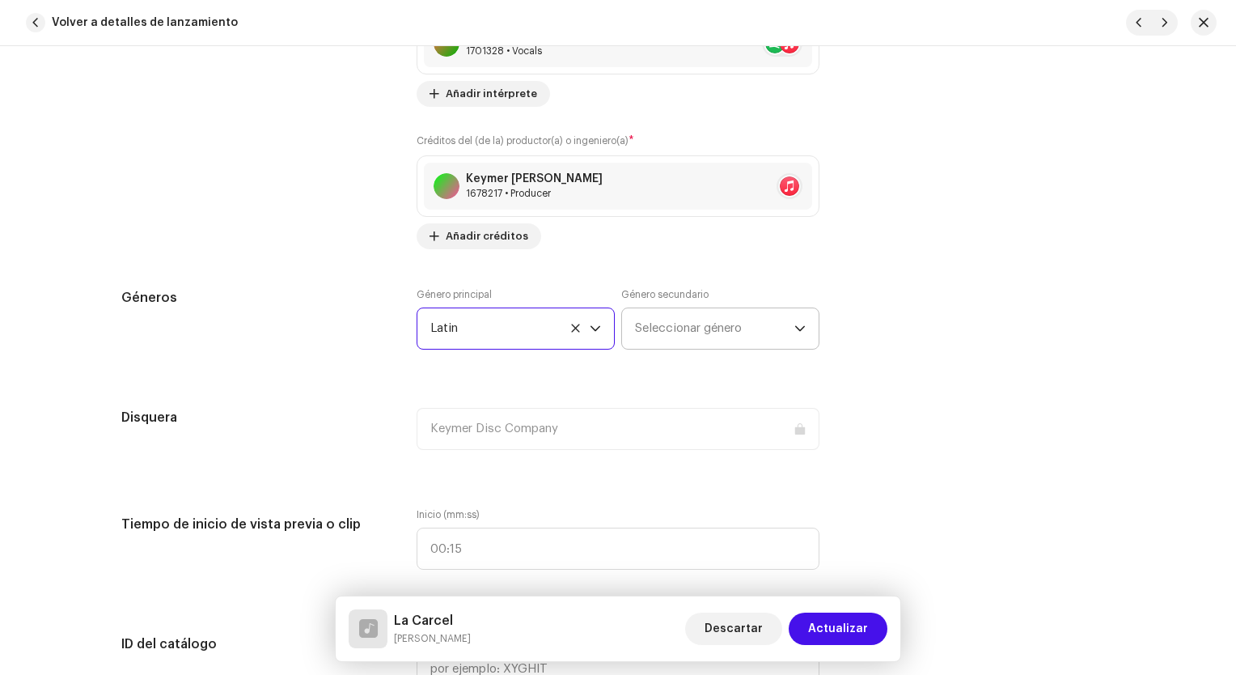
click at [677, 333] on span "Seleccionar género" at bounding box center [714, 328] width 159 height 40
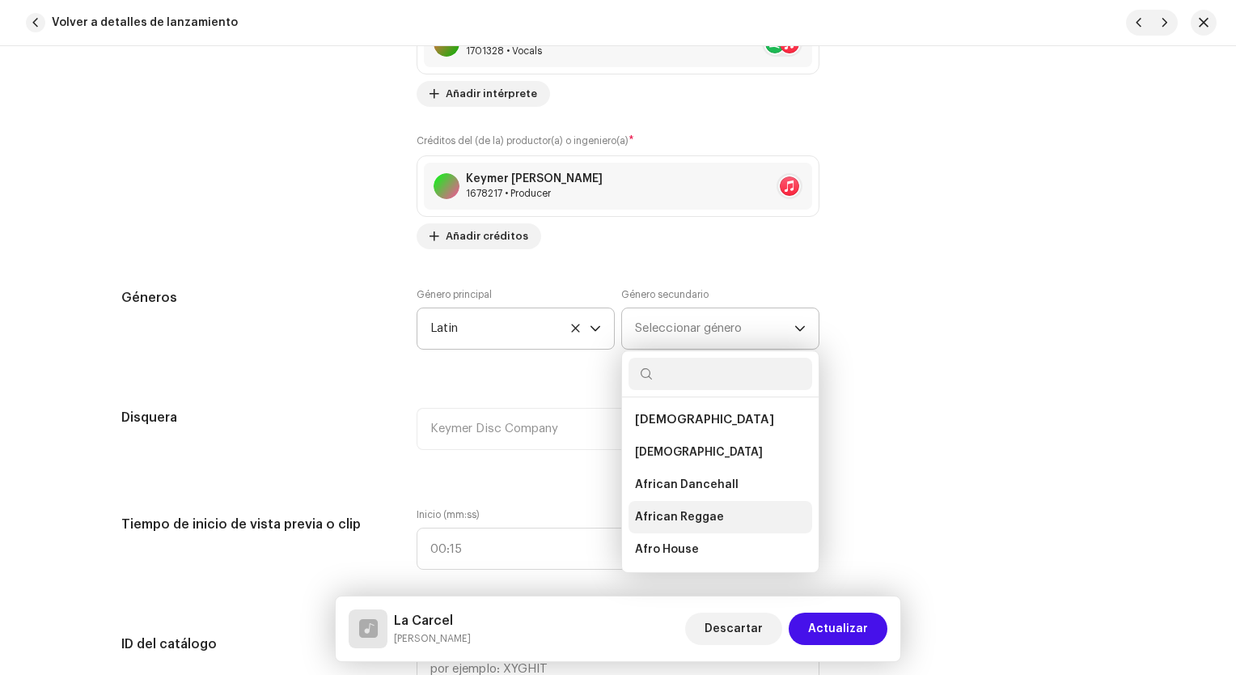
click at [699, 518] on span "African Reggae" at bounding box center [679, 517] width 89 height 16
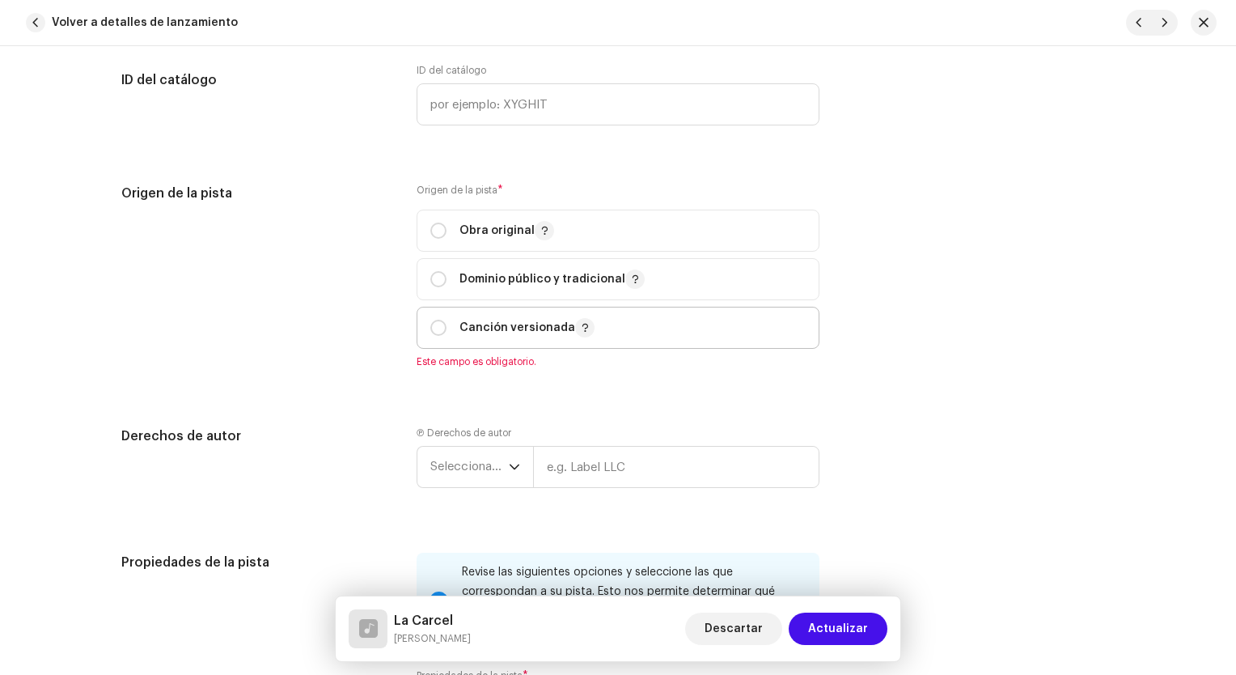
scroll to position [1942, 0]
click at [485, 219] on p "Obra original" at bounding box center [507, 227] width 95 height 19
radio input "true"
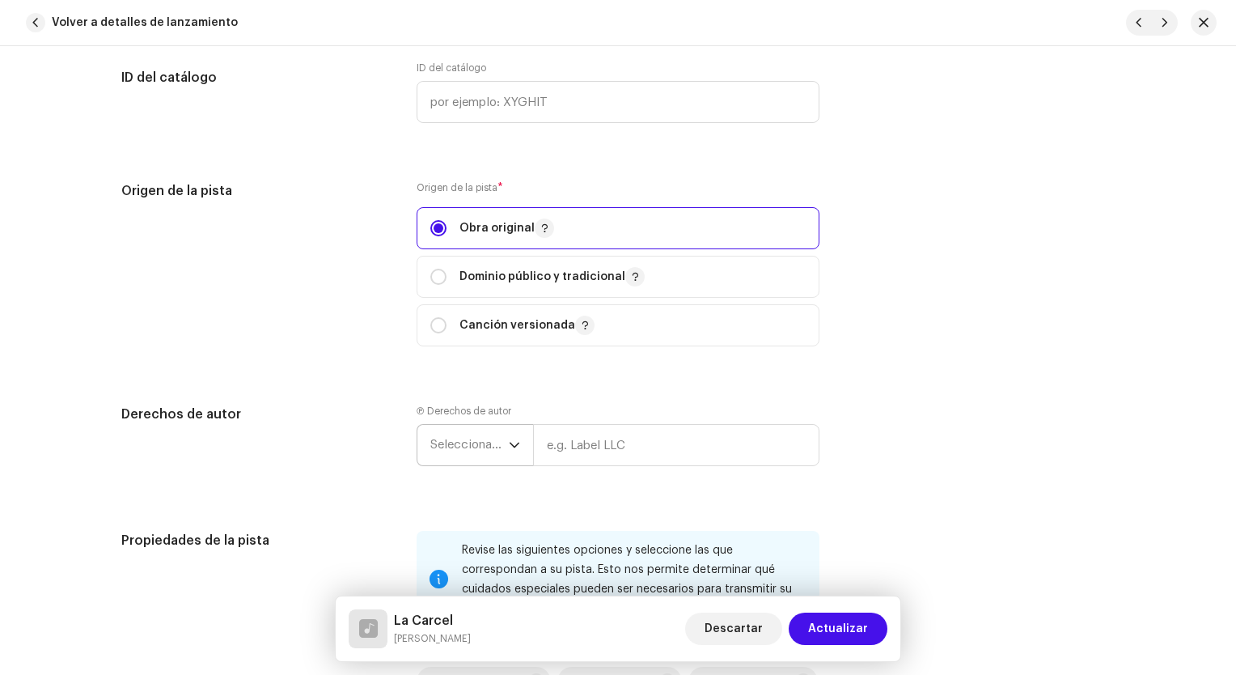
click at [479, 443] on span "Seleccionar año" at bounding box center [469, 445] width 78 height 40
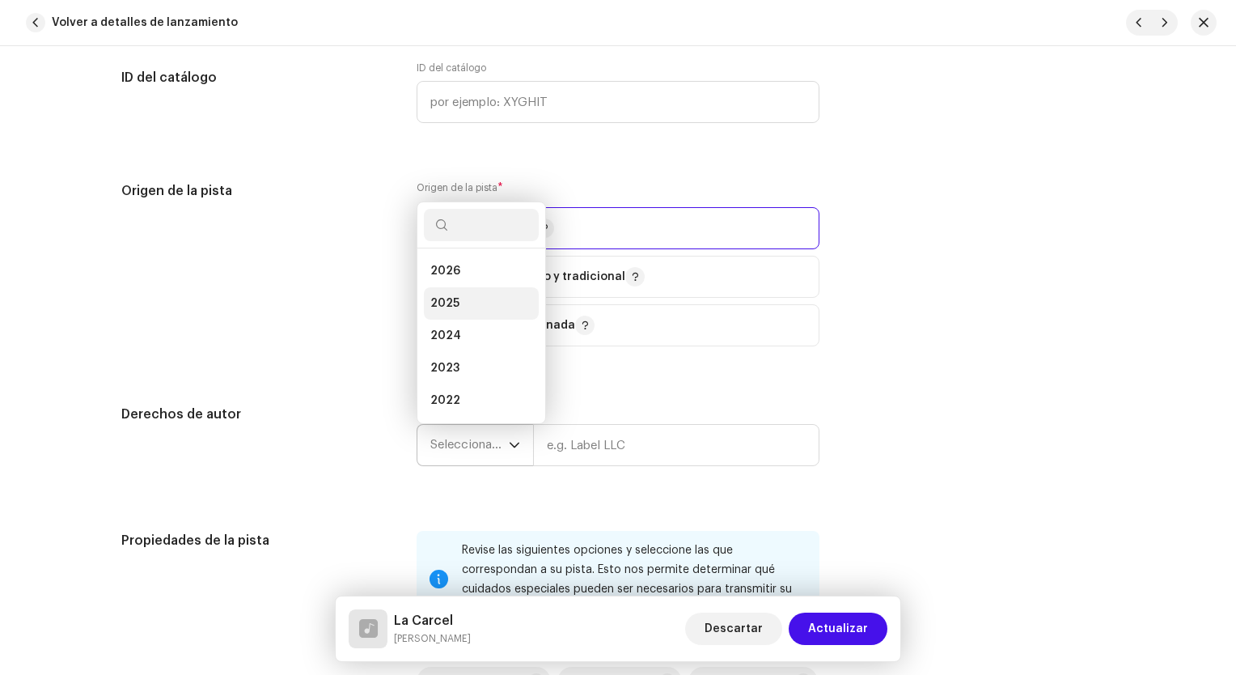
click at [460, 303] on li "2025" at bounding box center [481, 303] width 115 height 32
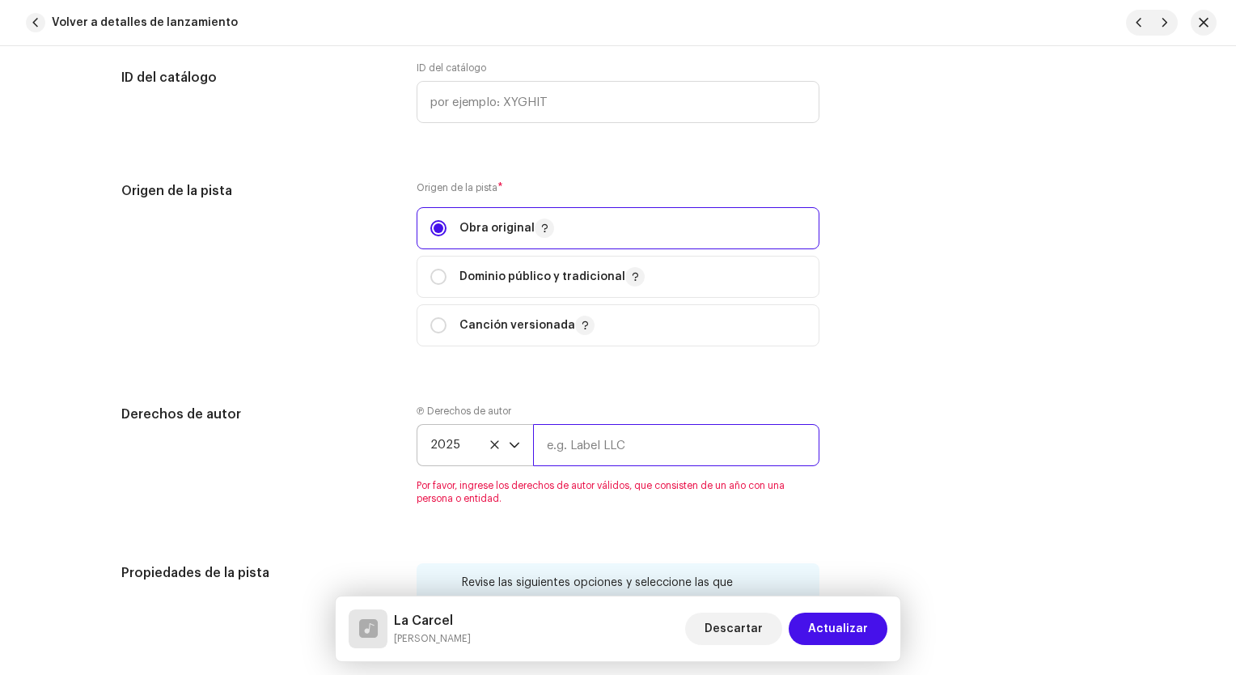
click at [617, 446] on input "text" at bounding box center [676, 445] width 286 height 42
type input "Keymer Disc Company"
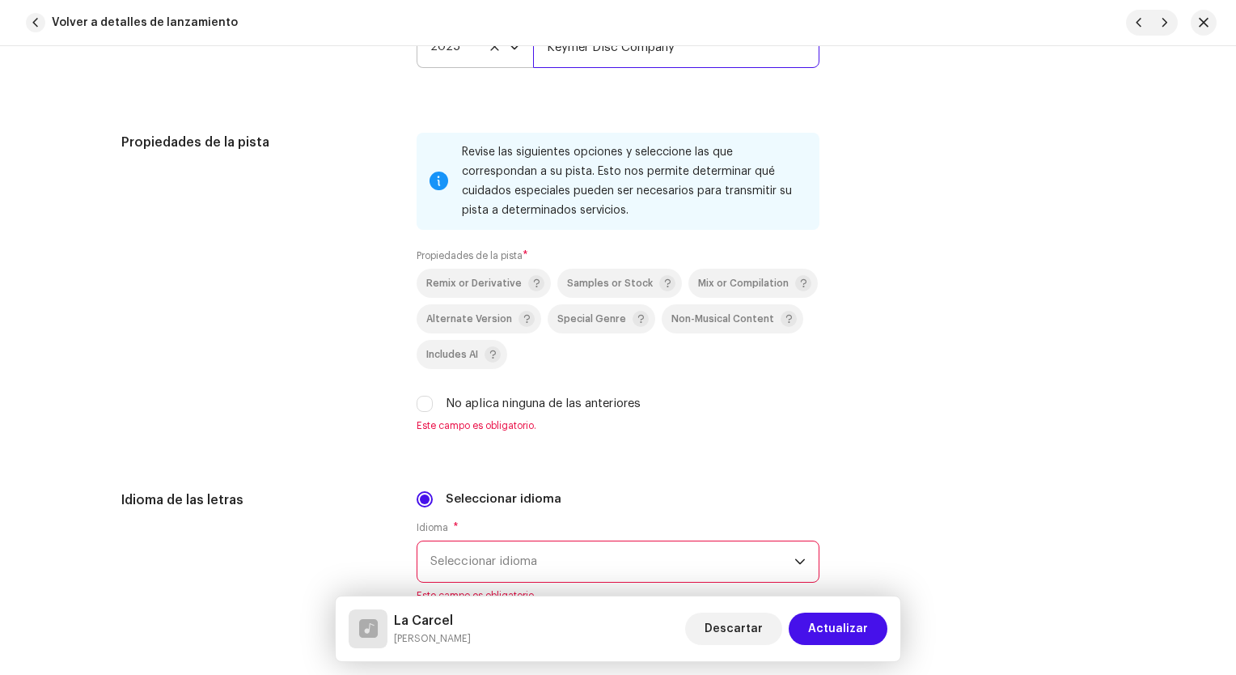
scroll to position [2508, 0]
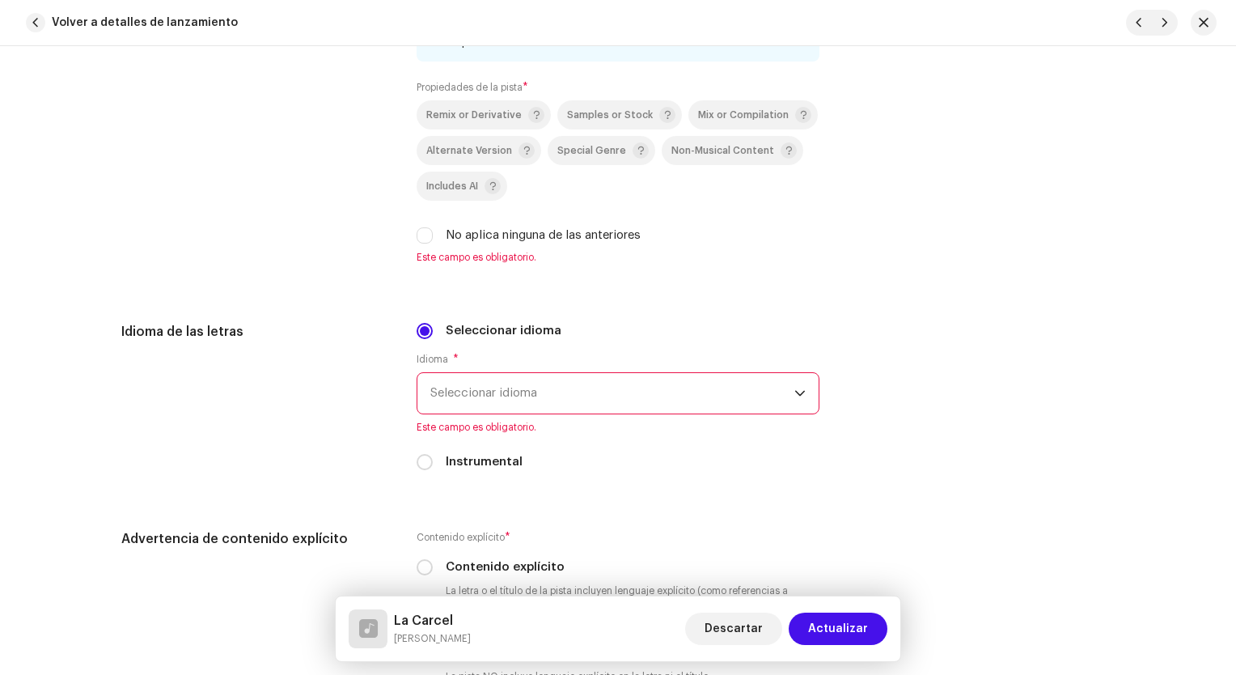
click at [582, 235] on label "No aplica ninguna de las anteriores" at bounding box center [543, 236] width 195 height 18
click at [433, 235] on input "No aplica ninguna de las anteriores" at bounding box center [425, 235] width 16 height 16
checkbox input "true"
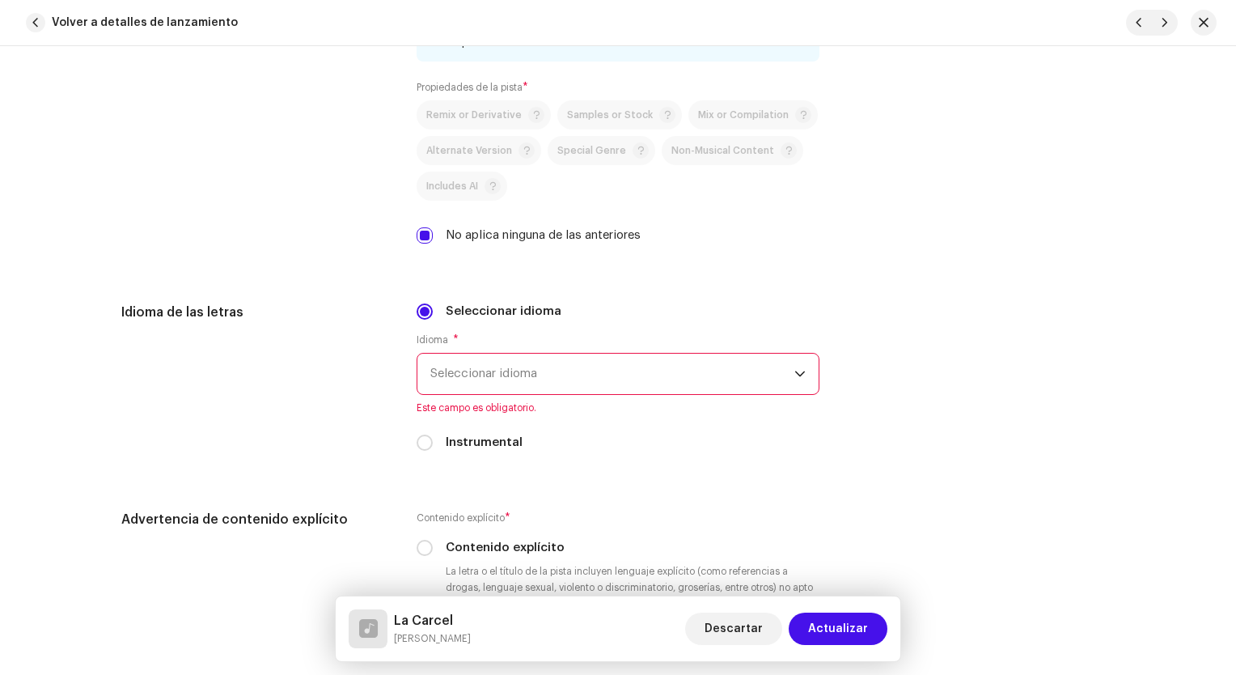
click at [463, 374] on span "Seleccionar idioma" at bounding box center [612, 374] width 364 height 40
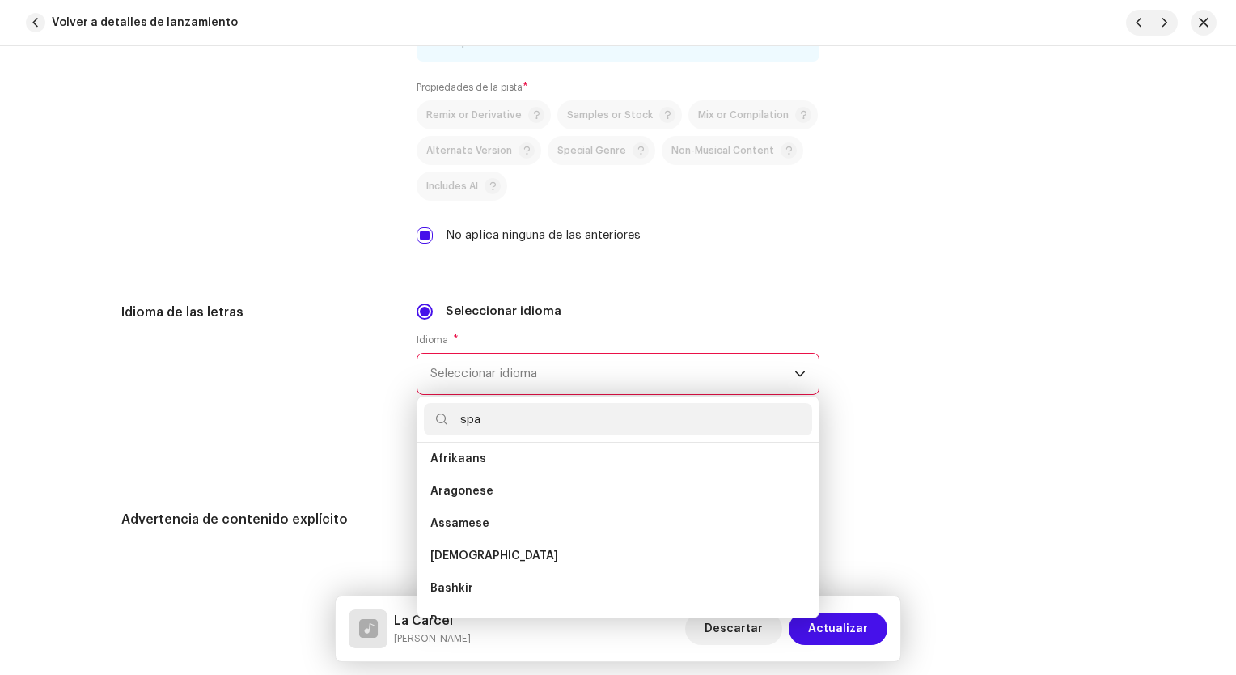
scroll to position [0, 0]
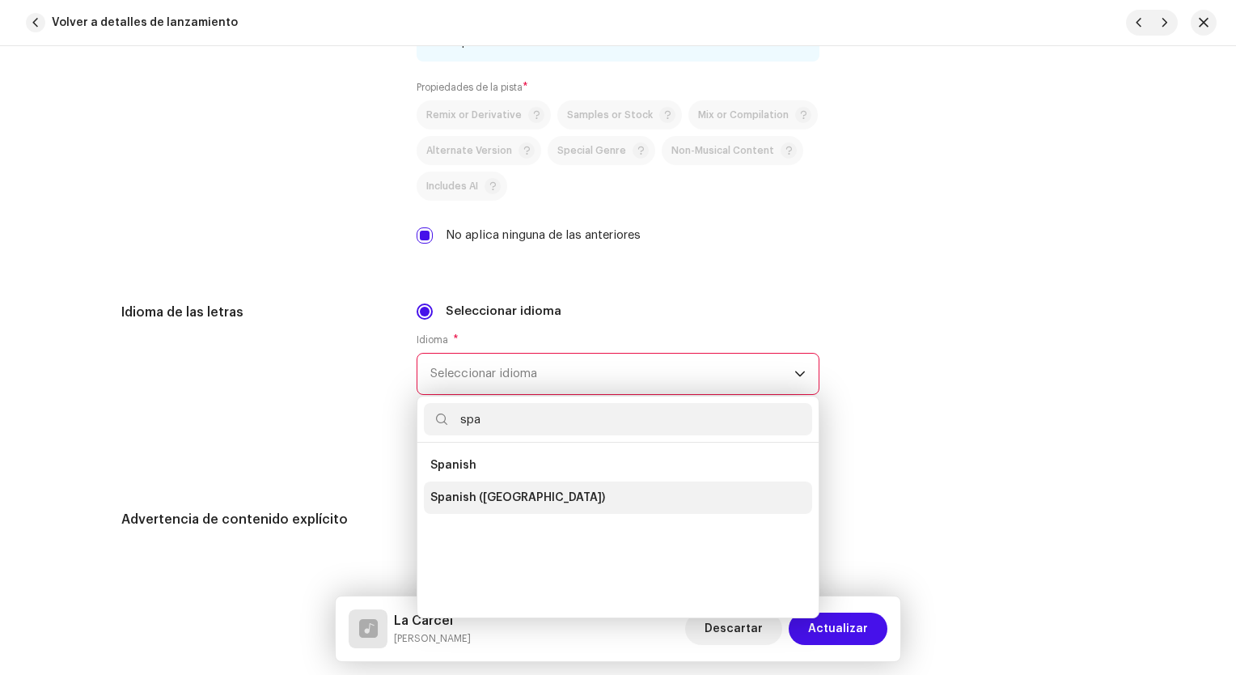
type input "spa"
click at [528, 498] on span "Spanish ([GEOGRAPHIC_DATA])" at bounding box center [517, 498] width 175 height 16
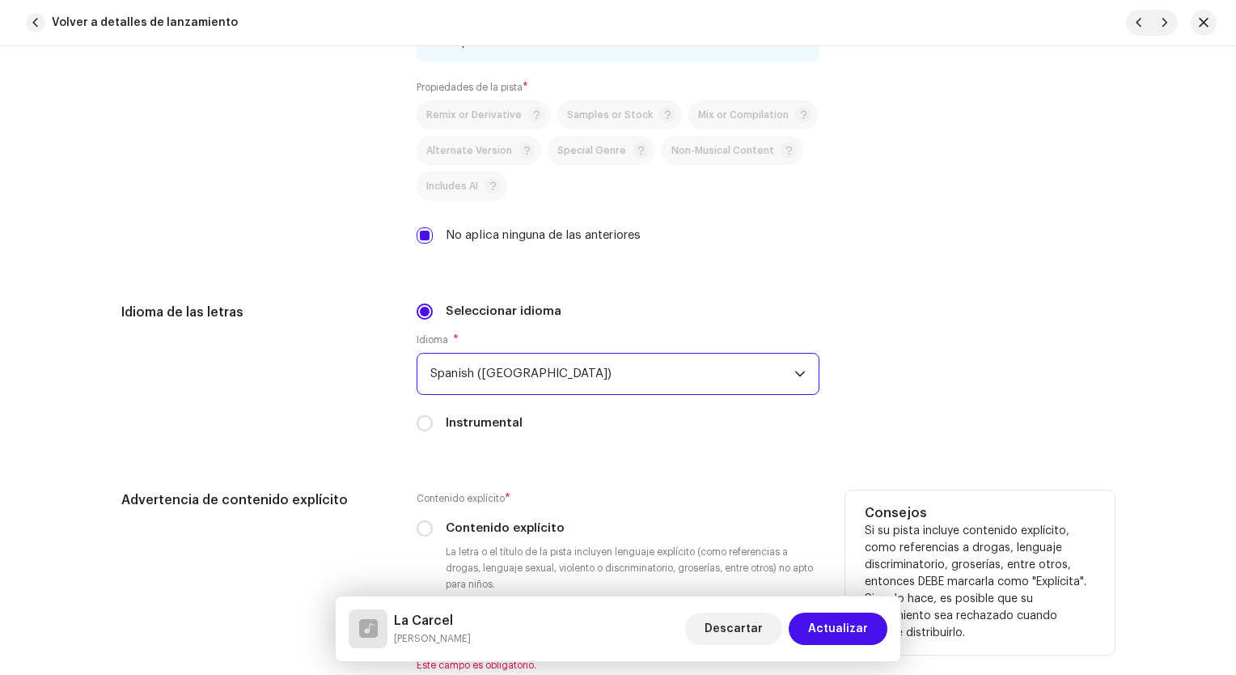
scroll to position [2751, 0]
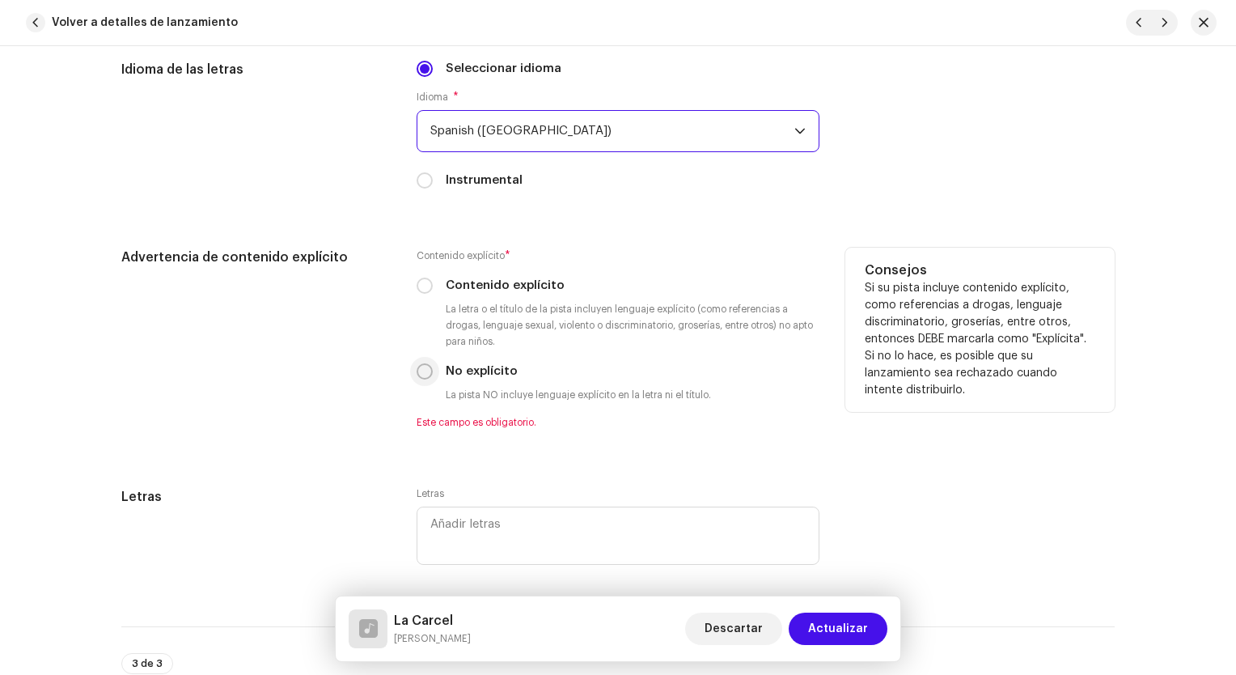
click at [424, 371] on input "No explícito" at bounding box center [425, 371] width 16 height 16
radio input "true"
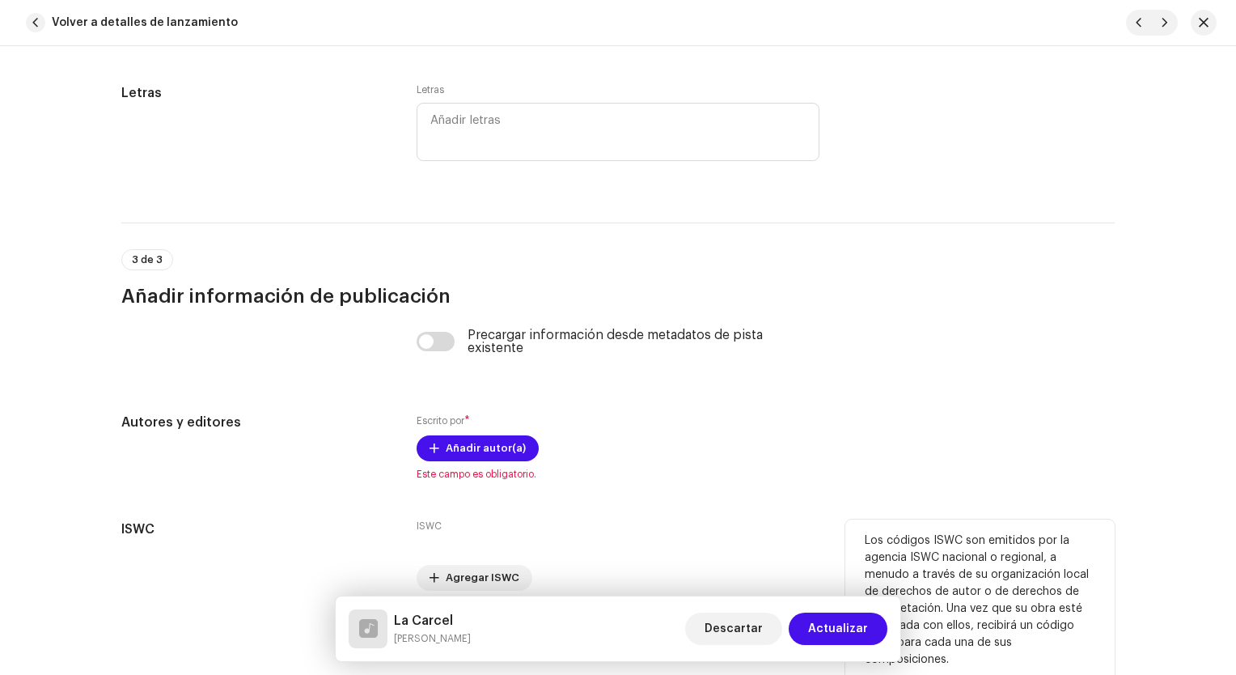
scroll to position [3209, 0]
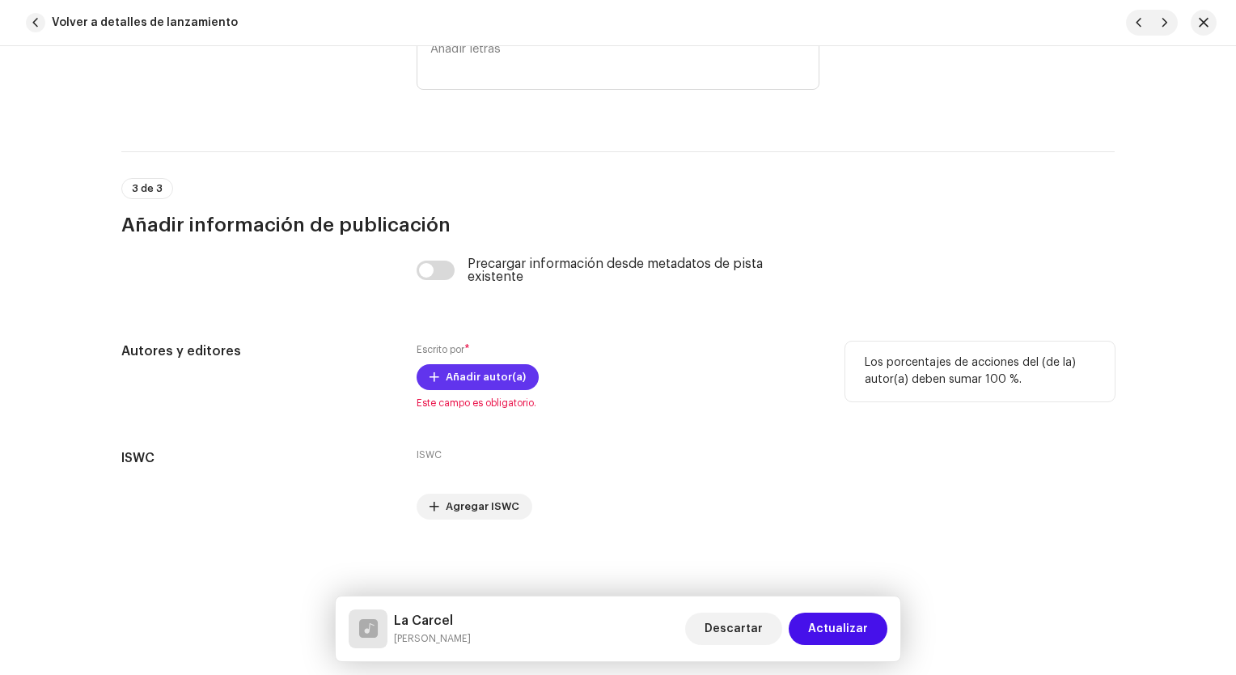
click at [488, 384] on span "Añadir autor(a)" at bounding box center [486, 377] width 80 height 32
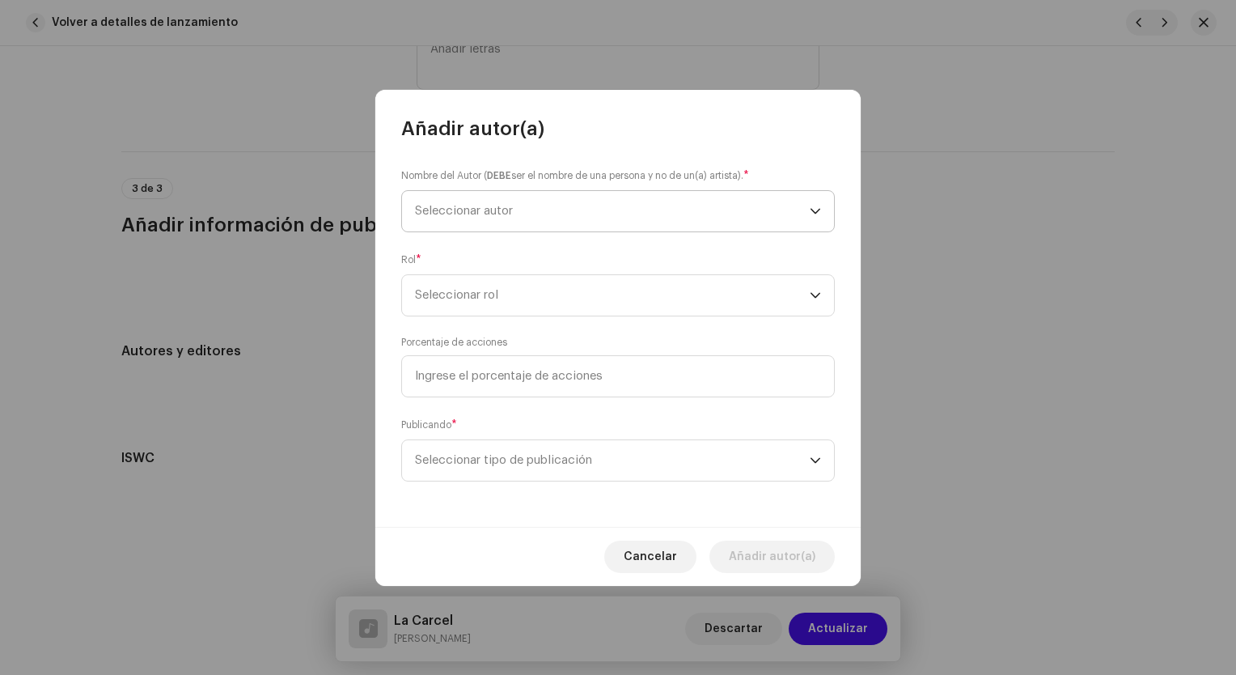
click at [559, 204] on span "Seleccionar autor" at bounding box center [612, 211] width 395 height 40
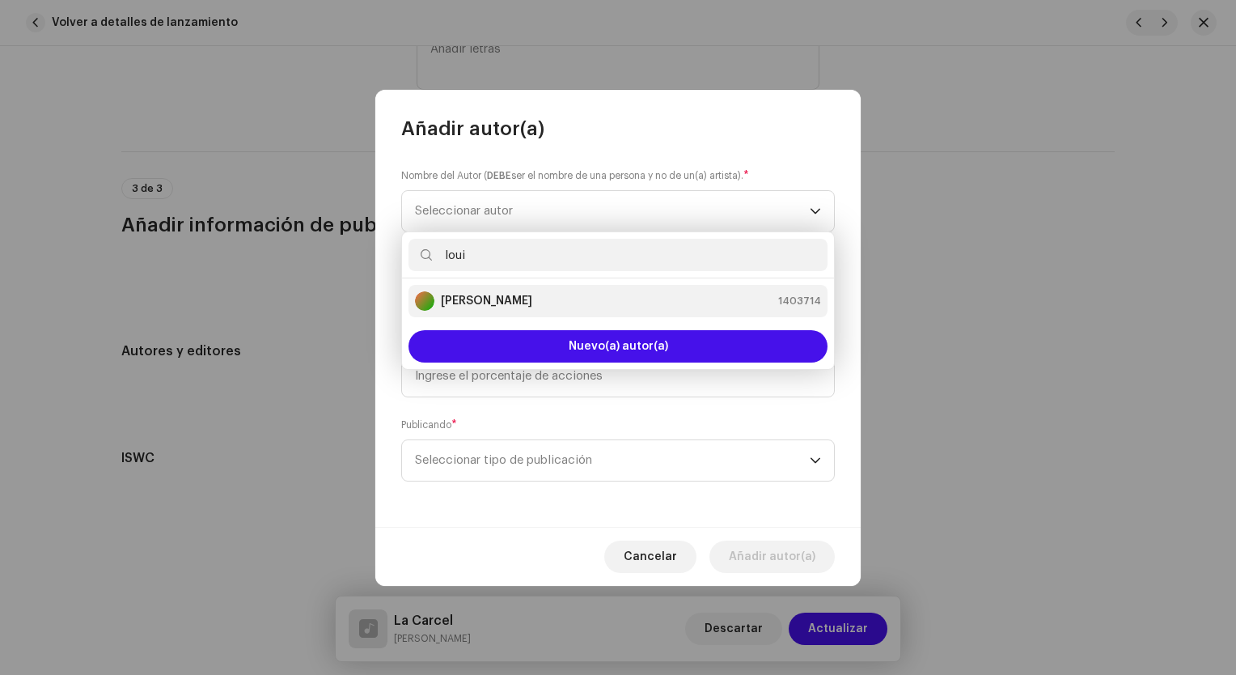
type input "loui"
click at [548, 293] on div "[PERSON_NAME] 1403714" at bounding box center [618, 300] width 406 height 19
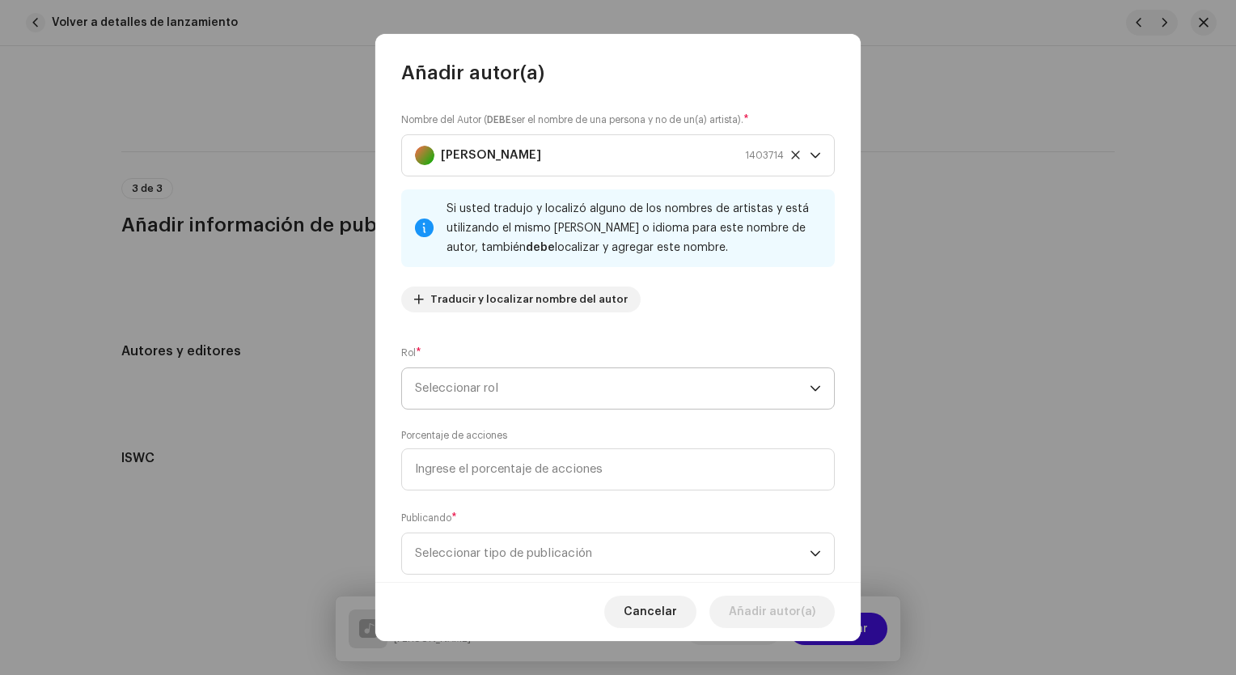
click at [531, 388] on span "Seleccionar rol" at bounding box center [612, 388] width 395 height 40
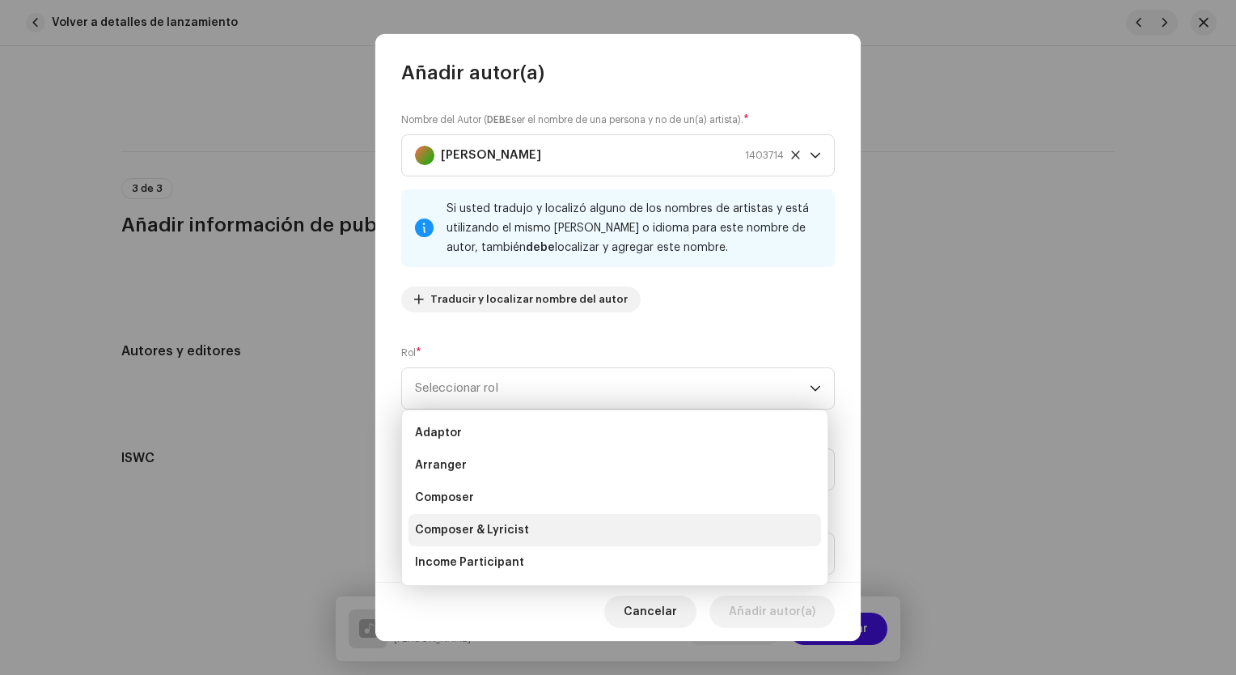
click at [518, 526] on span "Composer & Lyricist" at bounding box center [472, 530] width 114 height 16
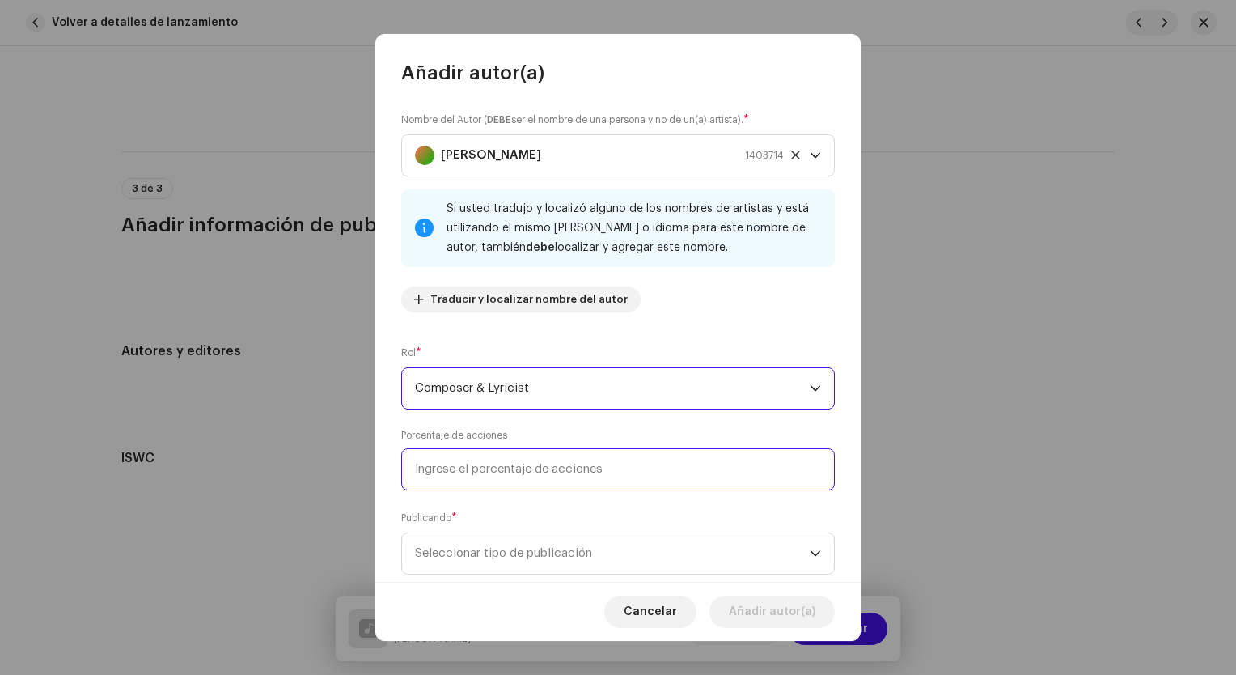
click at [504, 464] on input at bounding box center [618, 469] width 434 height 42
type input "100,00"
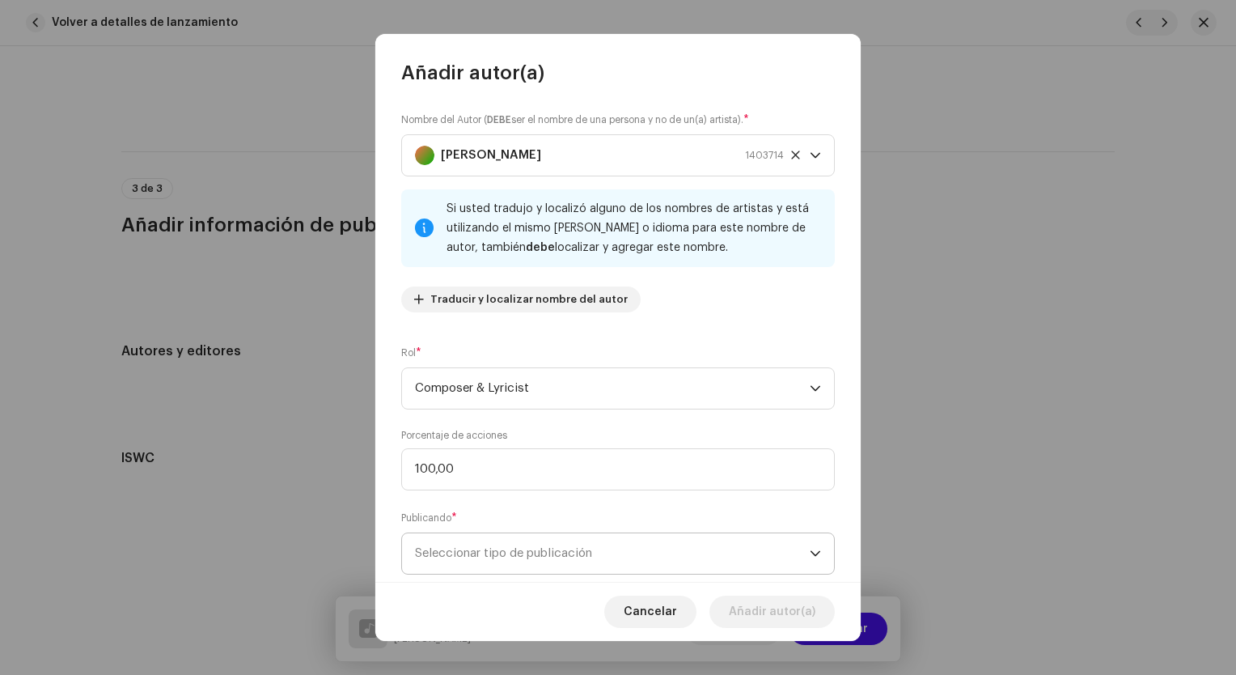
click at [647, 553] on span "Seleccionar tipo de publicación" at bounding box center [612, 553] width 395 height 40
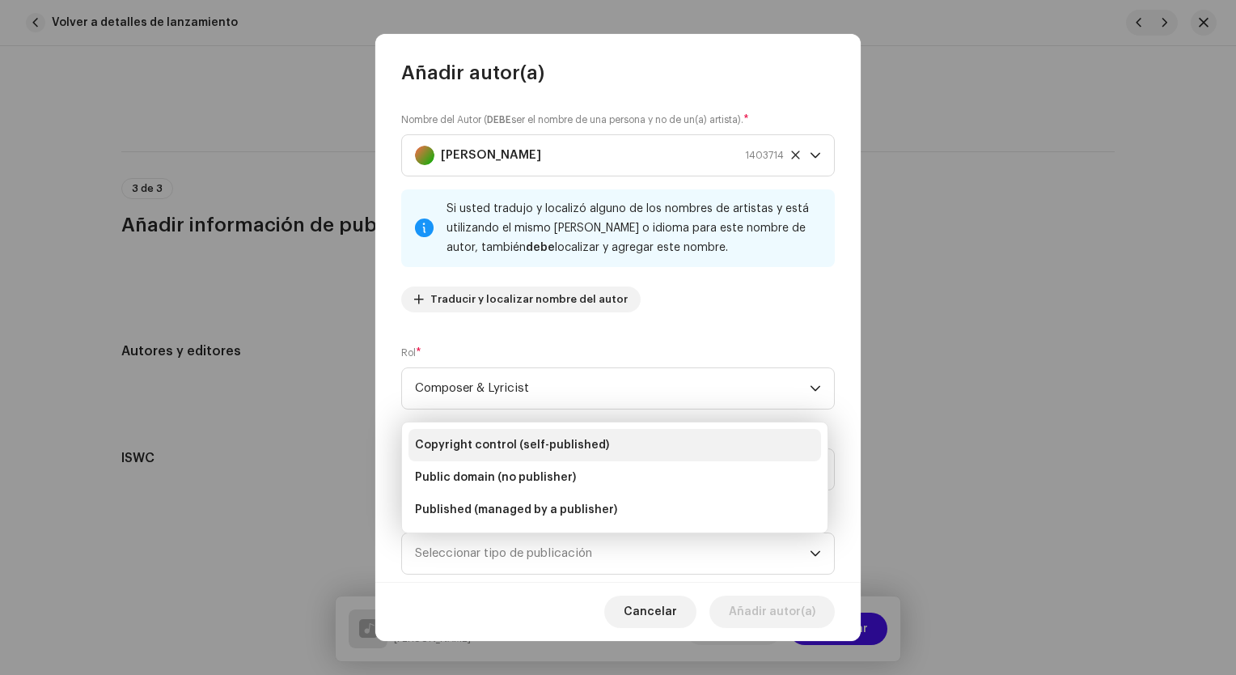
click at [548, 450] on span "Copyright control (self-published)" at bounding box center [512, 445] width 194 height 16
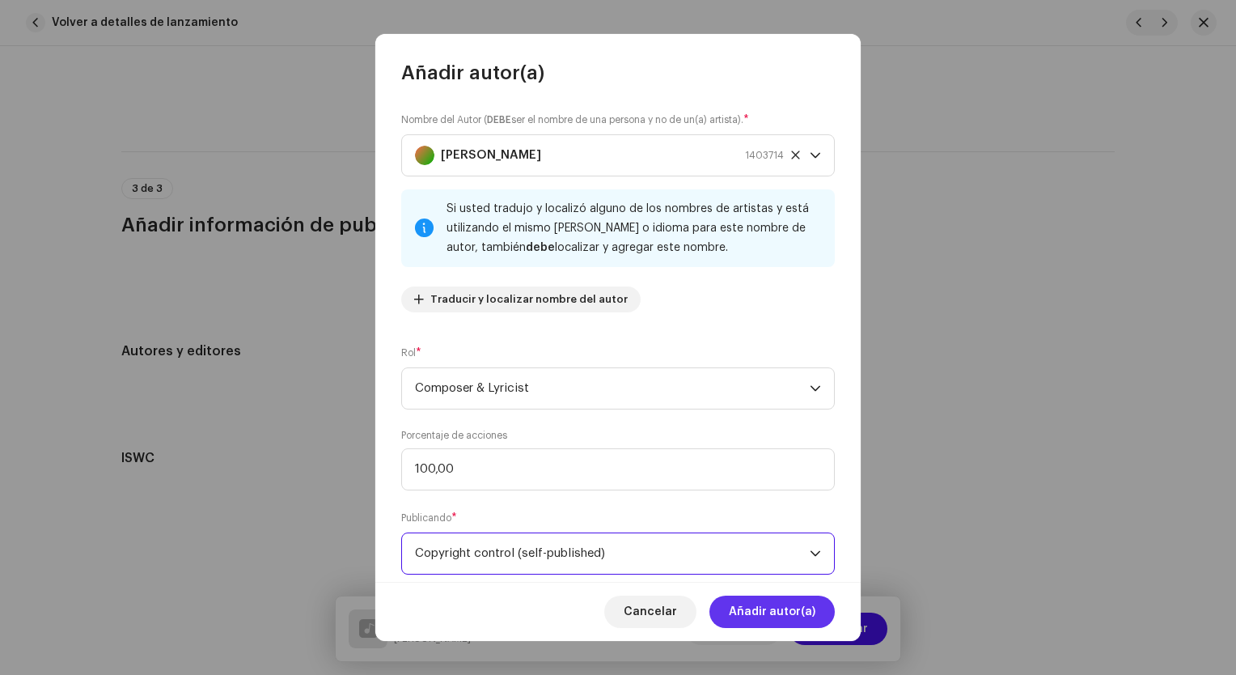
click at [776, 606] on span "Añadir autor(a)" at bounding box center [772, 612] width 87 height 32
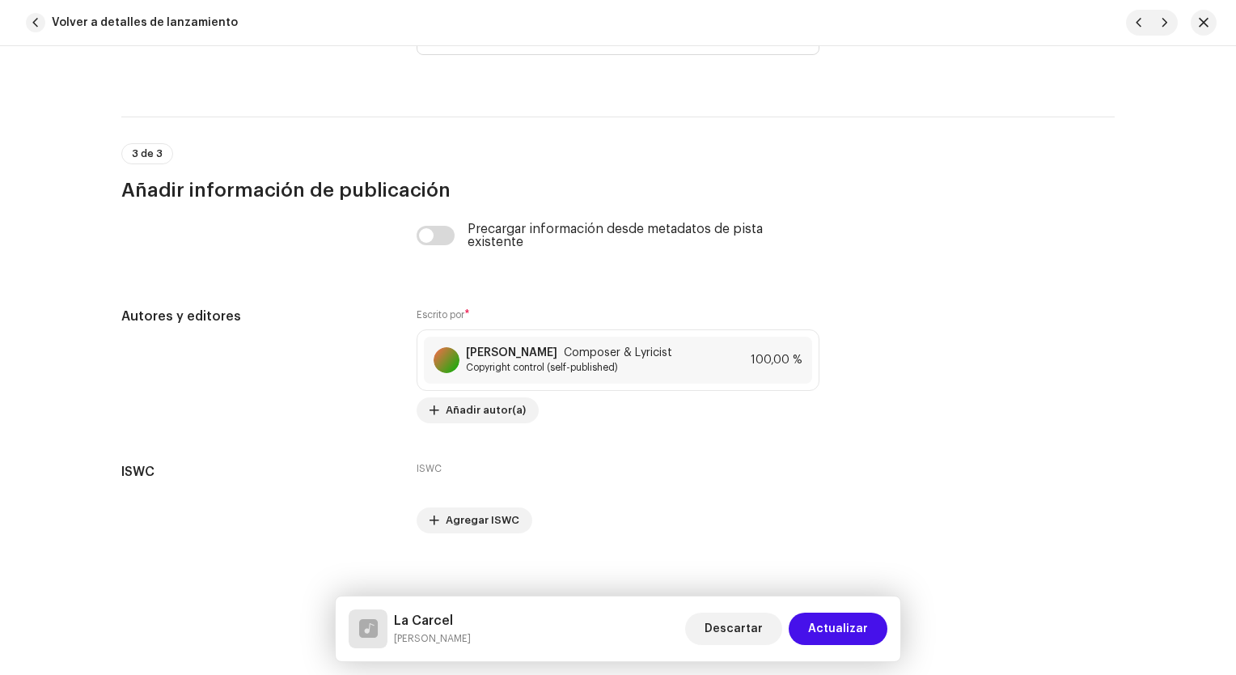
scroll to position [3257, 0]
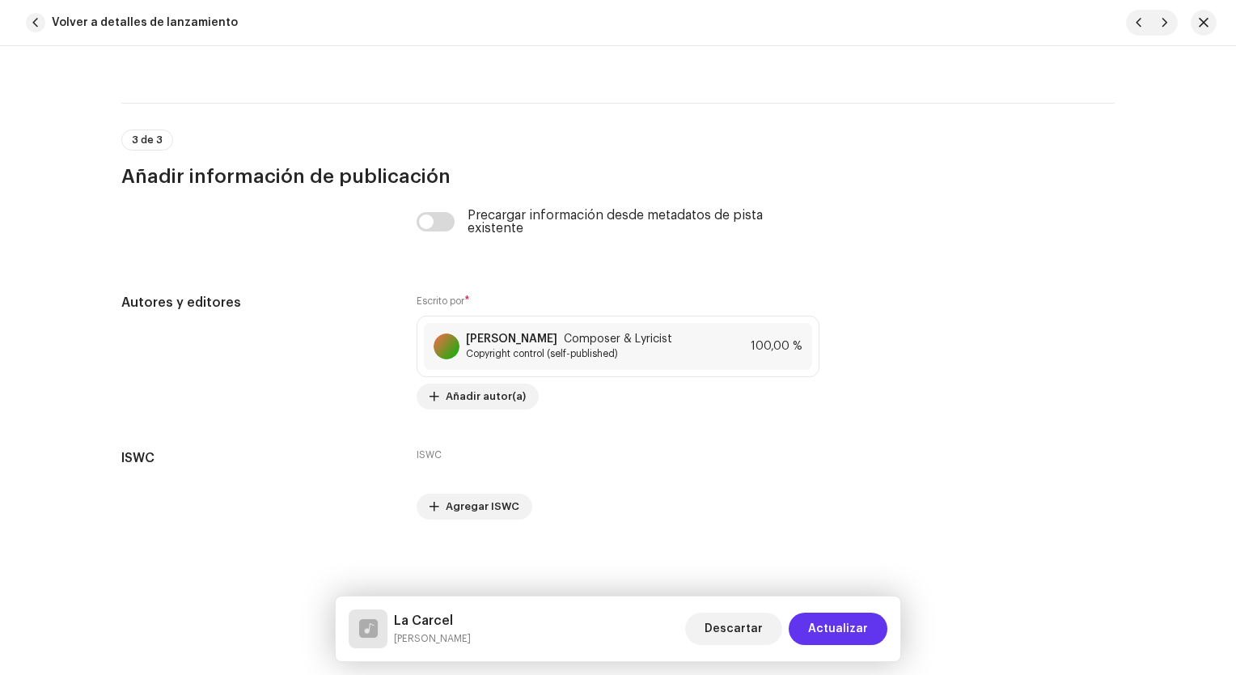
click at [852, 633] on span "Actualizar" at bounding box center [838, 629] width 60 height 32
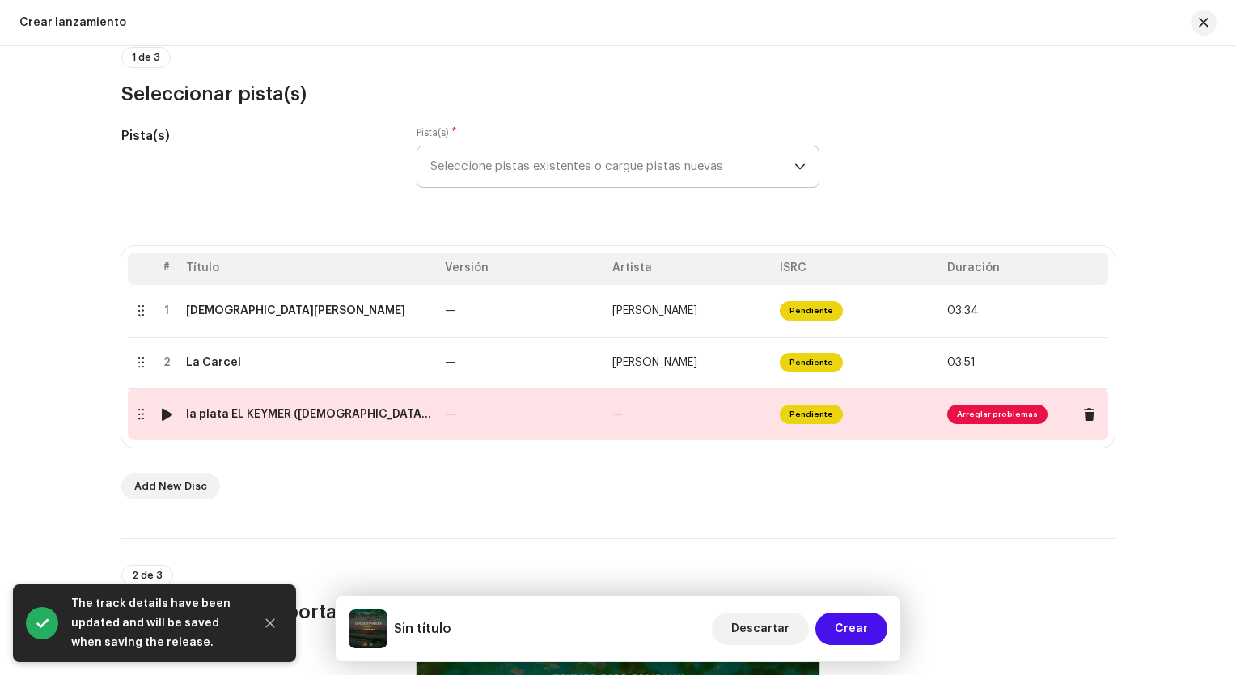
click at [164, 417] on div at bounding box center [167, 414] width 12 height 13
click at [298, 422] on td "la plata EL KEYMER ([DEMOGRAPHIC_DATA]).wav" at bounding box center [309, 414] width 259 height 52
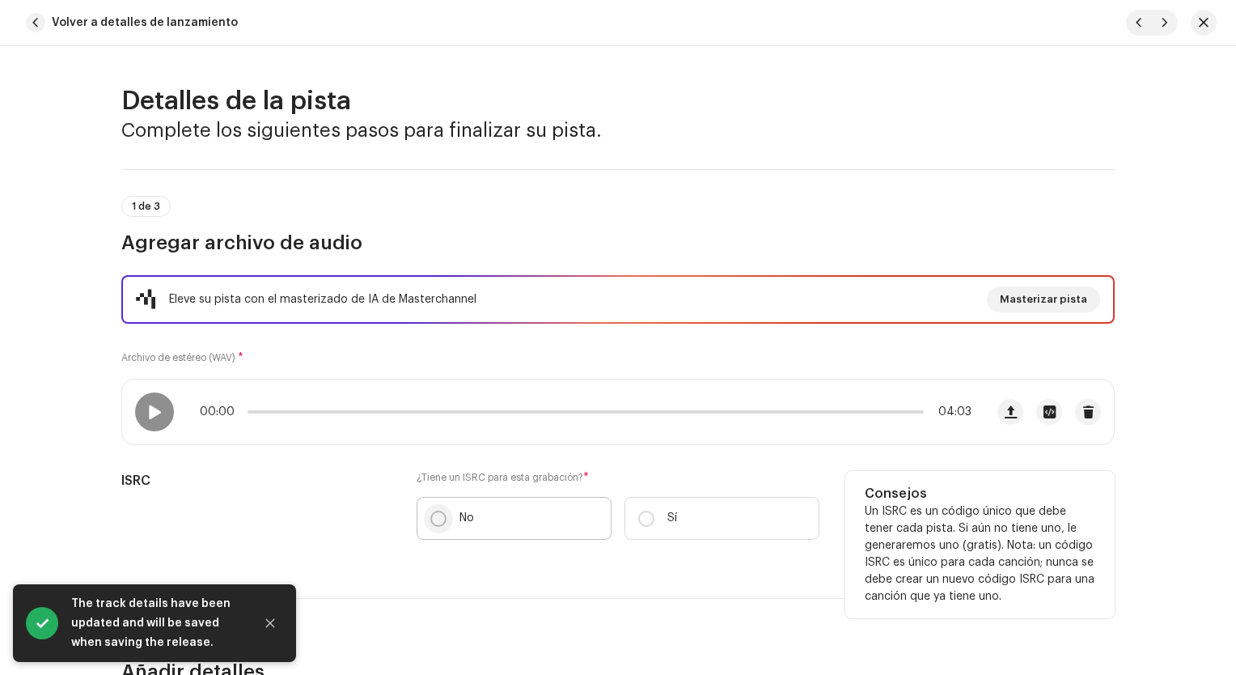
click at [430, 519] on input "No" at bounding box center [438, 519] width 16 height 16
radio input "true"
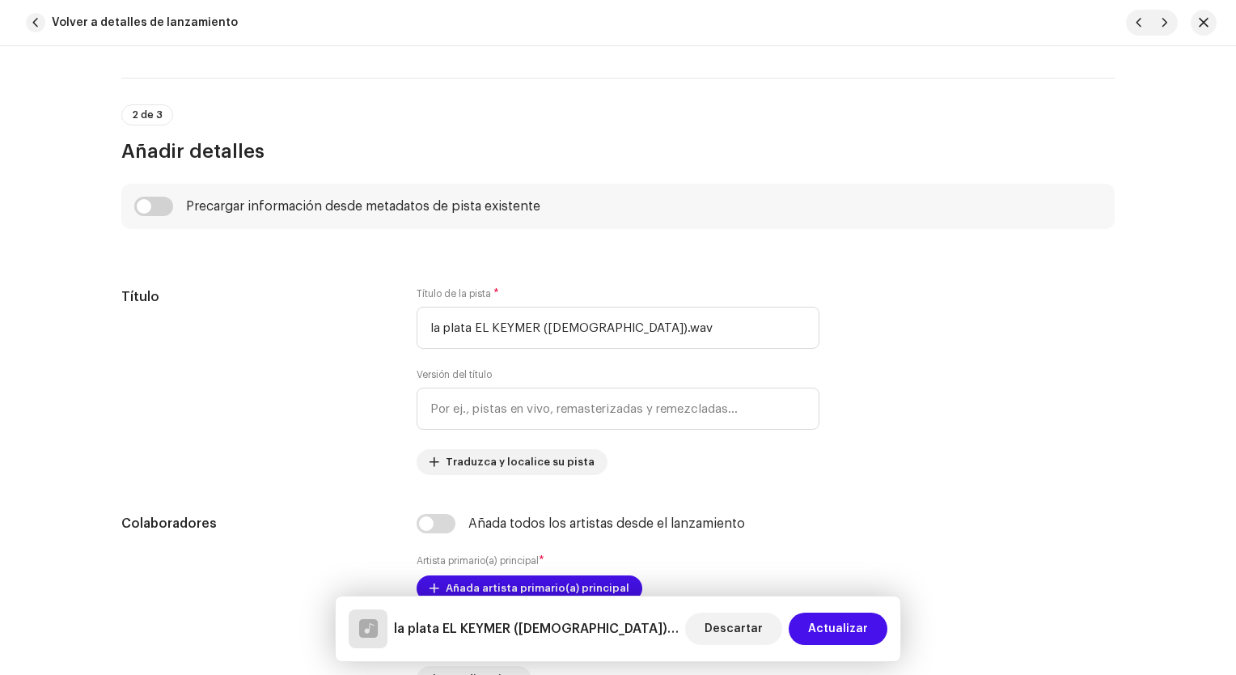
scroll to position [566, 0]
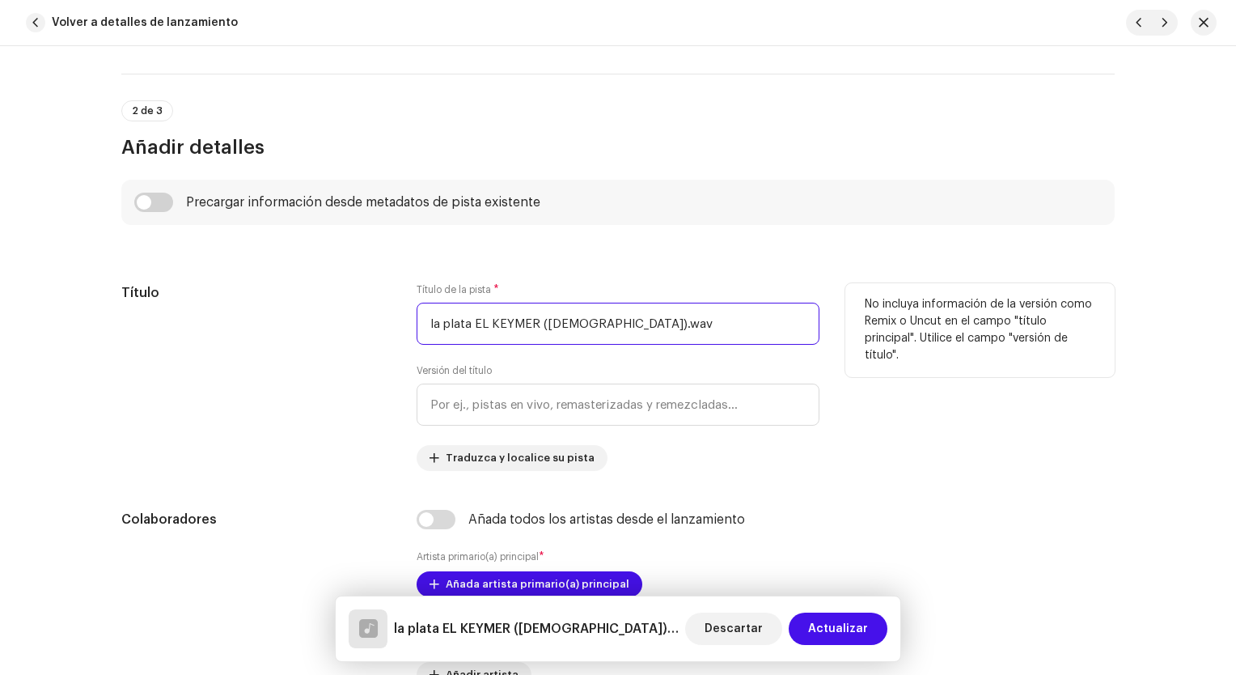
drag, startPoint x: 631, startPoint y: 333, endPoint x: 412, endPoint y: 337, distance: 219.3
click at [412, 337] on div "Título Título de la pista * la plata EL KEYMER (rasta).wav Versión del título T…" at bounding box center [618, 377] width 994 height 188
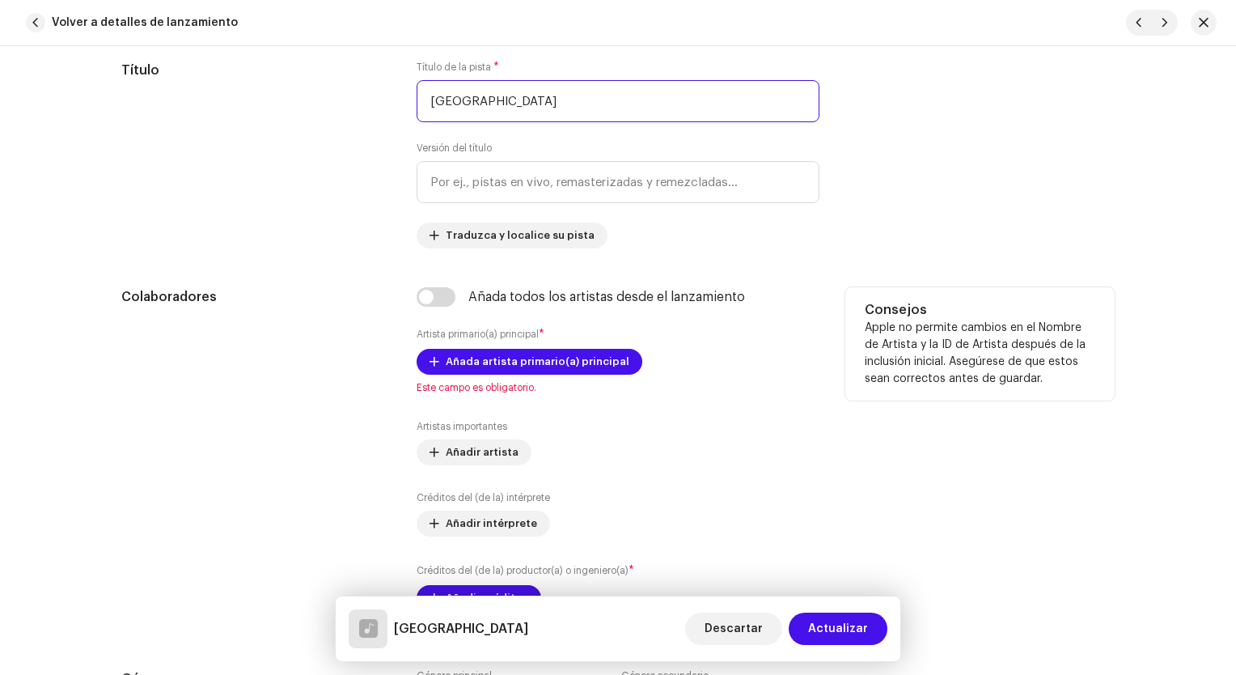
scroll to position [809, 0]
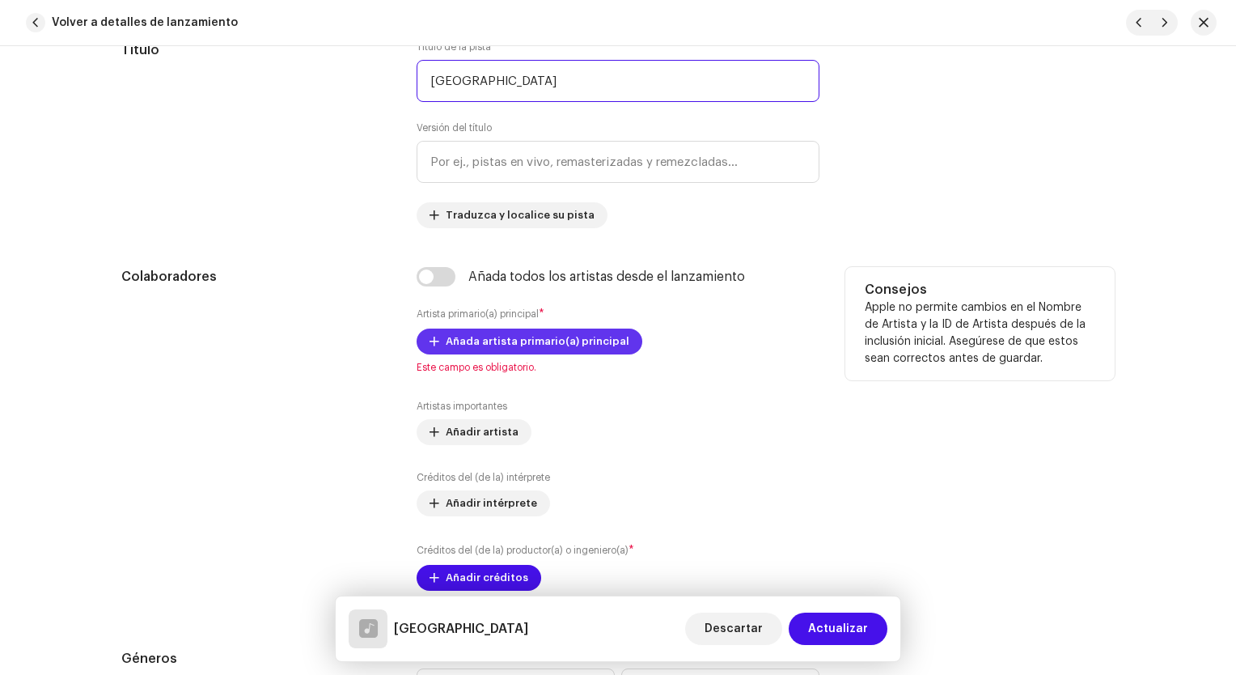
type input "[GEOGRAPHIC_DATA]"
click at [536, 349] on span "Añada artista primario(a) principal" at bounding box center [538, 341] width 184 height 32
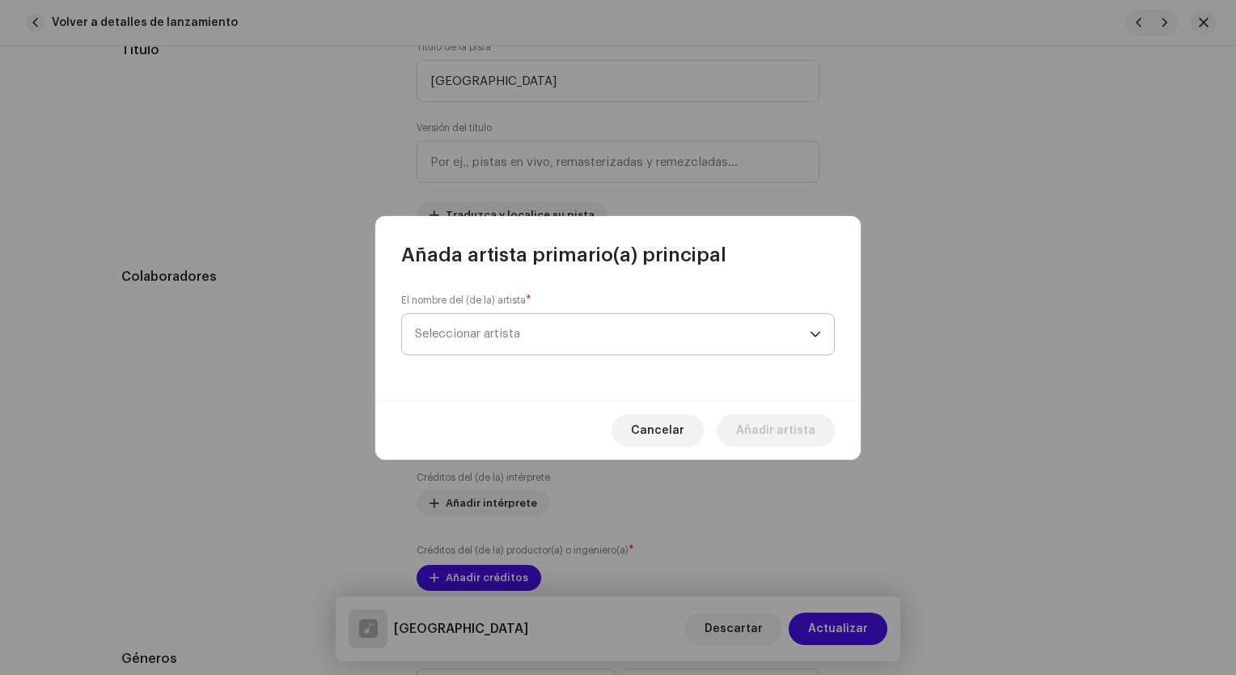
click at [538, 348] on span "Seleccionar artista" at bounding box center [612, 334] width 395 height 40
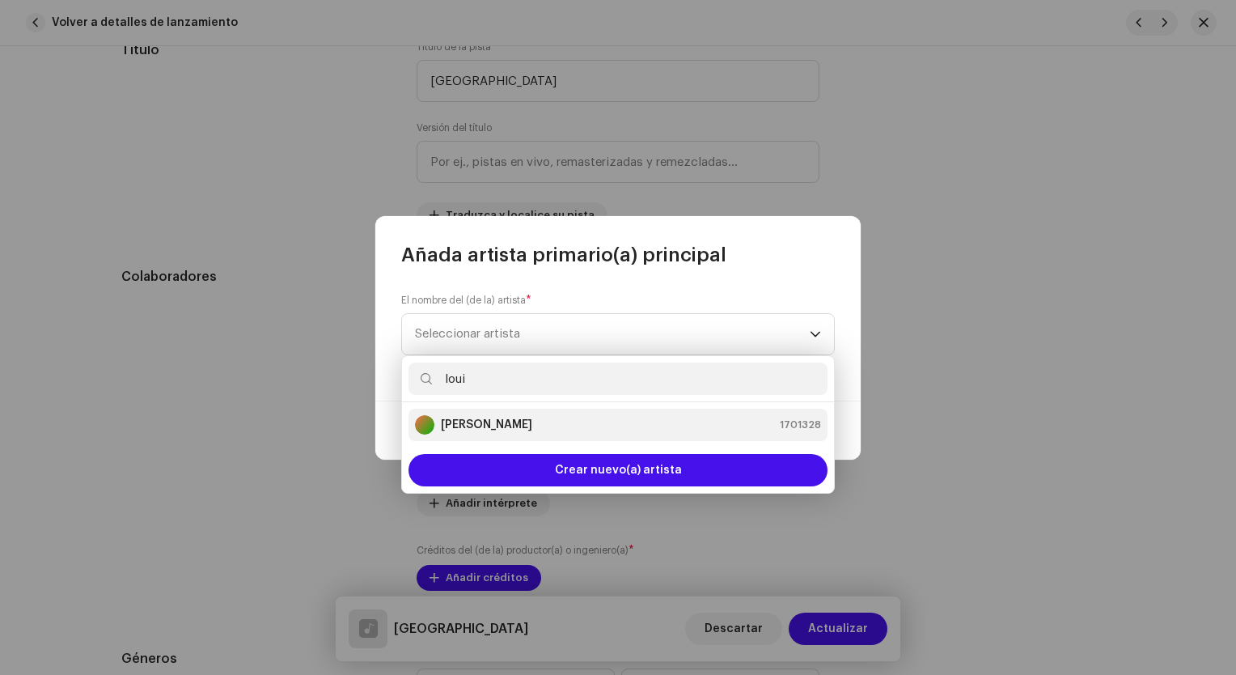
type input "loui"
click at [507, 426] on strong "[PERSON_NAME]" at bounding box center [486, 425] width 91 height 16
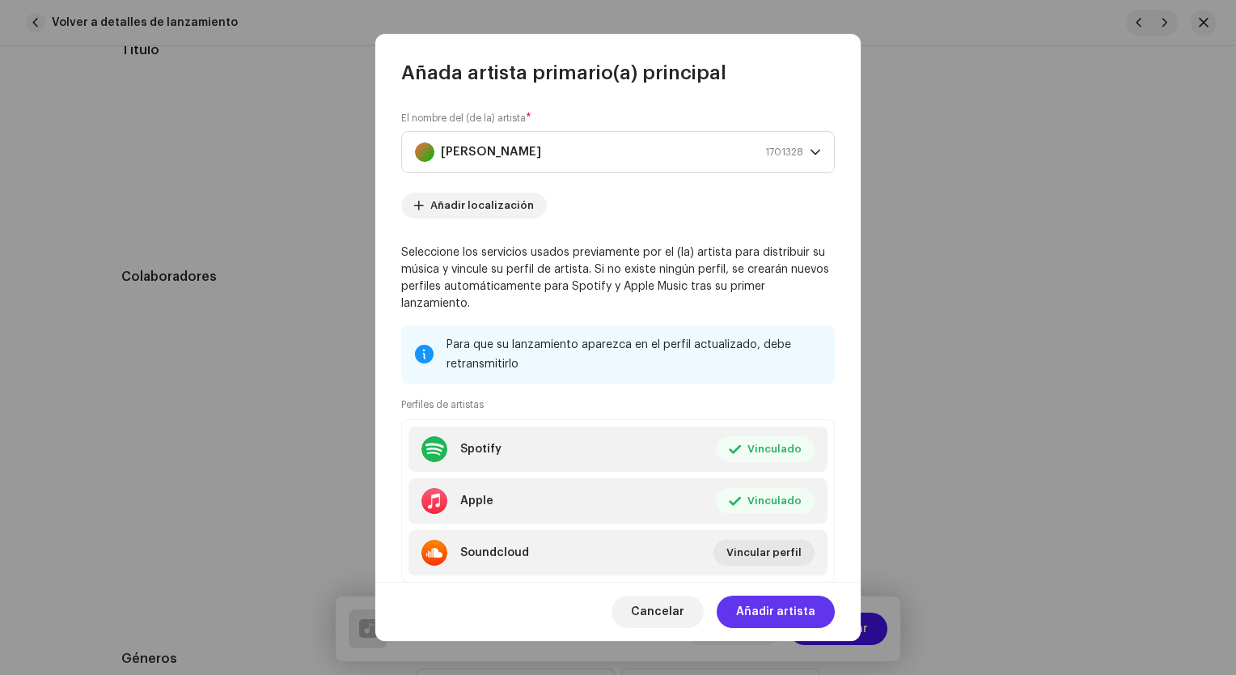
click at [793, 612] on span "Añadir artista" at bounding box center [775, 612] width 79 height 32
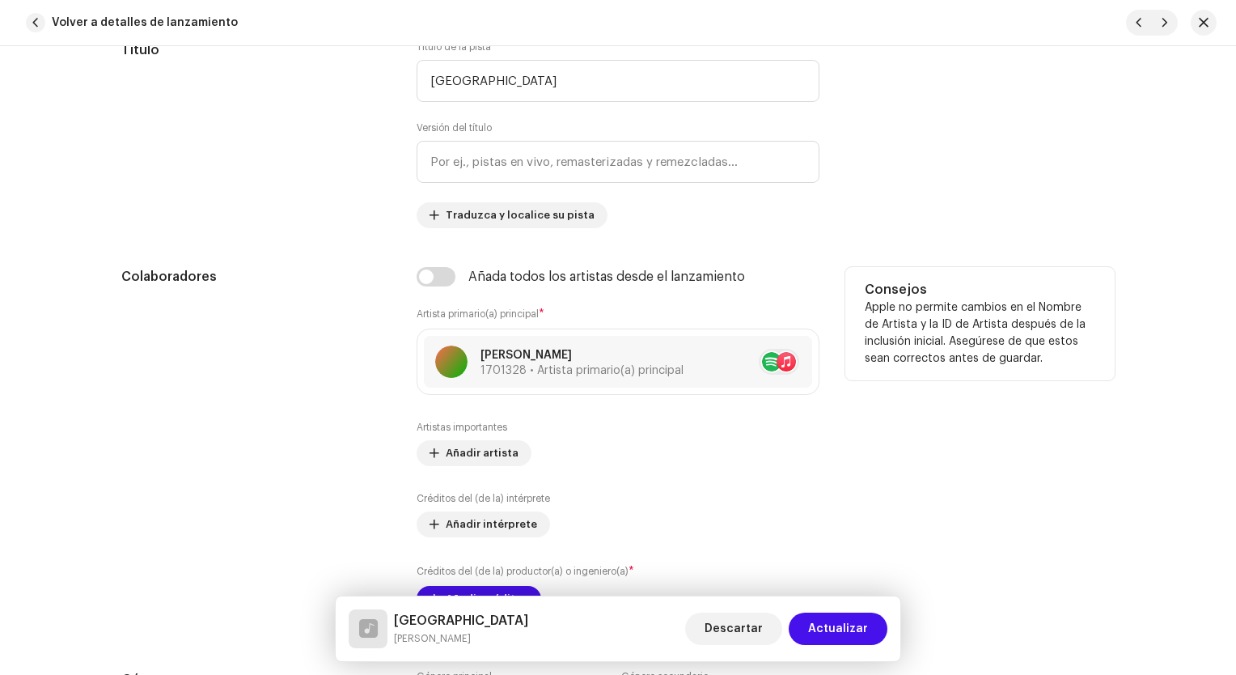
scroll to position [890, 0]
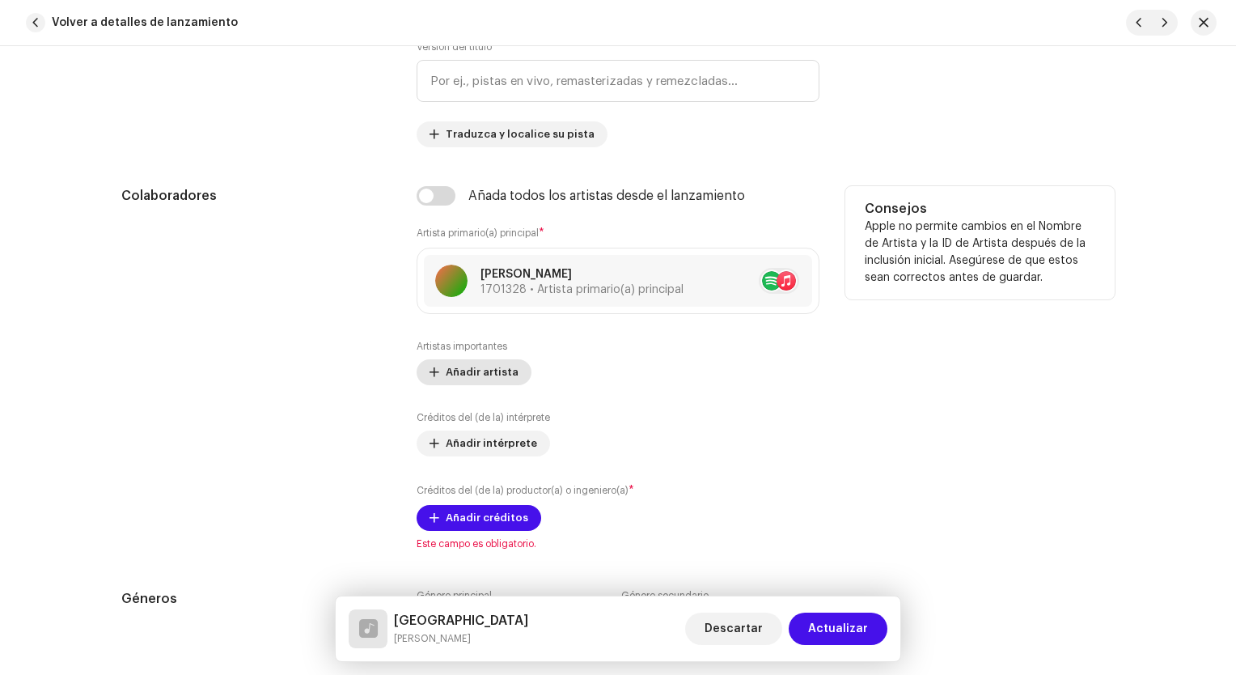
click at [498, 371] on span "Añadir artista" at bounding box center [482, 372] width 73 height 32
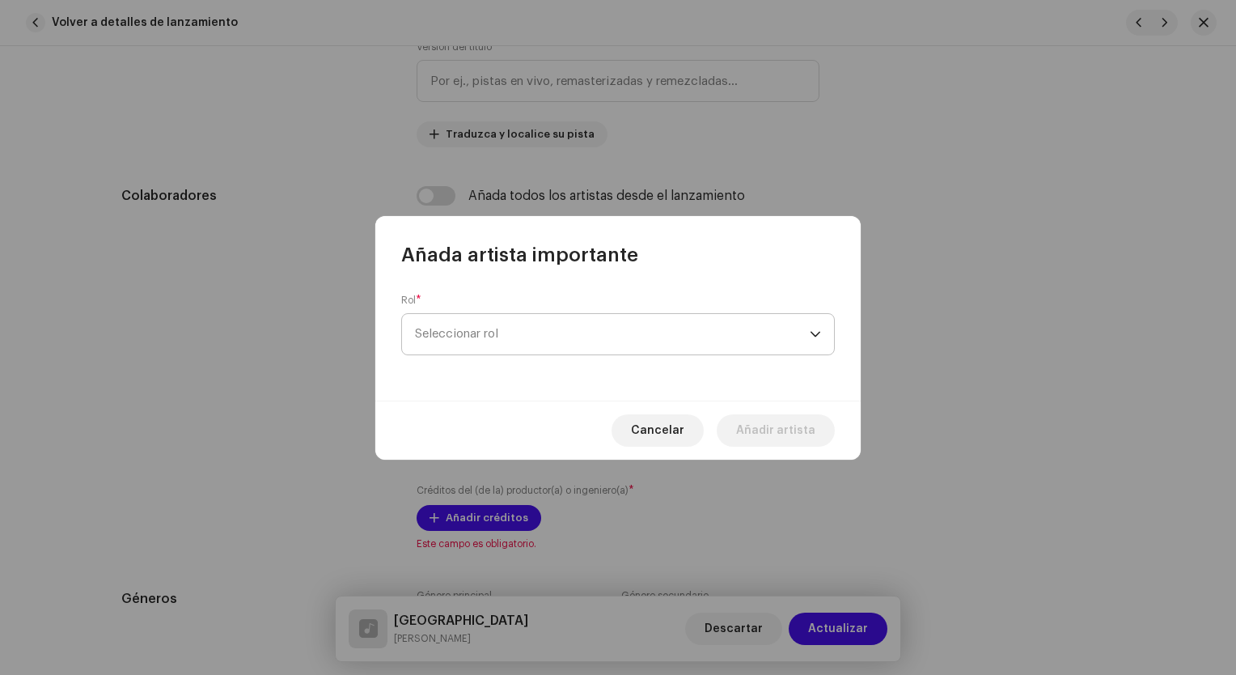
click at [509, 341] on span "Seleccionar rol" at bounding box center [612, 334] width 395 height 40
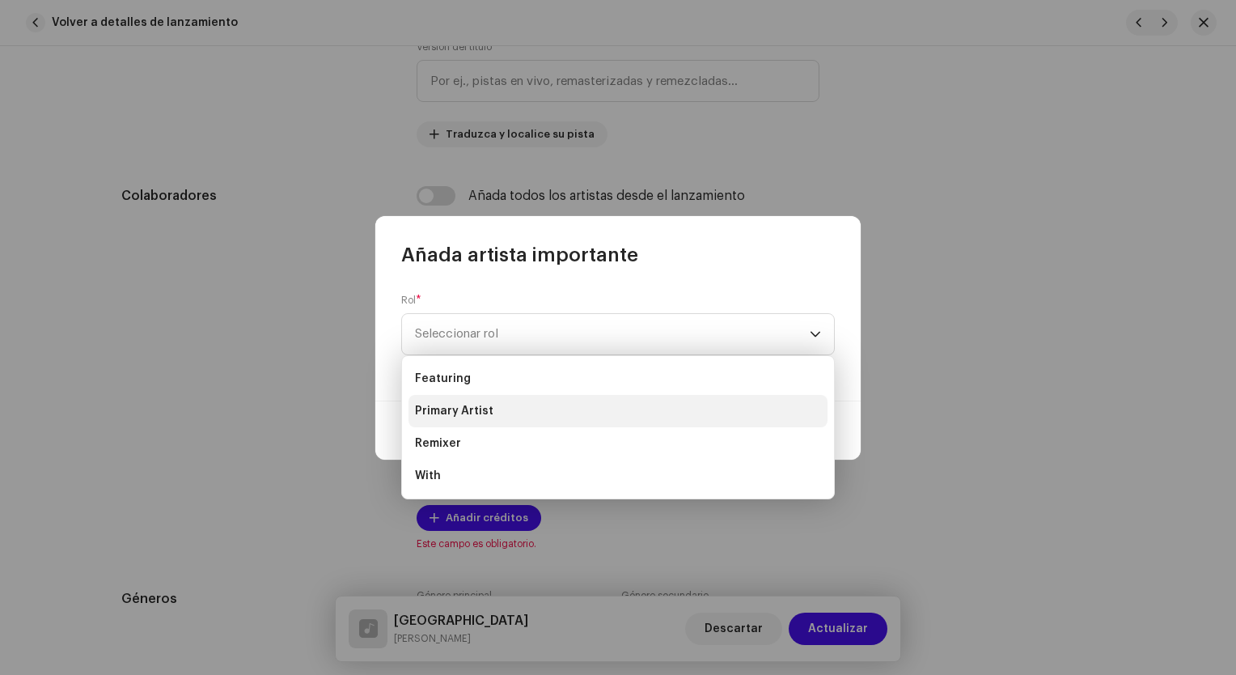
click at [518, 409] on li "Primary Artist" at bounding box center [618, 411] width 419 height 32
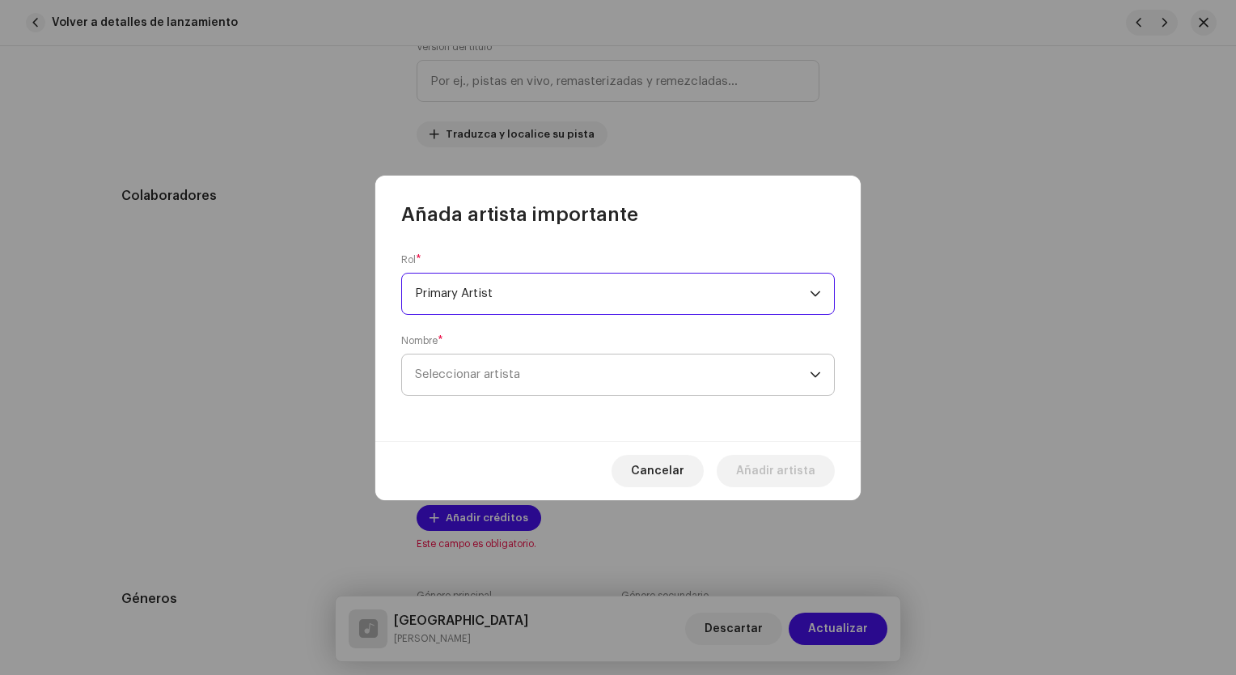
click at [526, 358] on span "Seleccionar artista" at bounding box center [612, 374] width 395 height 40
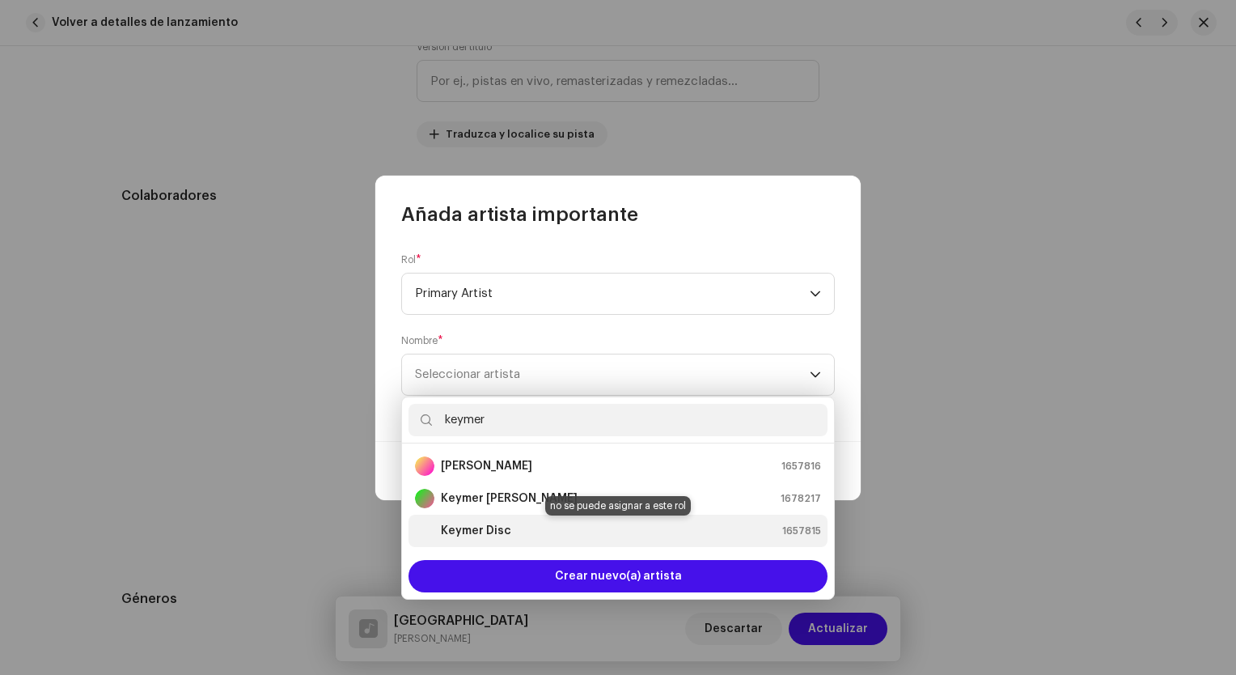
type input "keymer"
click at [490, 526] on strong "Keymer Disc" at bounding box center [476, 531] width 70 height 16
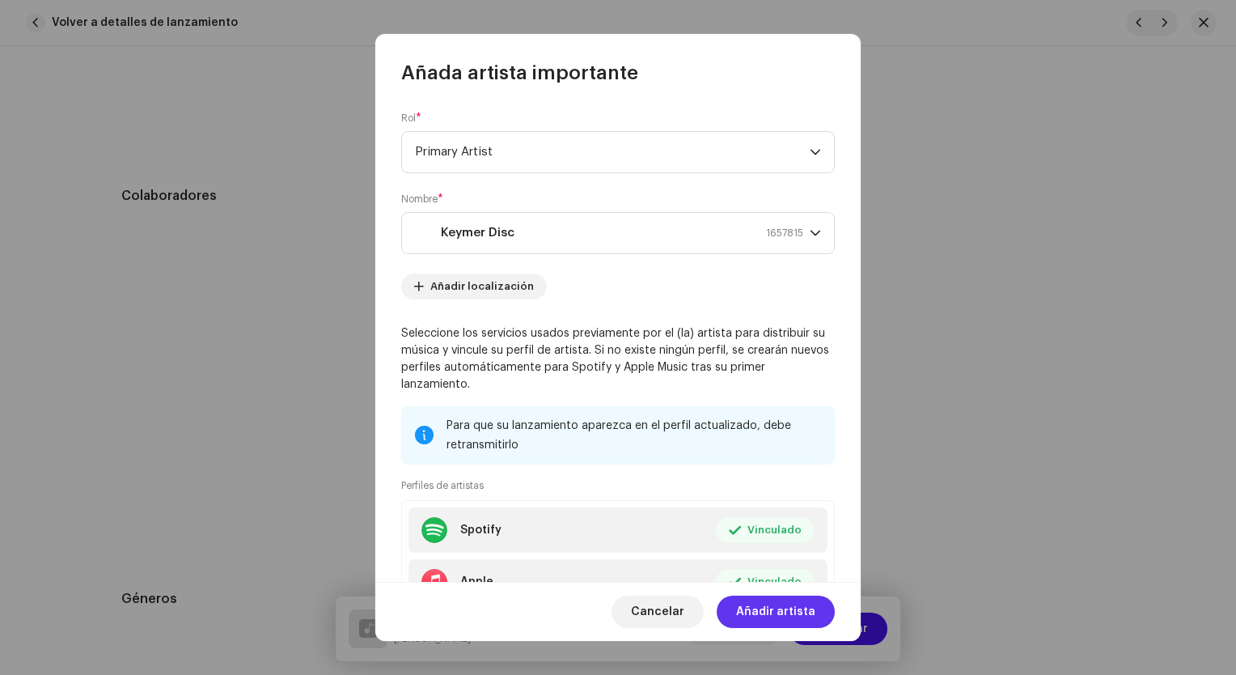
click at [761, 613] on span "Añadir artista" at bounding box center [775, 612] width 79 height 32
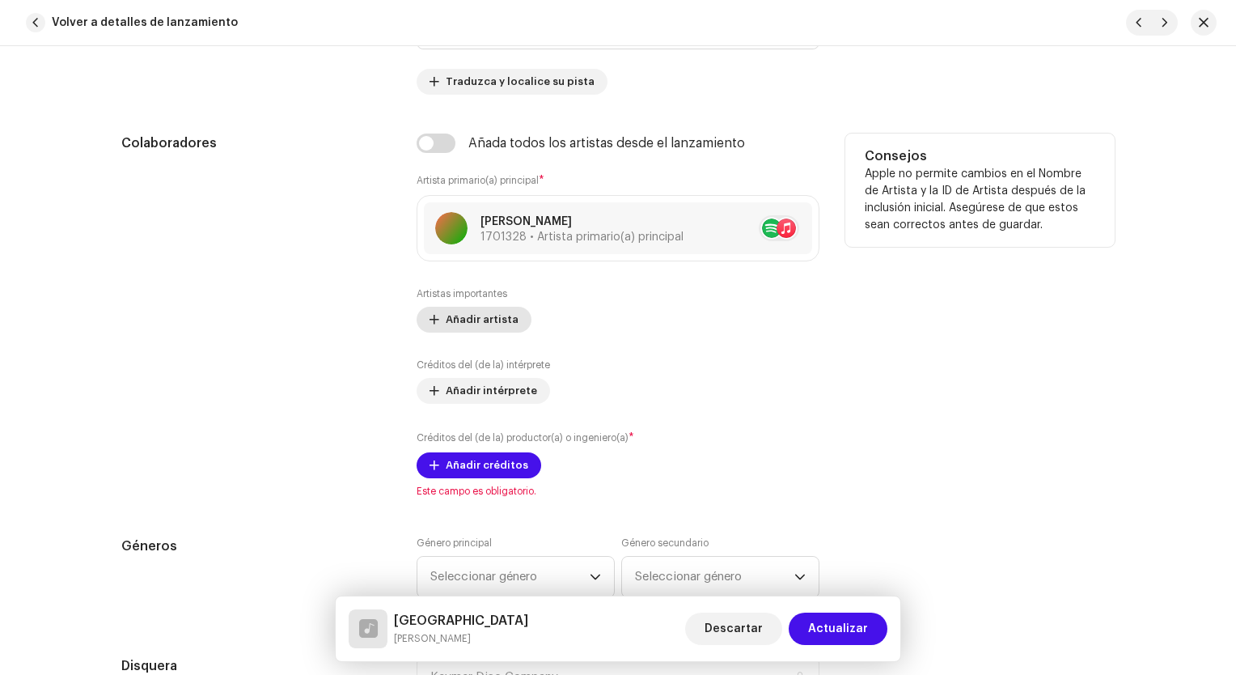
scroll to position [971, 0]
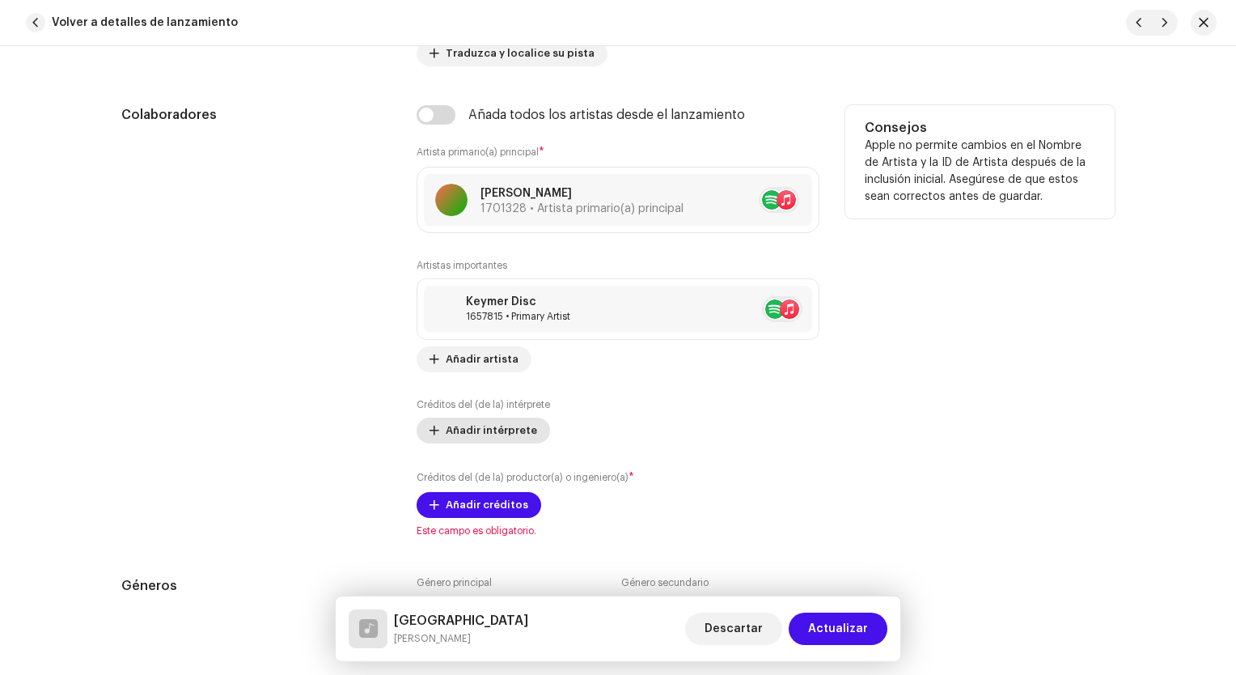
click at [507, 429] on span "Añadir intérprete" at bounding box center [491, 430] width 91 height 32
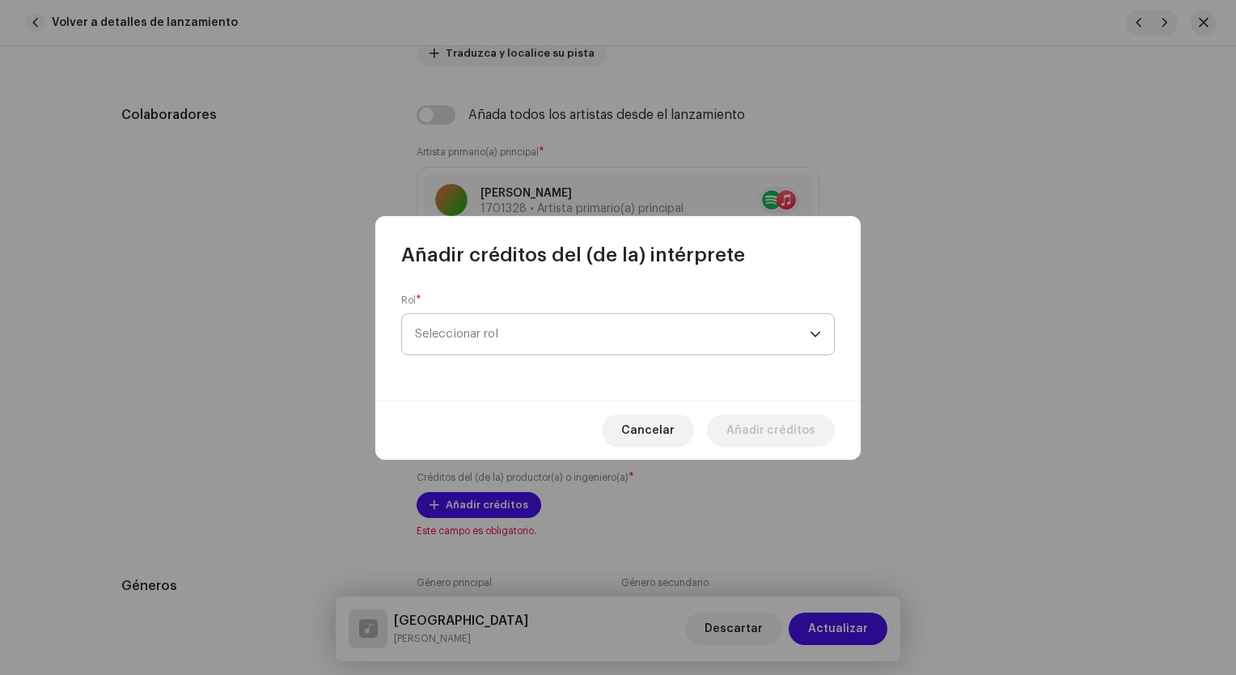
click at [524, 332] on span "Seleccionar rol" at bounding box center [612, 334] width 395 height 40
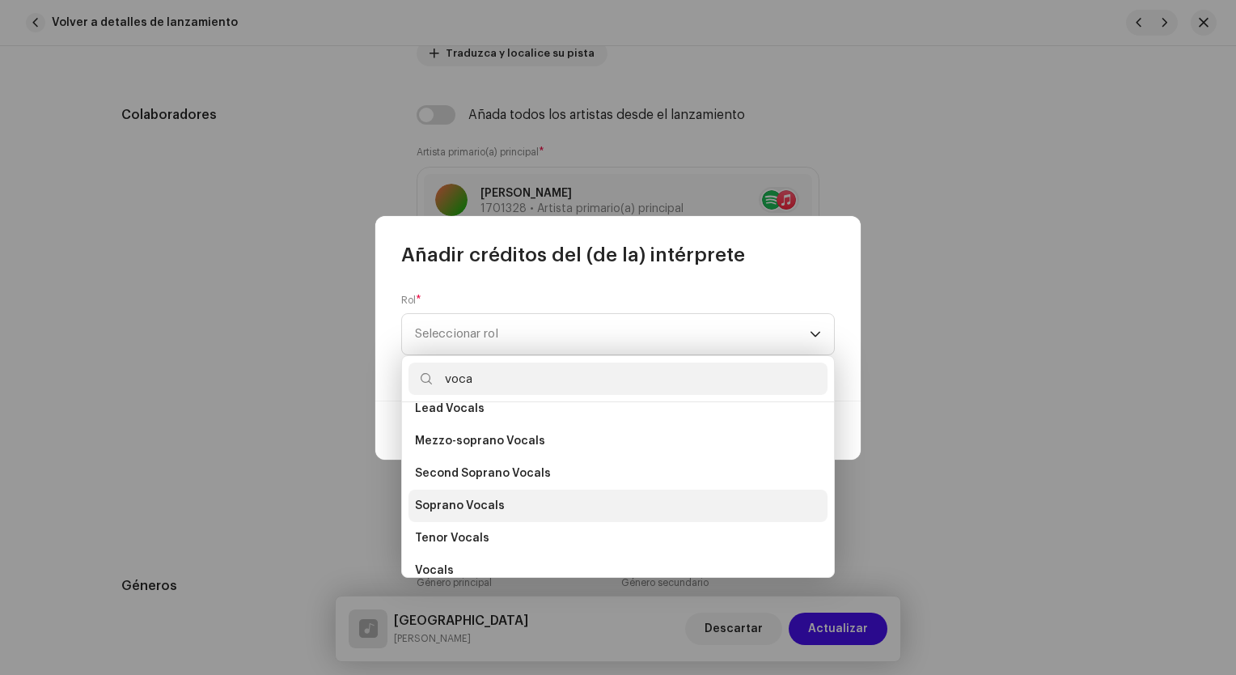
scroll to position [291, 0]
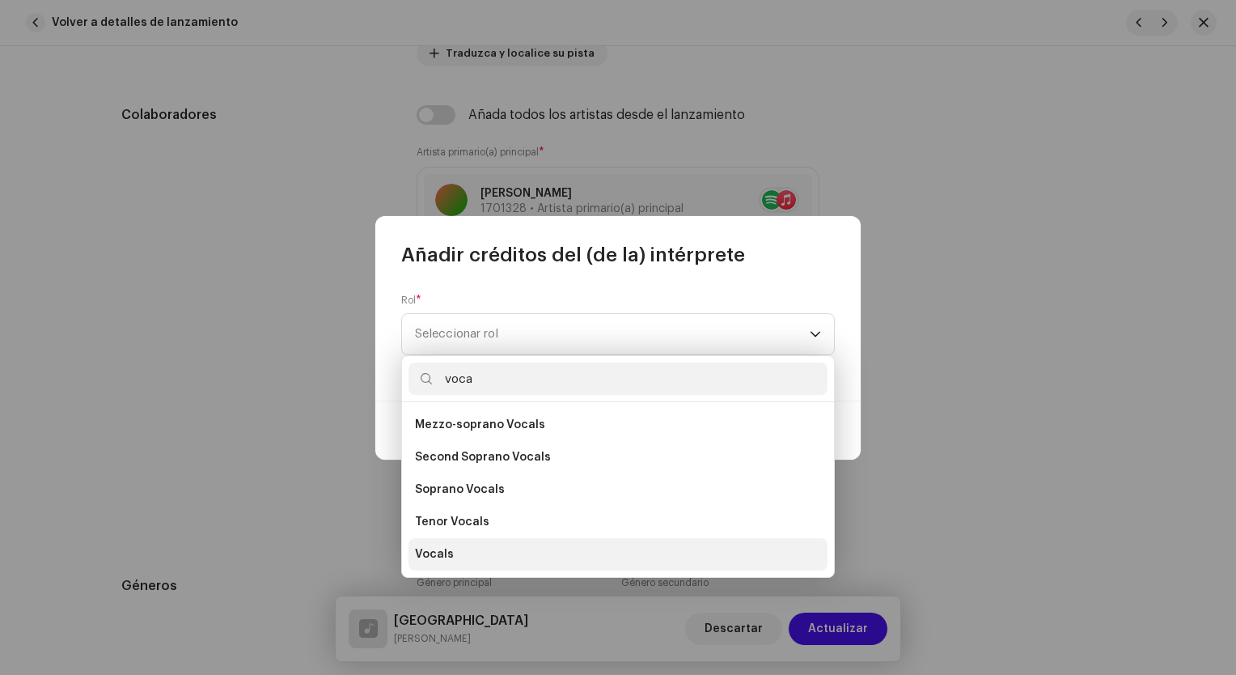
type input "voca"
click at [475, 553] on li "Vocals" at bounding box center [618, 554] width 419 height 32
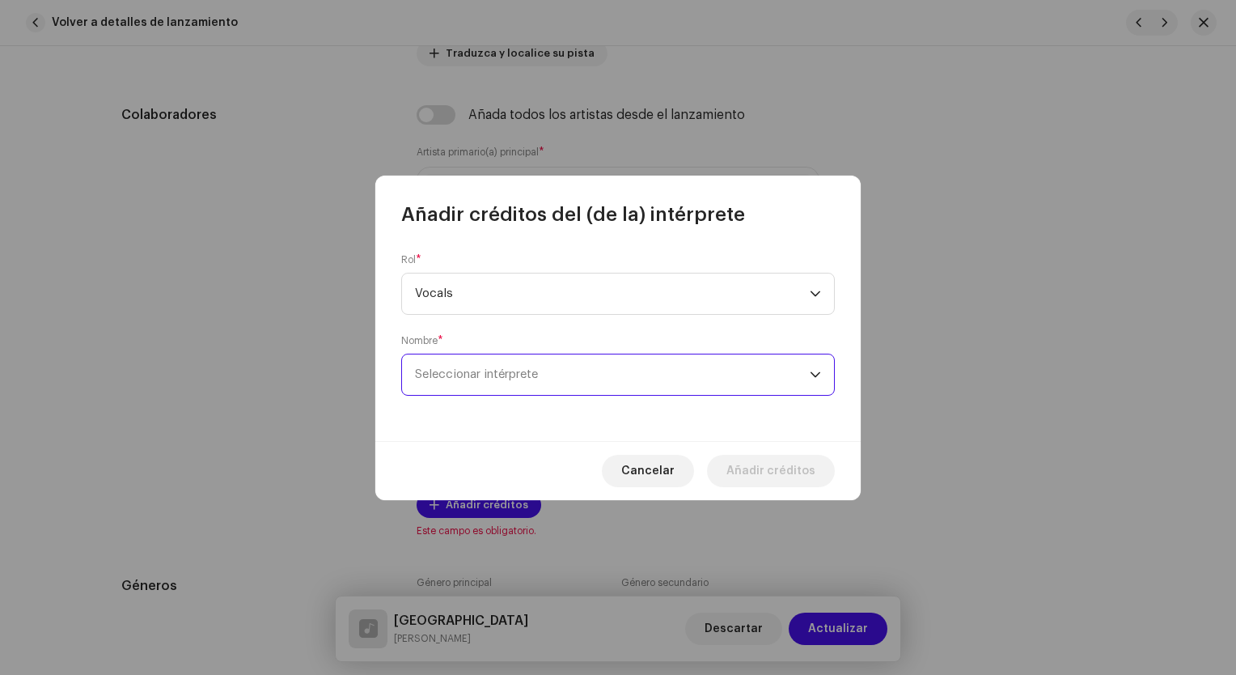
click at [528, 367] on span "Seleccionar intérprete" at bounding box center [612, 374] width 395 height 40
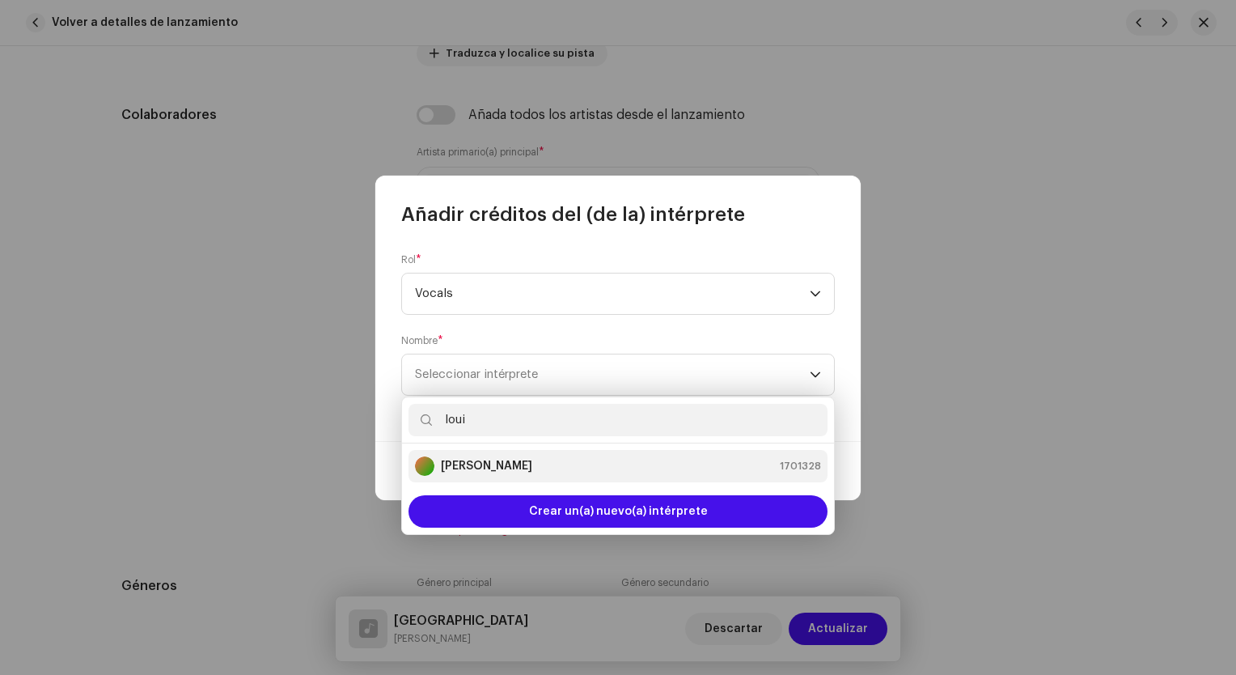
type input "loui"
click at [567, 469] on div "[PERSON_NAME] 1701328" at bounding box center [618, 465] width 406 height 19
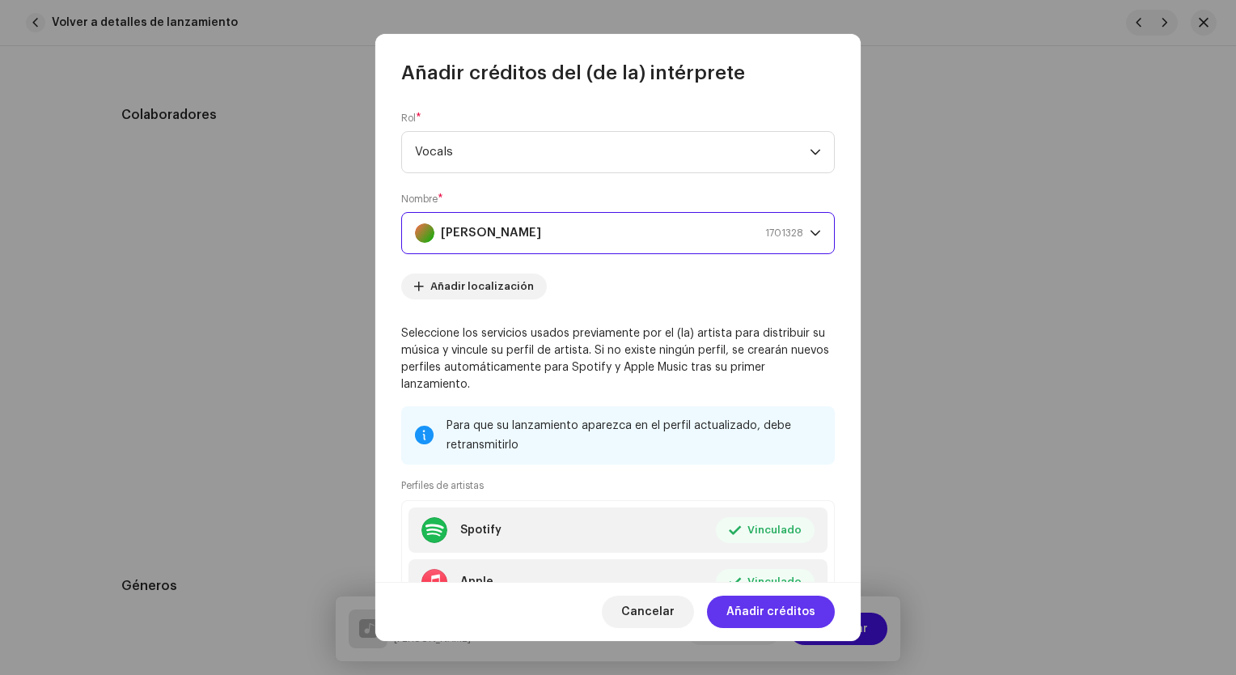
click at [769, 613] on span "Añadir créditos" at bounding box center [771, 612] width 89 height 32
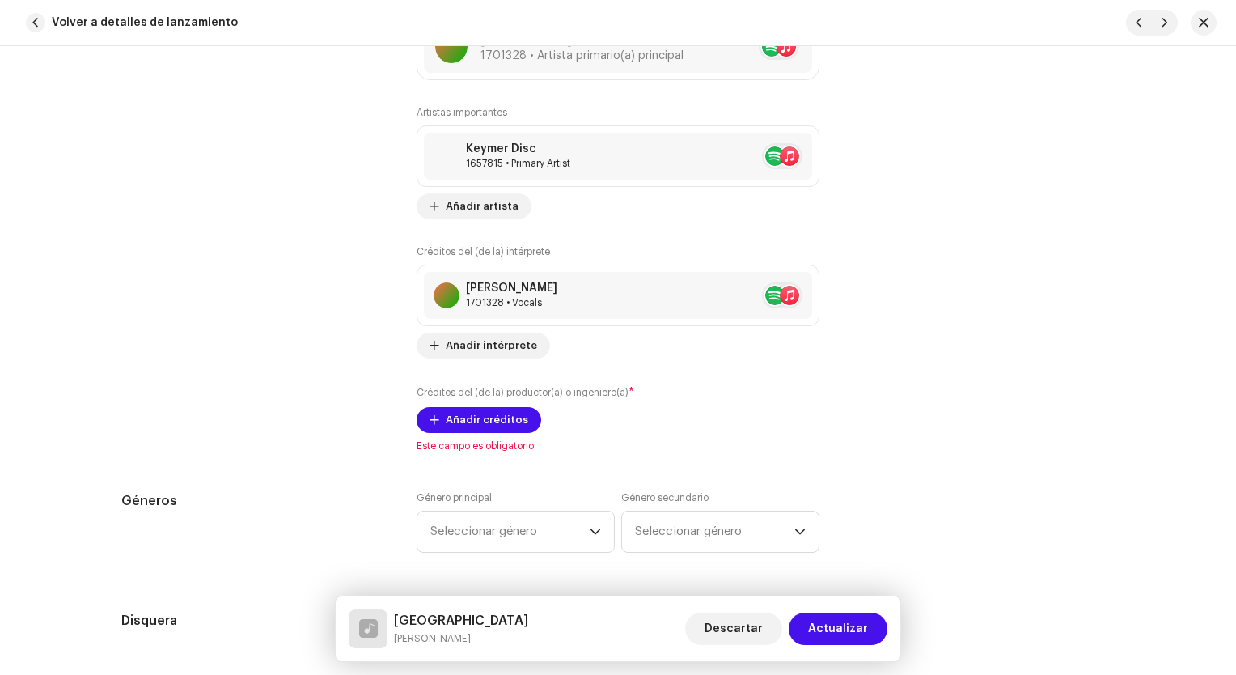
scroll to position [1133, 0]
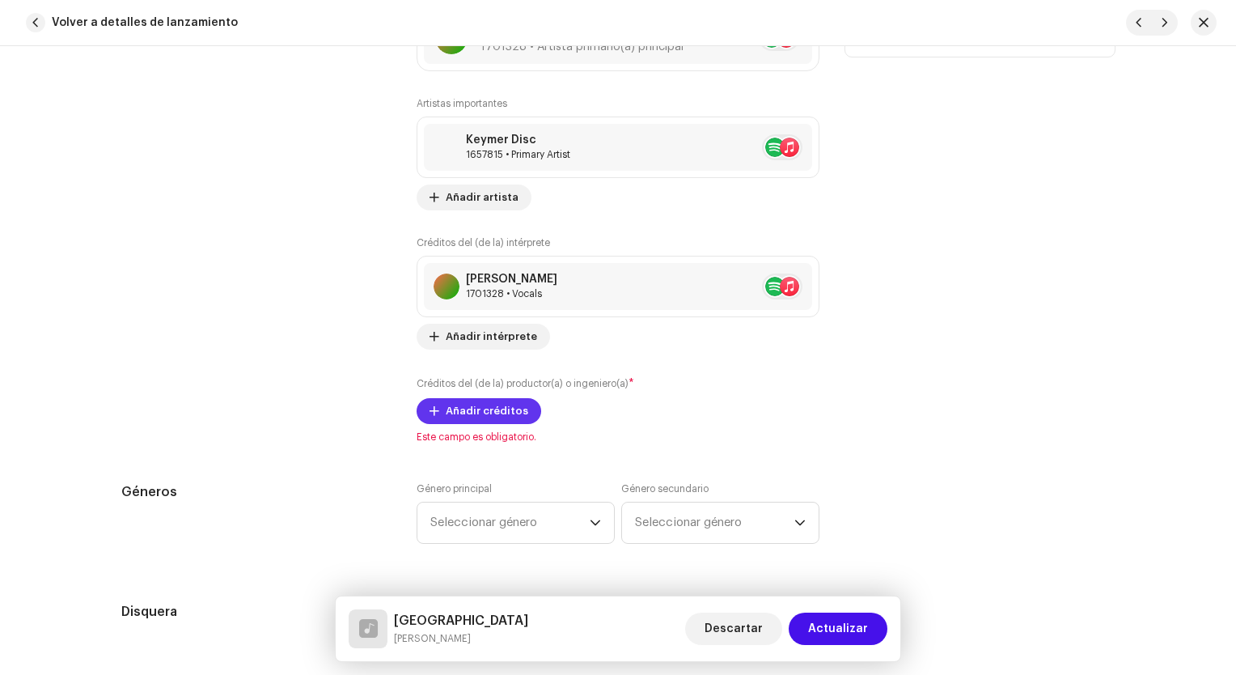
click at [502, 410] on span "Añadir créditos" at bounding box center [487, 411] width 83 height 32
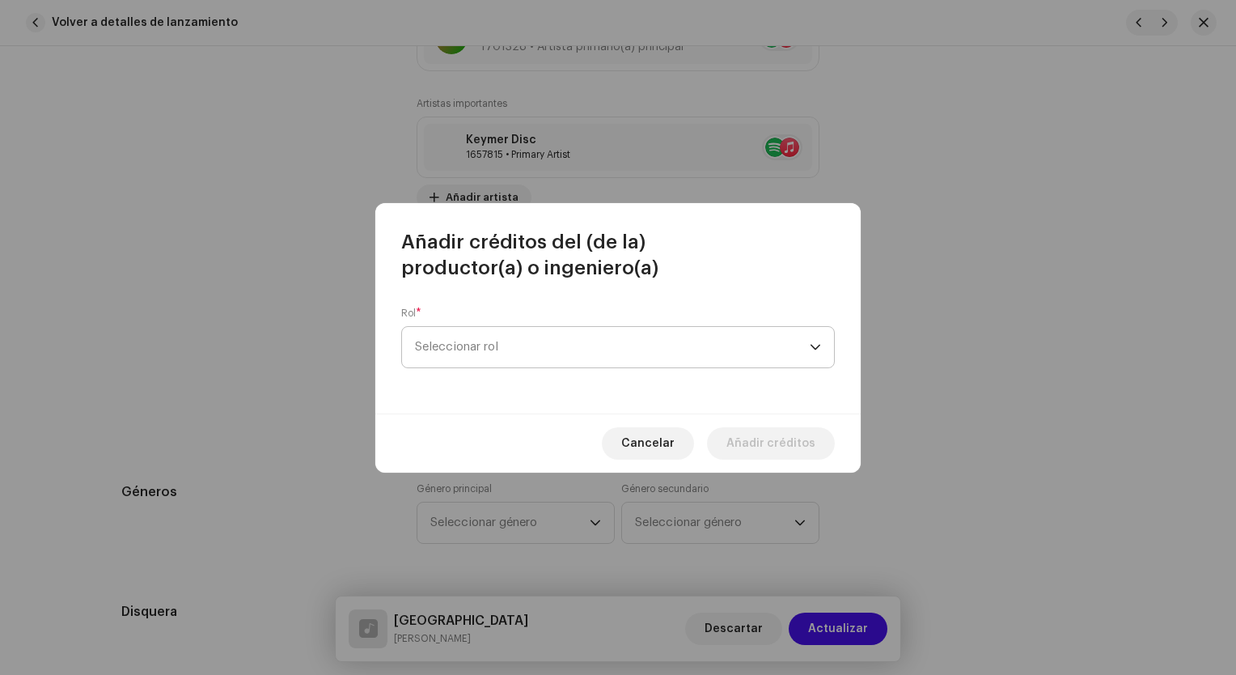
click at [527, 348] on span "Seleccionar rol" at bounding box center [612, 347] width 395 height 40
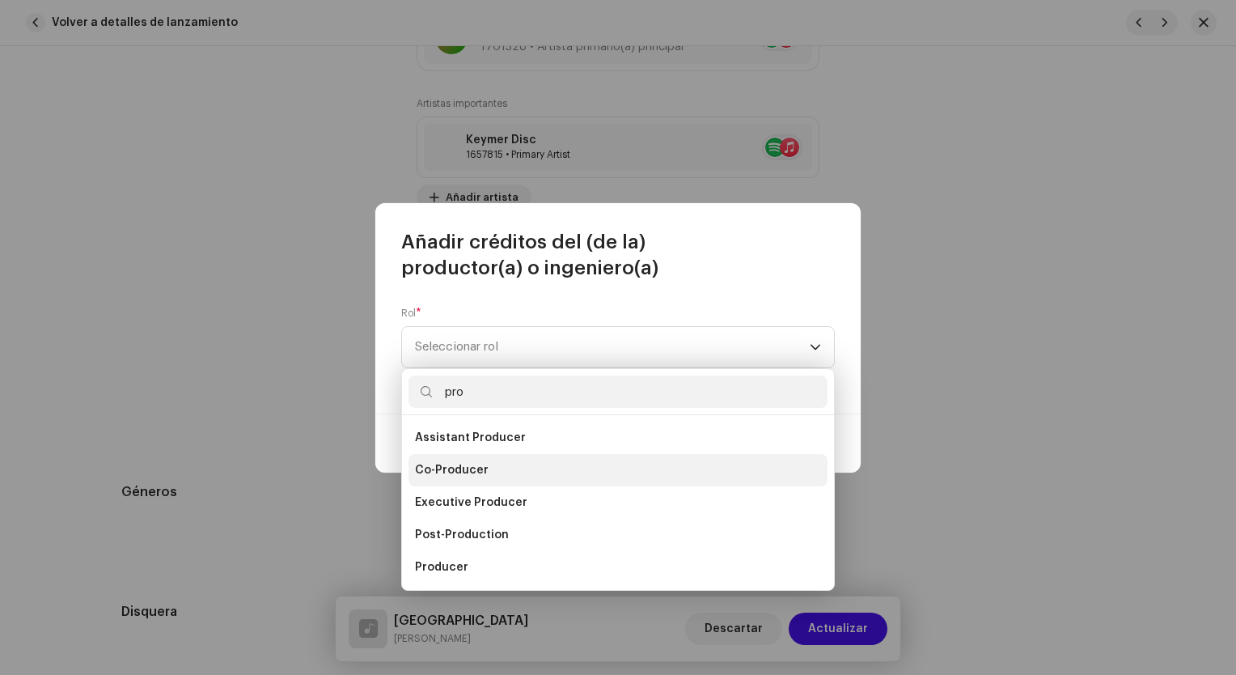
scroll to position [65, 0]
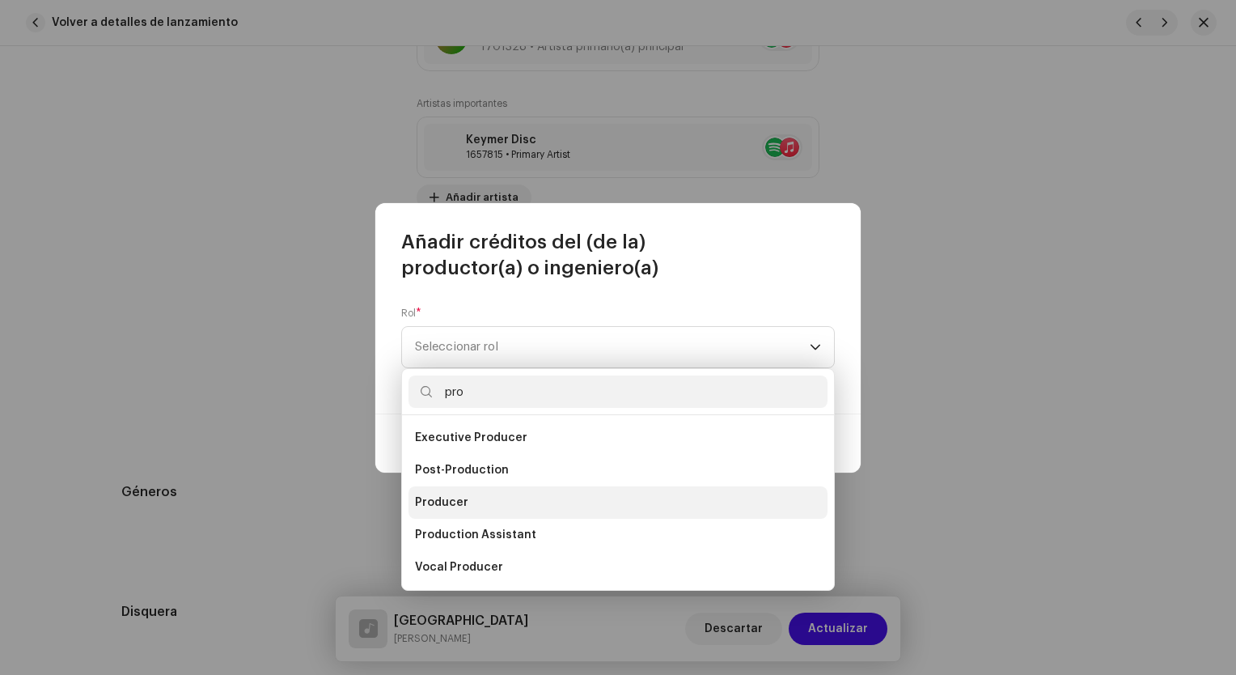
type input "pro"
click at [488, 504] on li "Producer" at bounding box center [618, 502] width 419 height 32
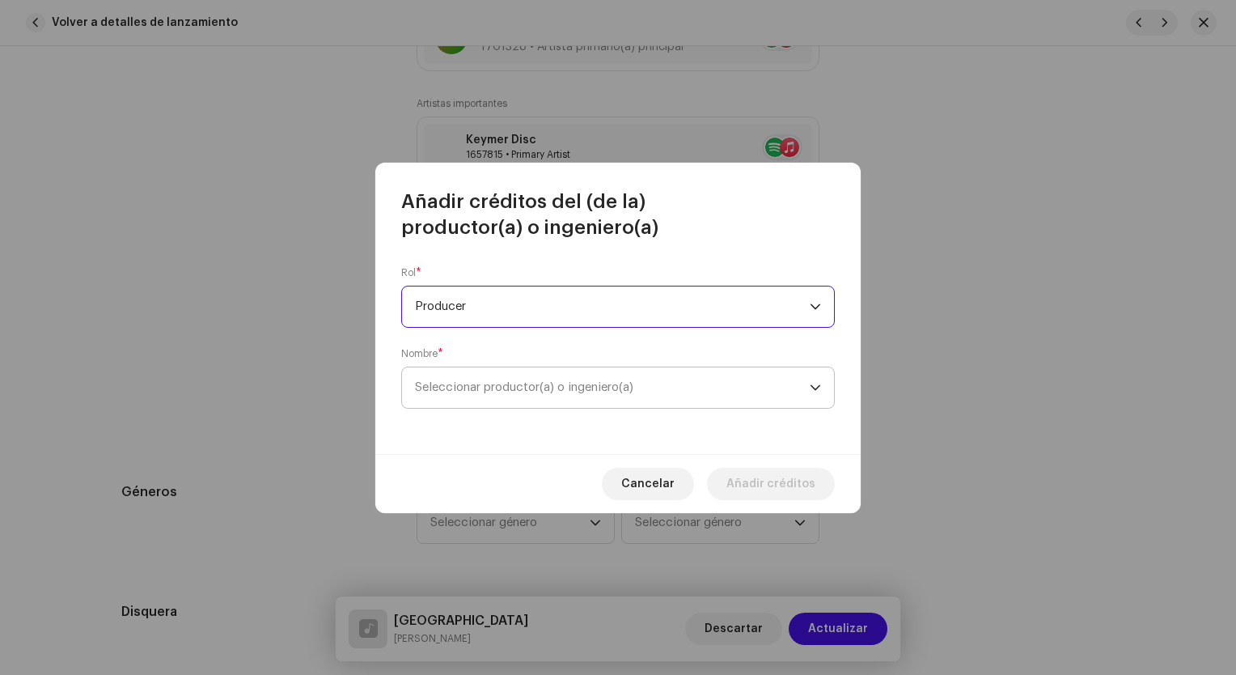
click at [549, 390] on span "Seleccionar productor(a) o ingeniero(a)" at bounding box center [524, 387] width 218 height 12
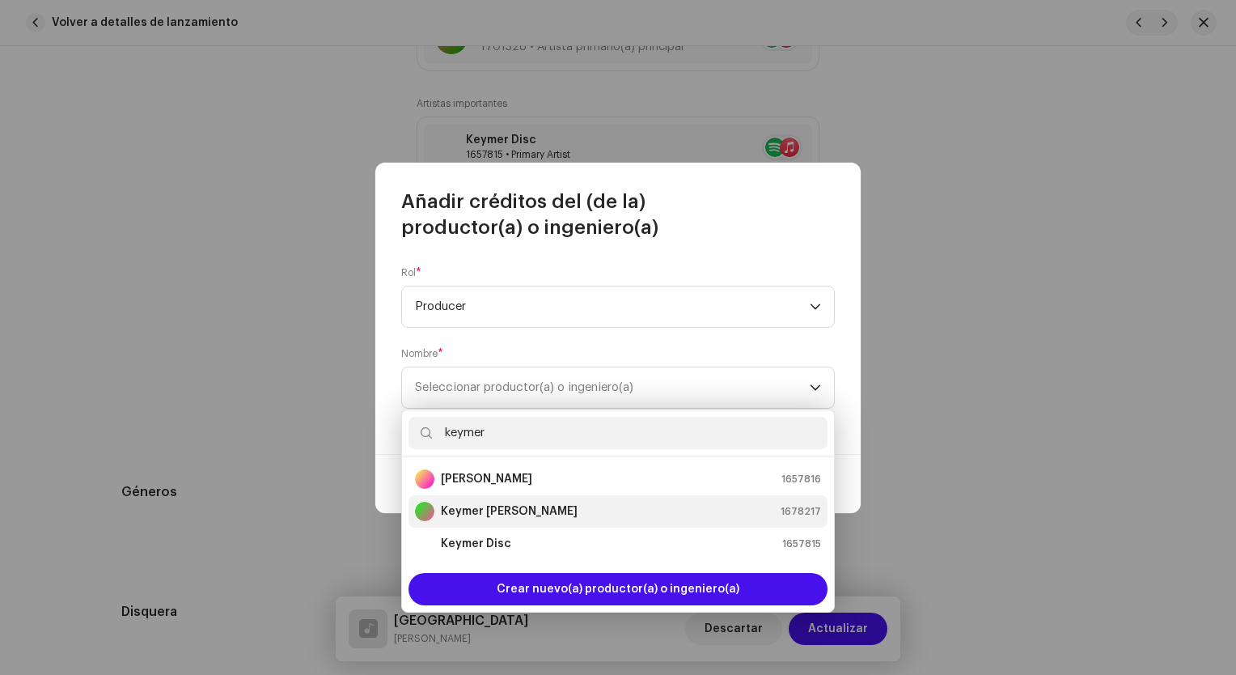
type input "keymer"
click at [586, 516] on div "[PERSON_NAME] [PERSON_NAME] 1678217" at bounding box center [618, 511] width 406 height 19
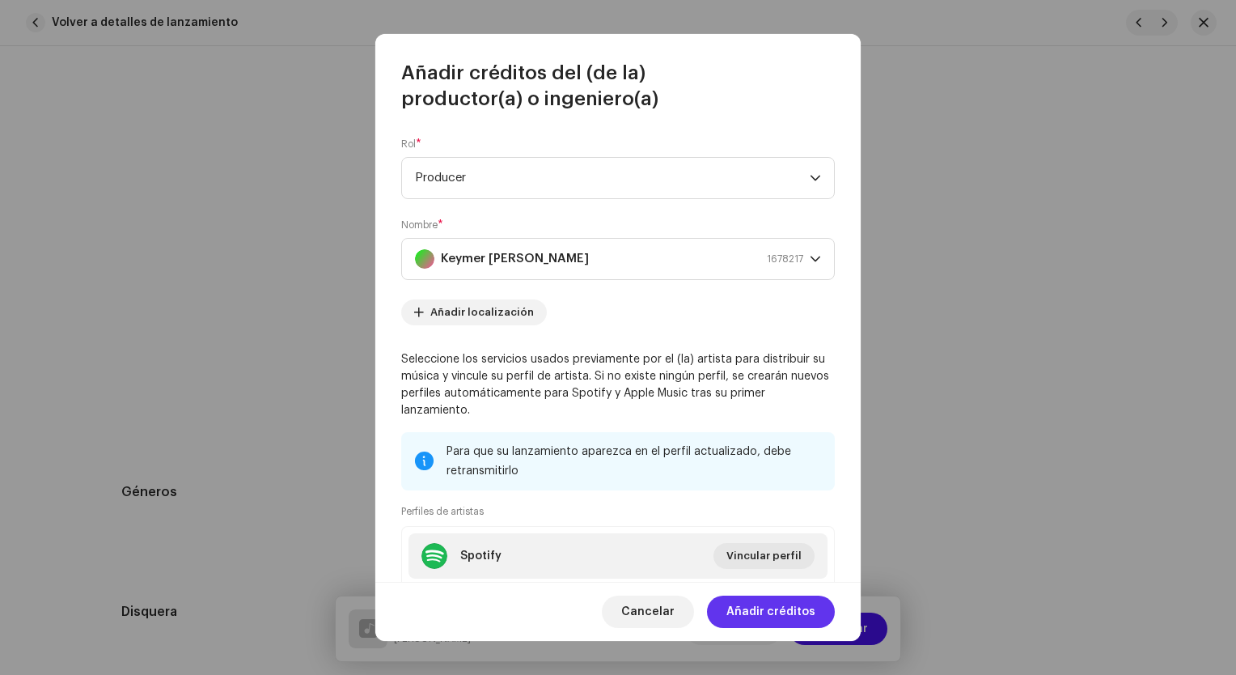
click at [791, 613] on span "Añadir créditos" at bounding box center [771, 612] width 89 height 32
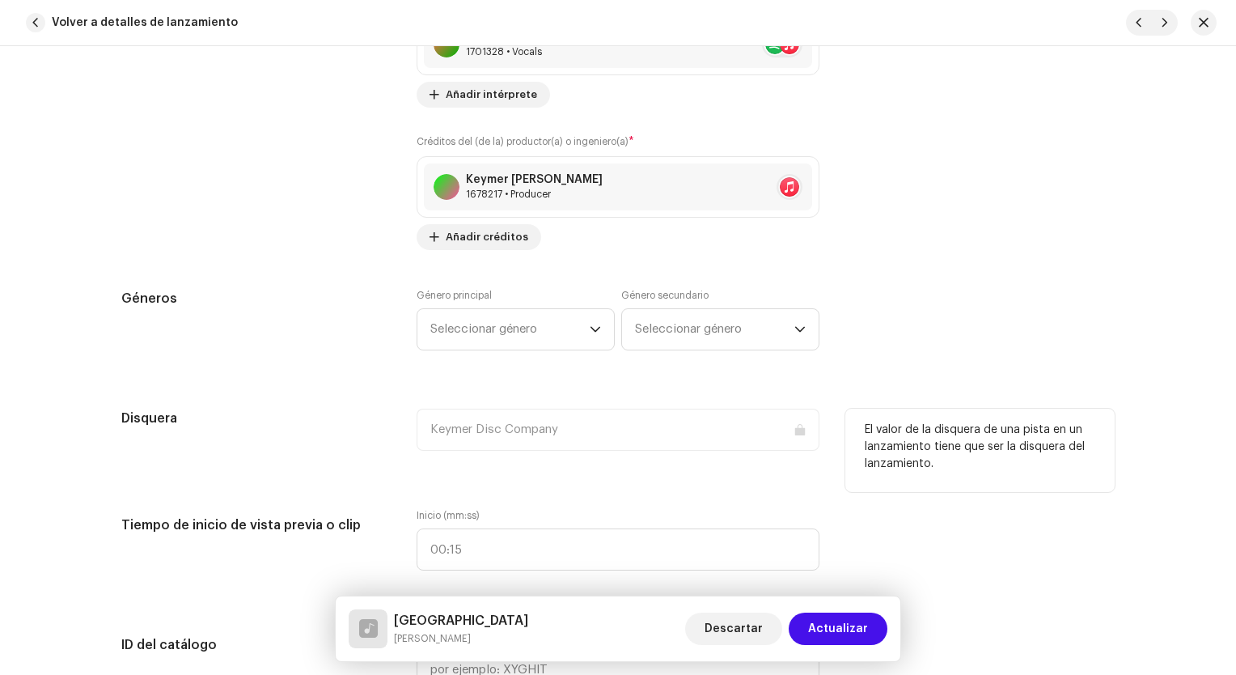
scroll to position [1376, 0]
click at [563, 332] on span "Seleccionar género" at bounding box center [509, 328] width 159 height 40
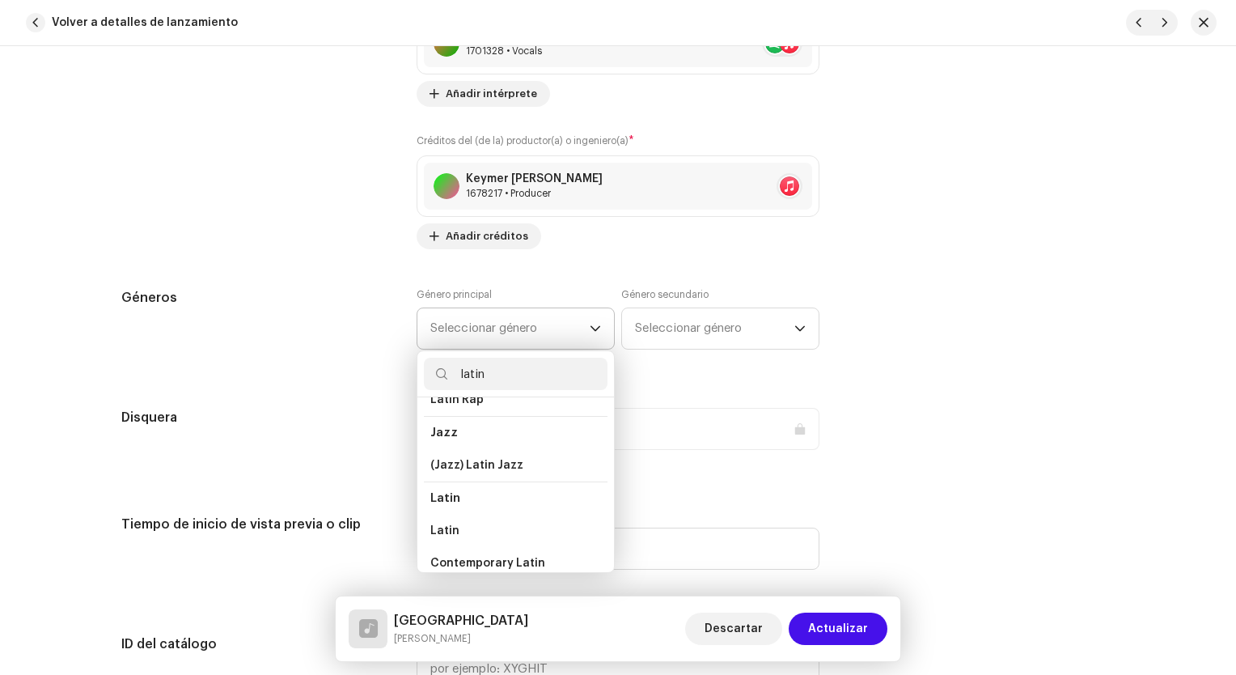
scroll to position [81, 0]
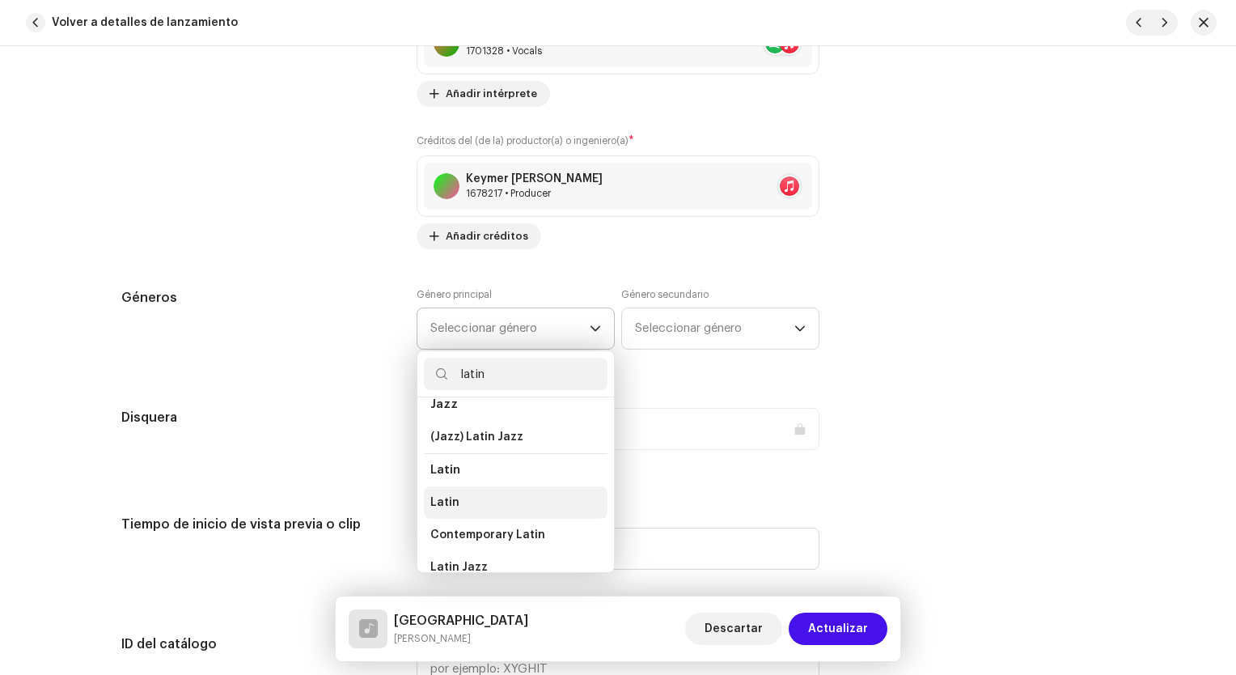
type input "latin"
click at [460, 502] on li "Latin" at bounding box center [516, 502] width 184 height 32
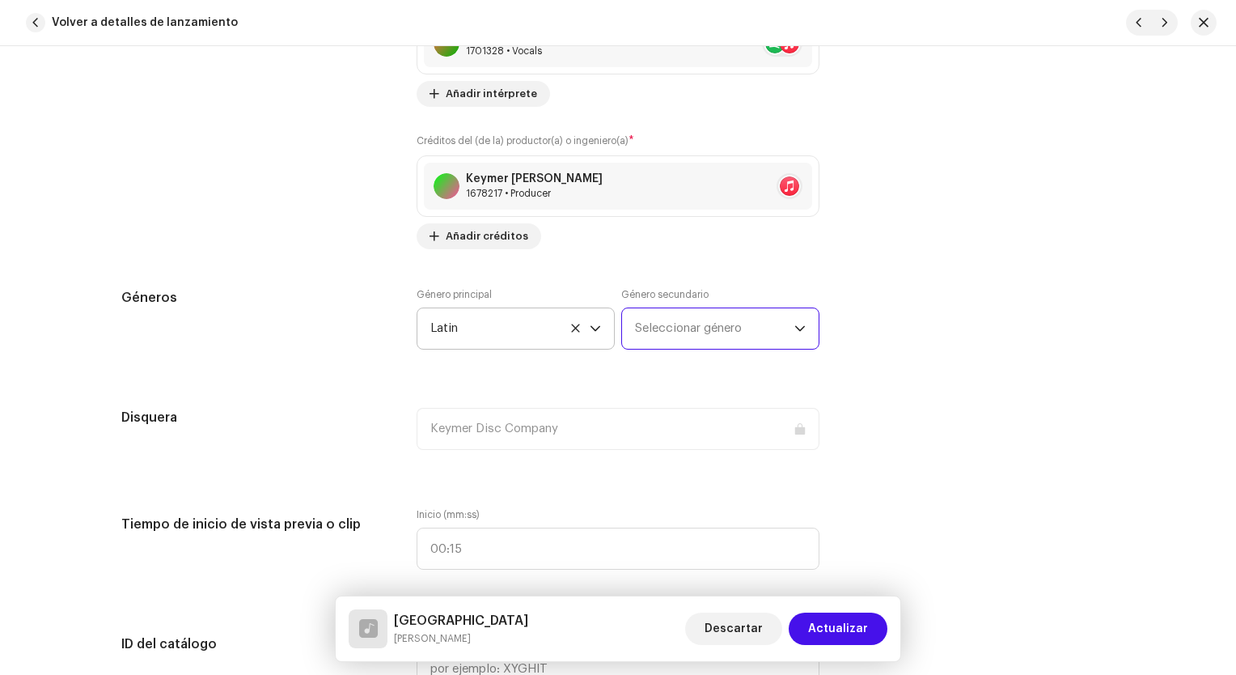
click at [690, 336] on span "Seleccionar género" at bounding box center [714, 328] width 159 height 40
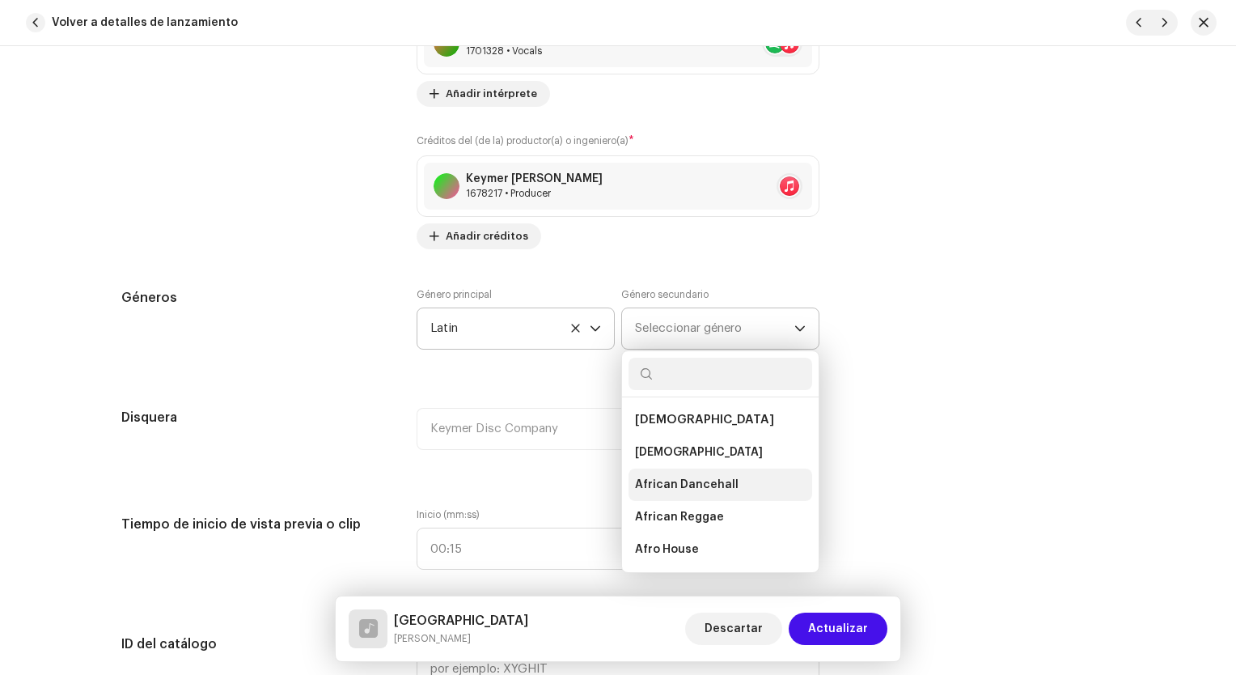
click at [696, 483] on span "African Dancehall" at bounding box center [687, 485] width 104 height 16
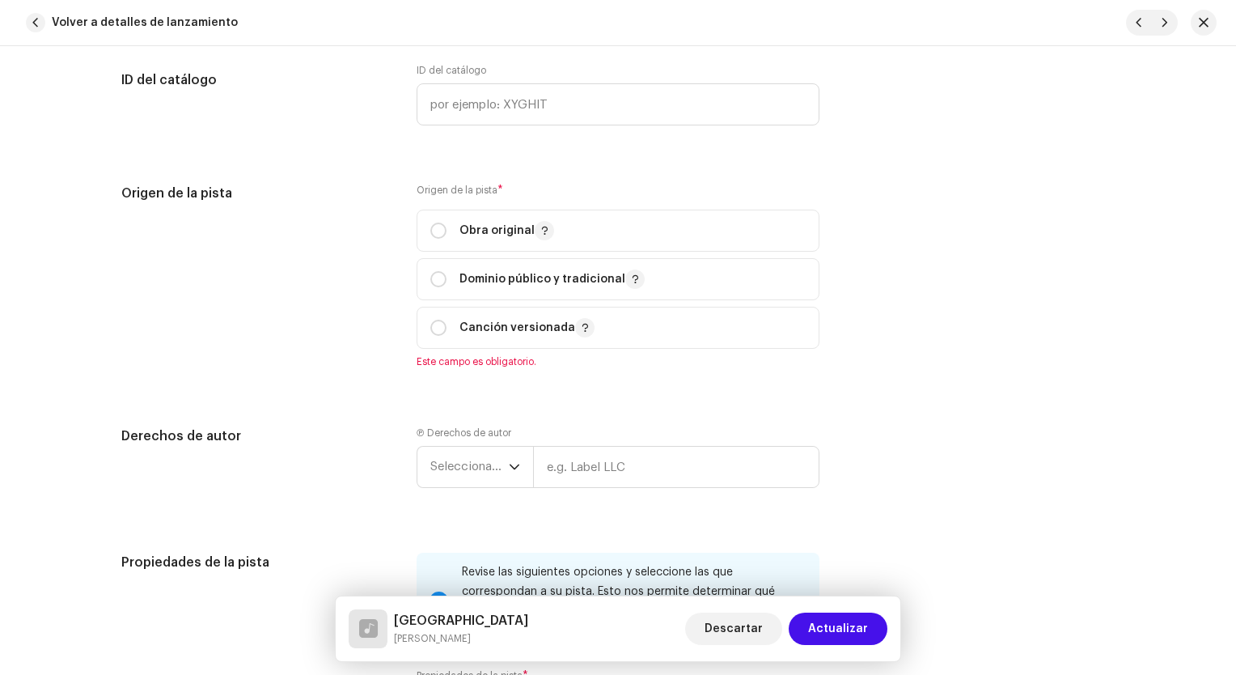
scroll to position [1942, 0]
click at [485, 234] on p "Obra original" at bounding box center [507, 227] width 95 height 19
radio input "true"
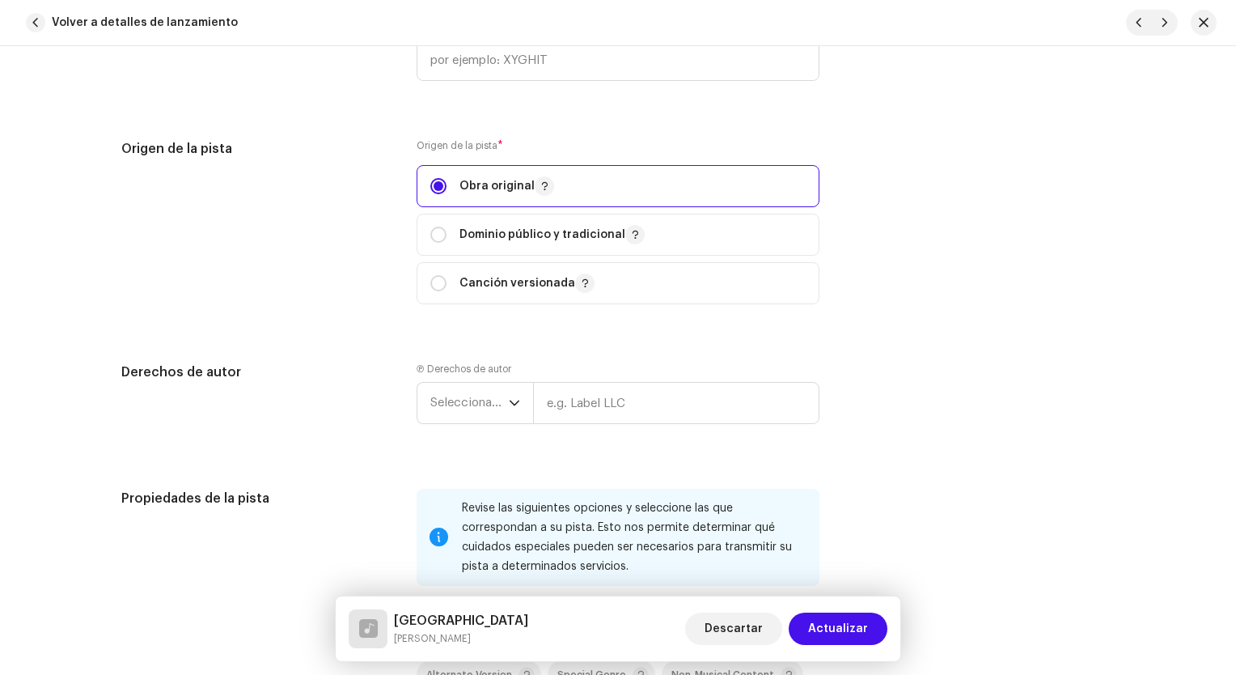
scroll to position [2023, 0]
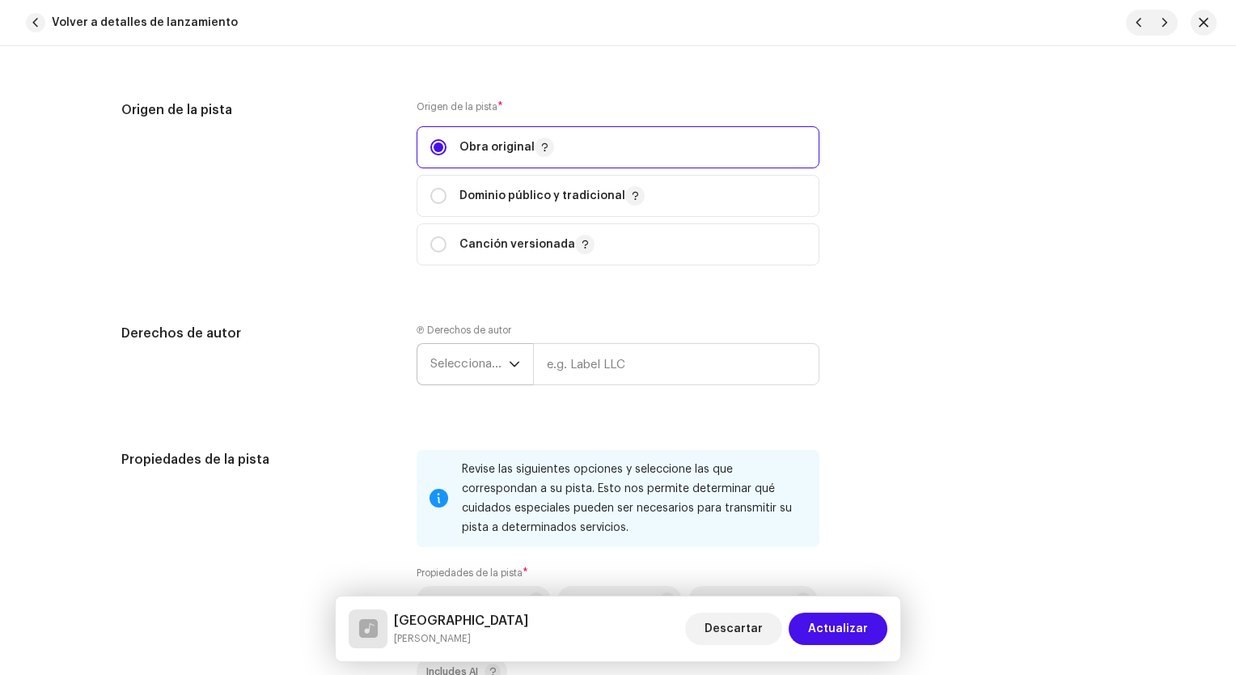
click at [497, 374] on span "Seleccionar año" at bounding box center [469, 364] width 78 height 40
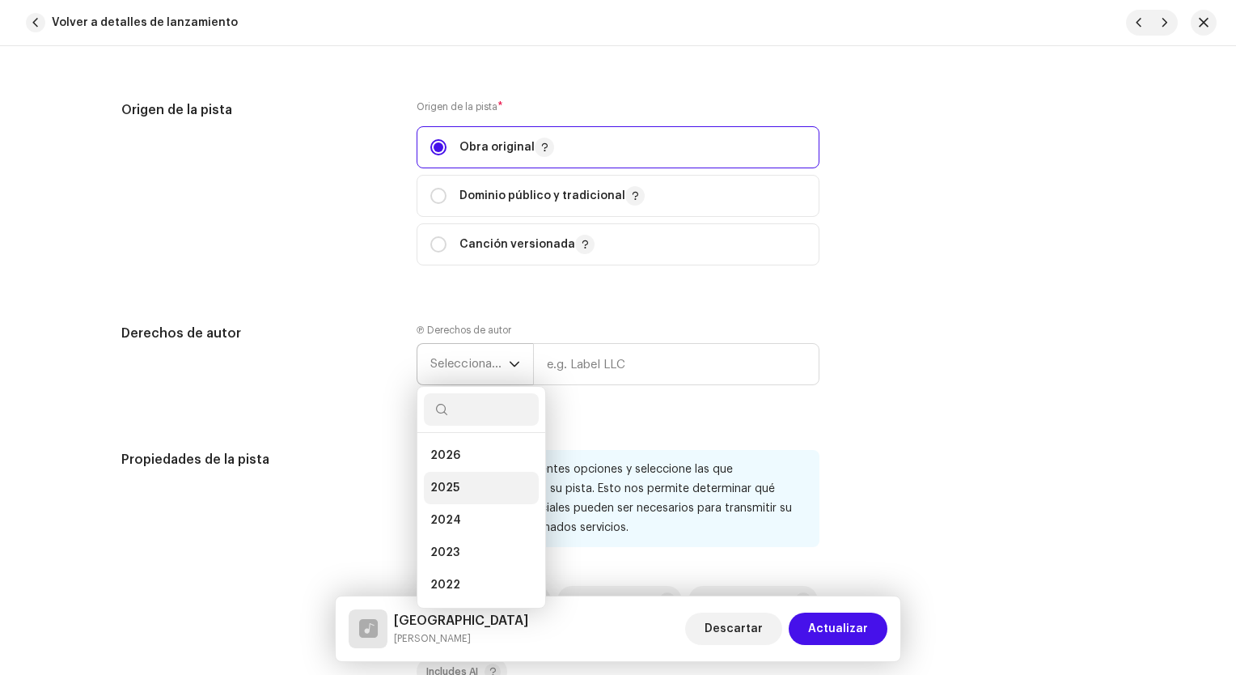
click at [456, 486] on li "2025" at bounding box center [481, 488] width 115 height 32
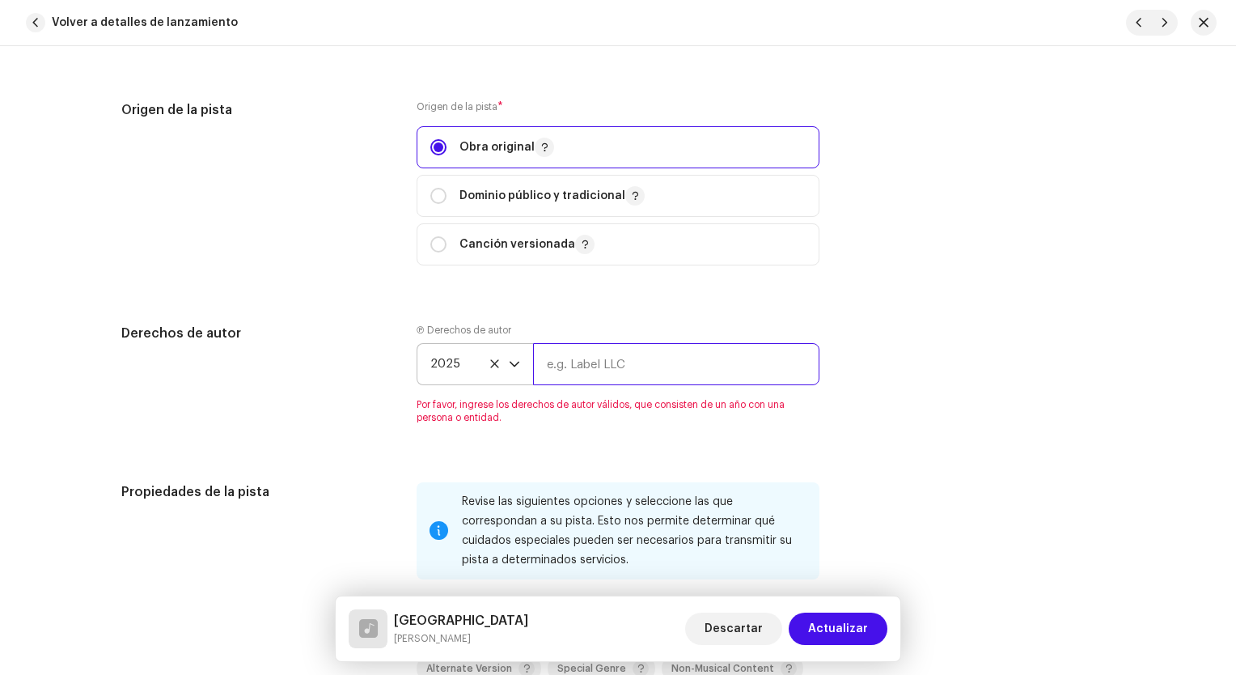
click at [628, 367] on input "text" at bounding box center [676, 364] width 286 height 42
type input "Keymer Disc Company"
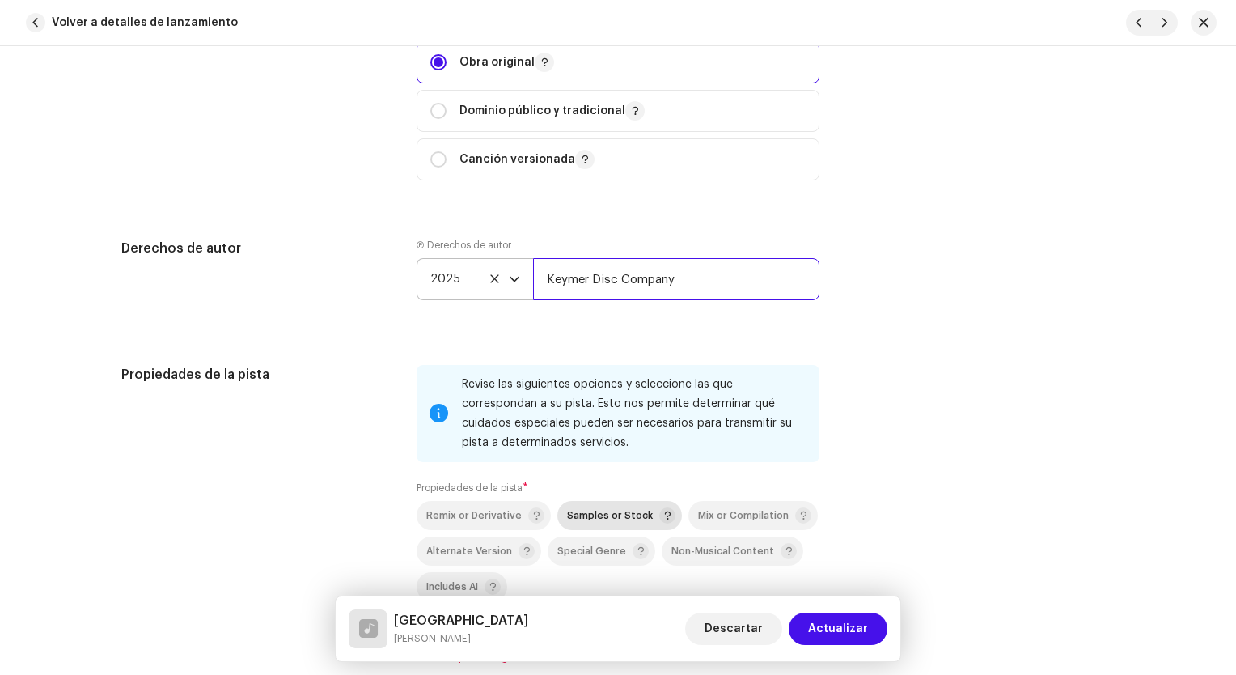
scroll to position [2266, 0]
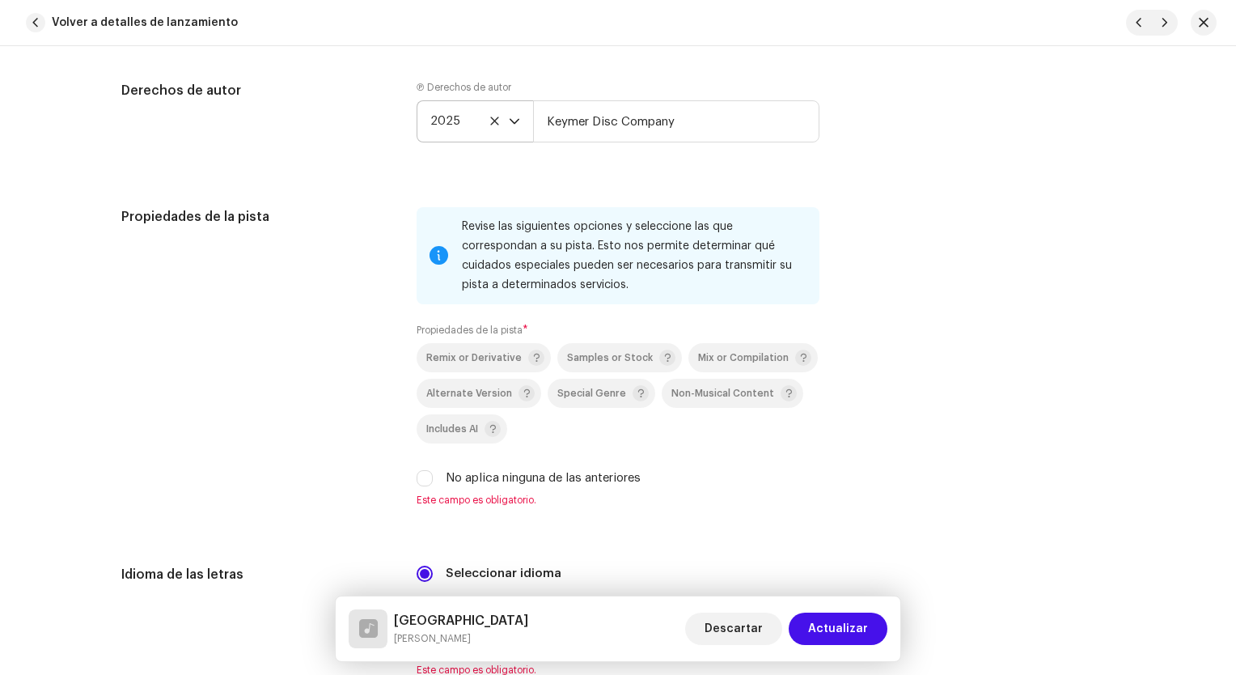
click at [498, 476] on label "No aplica ninguna de las anteriores" at bounding box center [543, 478] width 195 height 18
click at [433, 476] on input "No aplica ninguna de las anteriores" at bounding box center [425, 478] width 16 height 16
checkbox input "true"
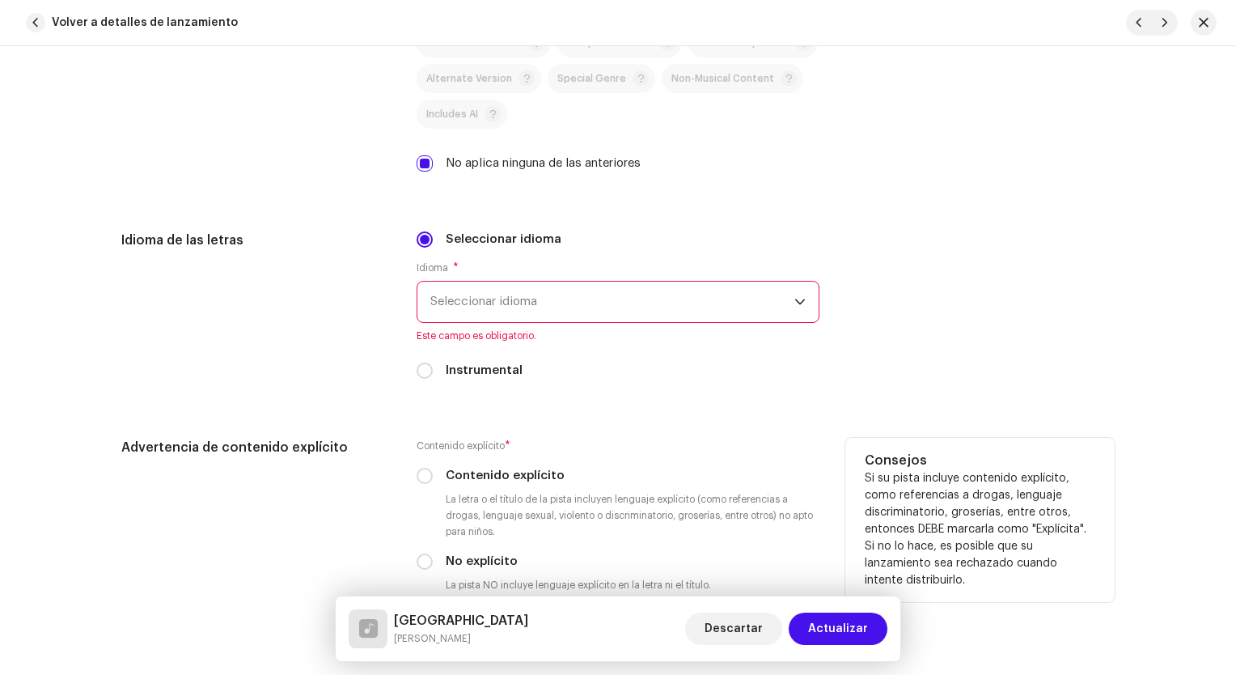
scroll to position [2589, 0]
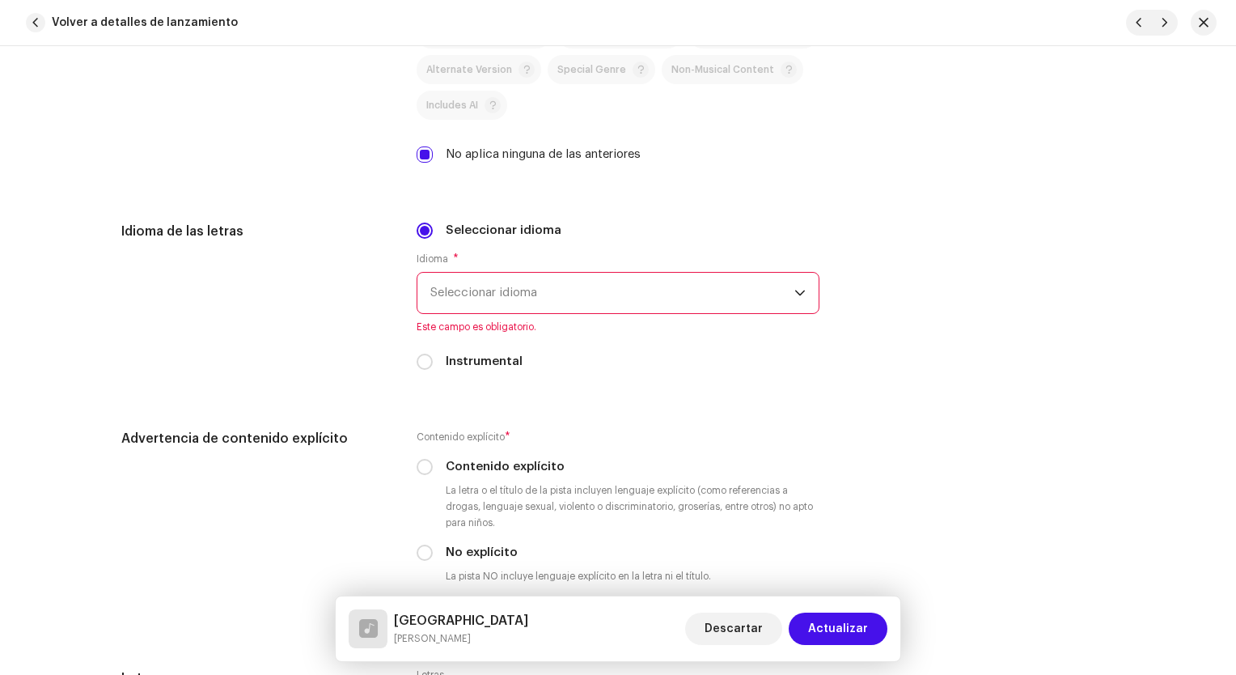
click at [497, 295] on span "Seleccionar idioma" at bounding box center [612, 293] width 364 height 40
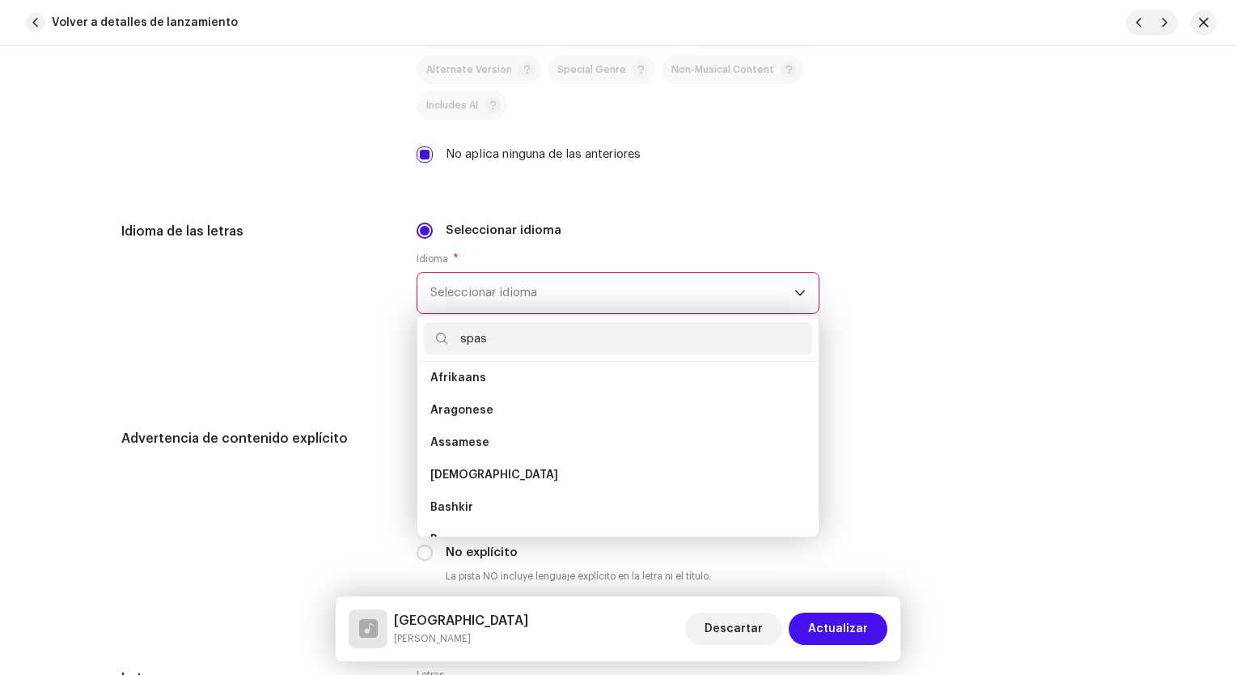
scroll to position [0, 0]
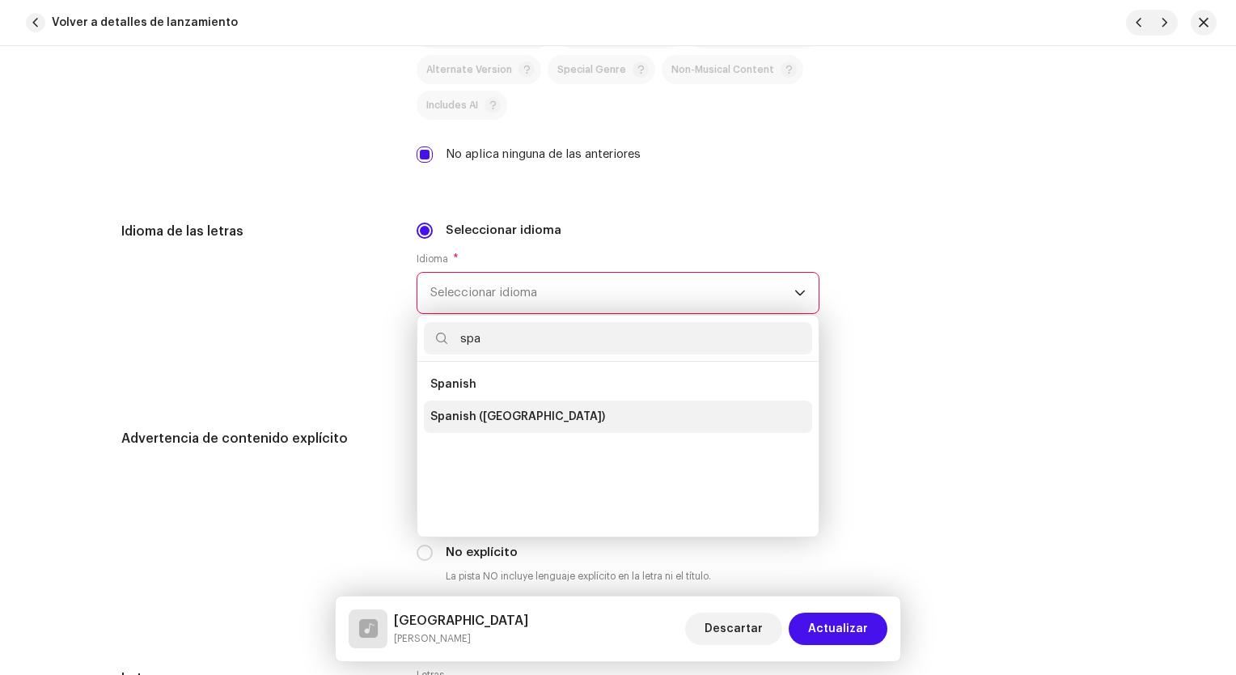
type input "spa"
click at [526, 414] on span "Spanish ([GEOGRAPHIC_DATA])" at bounding box center [517, 417] width 175 height 16
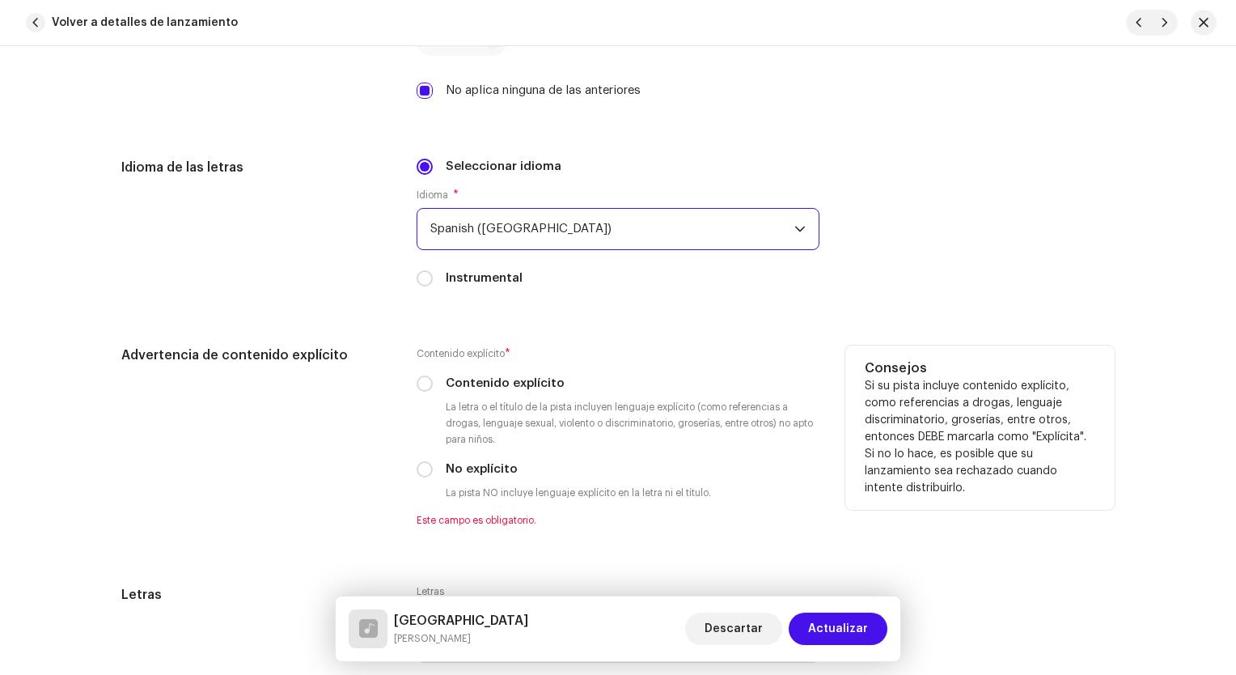
scroll to position [2751, 0]
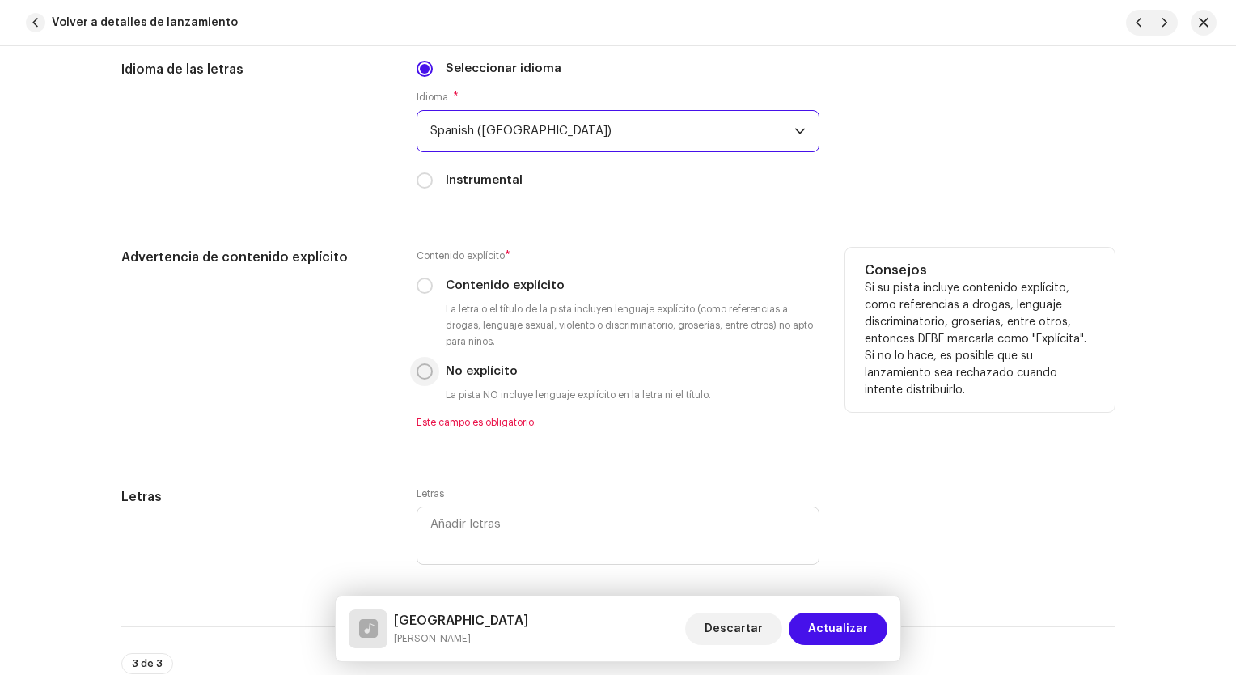
click at [422, 374] on input "No explícito" at bounding box center [425, 371] width 16 height 16
radio input "true"
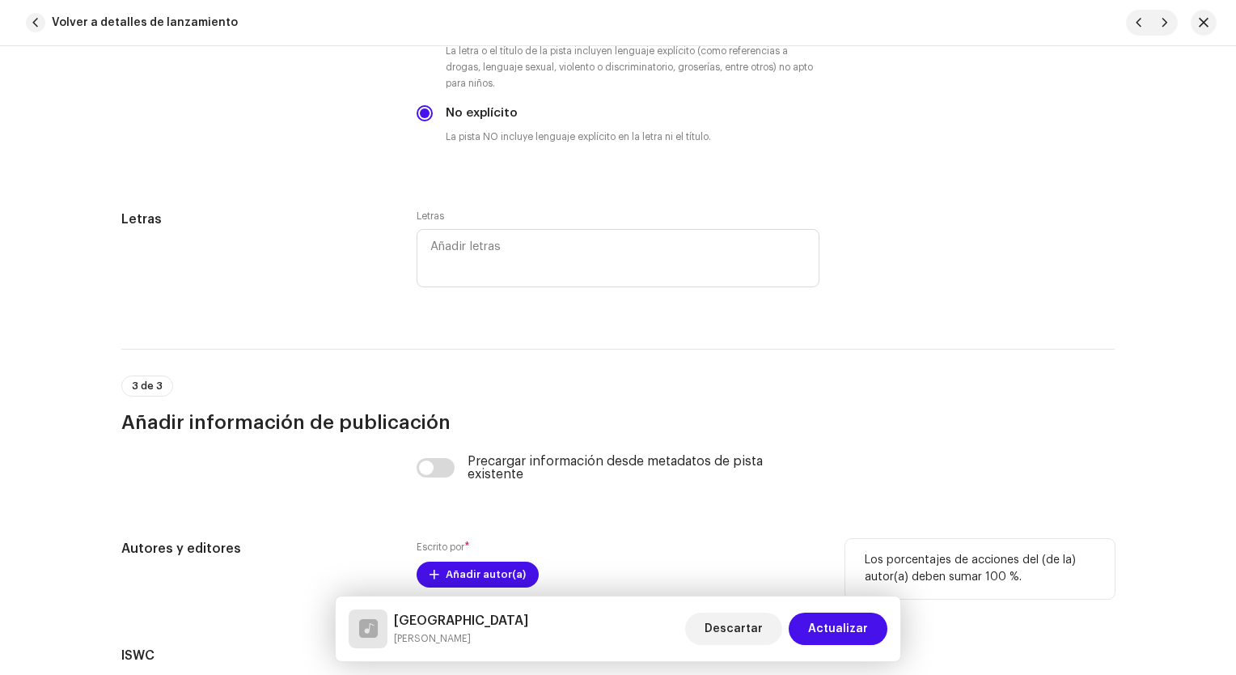
scroll to position [3209, 0]
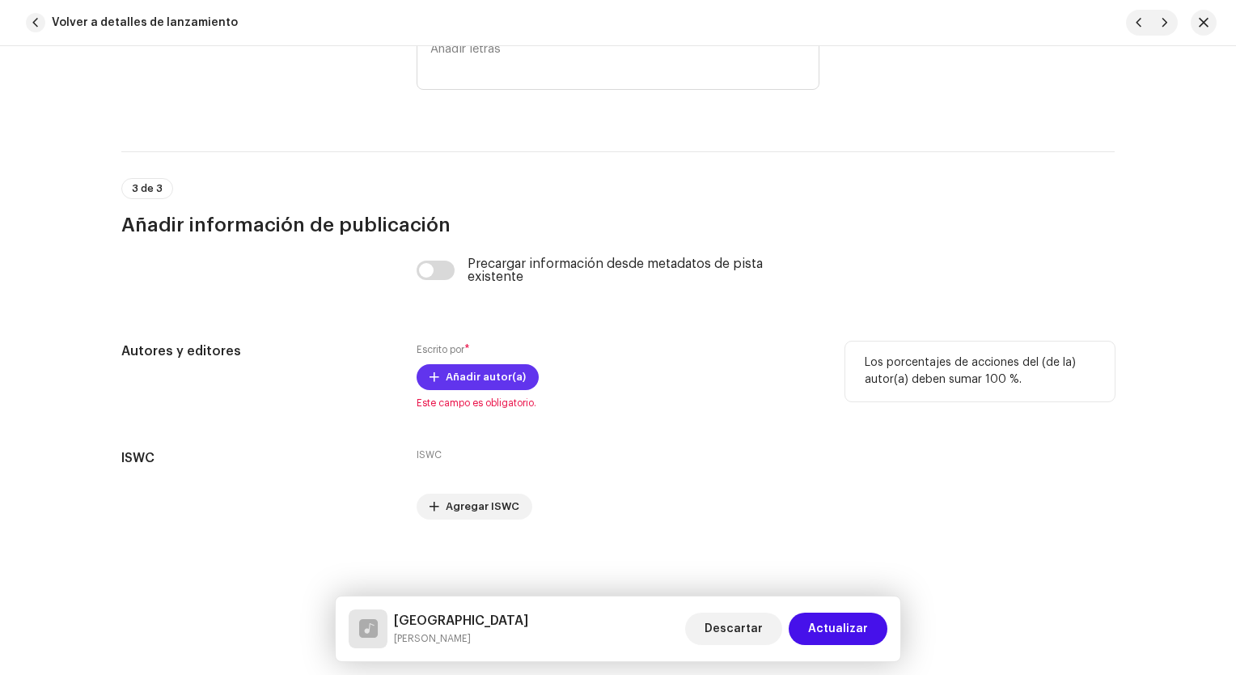
click at [511, 384] on span "Añadir autor(a)" at bounding box center [486, 377] width 80 height 32
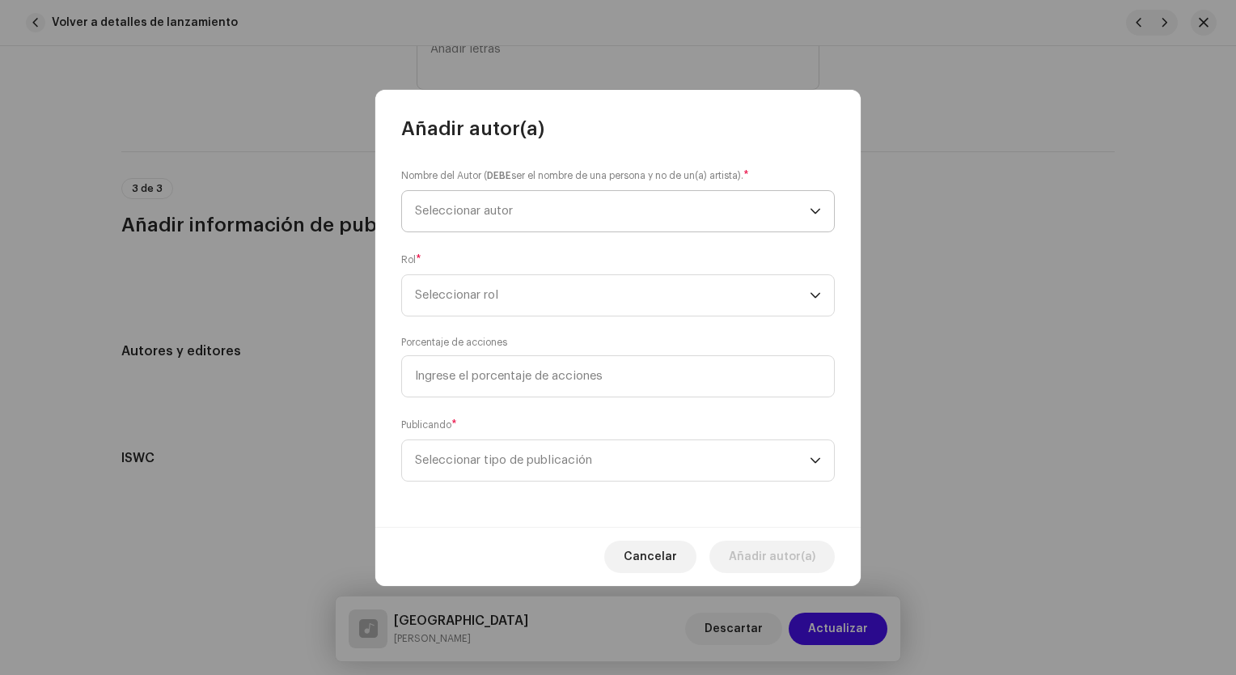
click at [535, 212] on span "Seleccionar autor" at bounding box center [612, 211] width 395 height 40
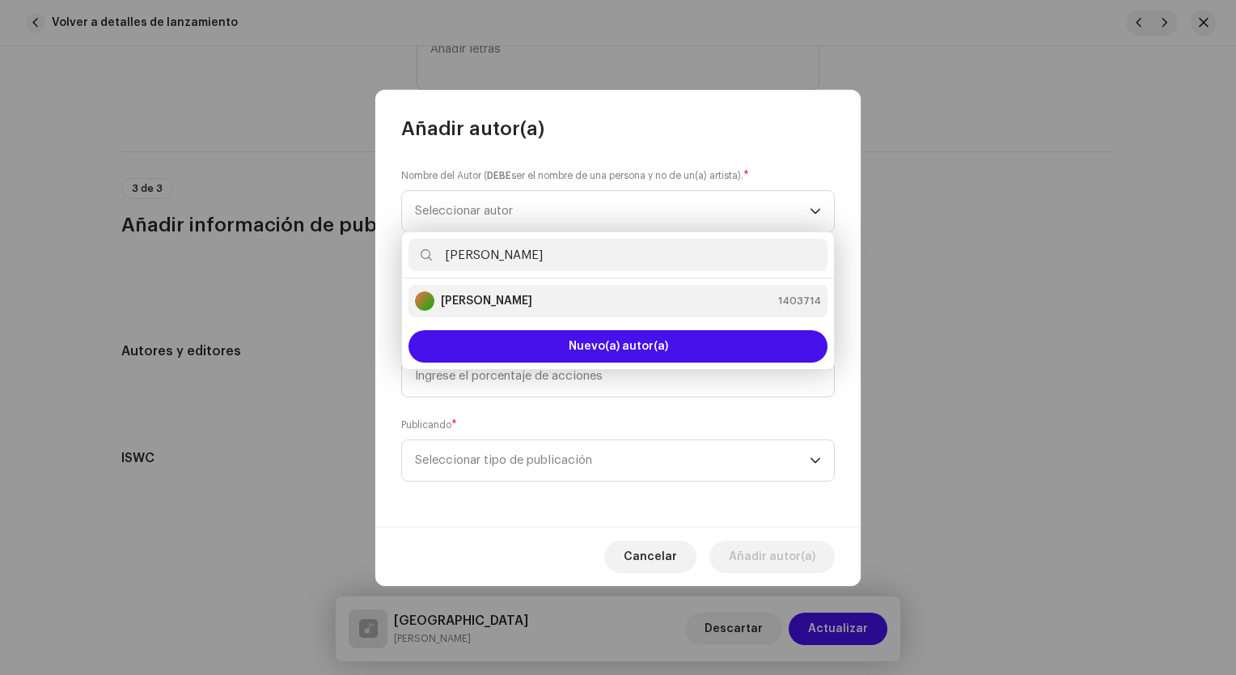
type input "[PERSON_NAME]"
click at [579, 301] on div "[PERSON_NAME] 1403714" at bounding box center [618, 300] width 406 height 19
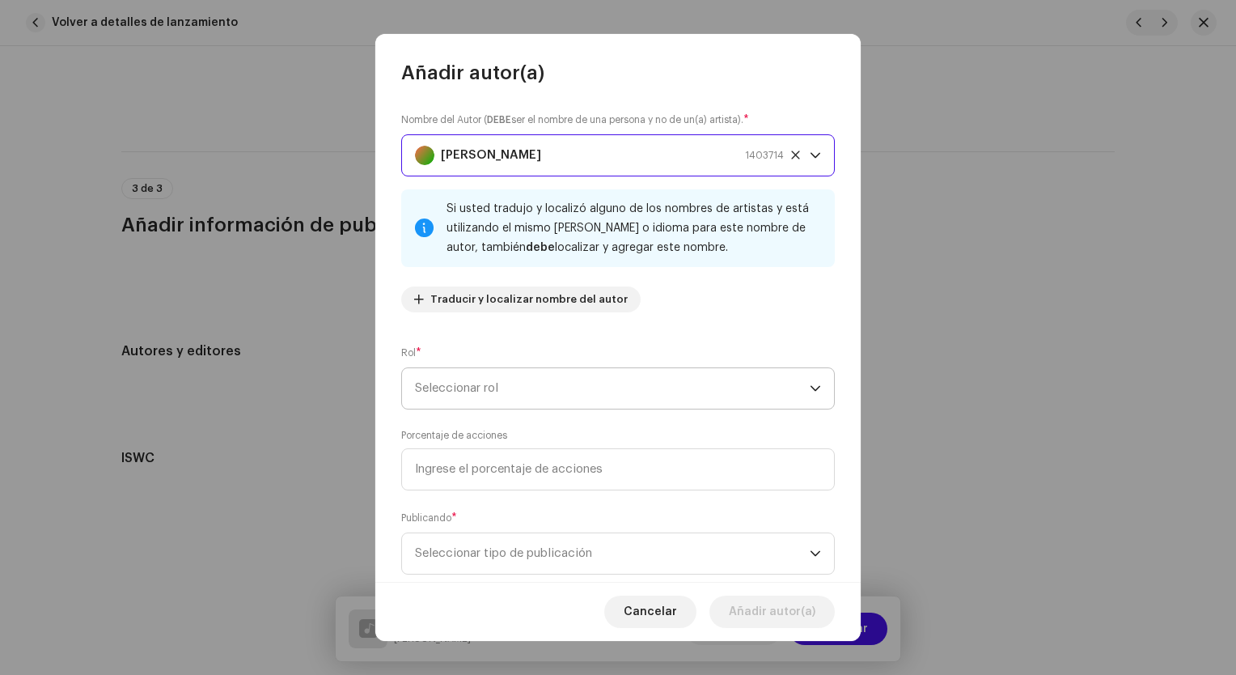
click at [570, 390] on span "Seleccionar rol" at bounding box center [612, 388] width 395 height 40
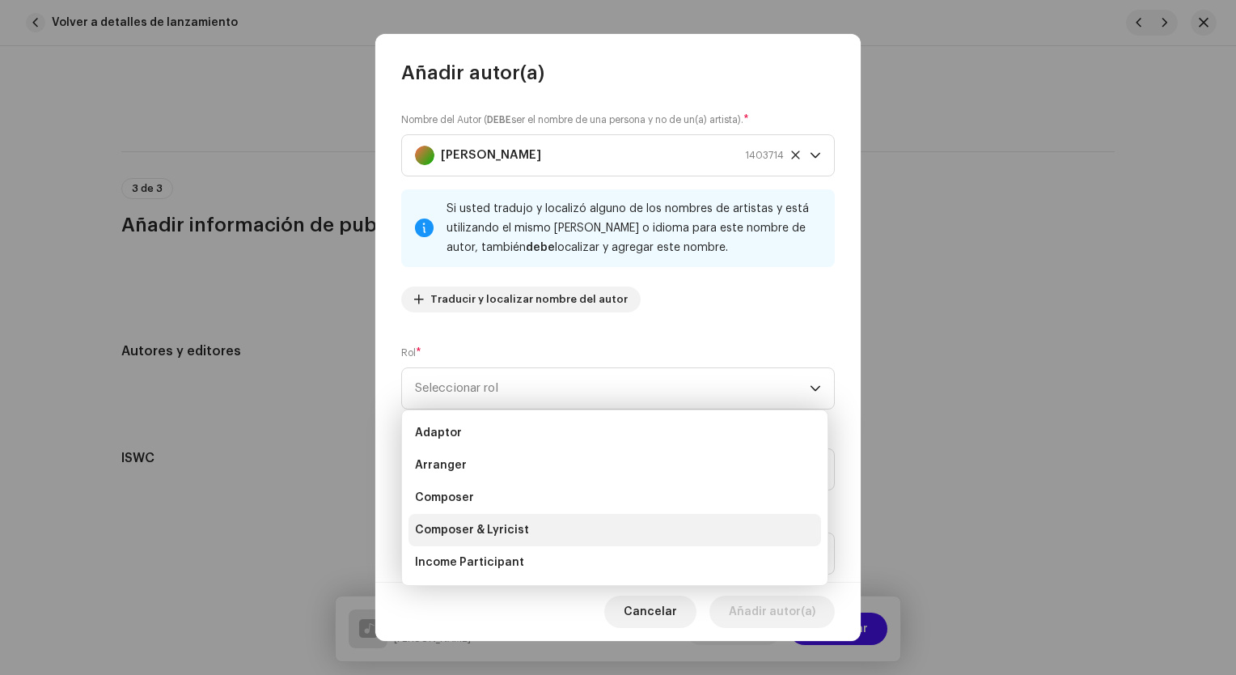
click at [499, 526] on span "Composer & Lyricist" at bounding box center [472, 530] width 114 height 16
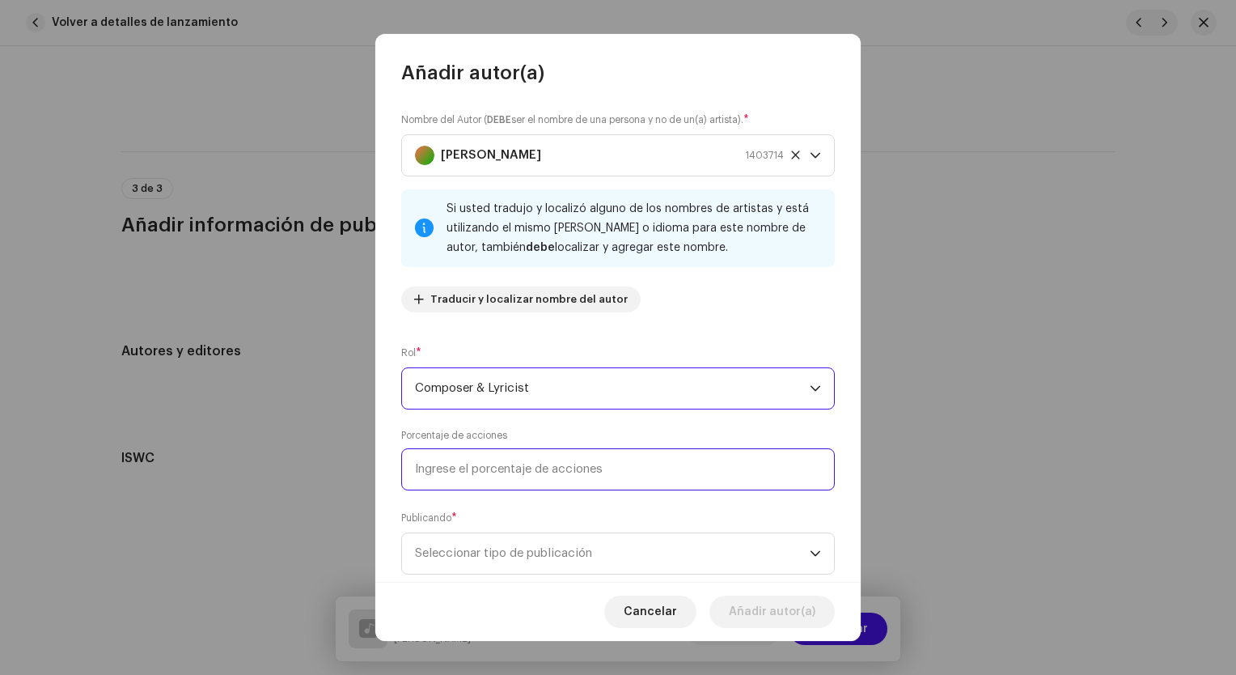
click at [518, 466] on input at bounding box center [618, 469] width 434 height 42
type input "100,00"
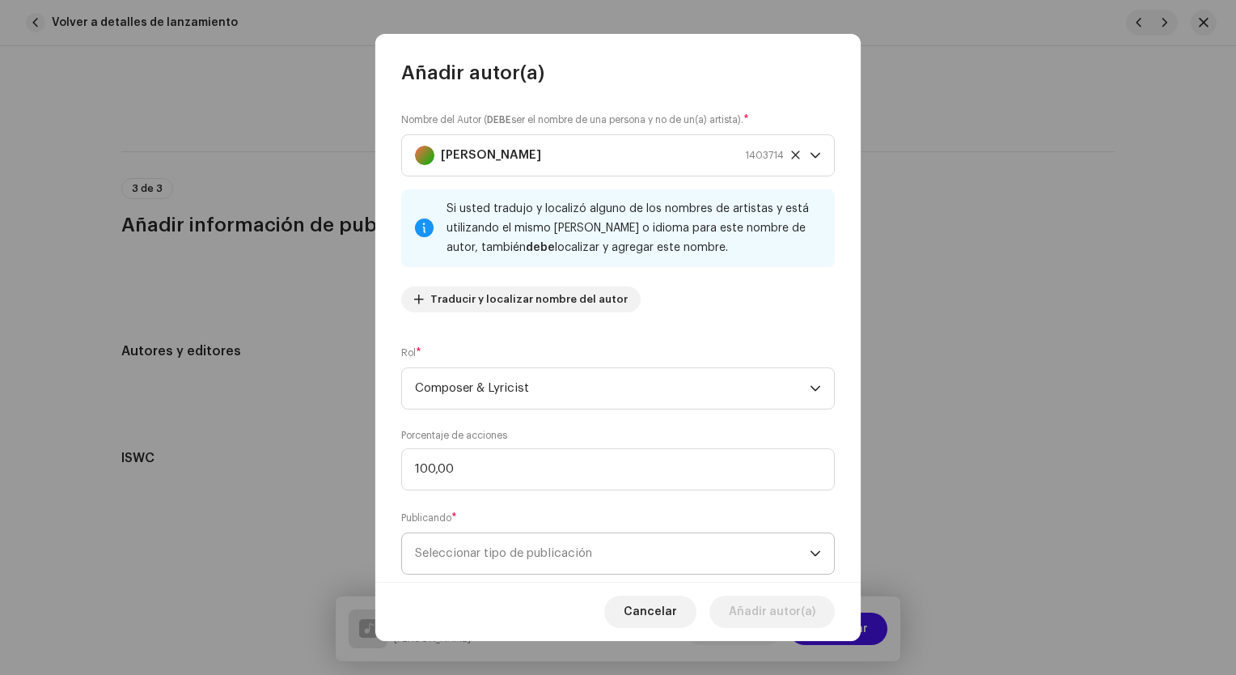
click at [686, 558] on span "Seleccionar tipo de publicación" at bounding box center [612, 553] width 395 height 40
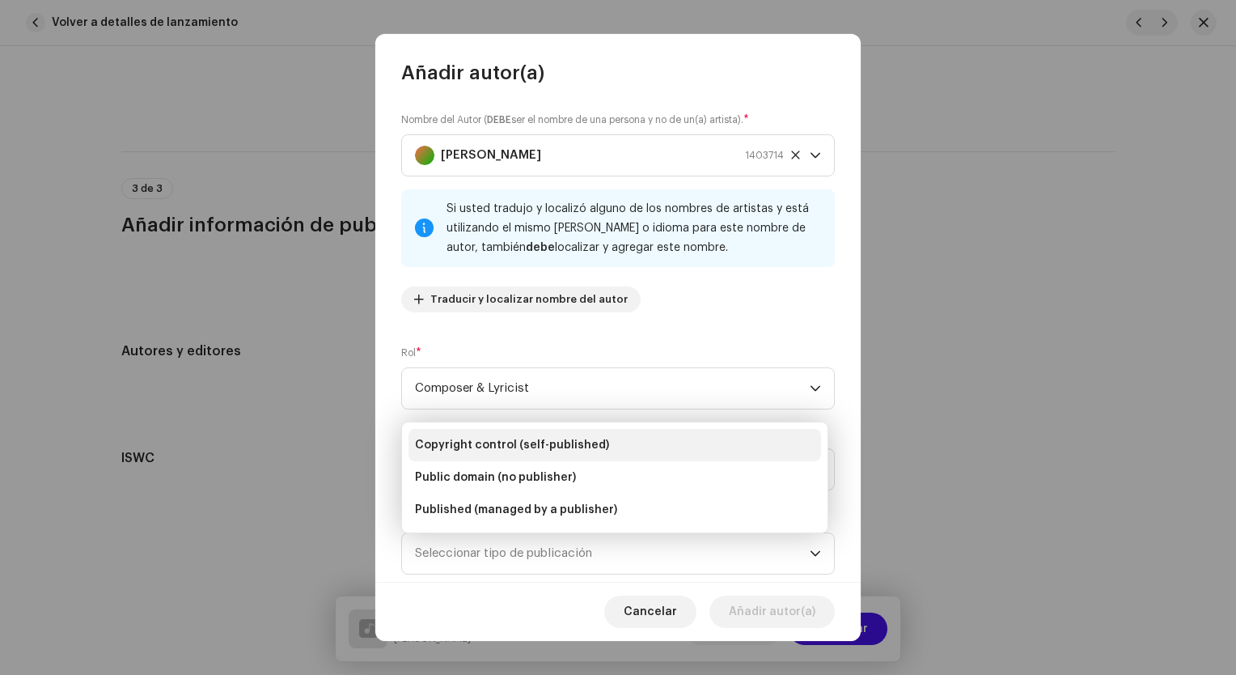
click at [520, 443] on span "Copyright control (self-published)" at bounding box center [512, 445] width 194 height 16
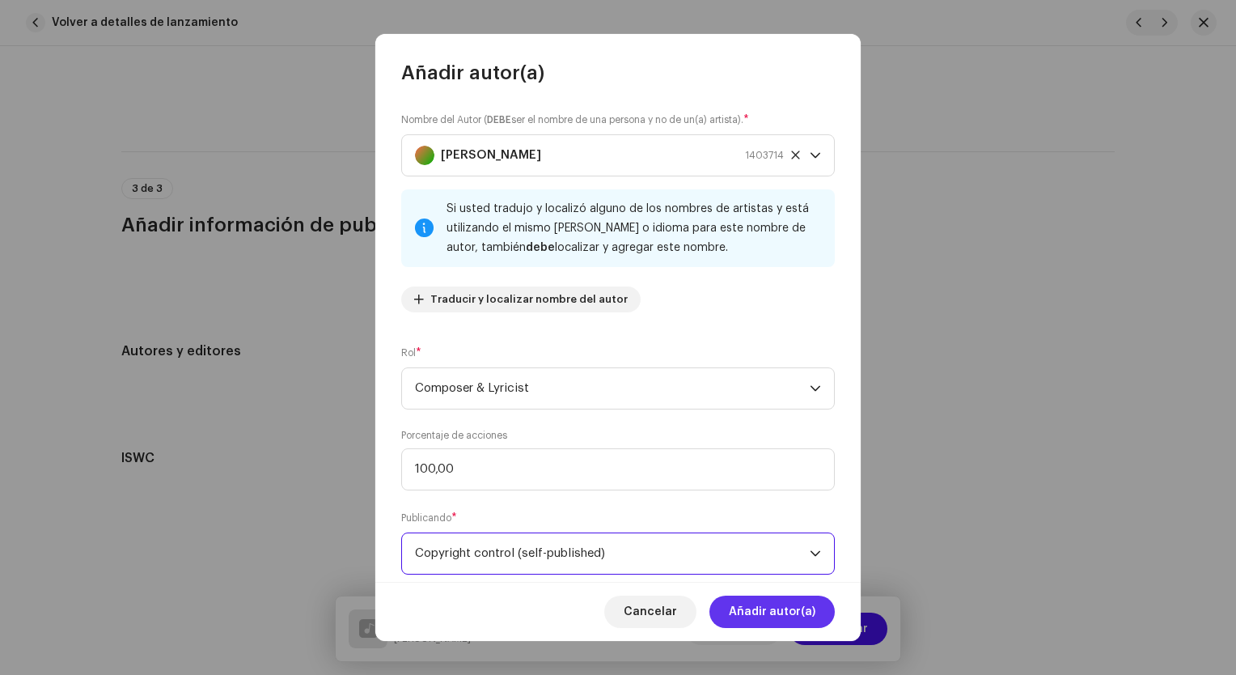
click at [767, 610] on span "Añadir autor(a)" at bounding box center [772, 612] width 87 height 32
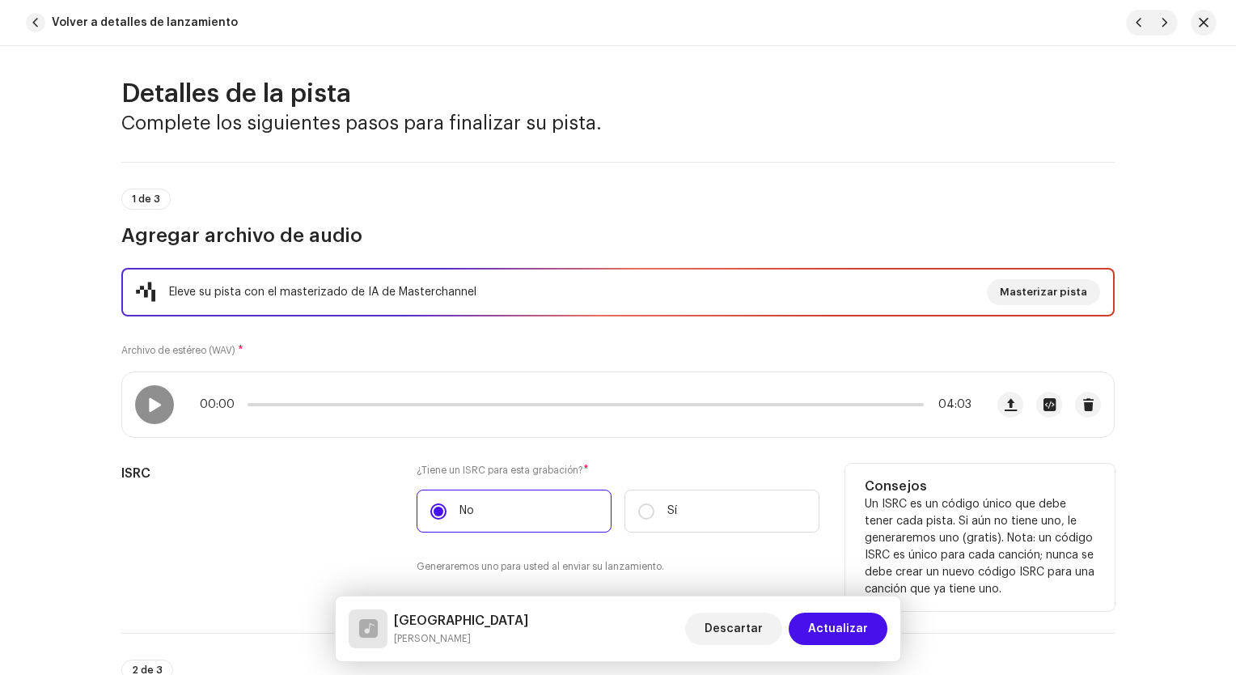
scroll to position [0, 0]
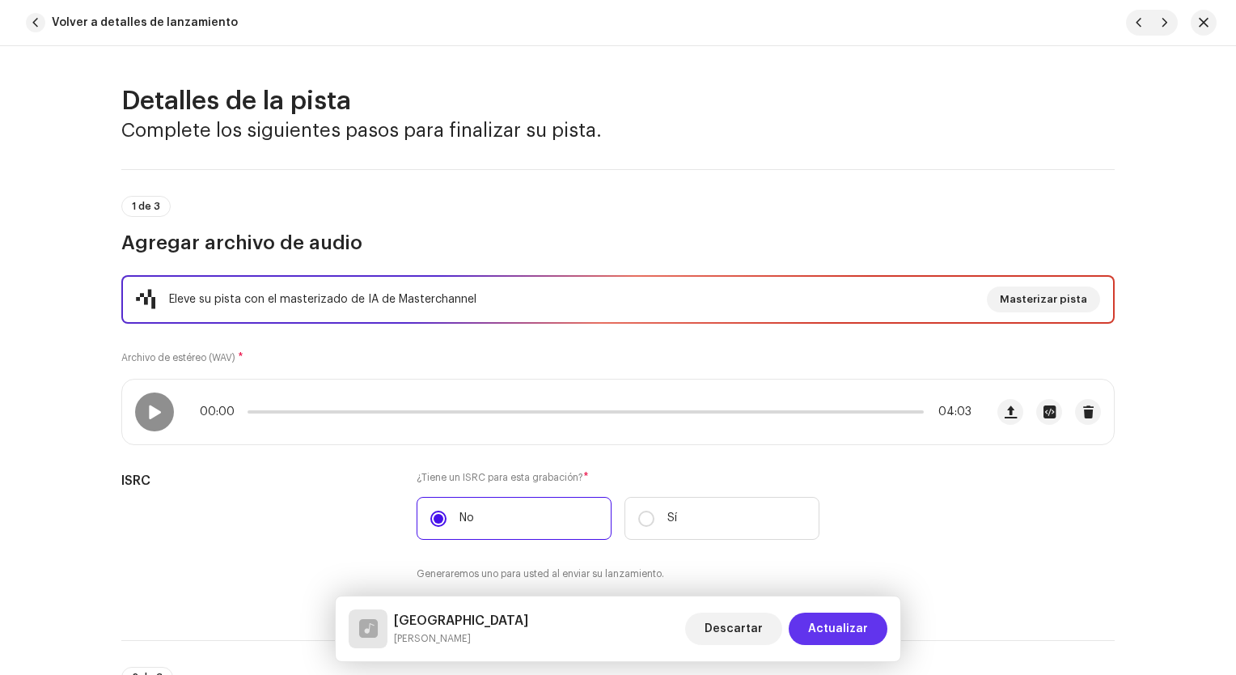
click at [849, 631] on span "Actualizar" at bounding box center [838, 629] width 60 height 32
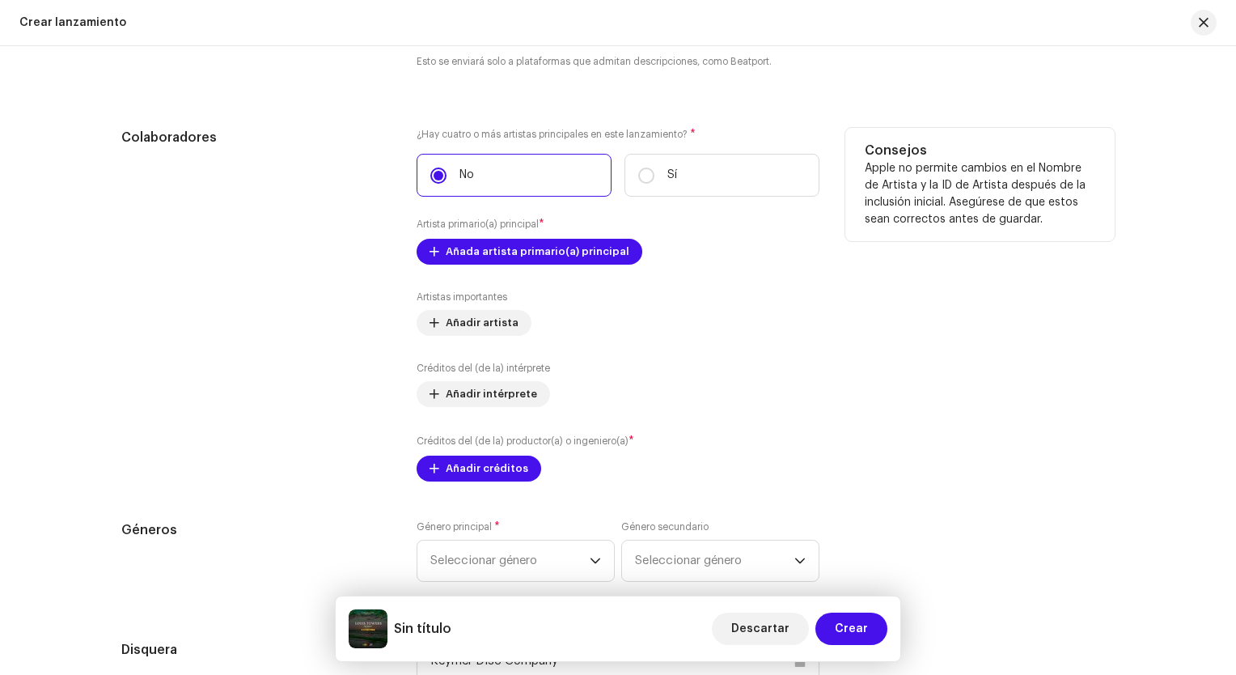
scroll to position [2023, 0]
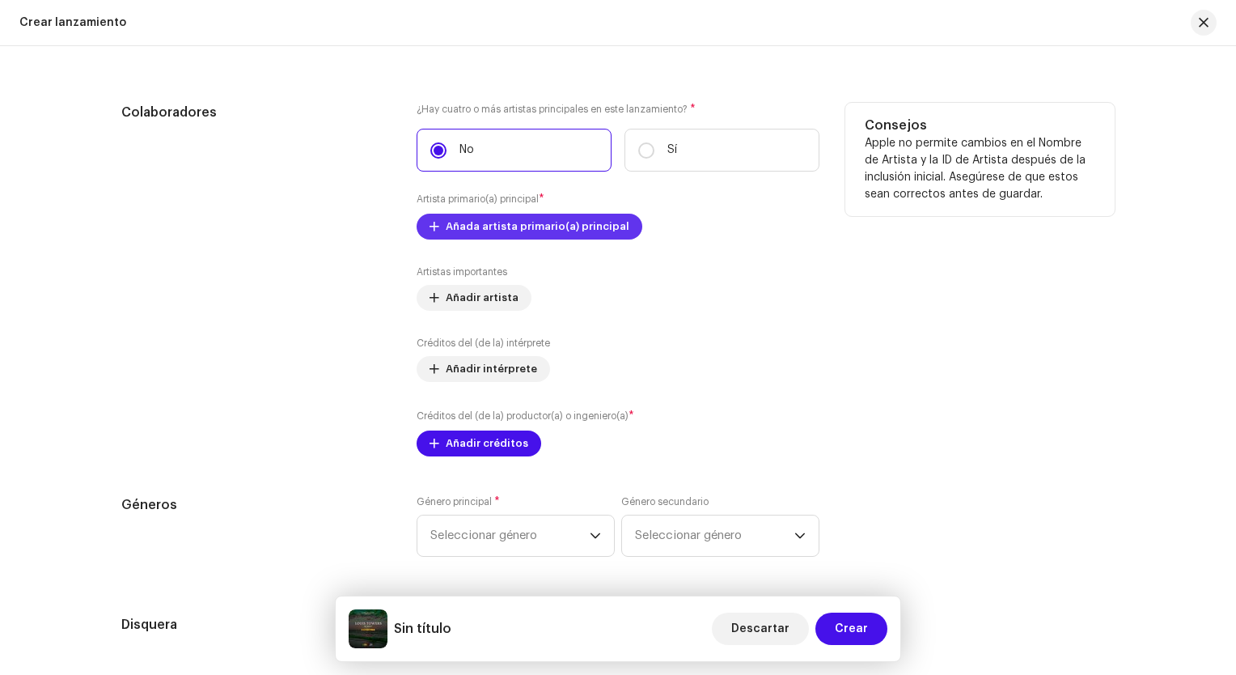
click at [567, 231] on span "Añada artista primario(a) principal" at bounding box center [538, 226] width 184 height 32
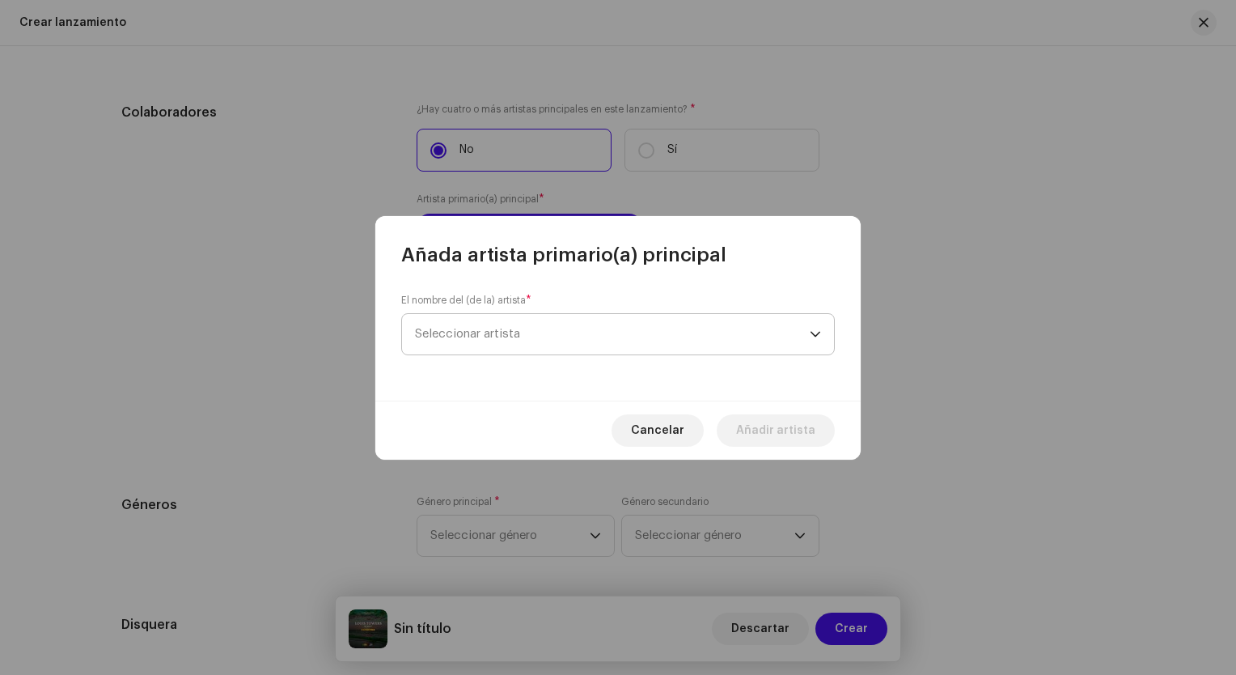
click at [509, 345] on span "Seleccionar artista" at bounding box center [612, 334] width 395 height 40
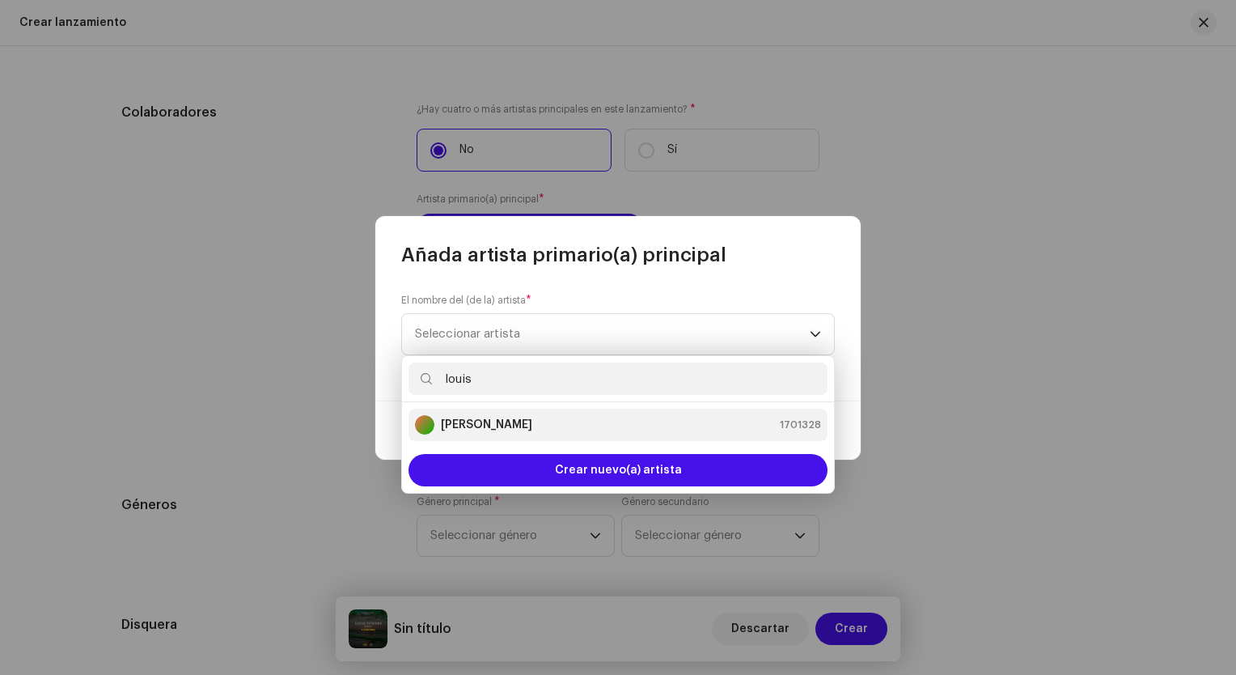
type input "louis"
click at [518, 435] on li "[PERSON_NAME] 1701328" at bounding box center [618, 425] width 419 height 32
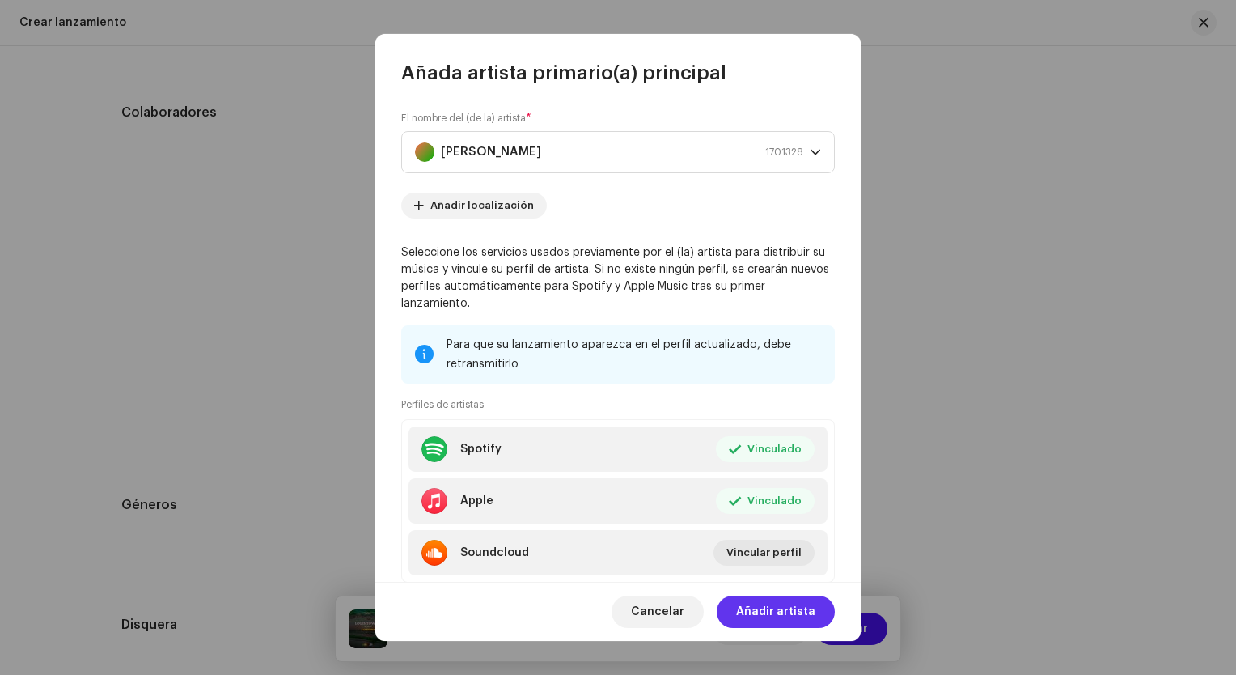
click at [806, 617] on span "Añadir artista" at bounding box center [775, 612] width 79 height 32
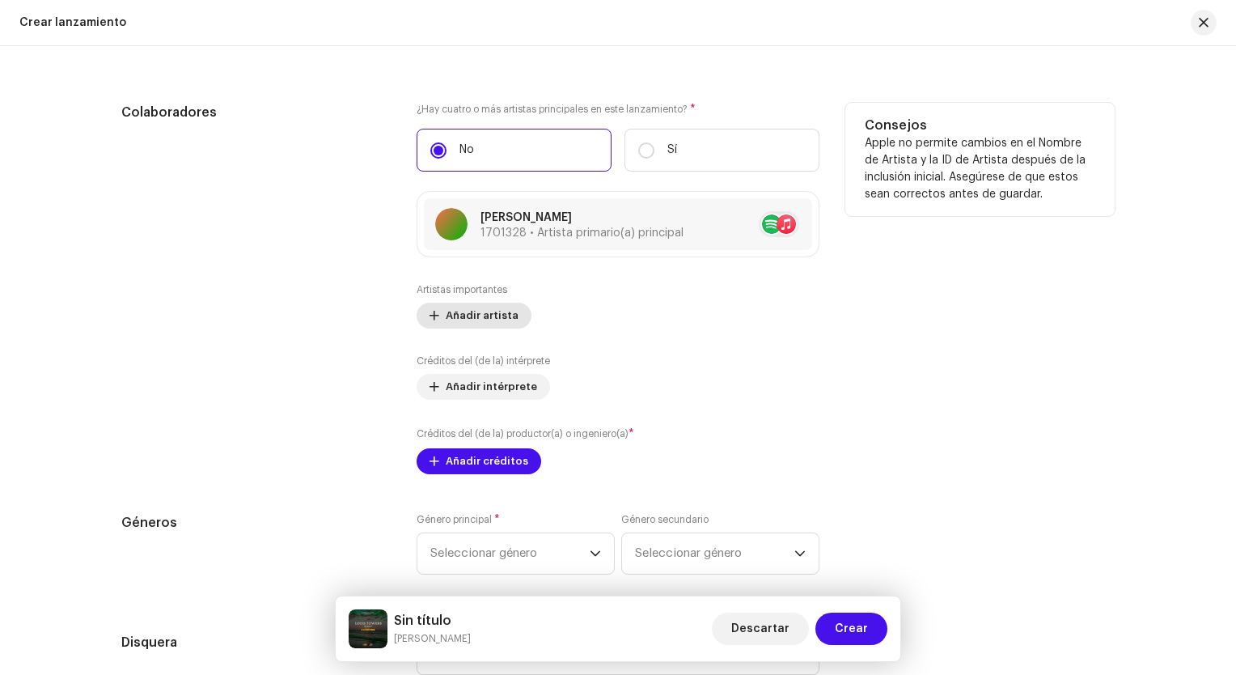
click at [508, 323] on span "Añadir artista" at bounding box center [482, 315] width 73 height 32
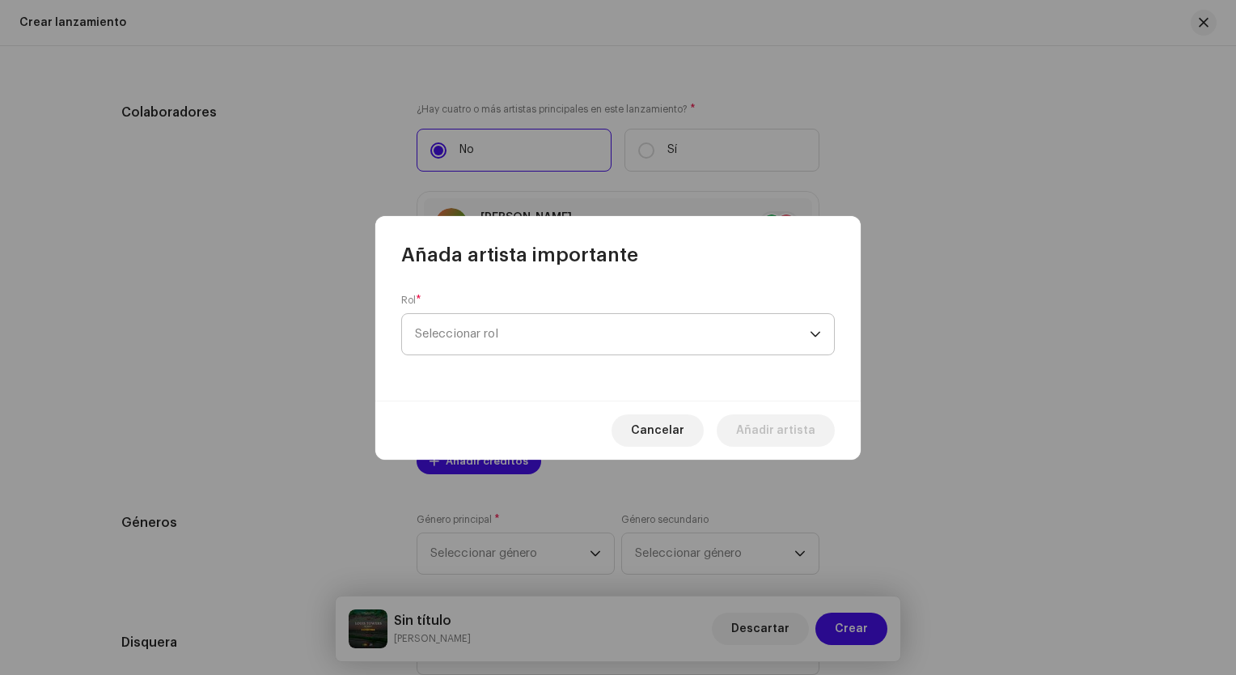
click at [520, 338] on span "Seleccionar rol" at bounding box center [612, 334] width 395 height 40
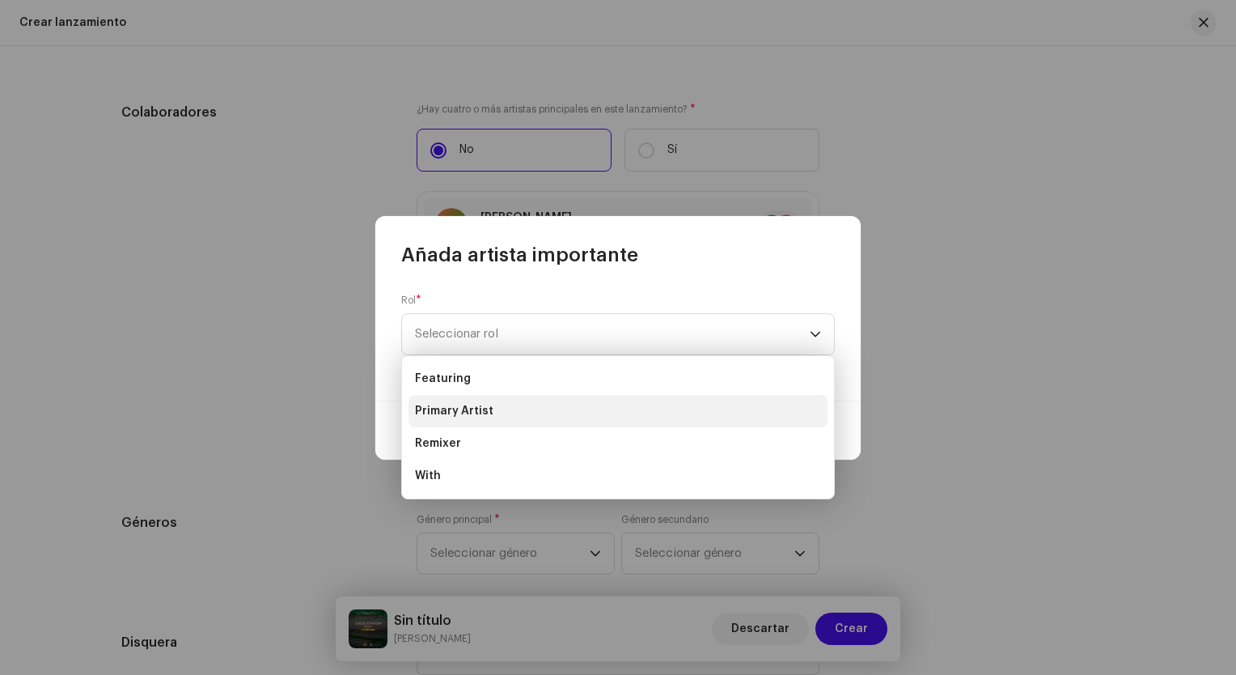
click at [511, 411] on li "Primary Artist" at bounding box center [618, 411] width 419 height 32
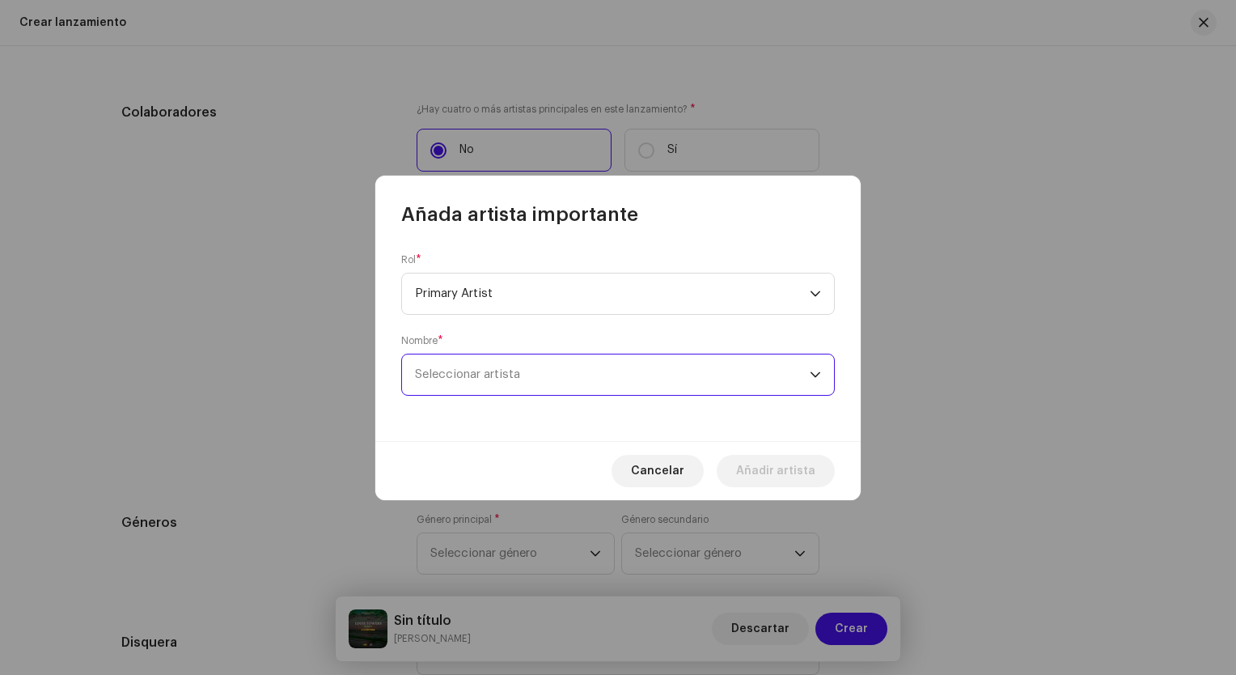
click at [544, 383] on span "Seleccionar artista" at bounding box center [612, 374] width 395 height 40
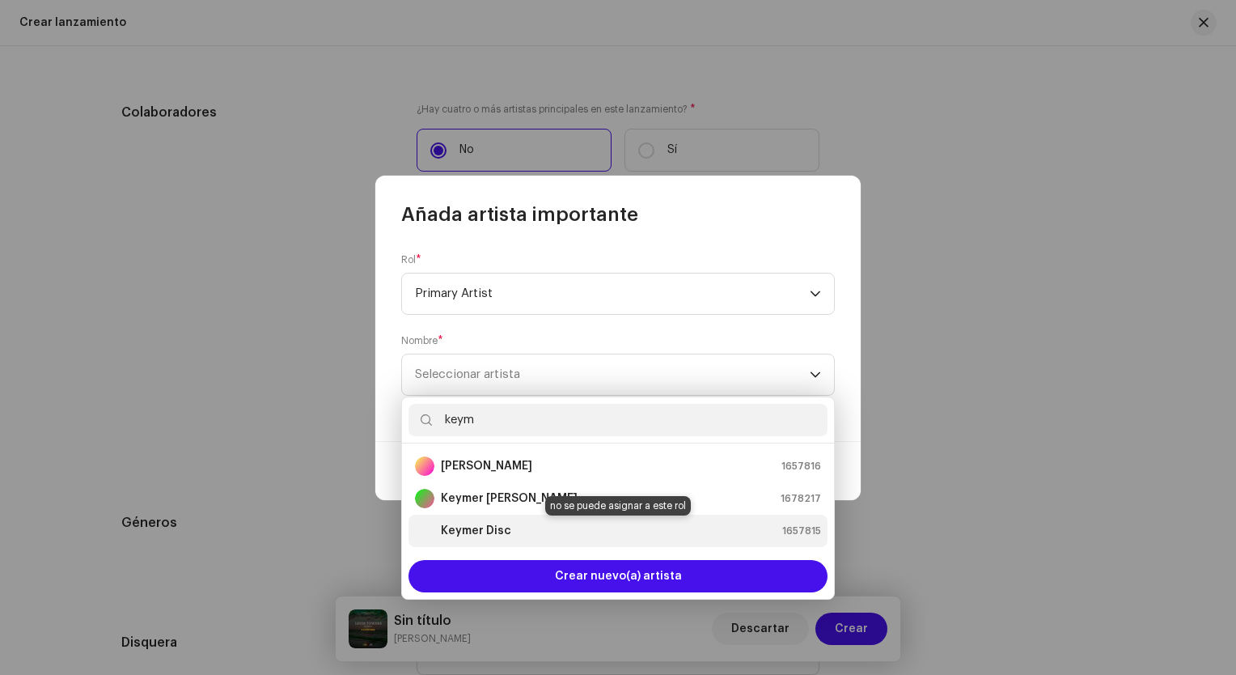
type input "keym"
click at [509, 532] on div "Keymer Disc 1657815" at bounding box center [618, 530] width 406 height 19
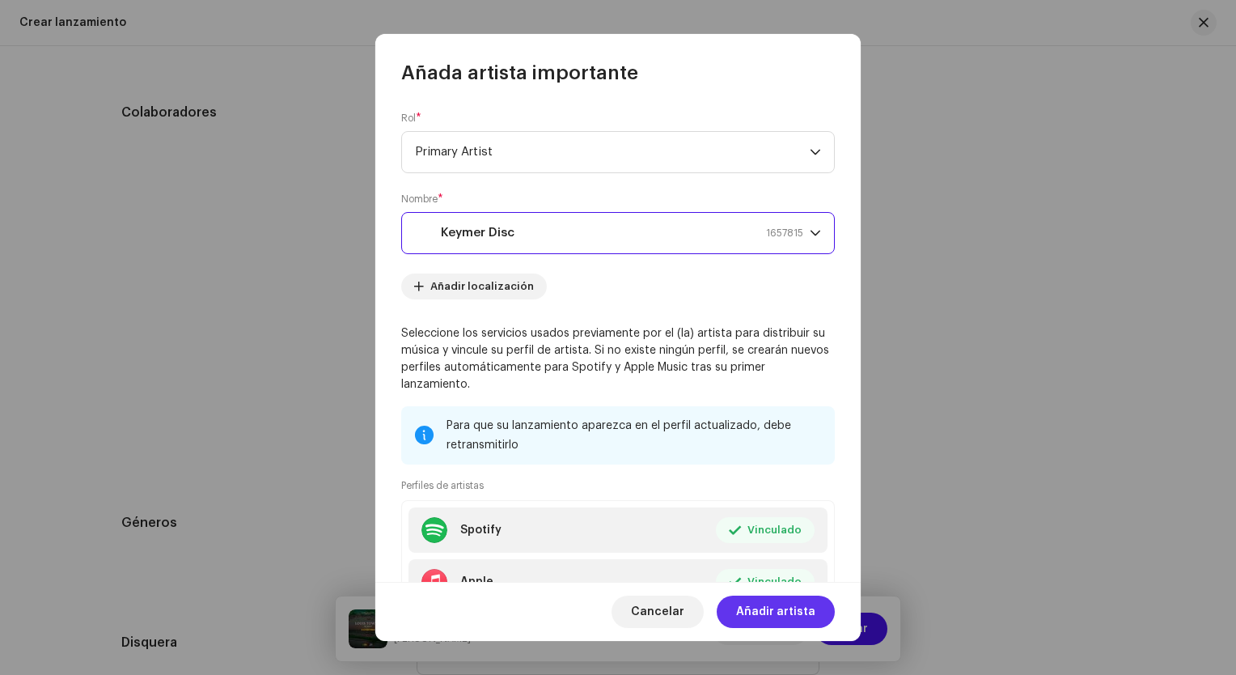
click at [777, 615] on span "Añadir artista" at bounding box center [775, 612] width 79 height 32
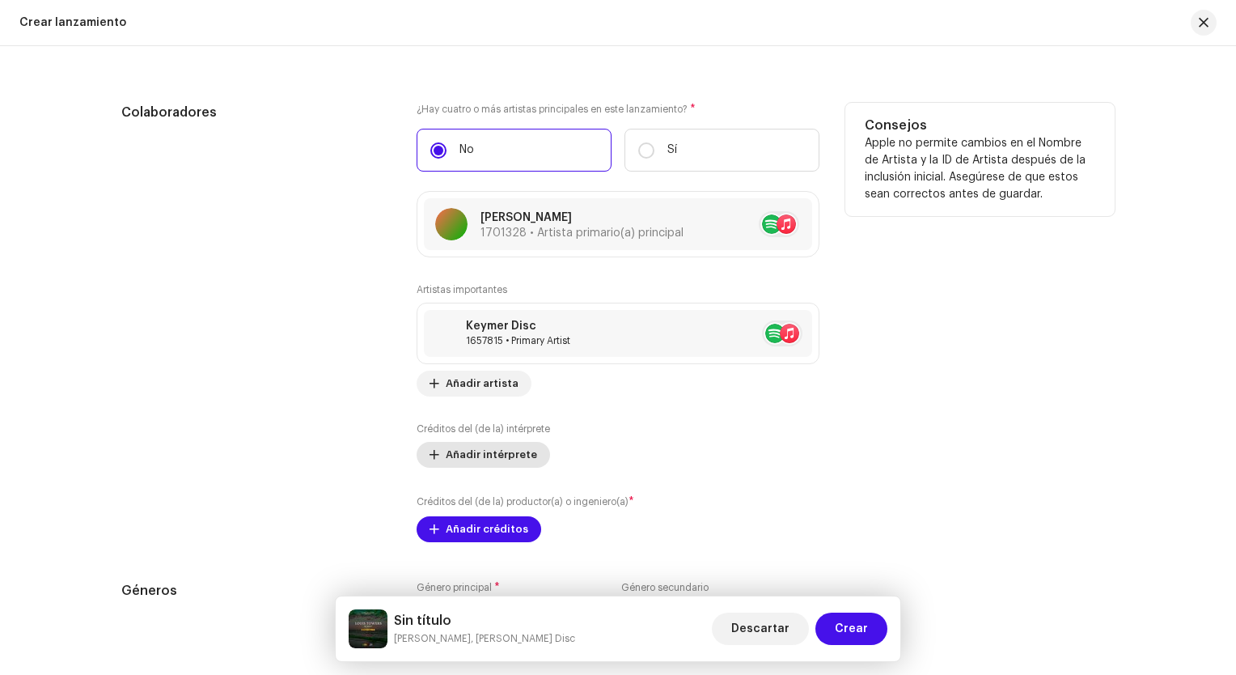
click at [512, 452] on span "Añadir intérprete" at bounding box center [491, 455] width 91 height 32
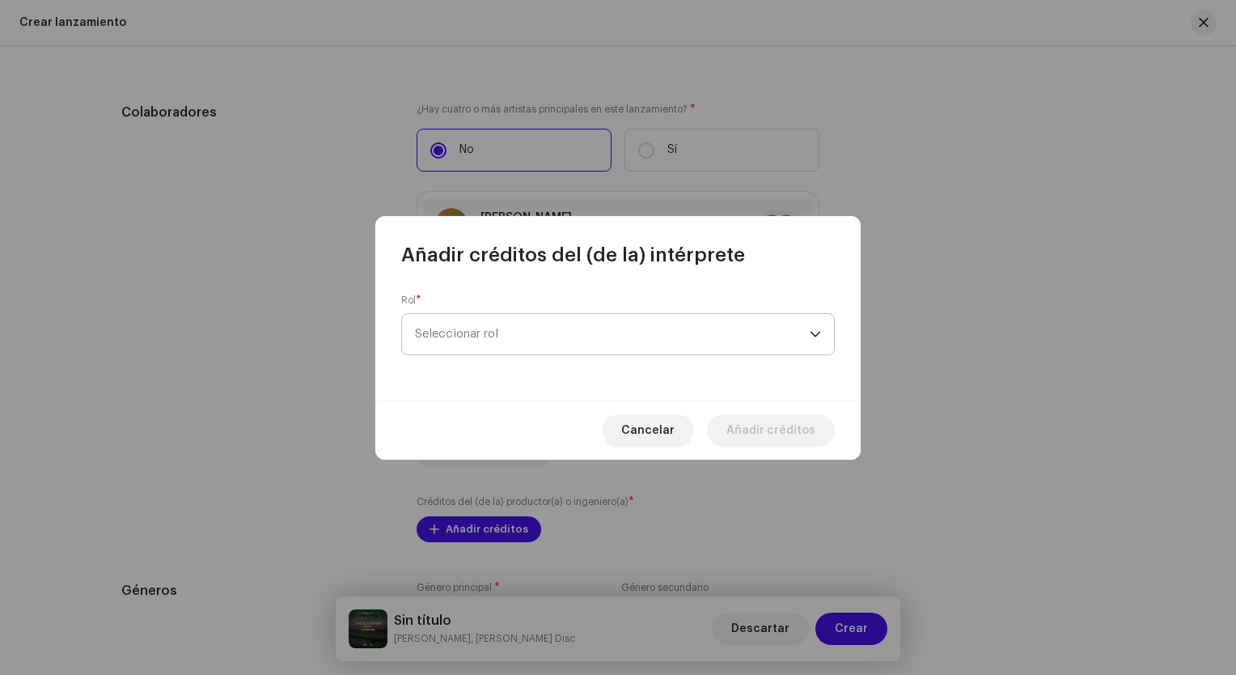
click at [557, 326] on span "Seleccionar rol" at bounding box center [612, 334] width 395 height 40
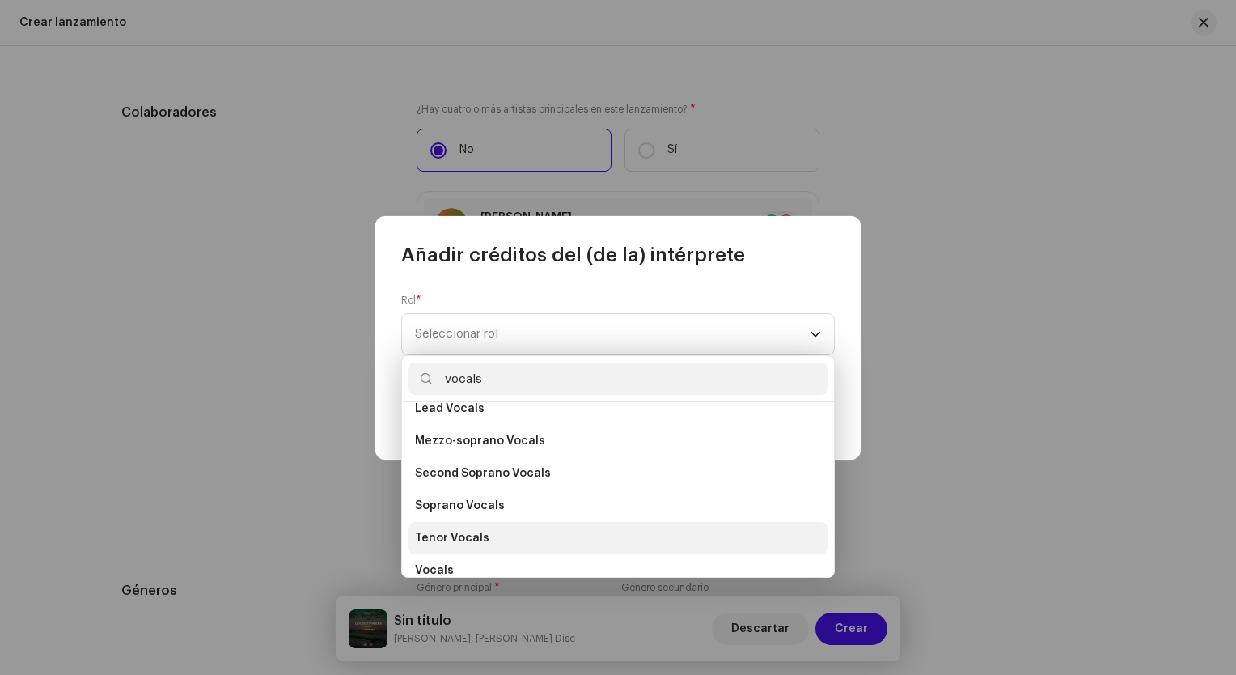
scroll to position [291, 0]
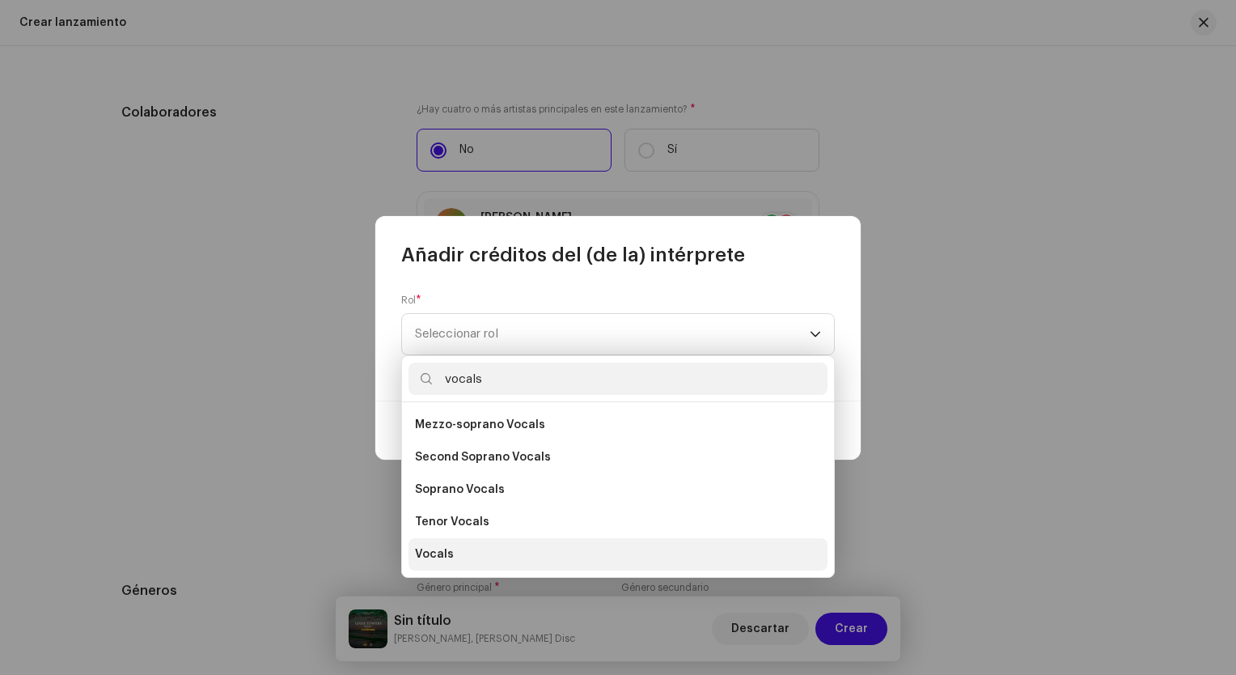
type input "vocals"
click at [479, 561] on li "Vocals" at bounding box center [618, 554] width 419 height 32
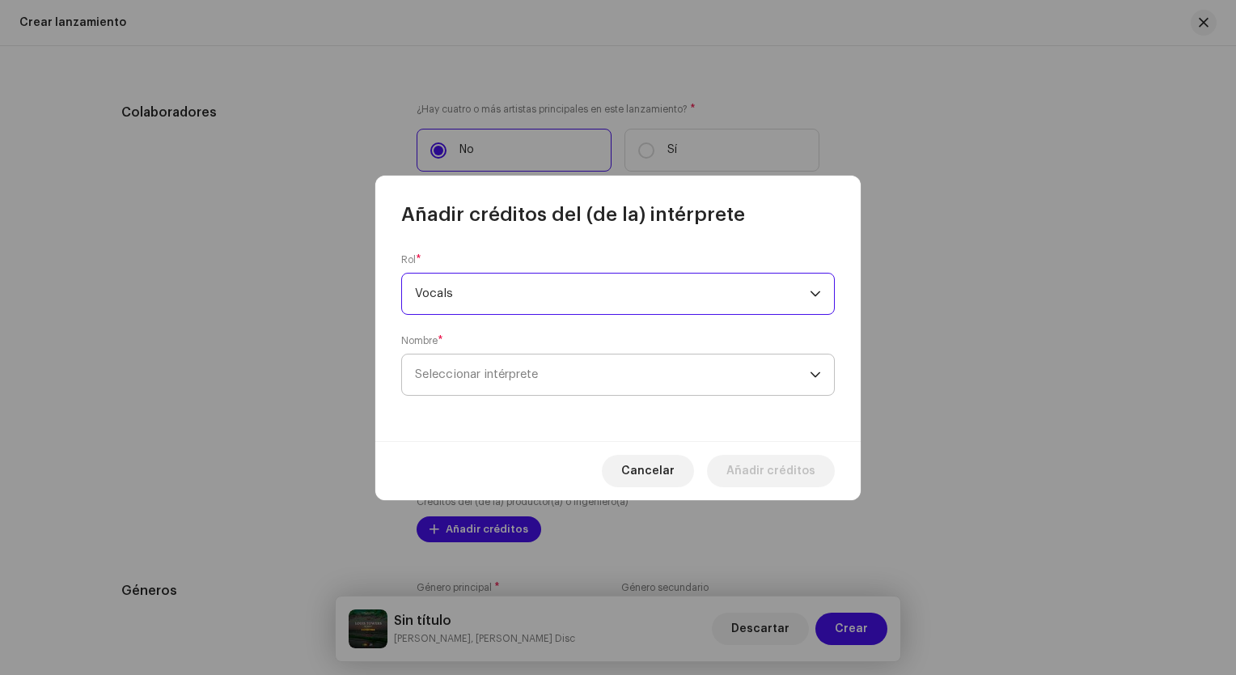
click at [542, 366] on span "Seleccionar intérprete" at bounding box center [612, 374] width 395 height 40
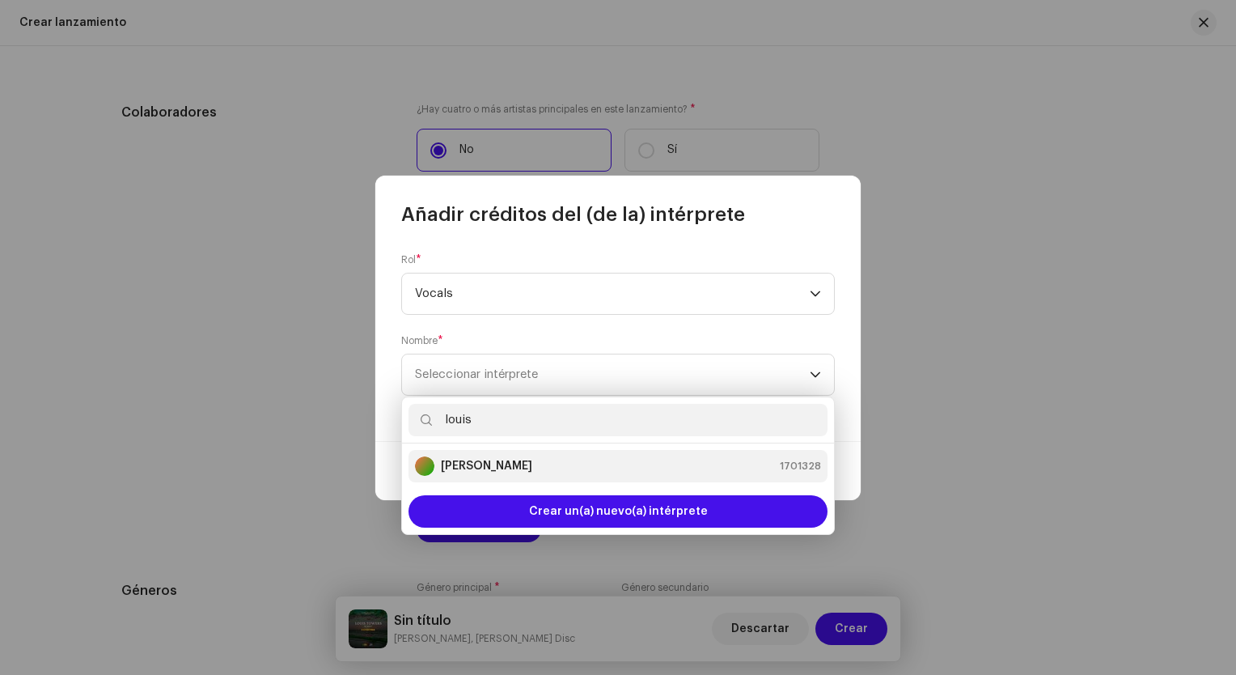
type input "louis"
click at [560, 477] on li "[PERSON_NAME] 1701328" at bounding box center [618, 466] width 419 height 32
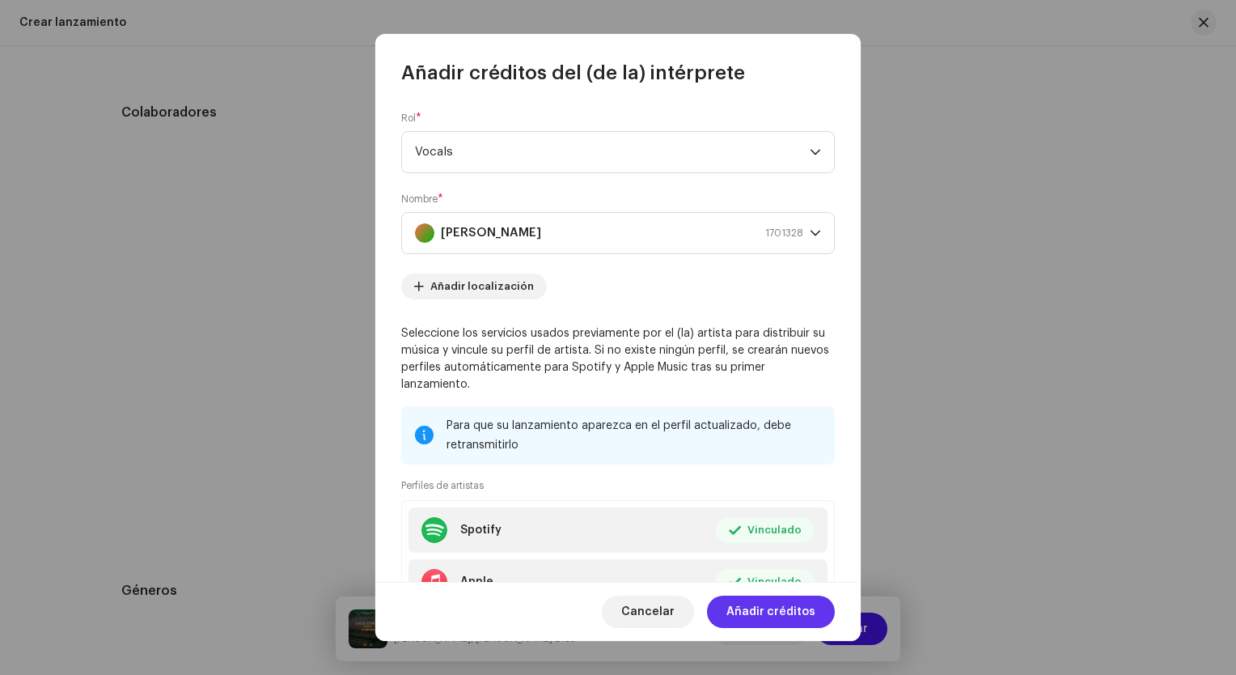
click at [786, 615] on span "Añadir créditos" at bounding box center [771, 612] width 89 height 32
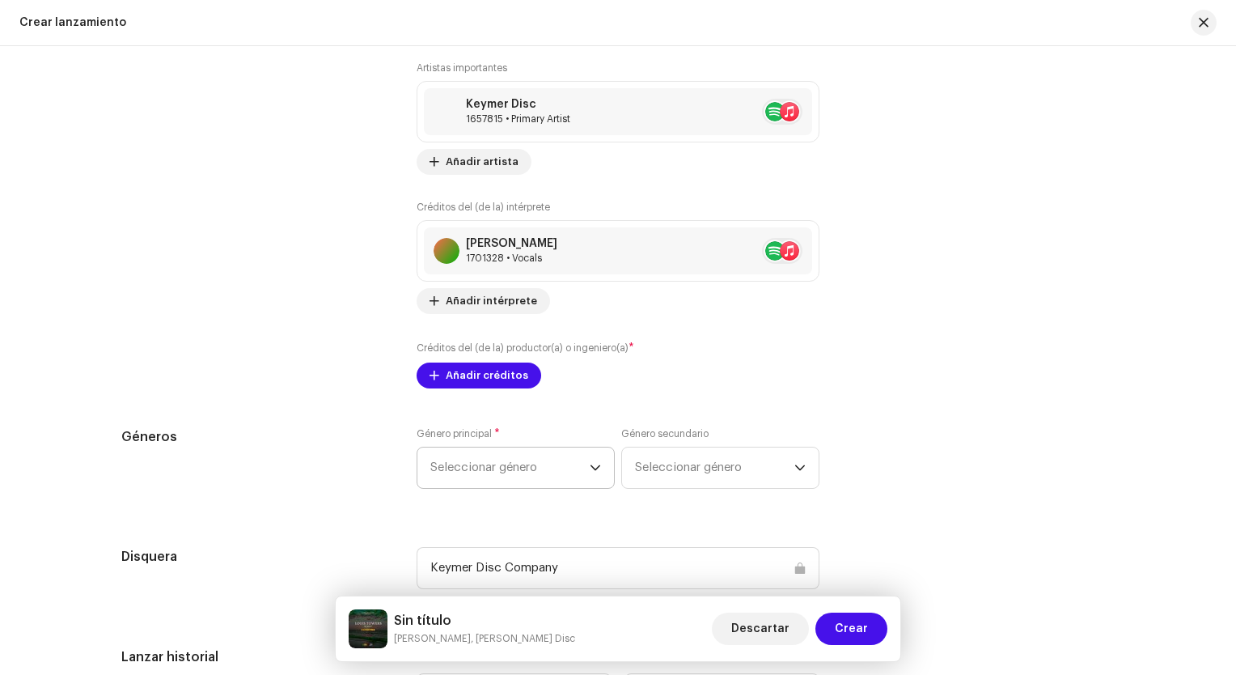
scroll to position [2266, 0]
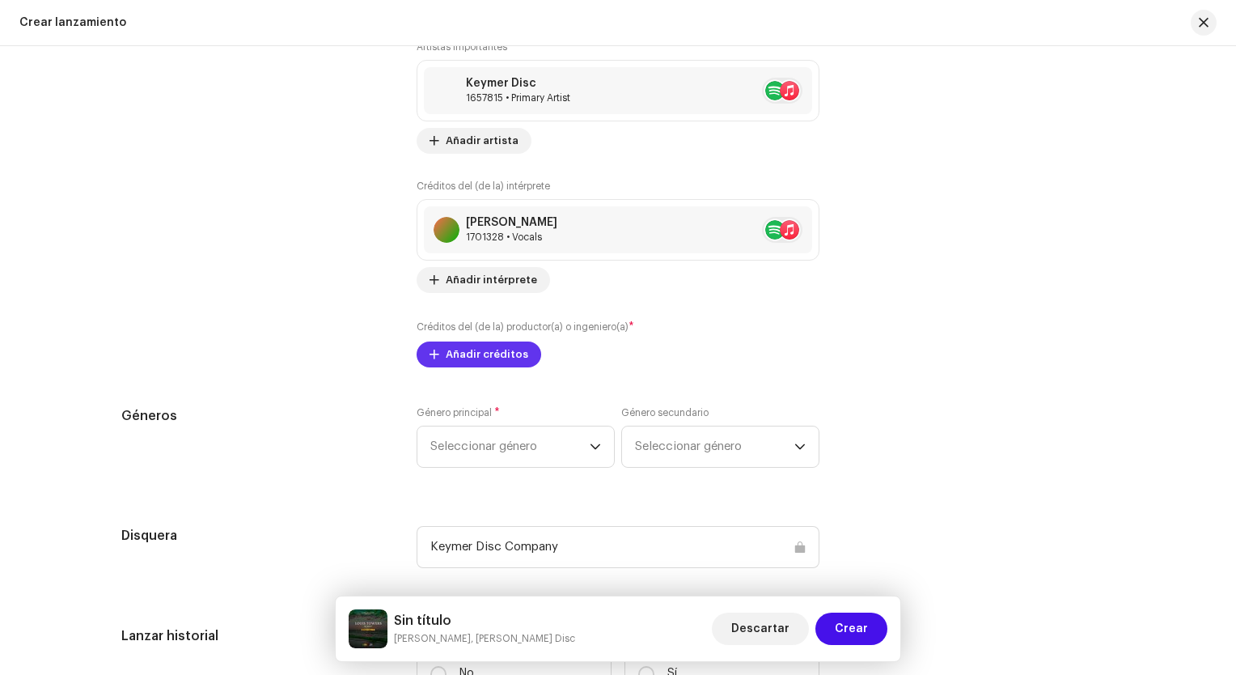
click at [500, 358] on span "Añadir créditos" at bounding box center [487, 354] width 83 height 32
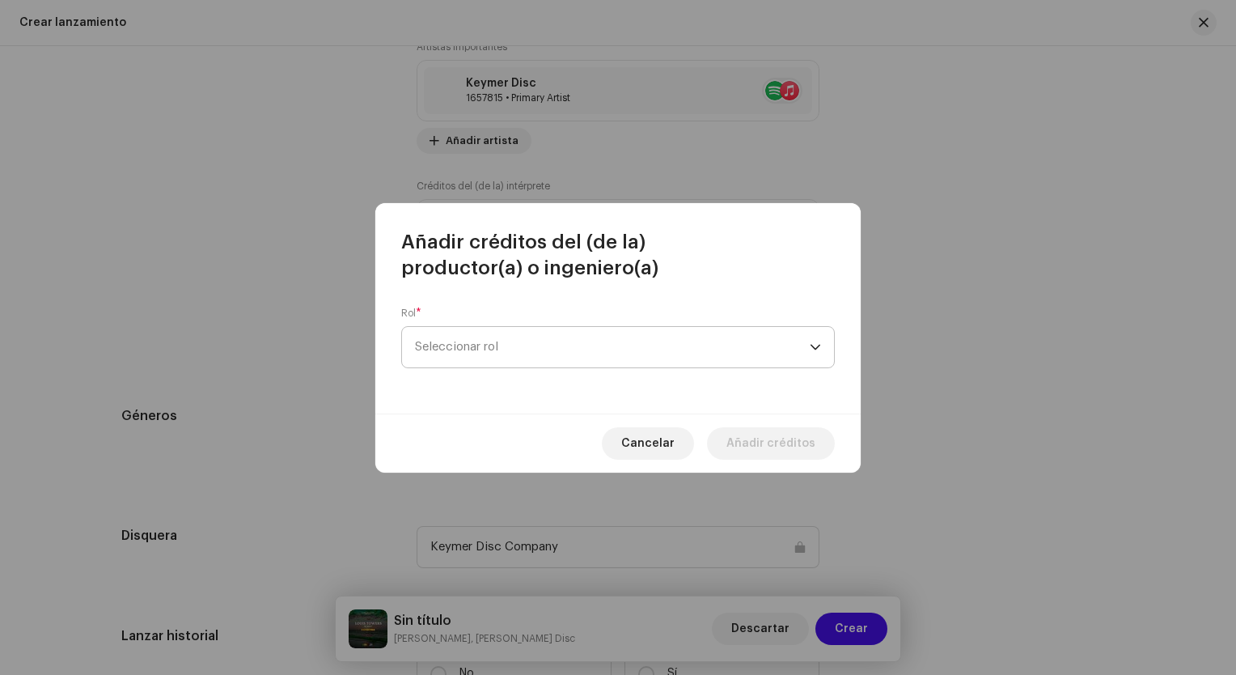
click at [521, 335] on span "Seleccionar rol" at bounding box center [612, 347] width 395 height 40
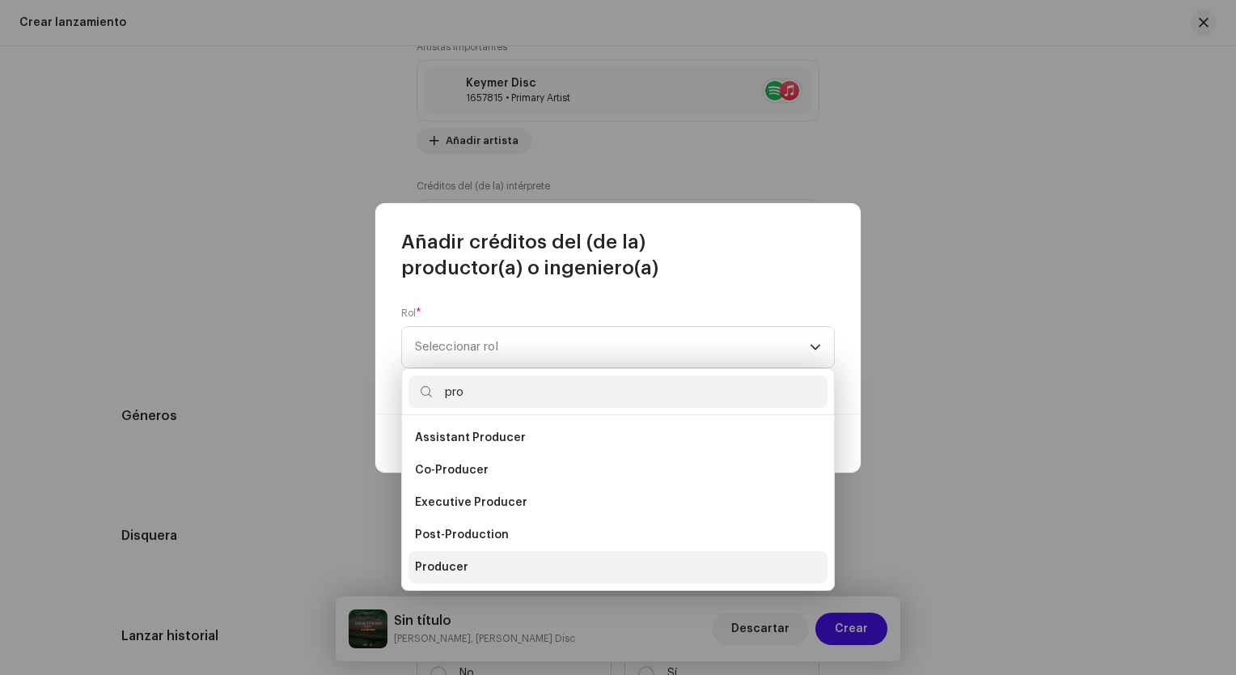
type input "pro"
click at [502, 566] on li "Producer" at bounding box center [618, 567] width 419 height 32
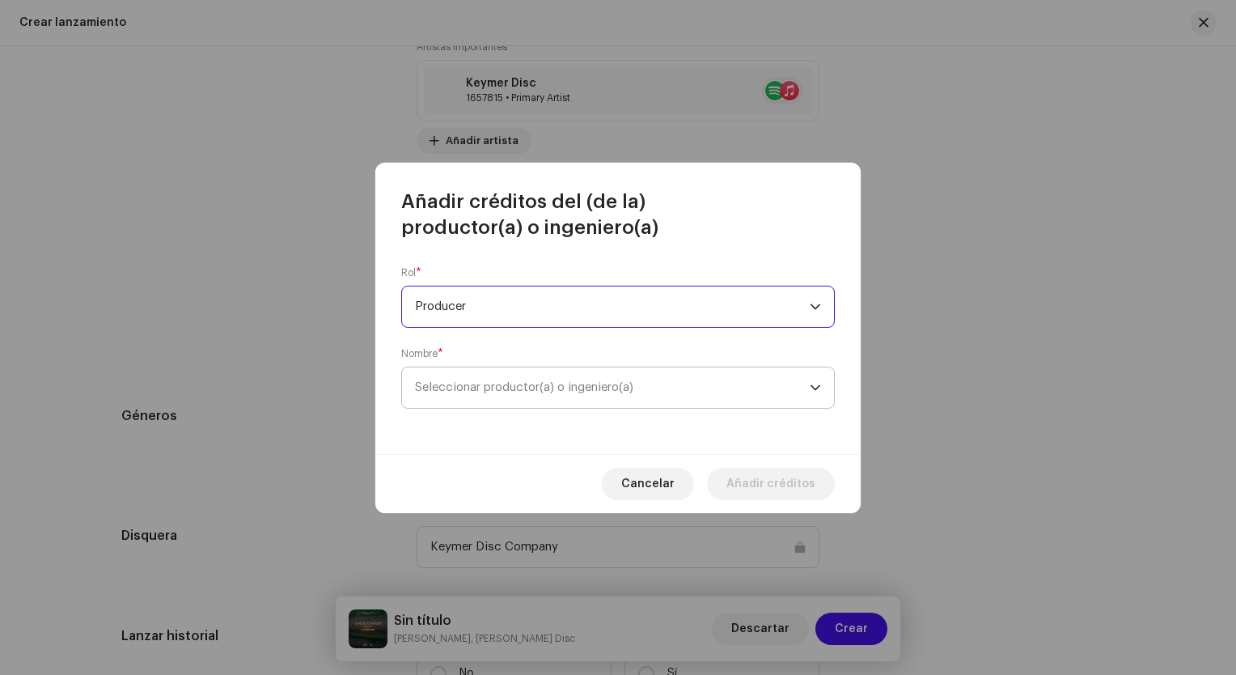
click at [534, 379] on span "Seleccionar productor(a) o ingeniero(a)" at bounding box center [612, 387] width 395 height 40
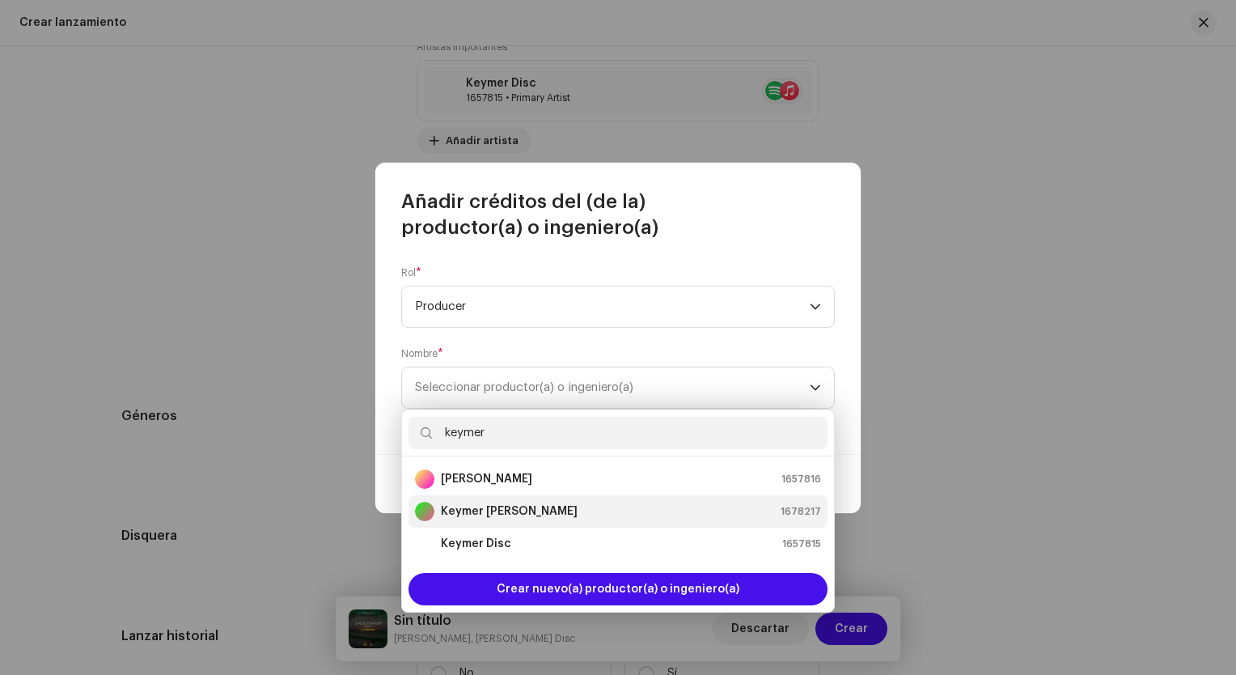
type input "keymer"
click at [535, 510] on strong "Keymer [PERSON_NAME]" at bounding box center [509, 511] width 137 height 16
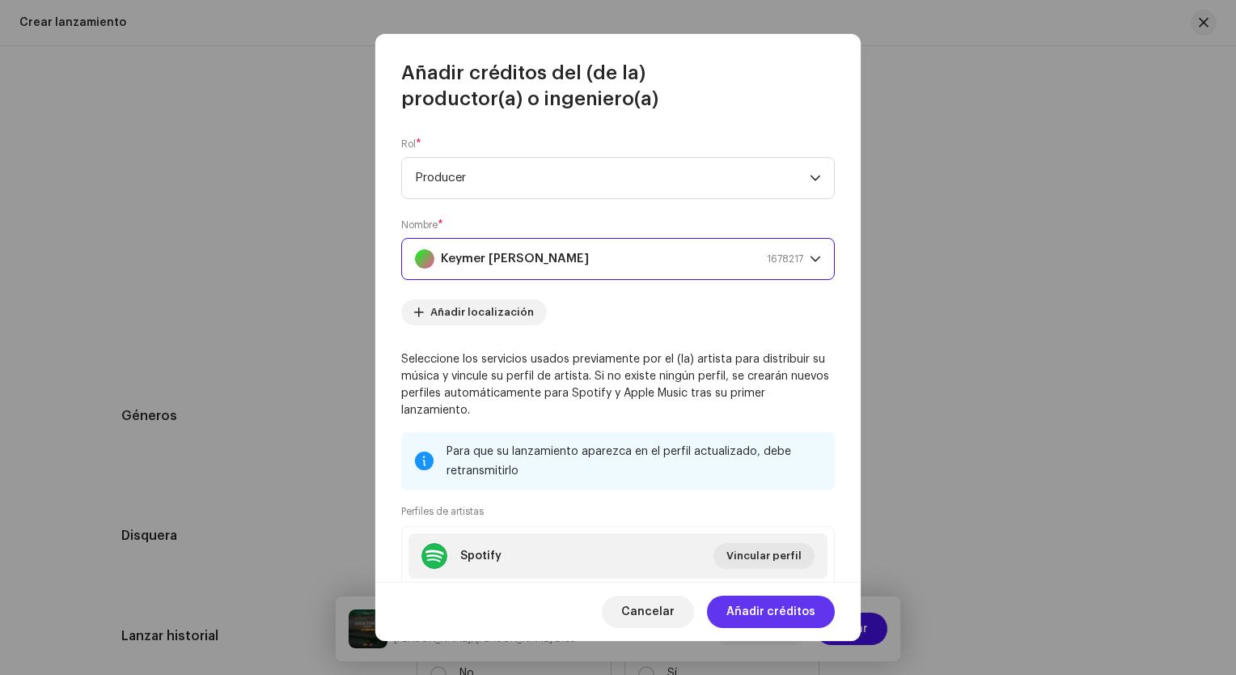
click at [780, 613] on span "Añadir créditos" at bounding box center [771, 612] width 89 height 32
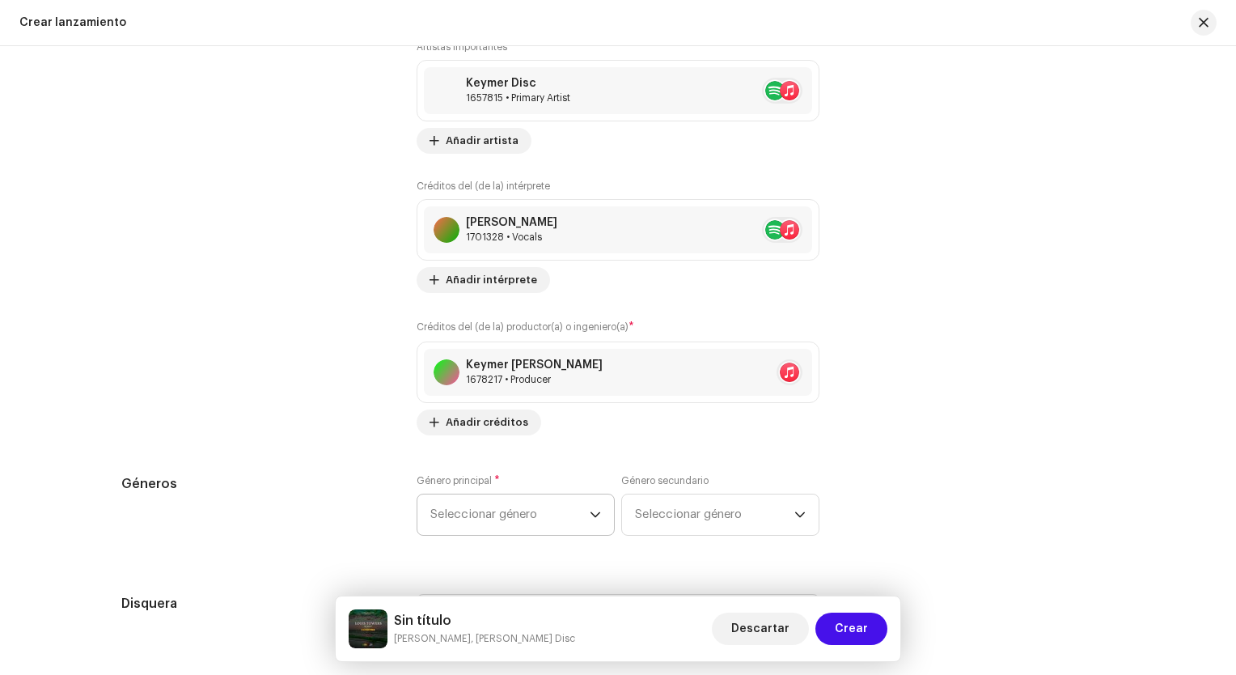
click at [494, 512] on span "Seleccionar género" at bounding box center [509, 514] width 159 height 40
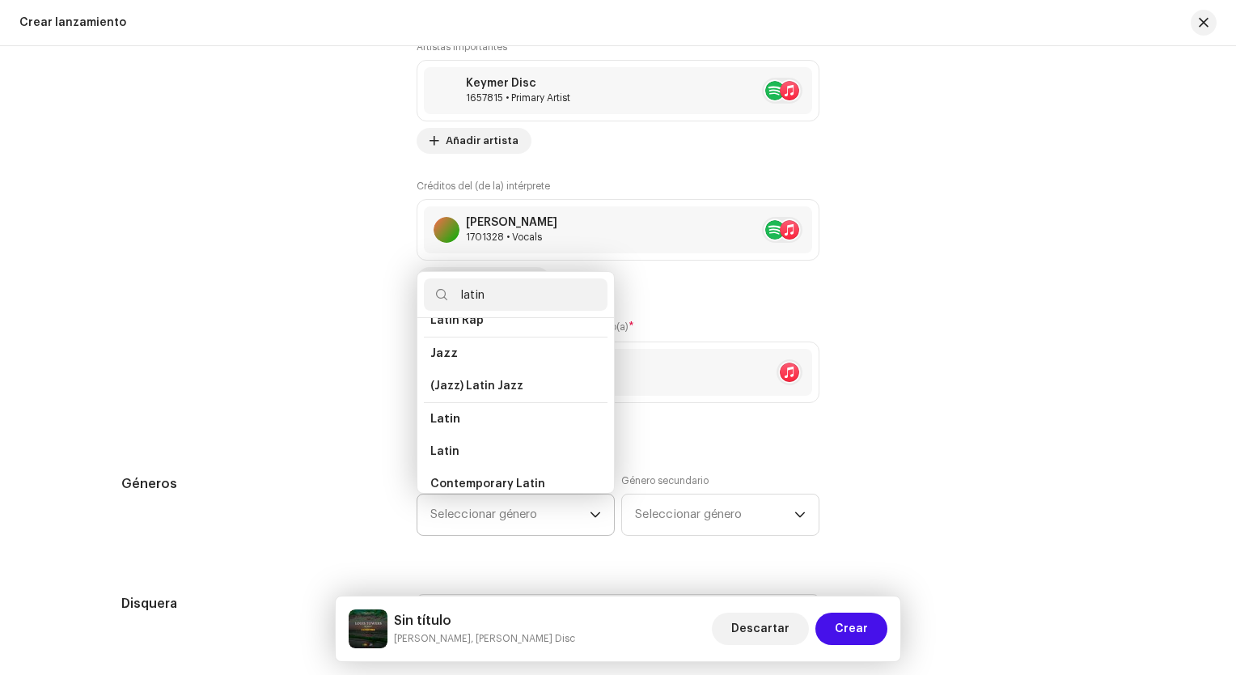
scroll to position [81, 0]
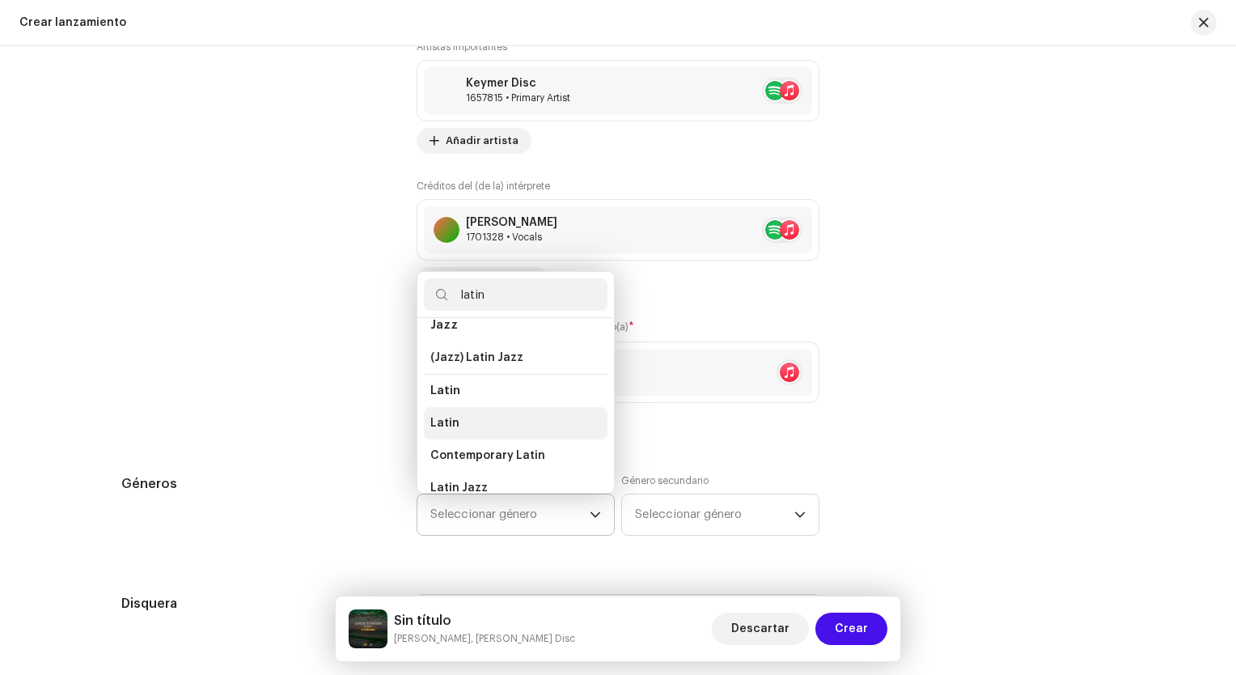
type input "latin"
click at [474, 426] on li "Latin" at bounding box center [516, 423] width 184 height 32
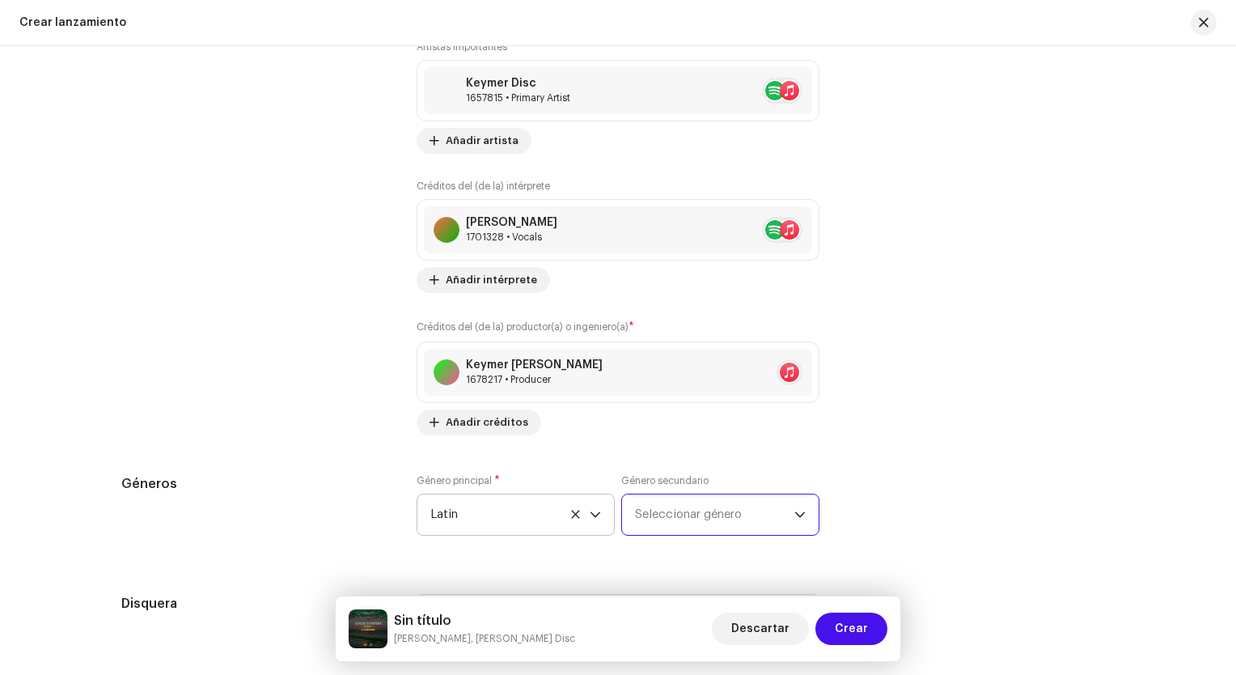
click at [706, 520] on span "Seleccionar género" at bounding box center [714, 514] width 159 height 40
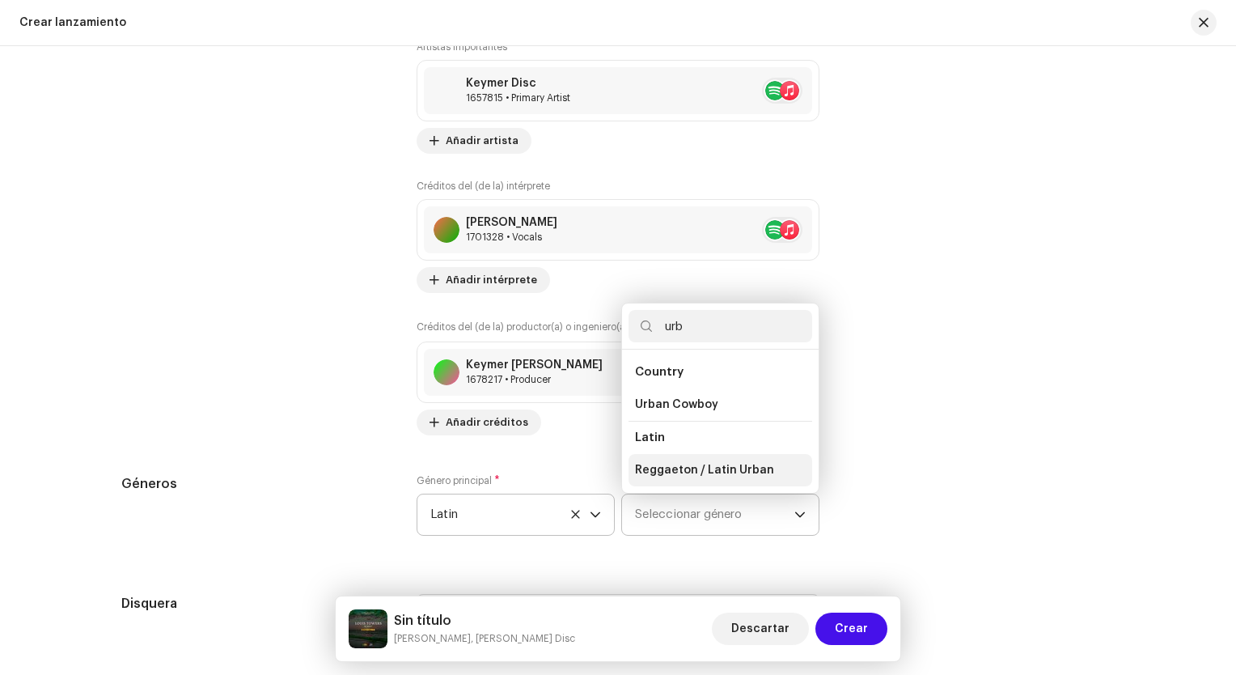
type input "urb"
click at [699, 475] on span "Reggaeton / Latin Urban" at bounding box center [704, 470] width 139 height 16
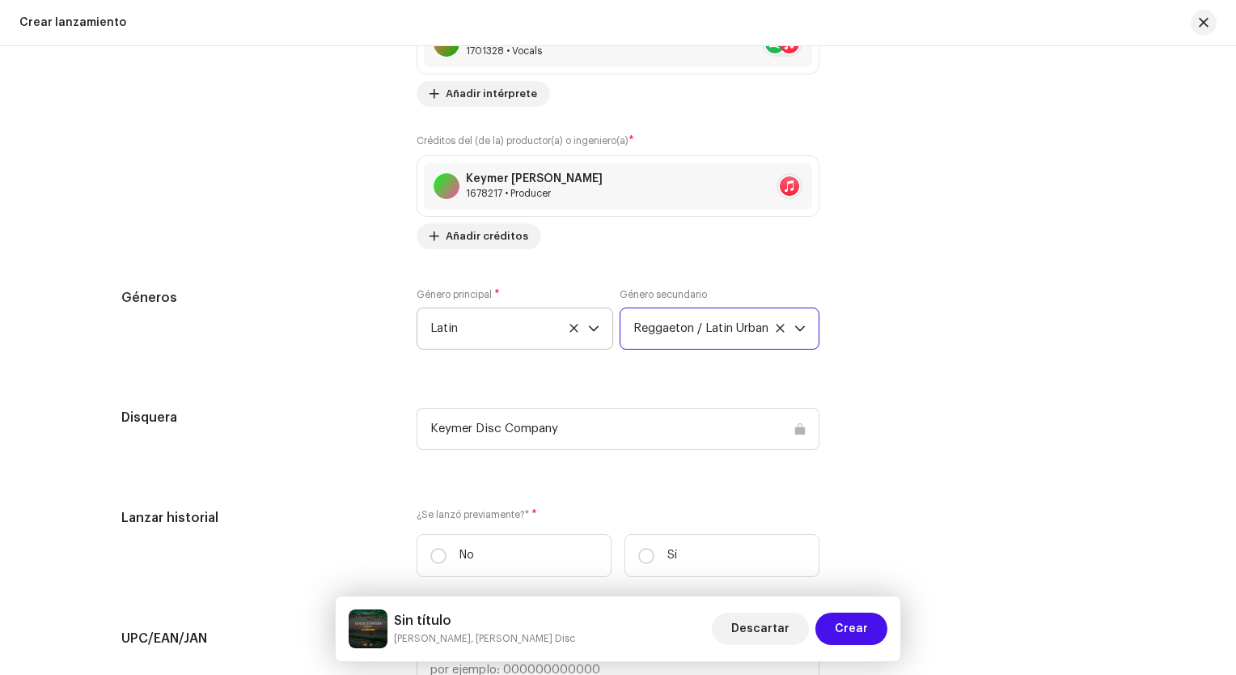
scroll to position [2508, 0]
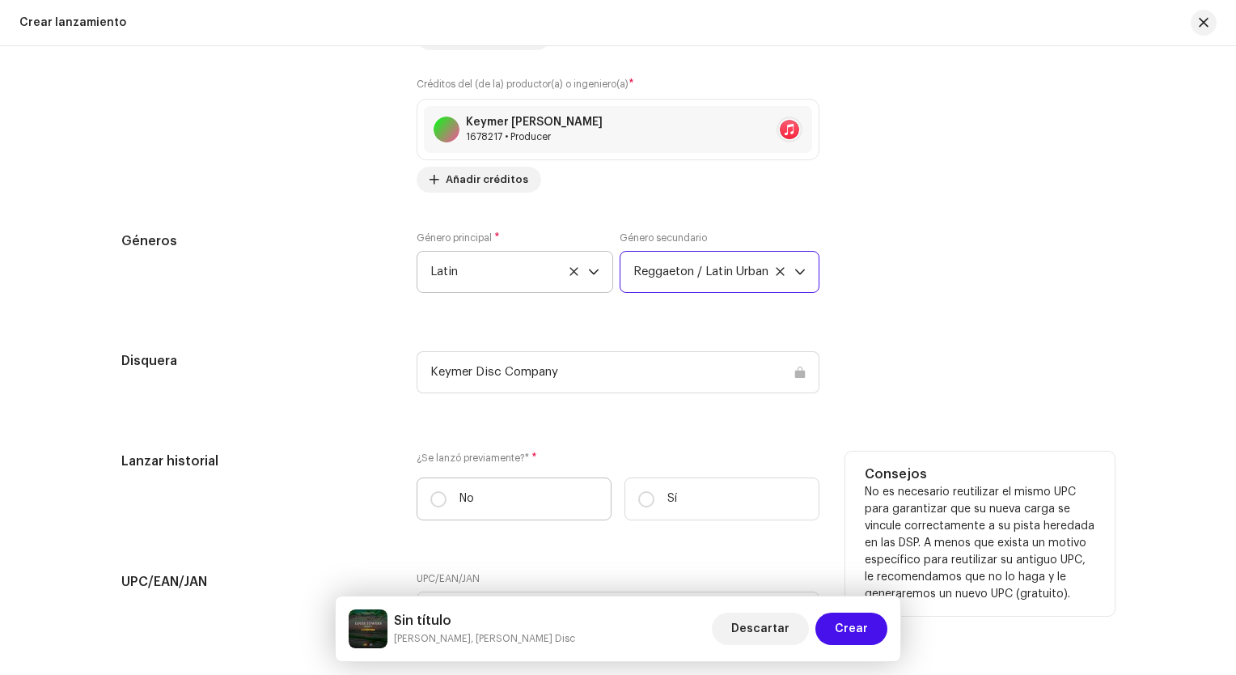
click at [463, 484] on label "No" at bounding box center [514, 498] width 195 height 43
click at [447, 491] on input "No" at bounding box center [438, 499] width 16 height 16
radio input "true"
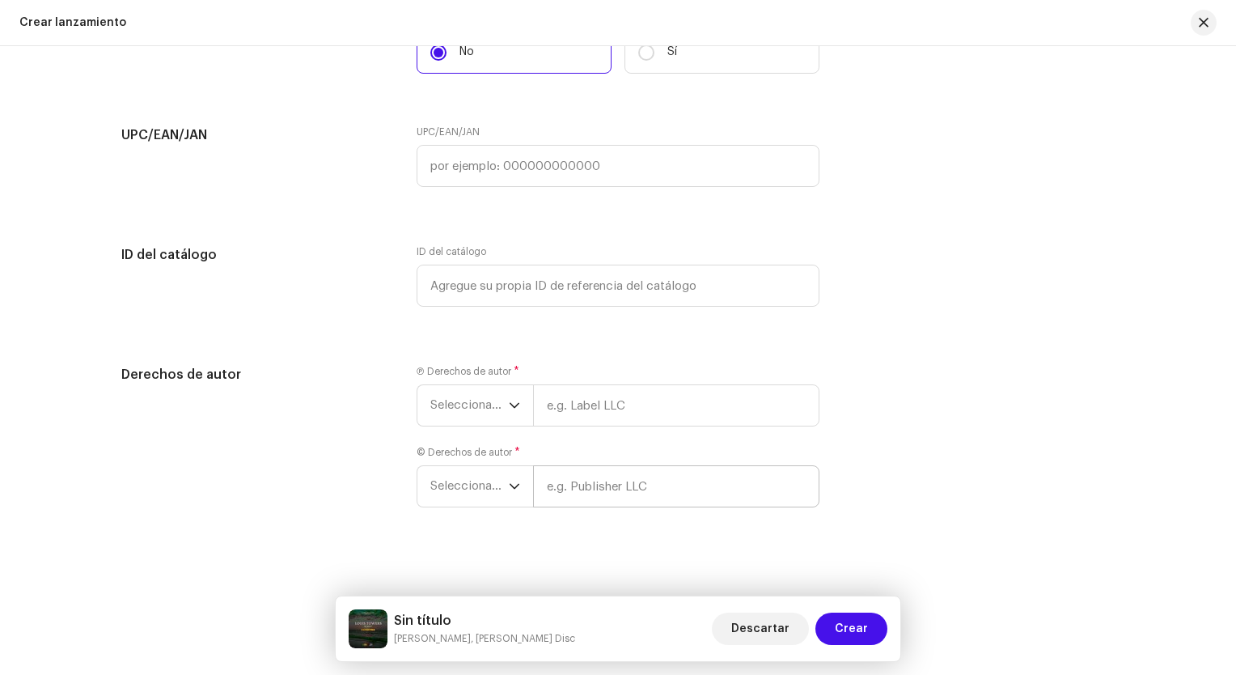
scroll to position [2967, 0]
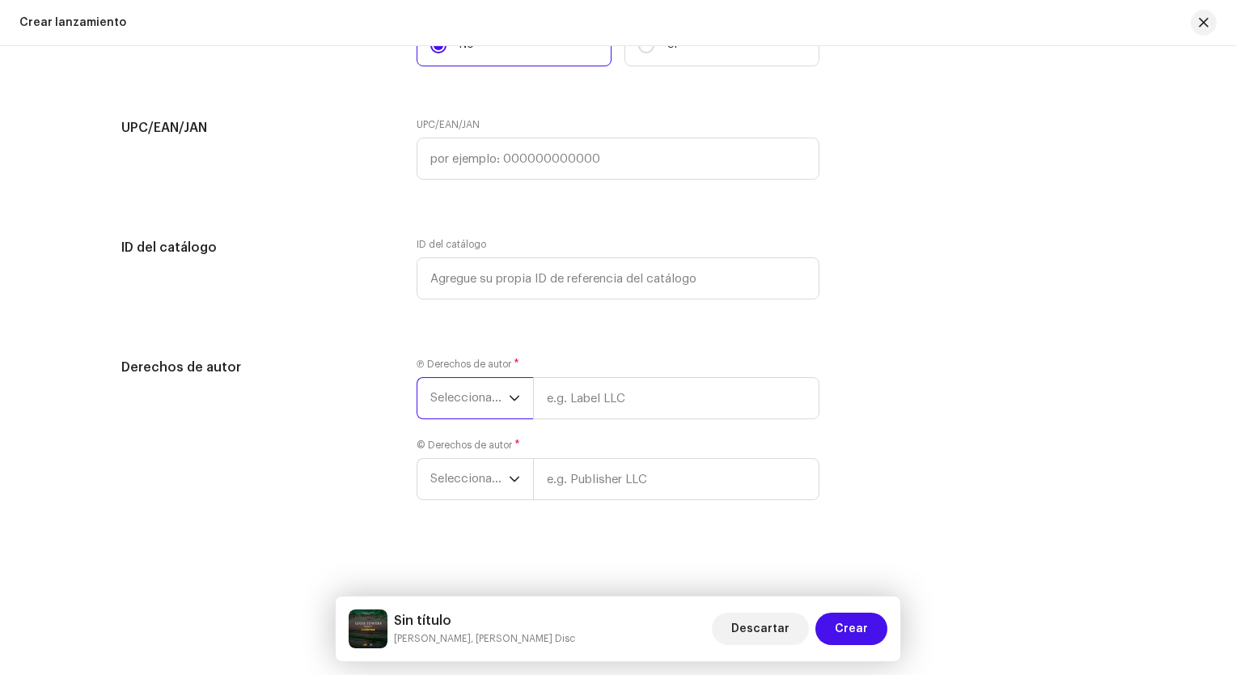
click at [484, 397] on span "Seleccionar año" at bounding box center [469, 398] width 78 height 40
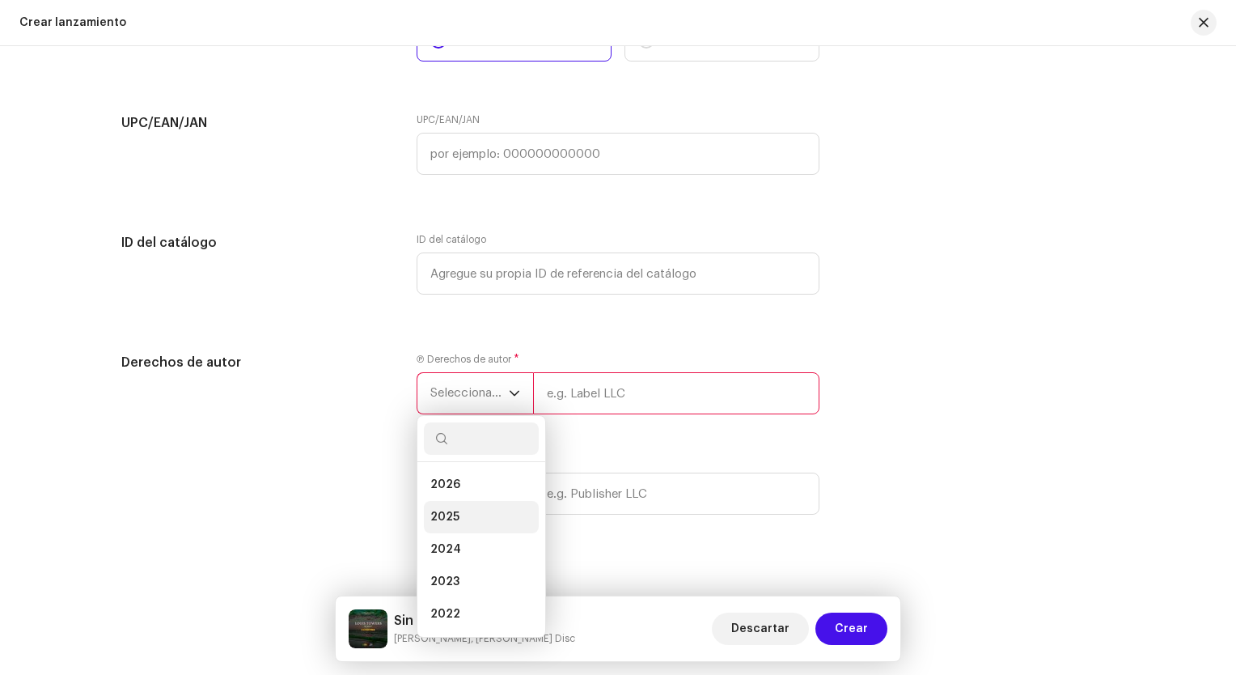
click at [460, 515] on li "2025" at bounding box center [481, 517] width 115 height 32
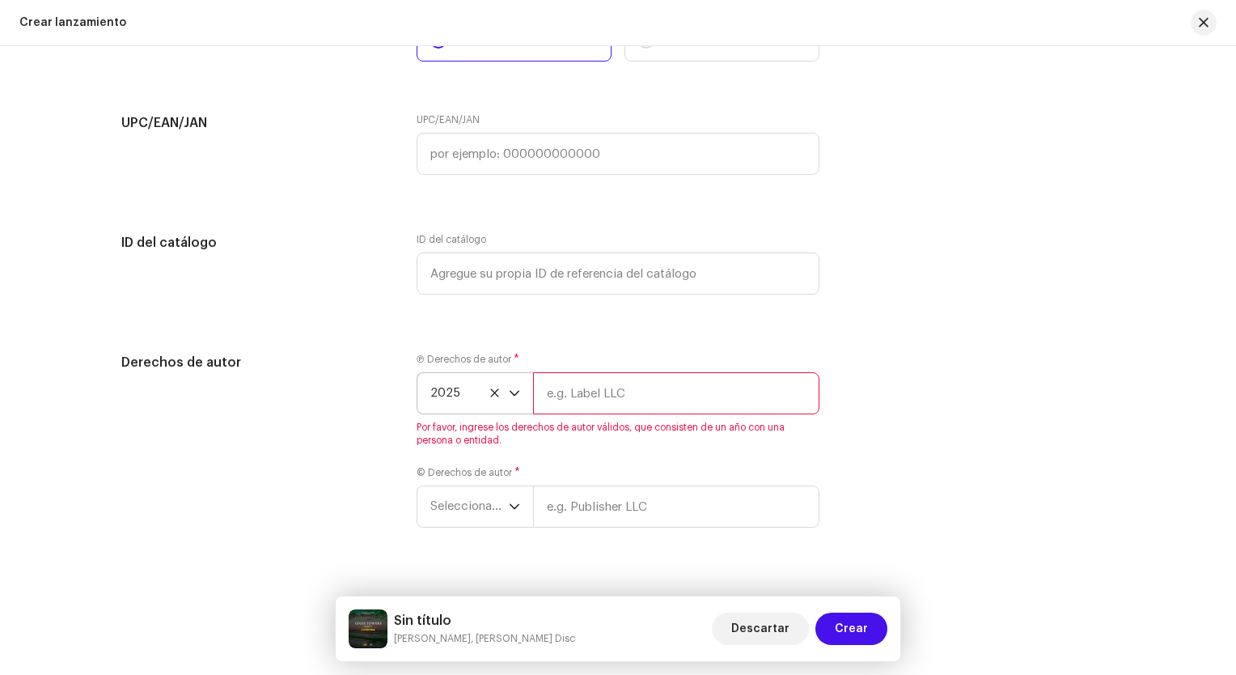
click at [649, 393] on input "text" at bounding box center [676, 393] width 286 height 42
type input "Keymer Disc Company"
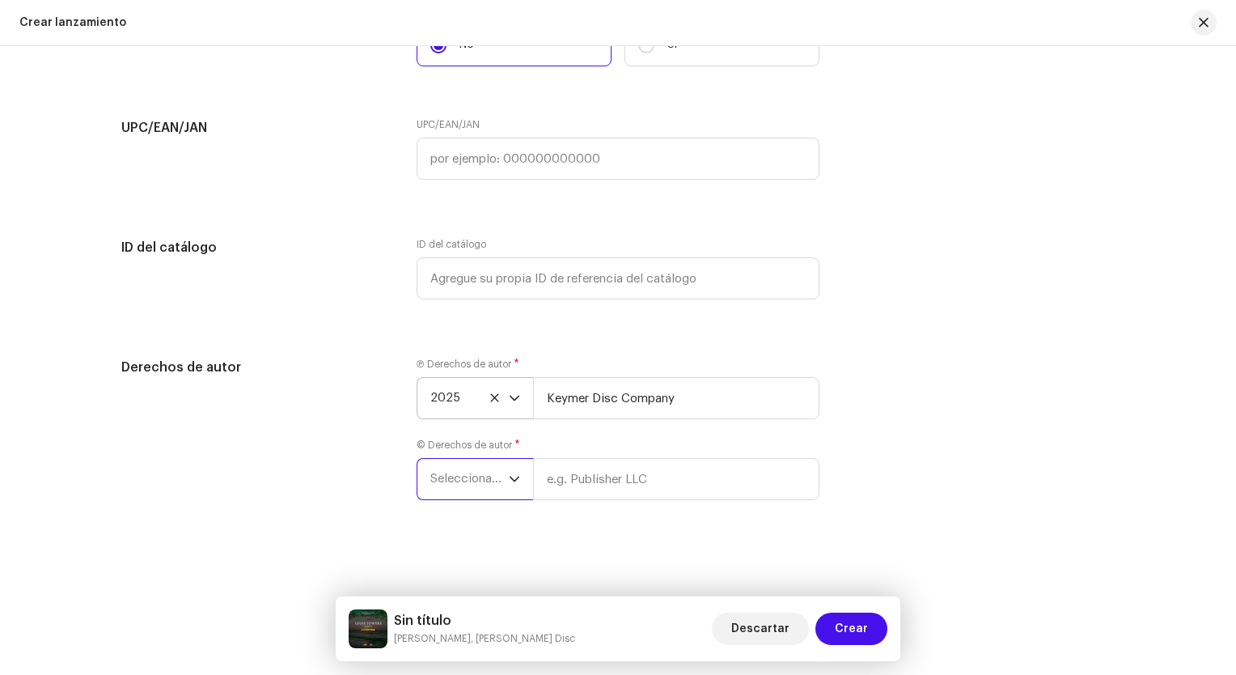
click at [494, 481] on span "Seleccionar año" at bounding box center [469, 479] width 78 height 40
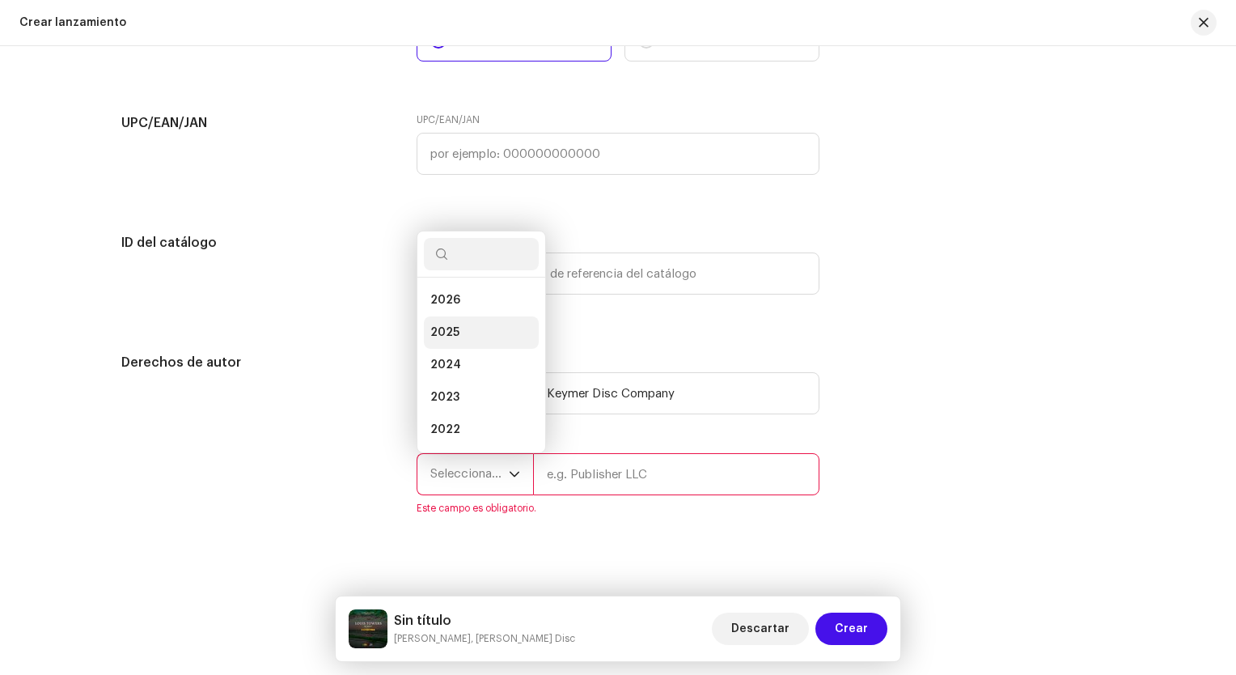
click at [460, 338] on li "2025" at bounding box center [481, 332] width 115 height 32
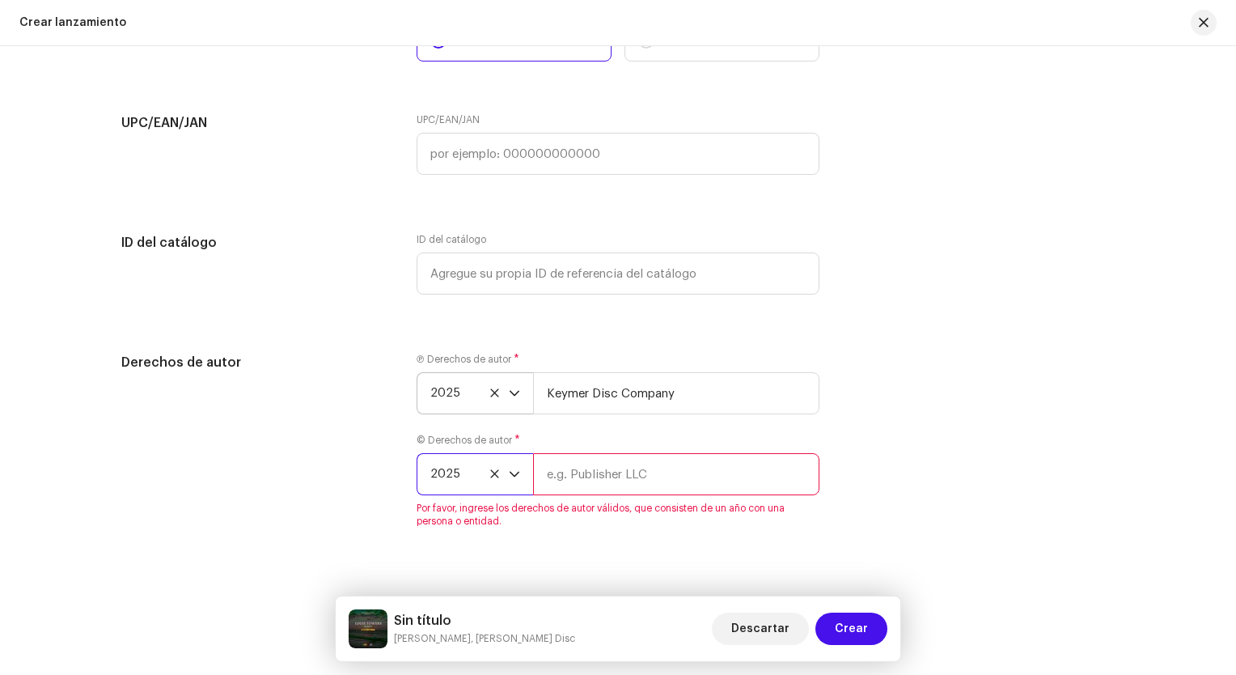
click at [605, 478] on input "text" at bounding box center [676, 474] width 286 height 42
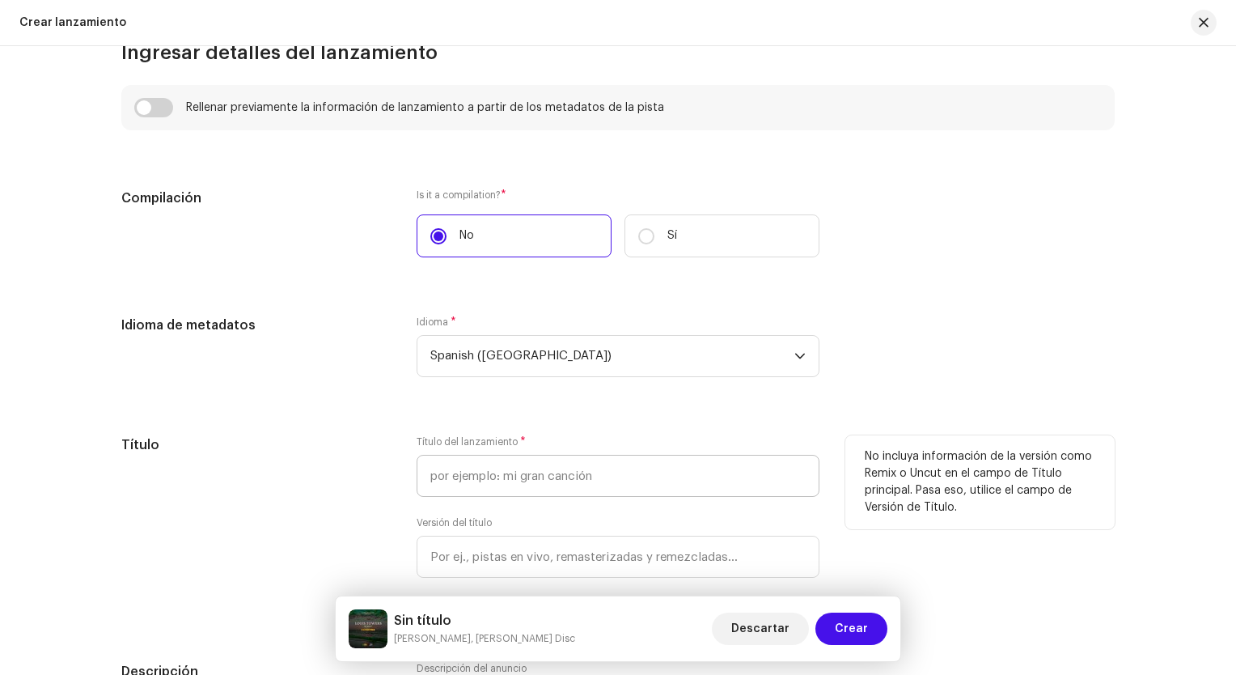
scroll to position [1430, 0]
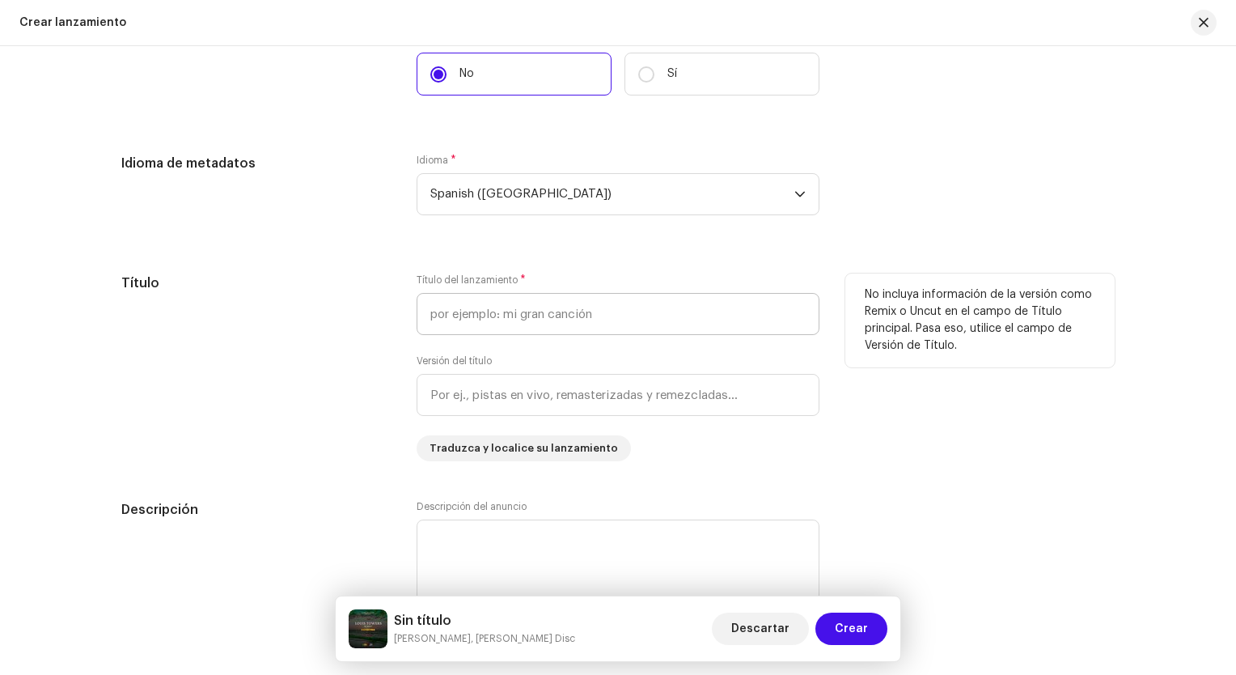
type input "More Views"
click at [560, 322] on input "text" at bounding box center [618, 314] width 403 height 42
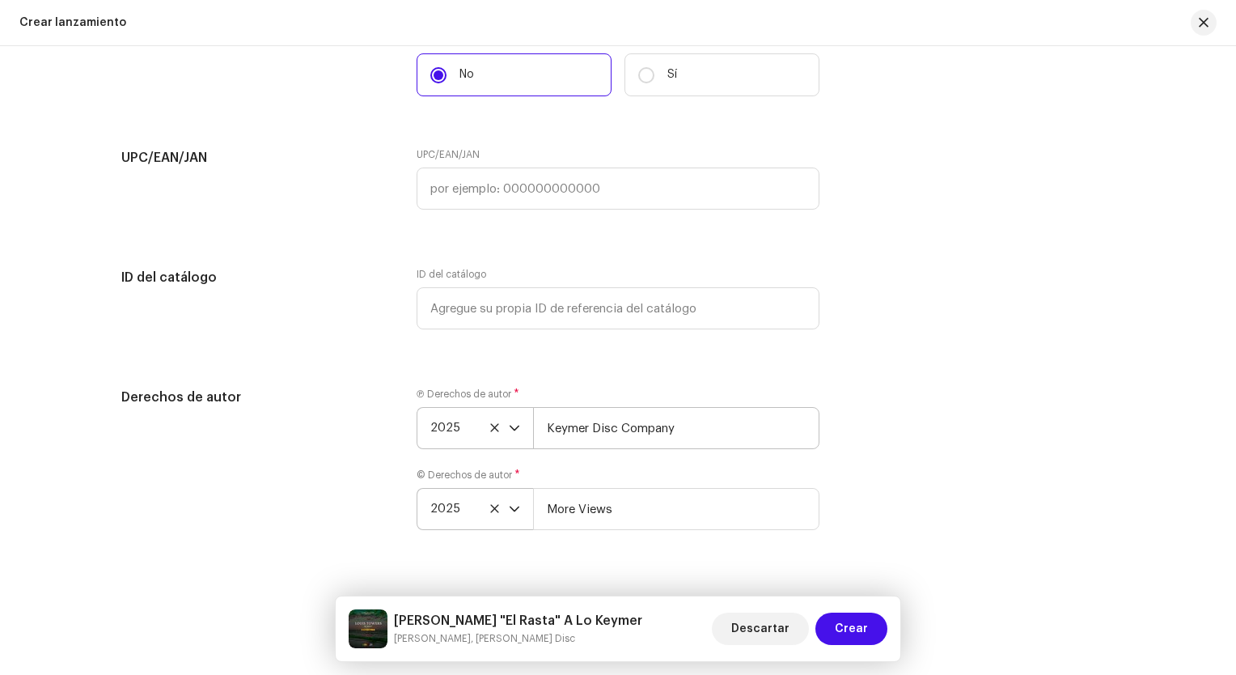
scroll to position [2967, 0]
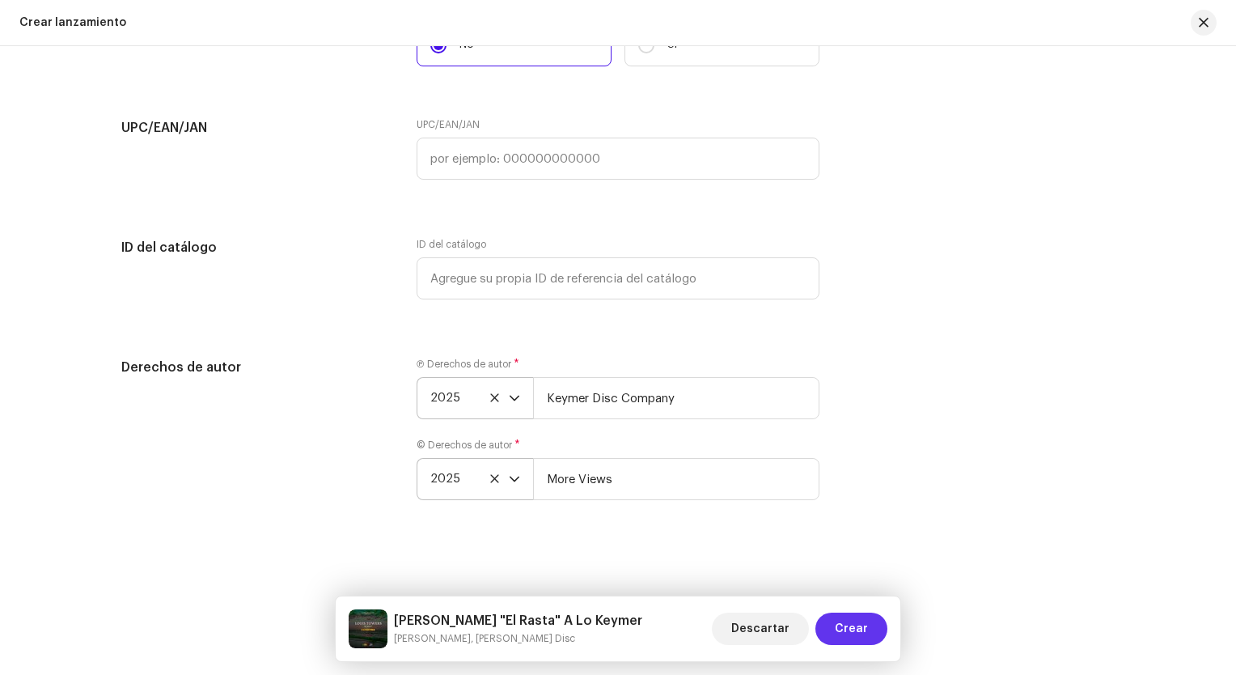
type input "[PERSON_NAME] "El Rasta" A Lo Keymer"
click at [863, 621] on span "Crear" at bounding box center [851, 629] width 33 height 32
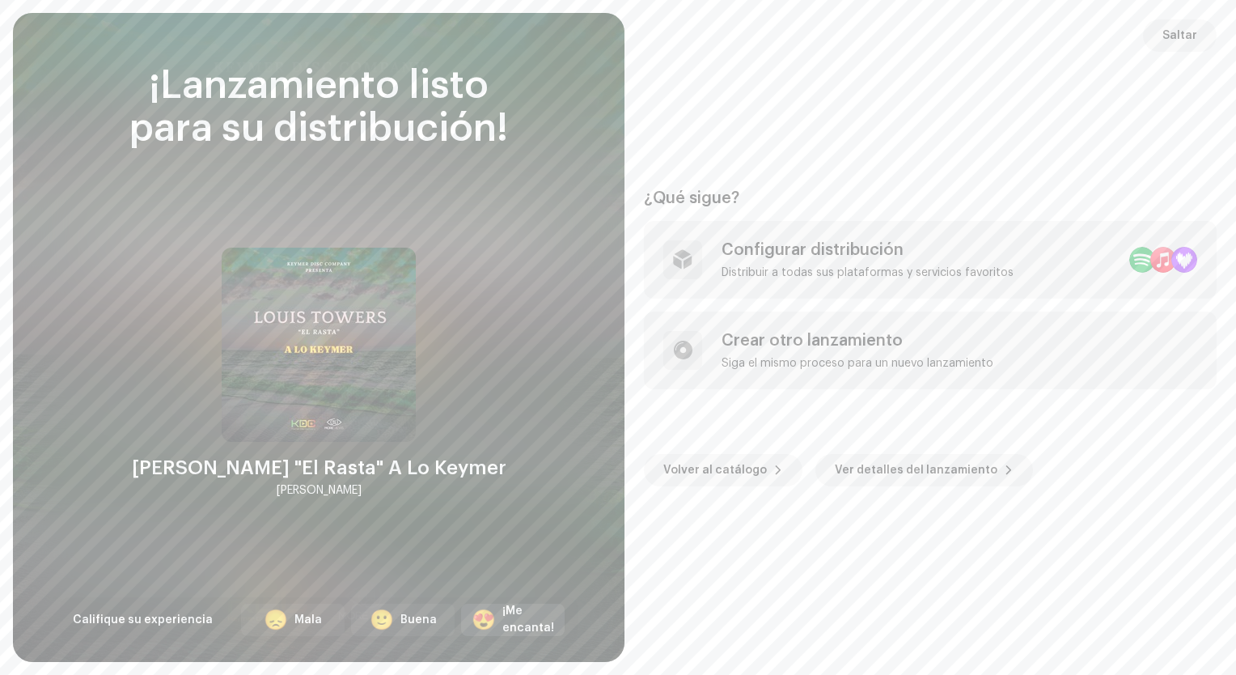
click at [524, 623] on div "¡Me encanta!" at bounding box center [528, 620] width 52 height 34
click at [838, 277] on div "Distribuir a todas sus plataformas y servicios favoritos" at bounding box center [868, 272] width 292 height 13
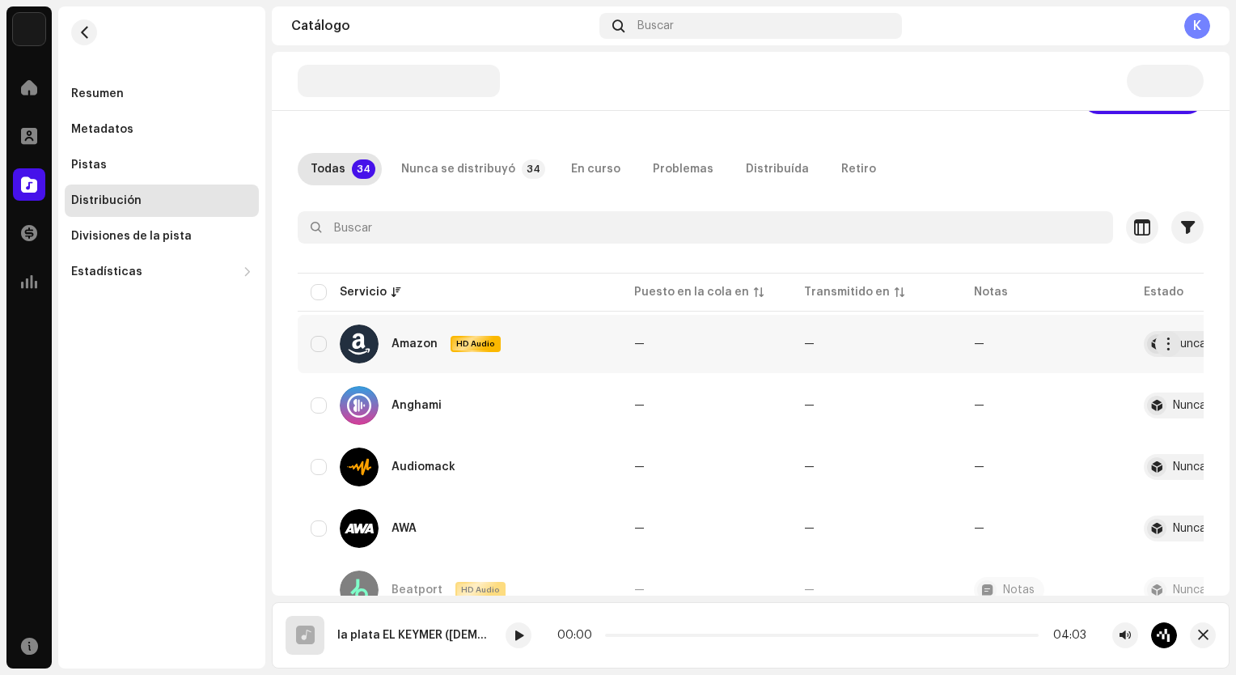
scroll to position [91, 0]
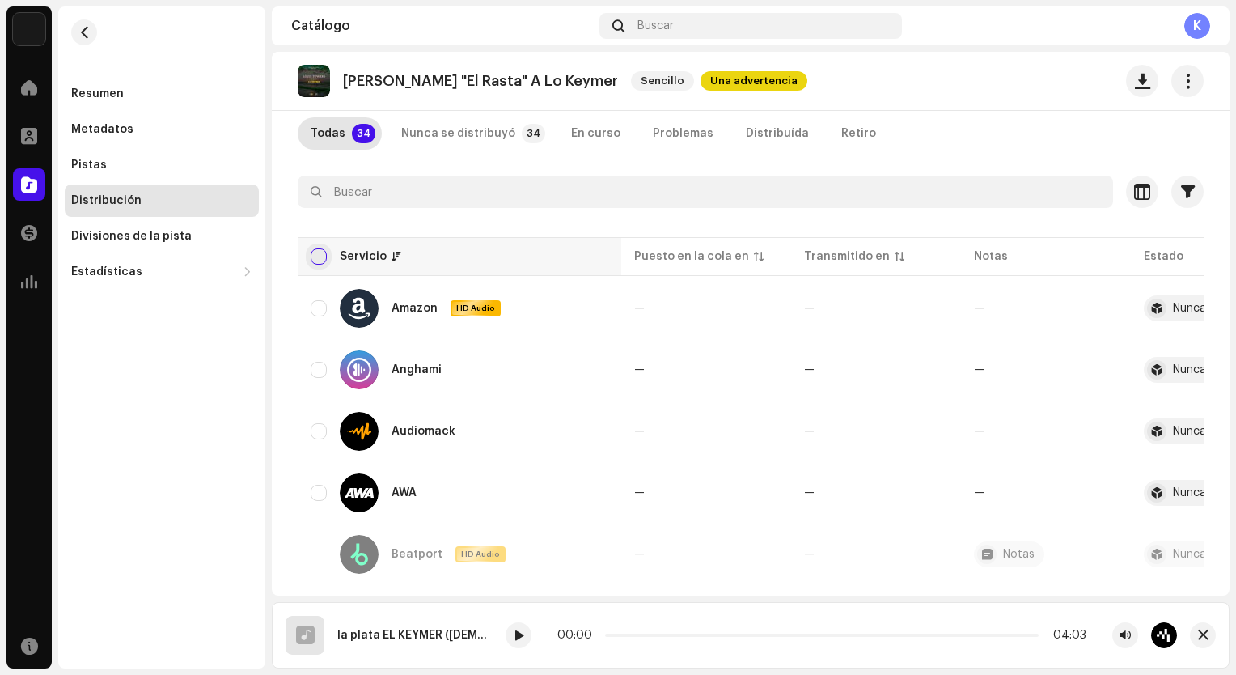
click at [320, 262] on input "checkbox" at bounding box center [319, 256] width 16 height 16
checkbox input "true"
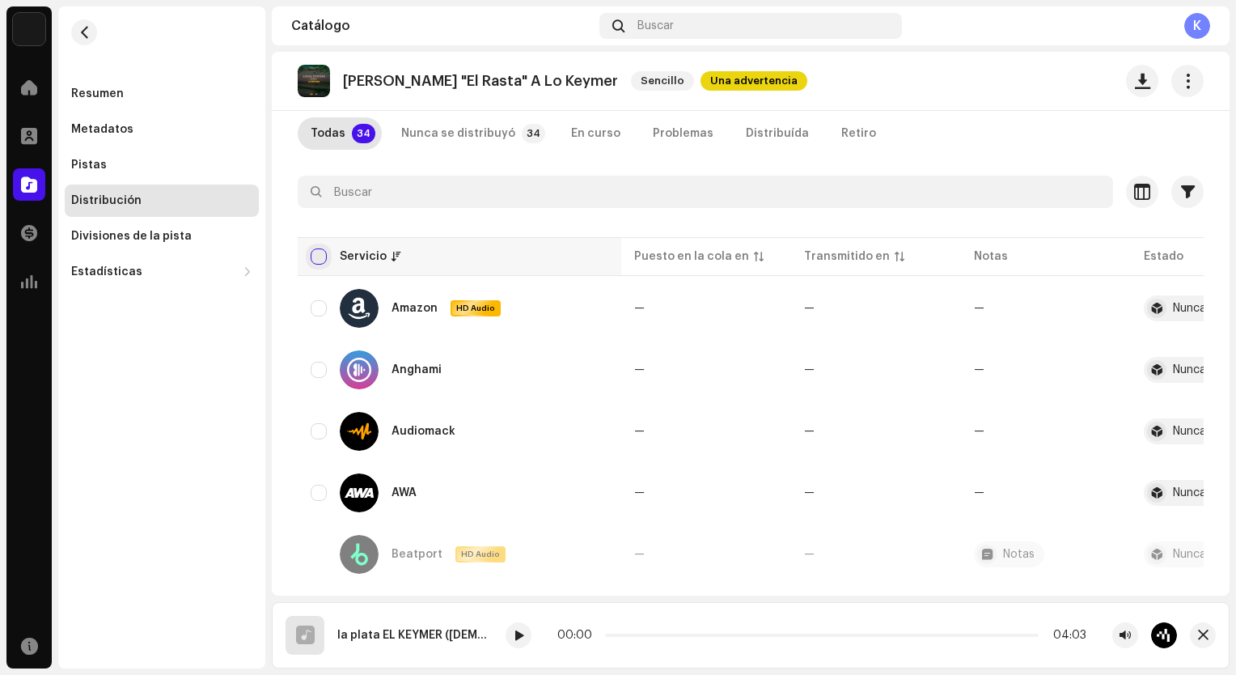
checkbox input "true"
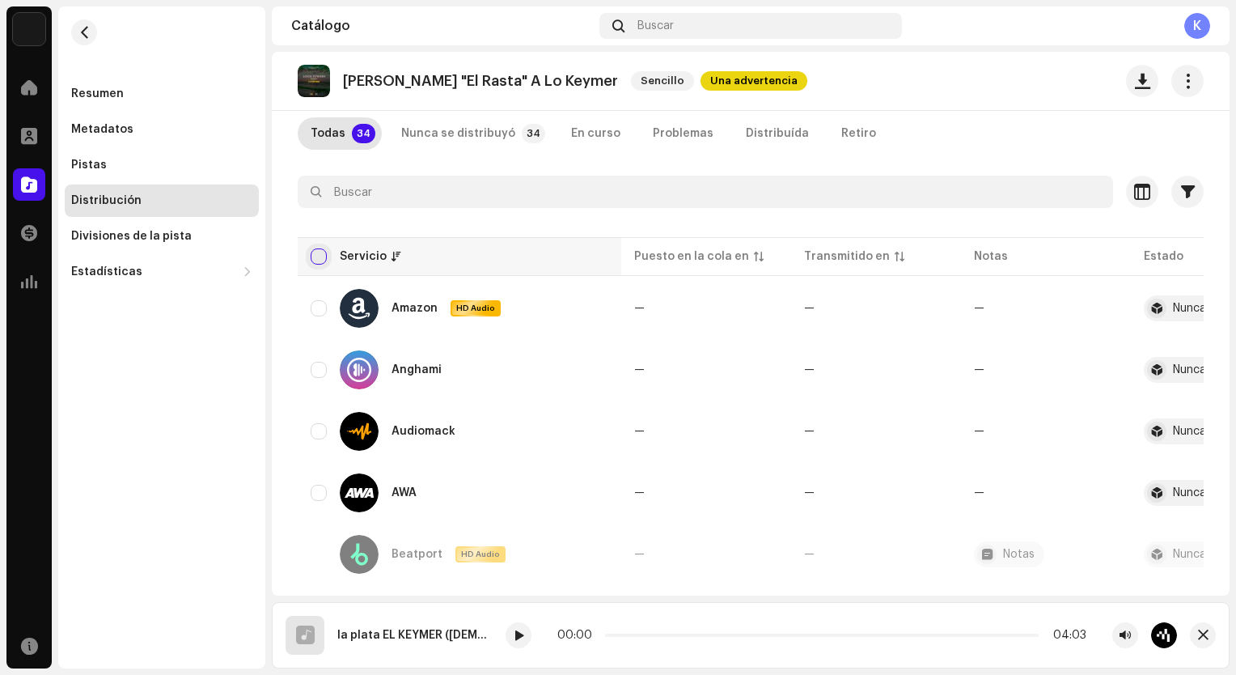
checkbox input "true"
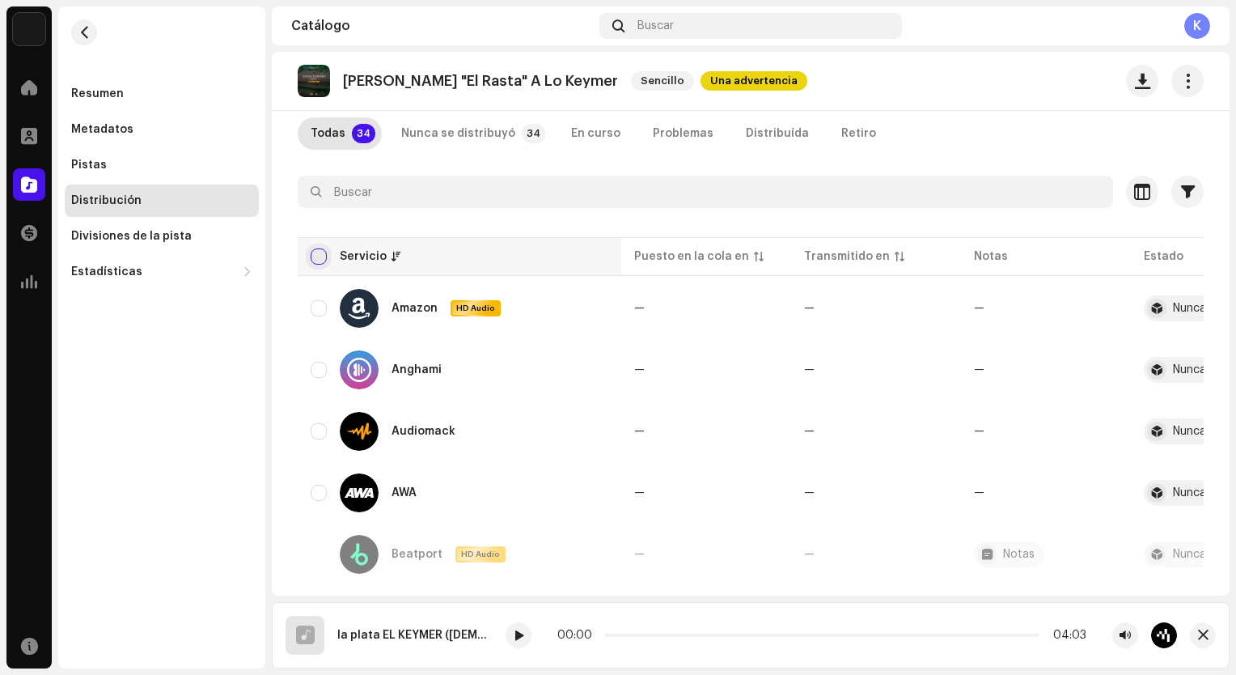
checkbox input "true"
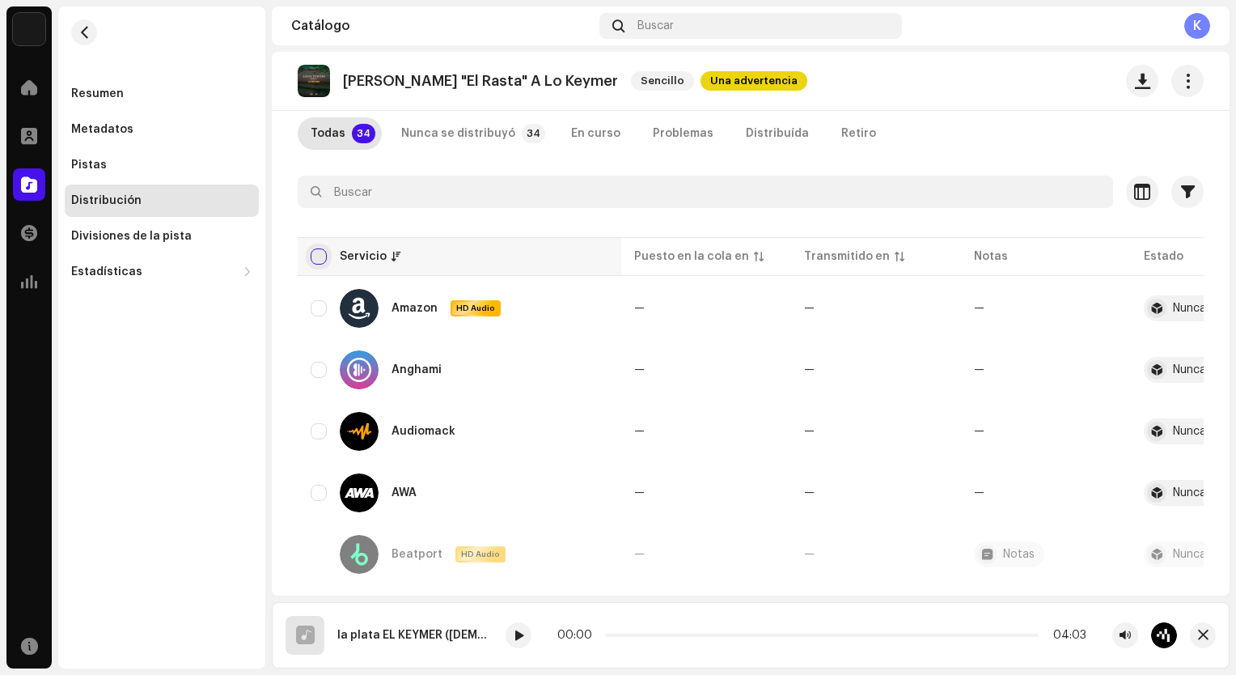
checkbox input "true"
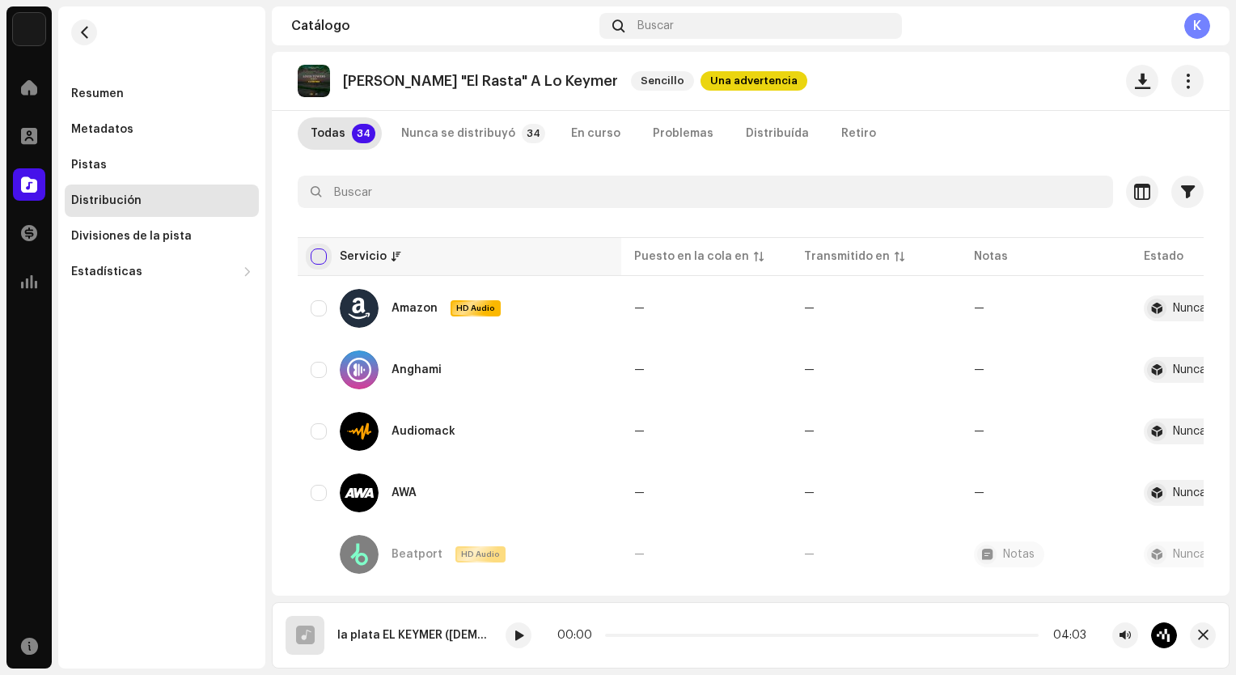
checkbox input "true"
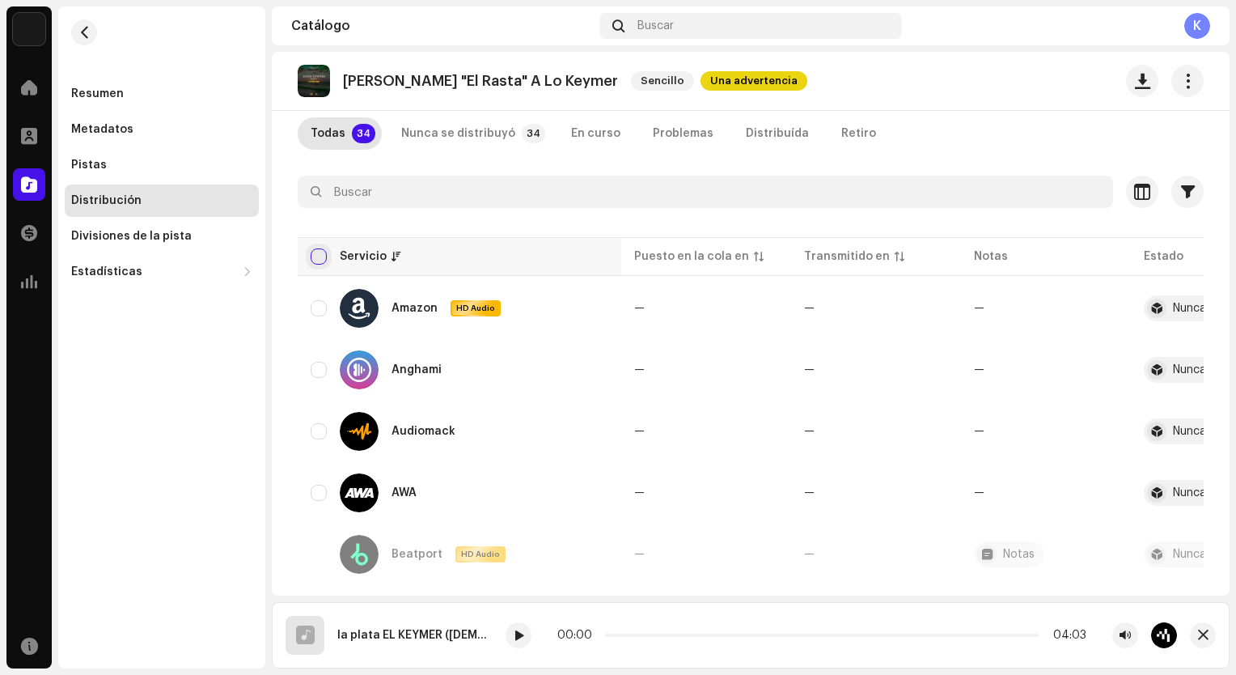
checkbox input "true"
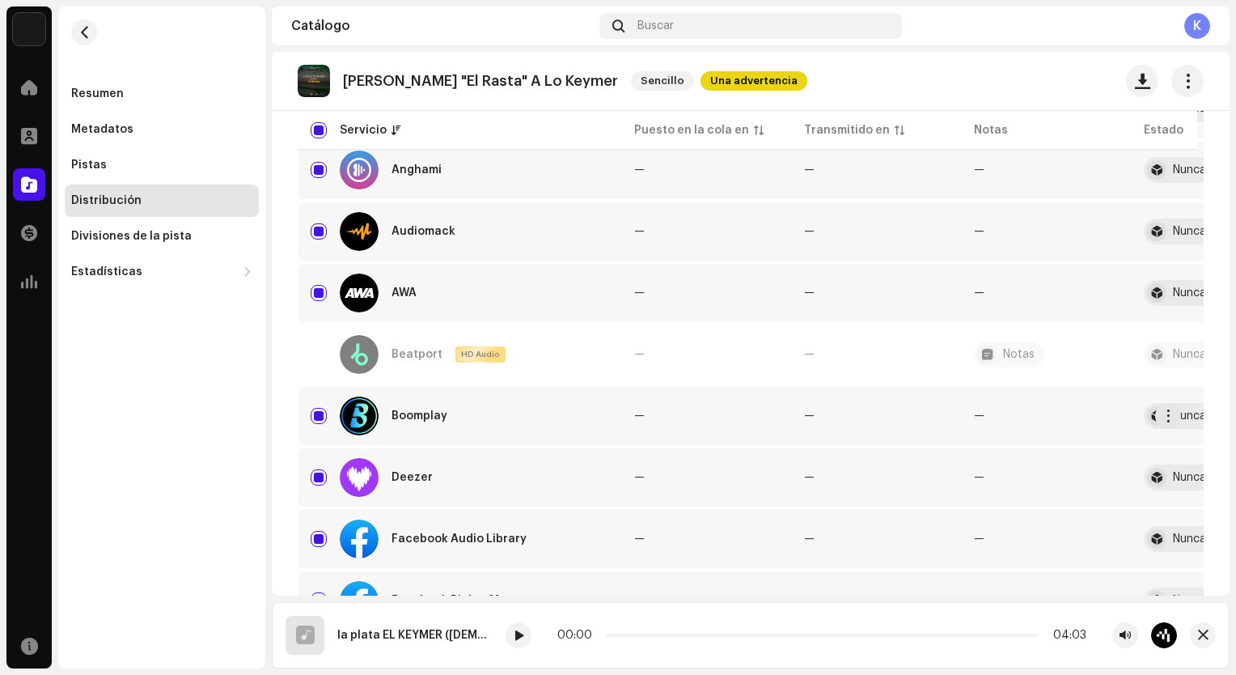
scroll to position [0, 0]
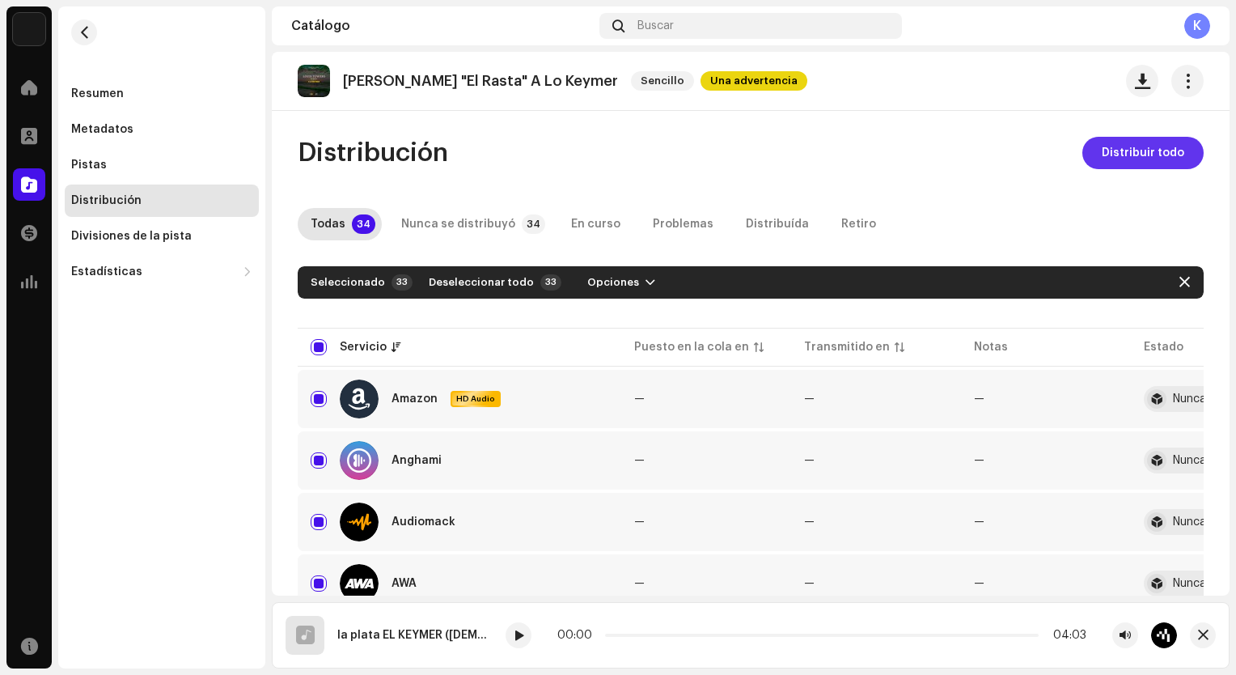
click at [1152, 156] on span "Distribuir todo" at bounding box center [1143, 153] width 83 height 32
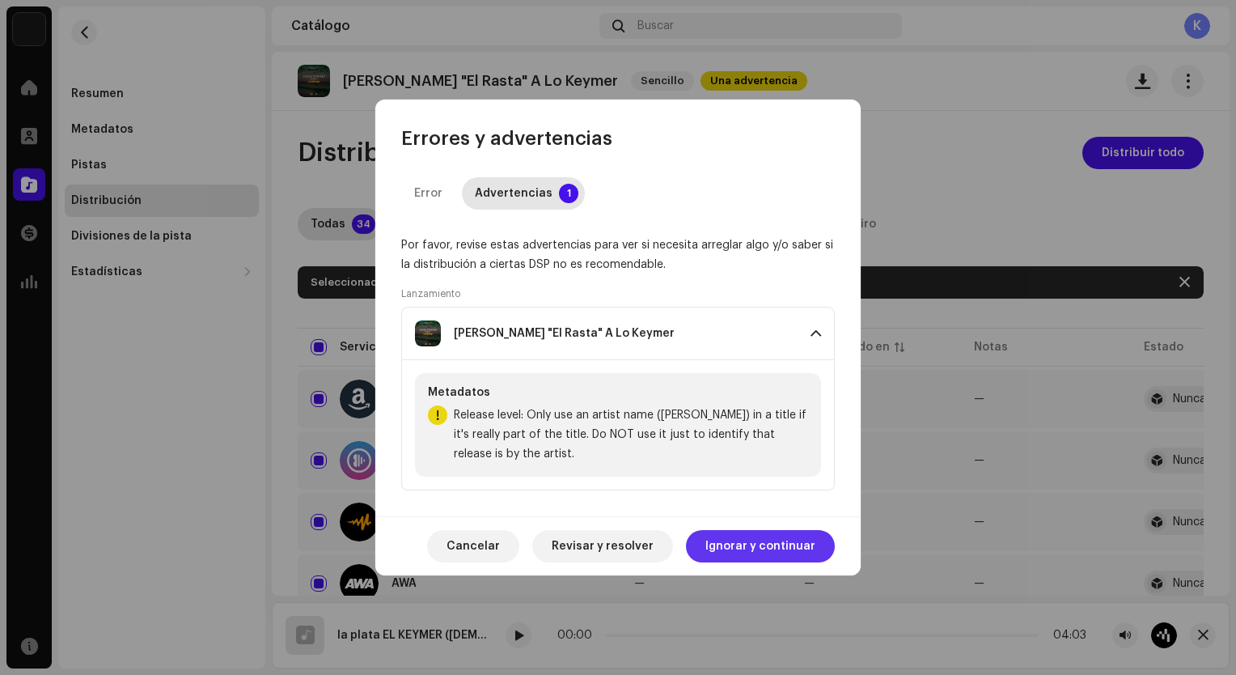
click at [740, 549] on span "Ignorar y continuar" at bounding box center [761, 546] width 110 height 32
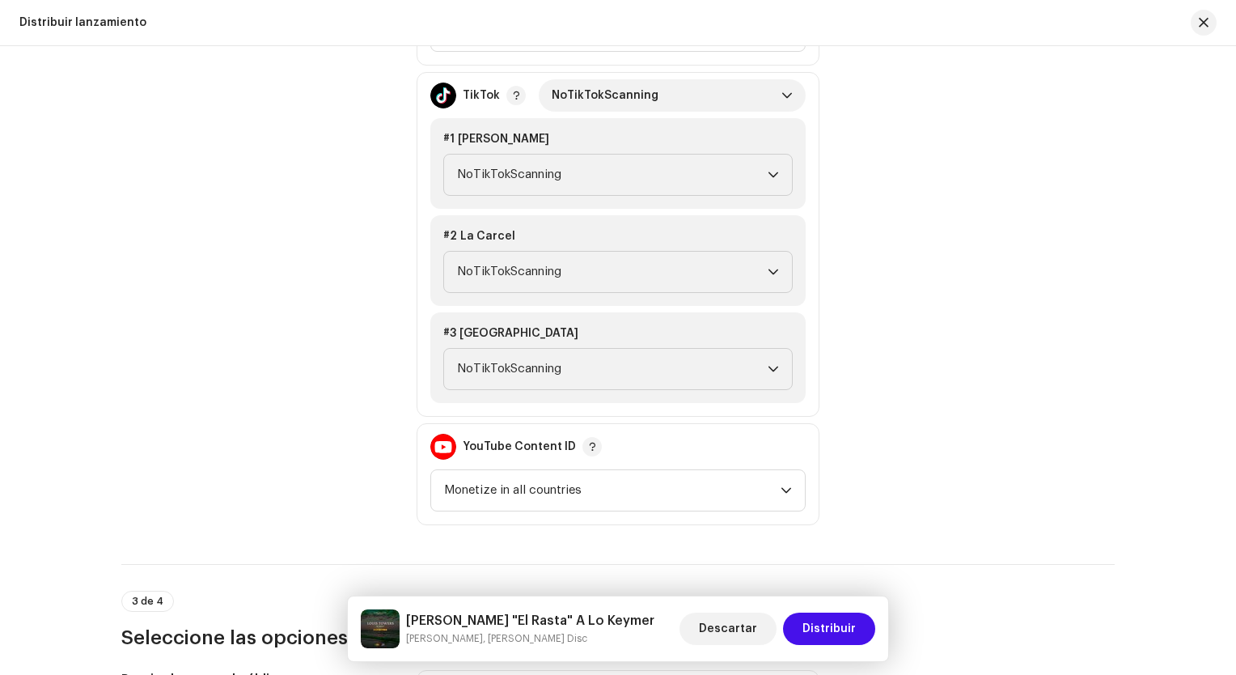
scroll to position [1942, 0]
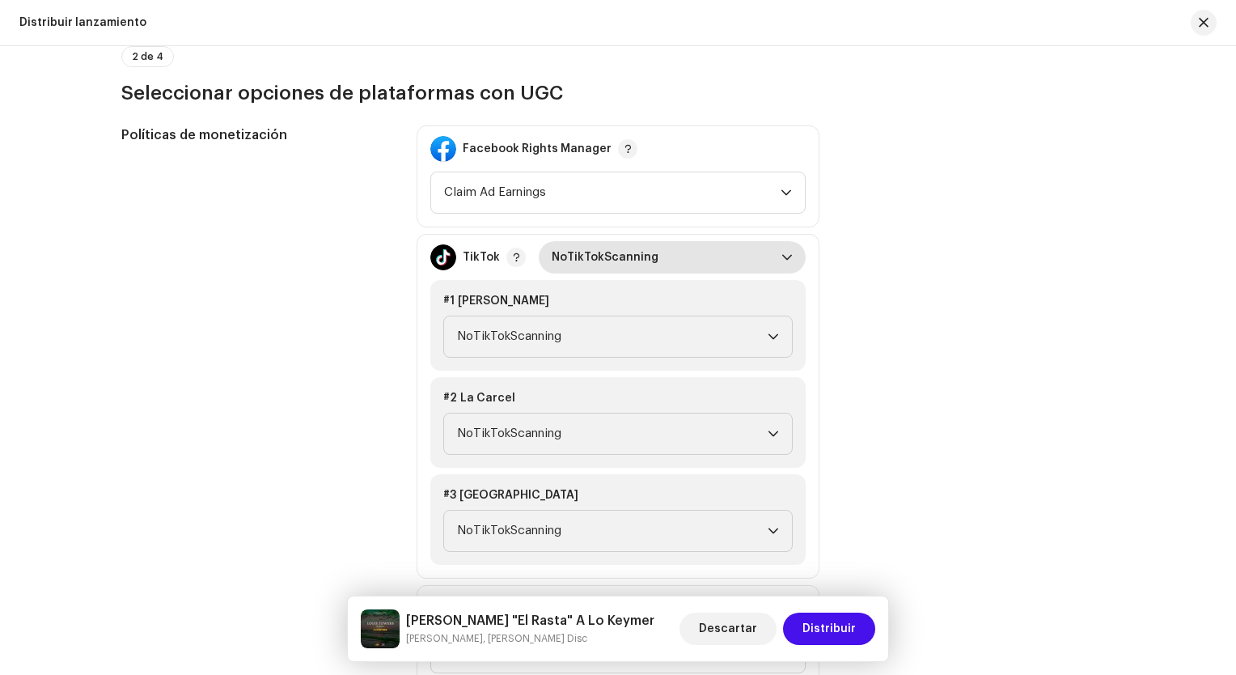
click at [699, 267] on span "NoTikTokScanning" at bounding box center [667, 257] width 230 height 32
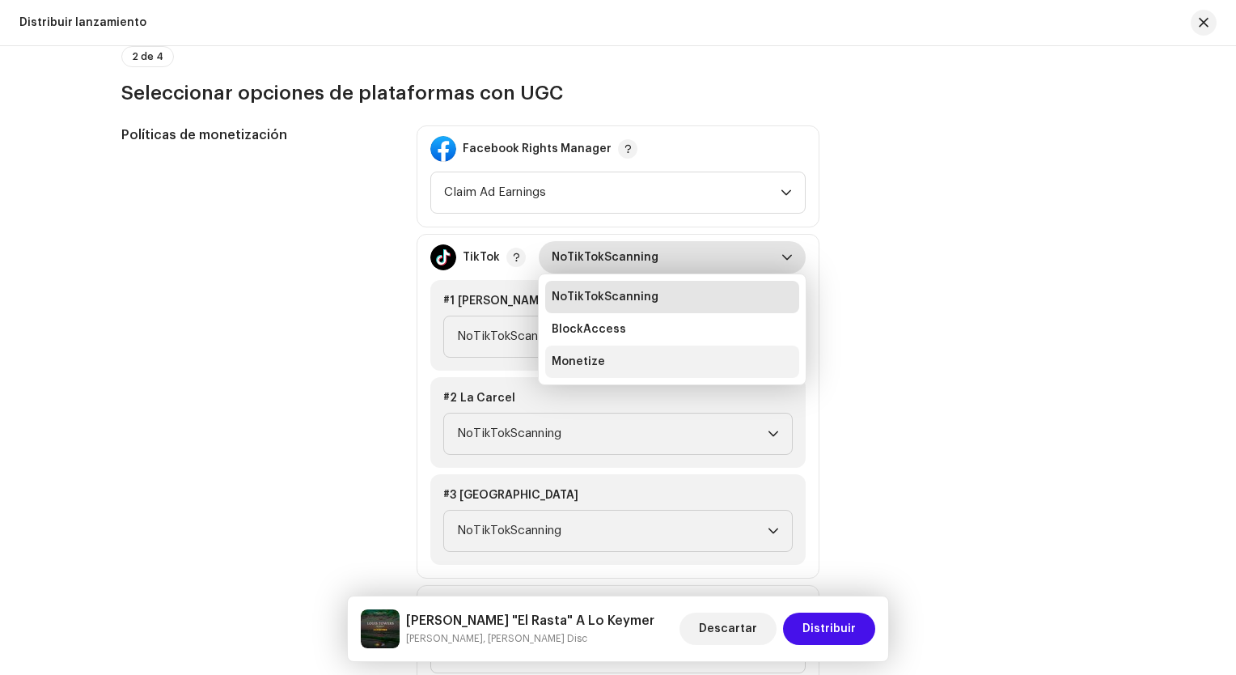
click at [583, 358] on span "Monetize" at bounding box center [578, 362] width 53 height 16
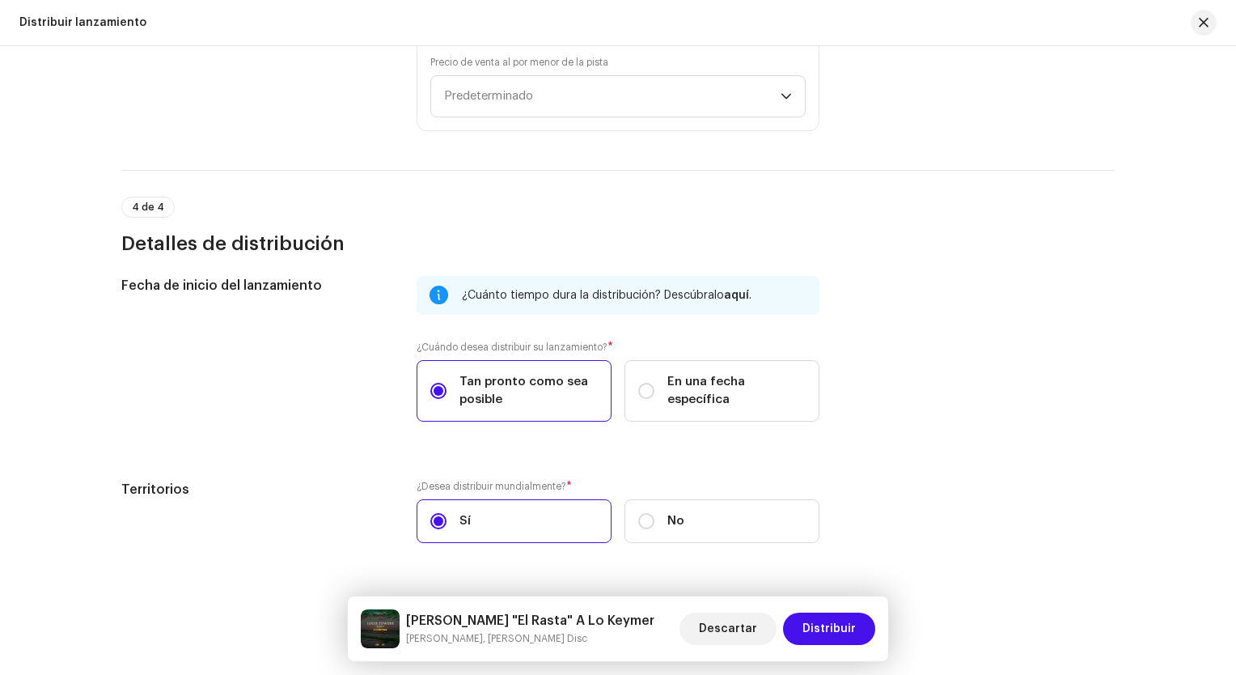
scroll to position [3083, 0]
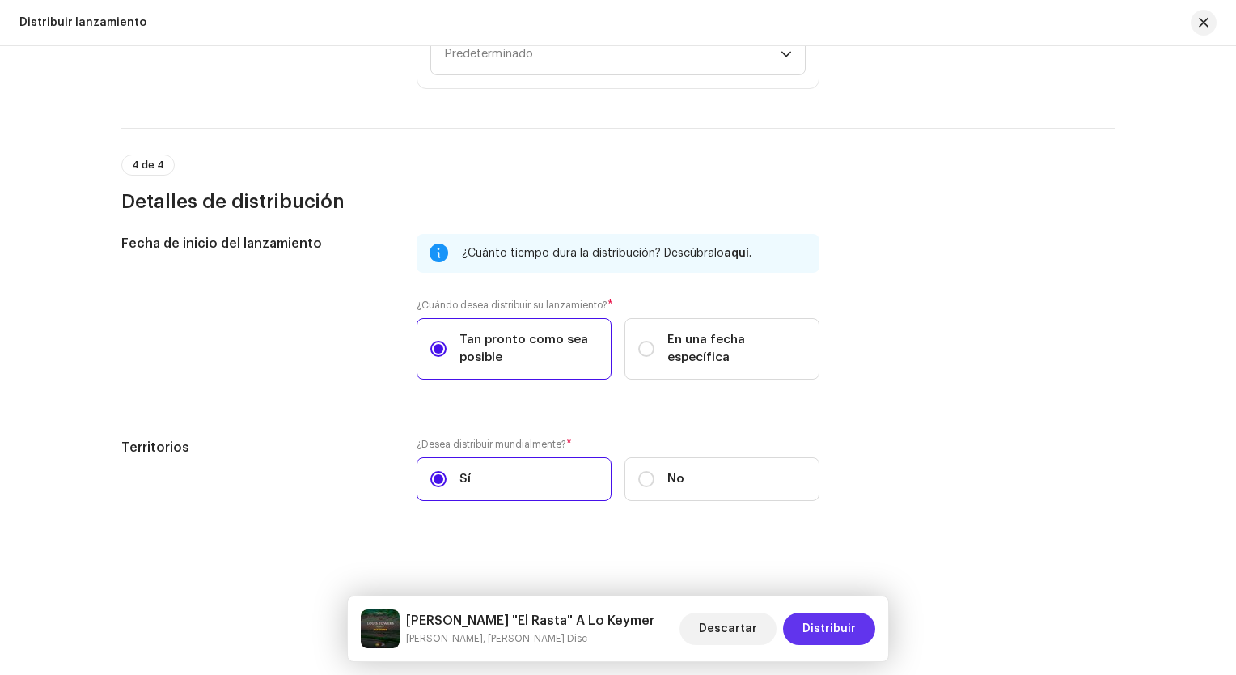
click at [840, 630] on span "Distribuir" at bounding box center [829, 629] width 53 height 32
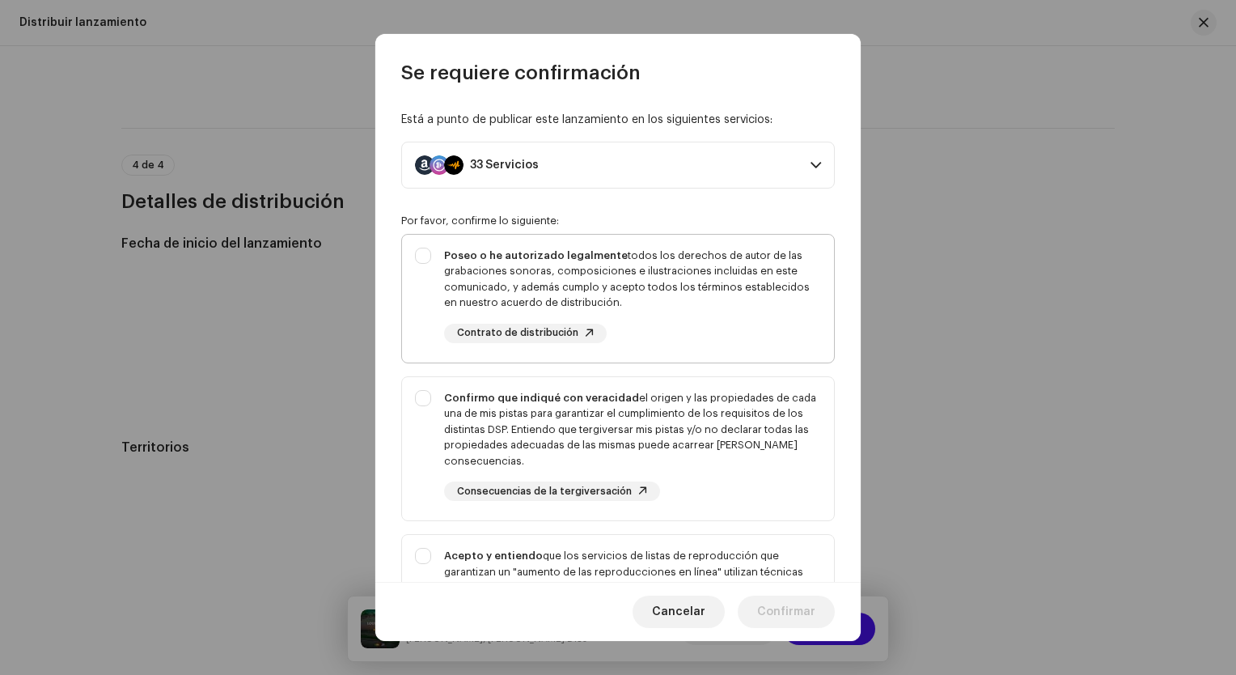
click at [427, 260] on div "Poseo o he autorizado legalmente todos los derechos de autor de las grabaciones…" at bounding box center [618, 295] width 432 height 121
checkbox input "true"
click at [428, 396] on div "Confirmo que indiqué con veracidad el origen y las propiedades de cada una de m…" at bounding box center [618, 446] width 432 height 138
checkbox input "true"
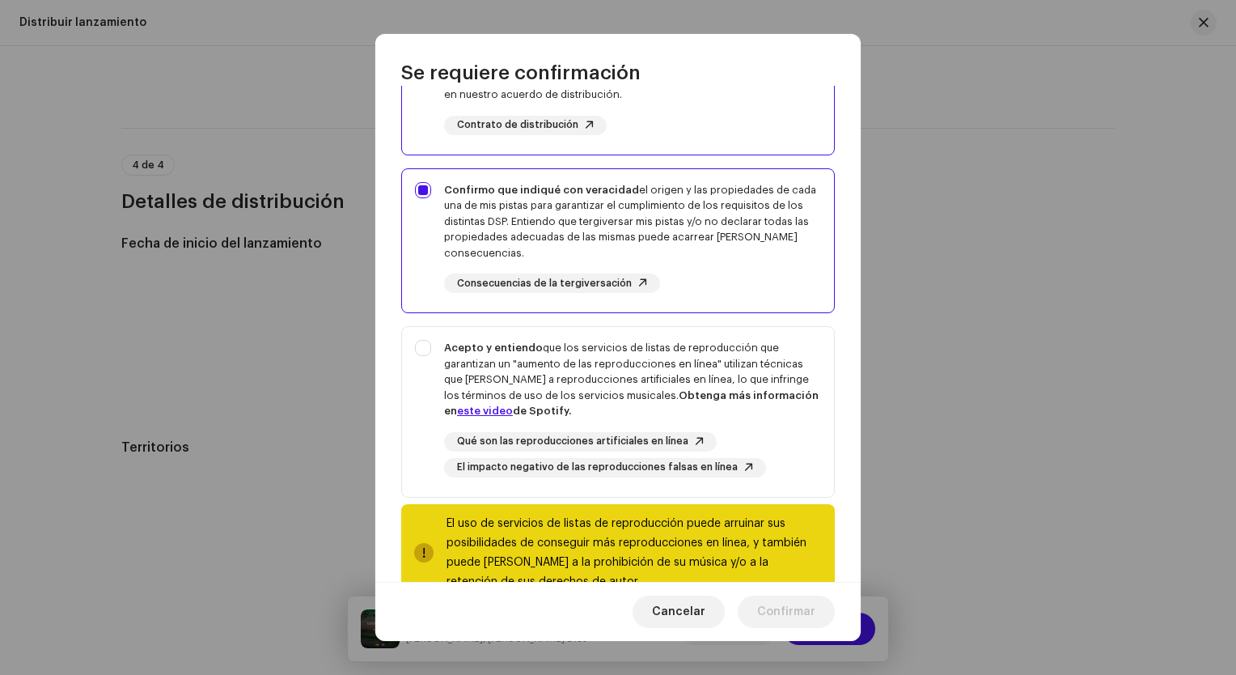
scroll to position [251, 0]
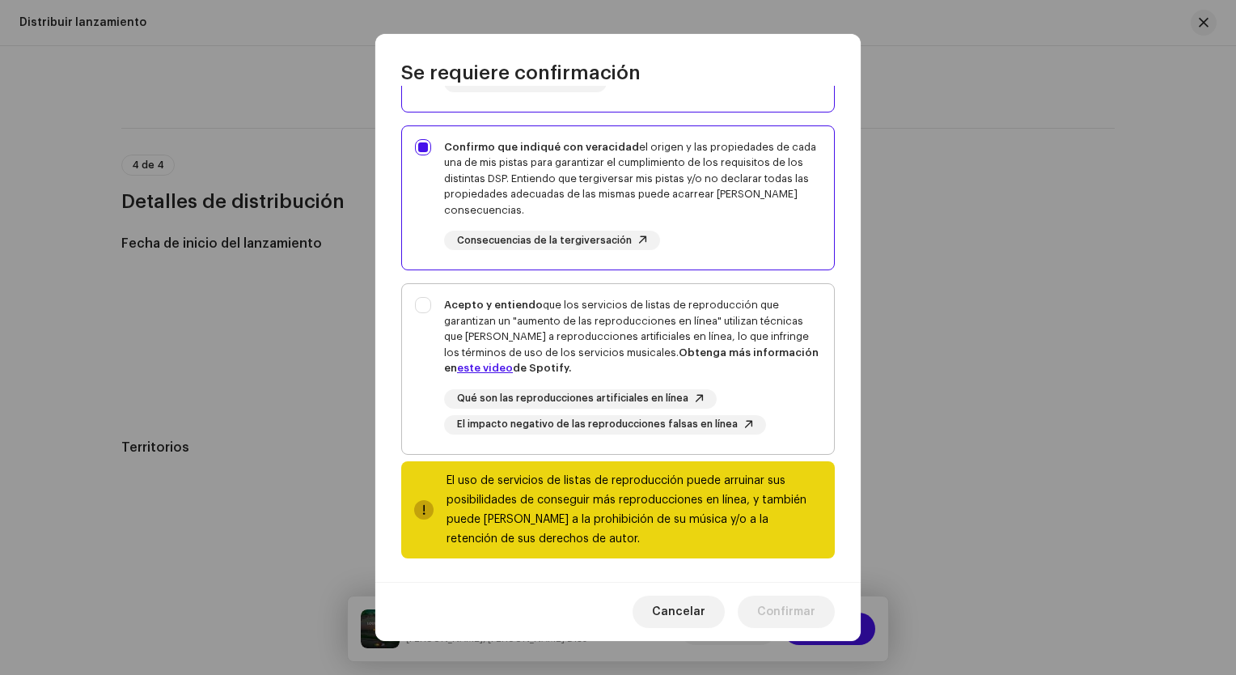
click at [414, 307] on div "Acepto y entiendo que los servicios de listas de reproducción que garantizan un…" at bounding box center [618, 365] width 432 height 163
checkbox input "true"
click at [778, 600] on span "Confirmar" at bounding box center [786, 612] width 58 height 32
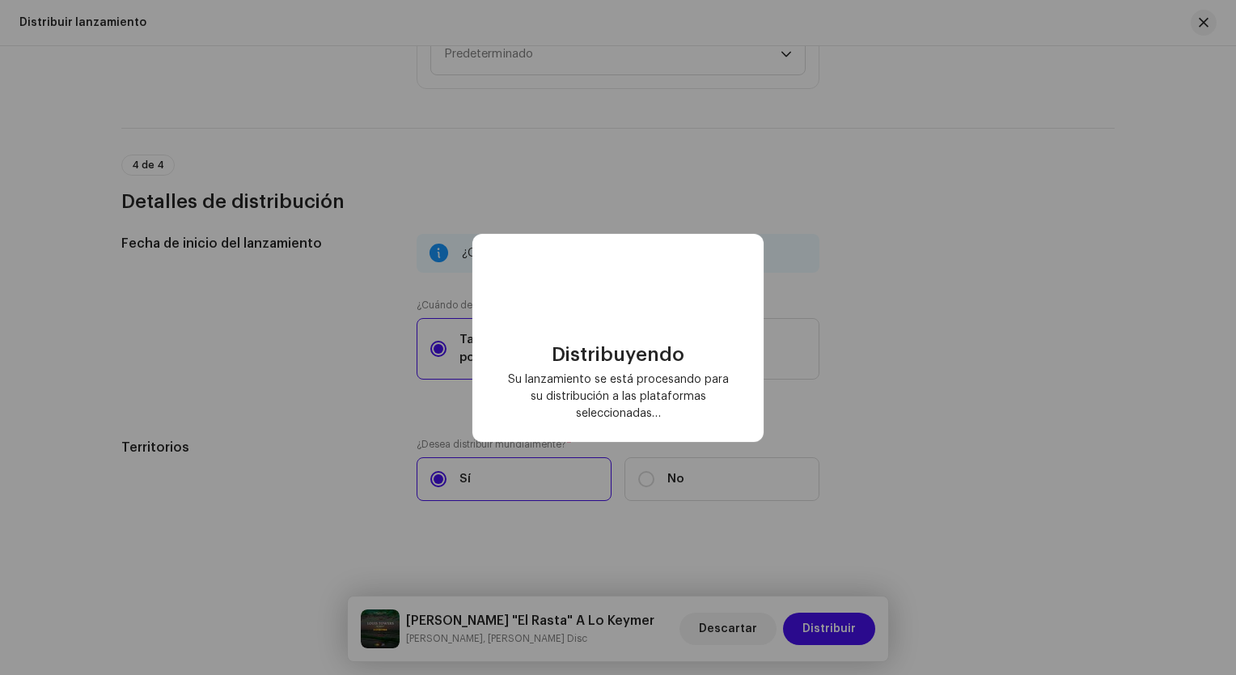
checkbox input "false"
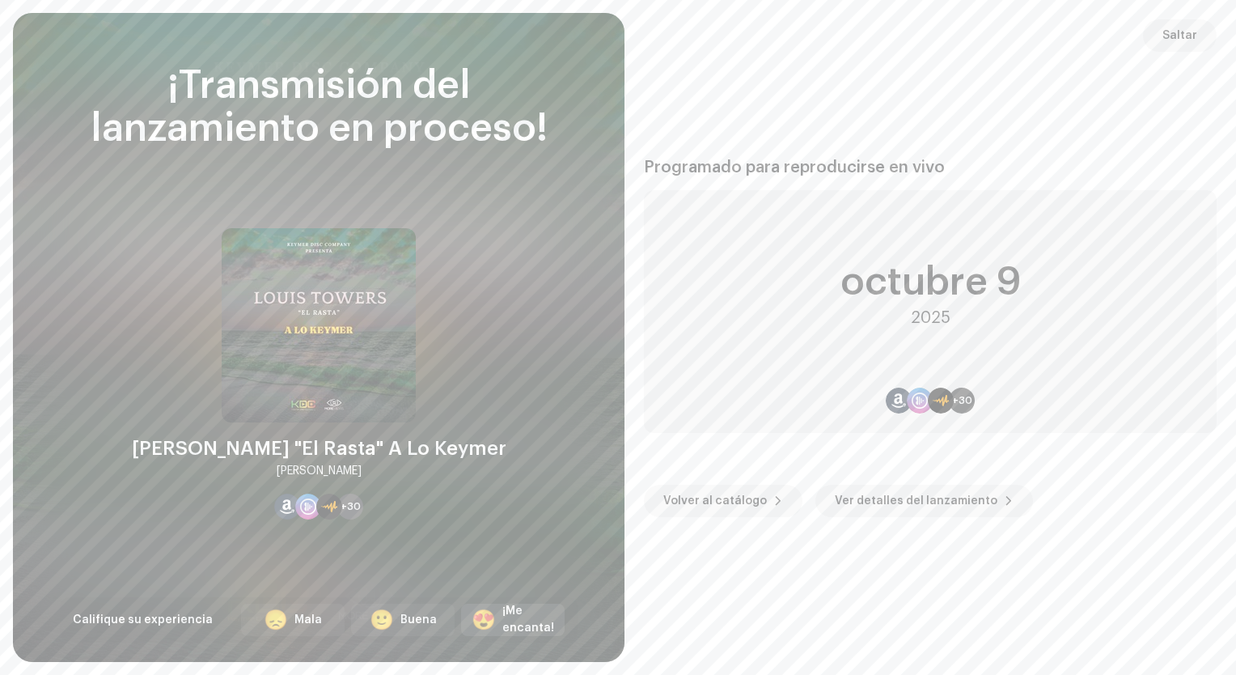
click at [519, 621] on div "¡Me encanta!" at bounding box center [528, 620] width 52 height 34
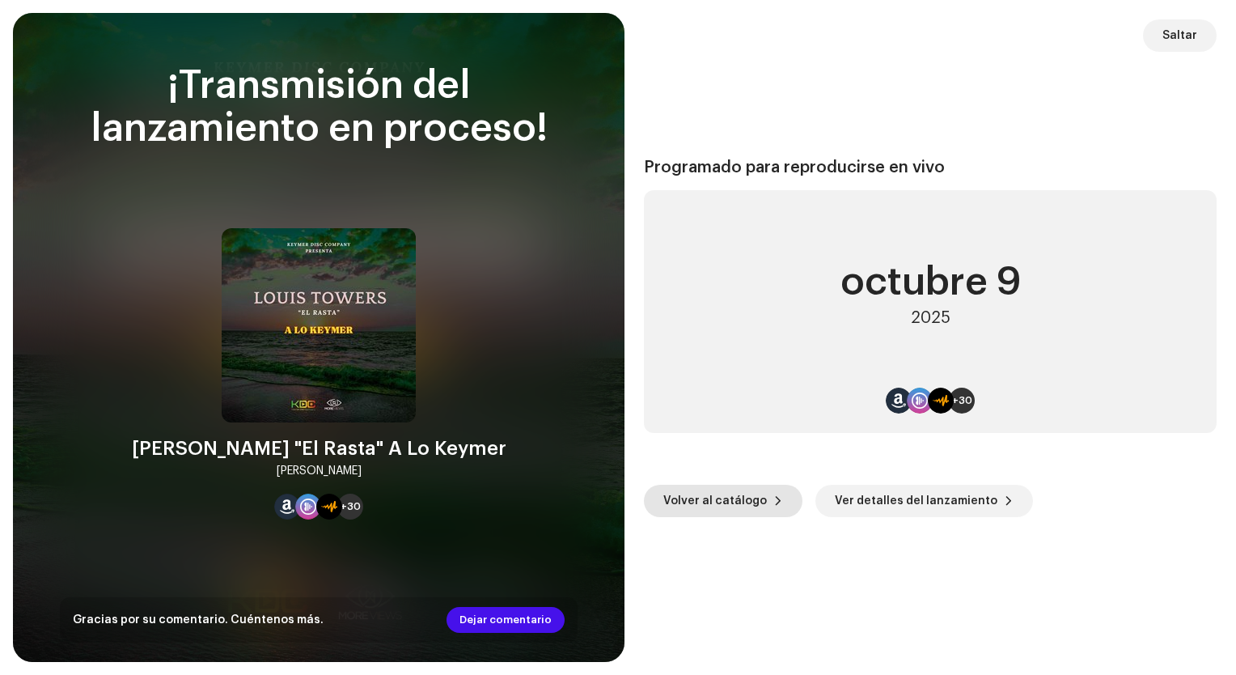
click at [685, 511] on span "Volver al catálogo" at bounding box center [715, 501] width 104 height 32
